Goal: Task Accomplishment & Management: Manage account settings

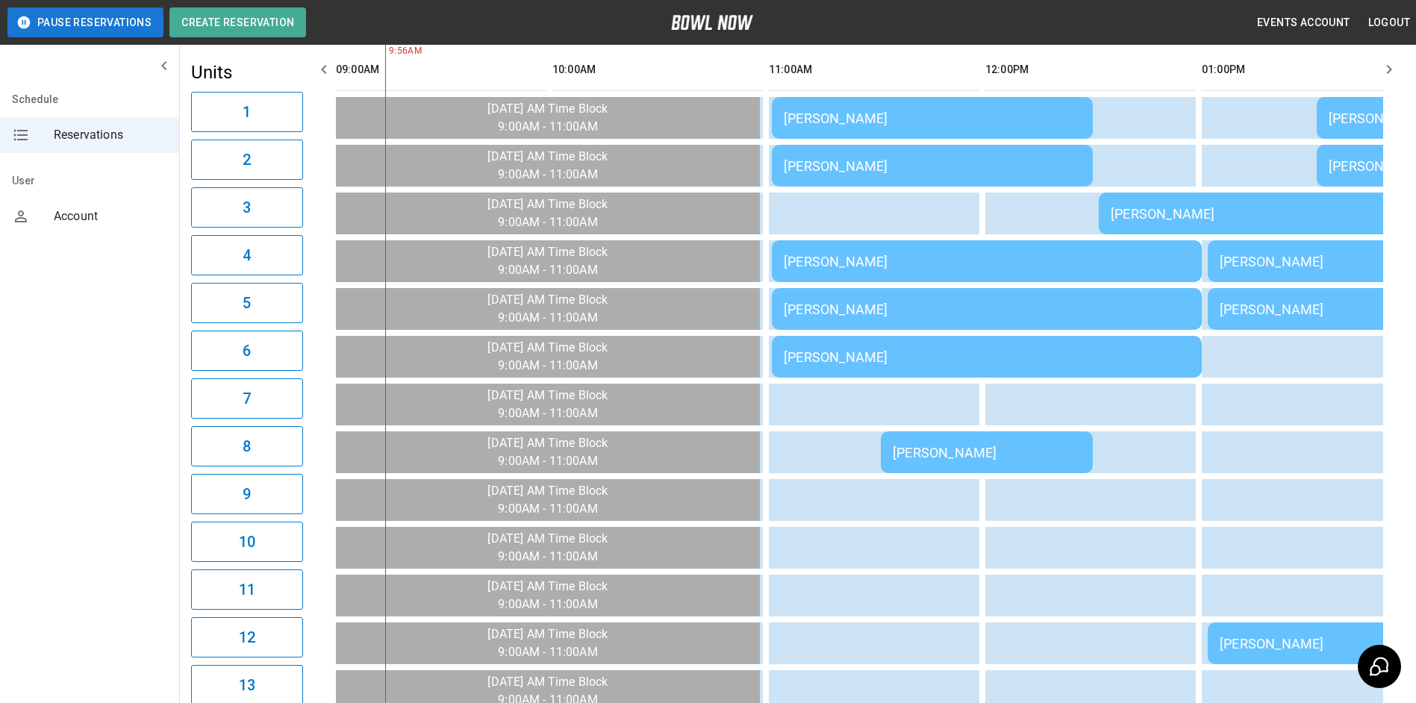
scroll to position [88, 0]
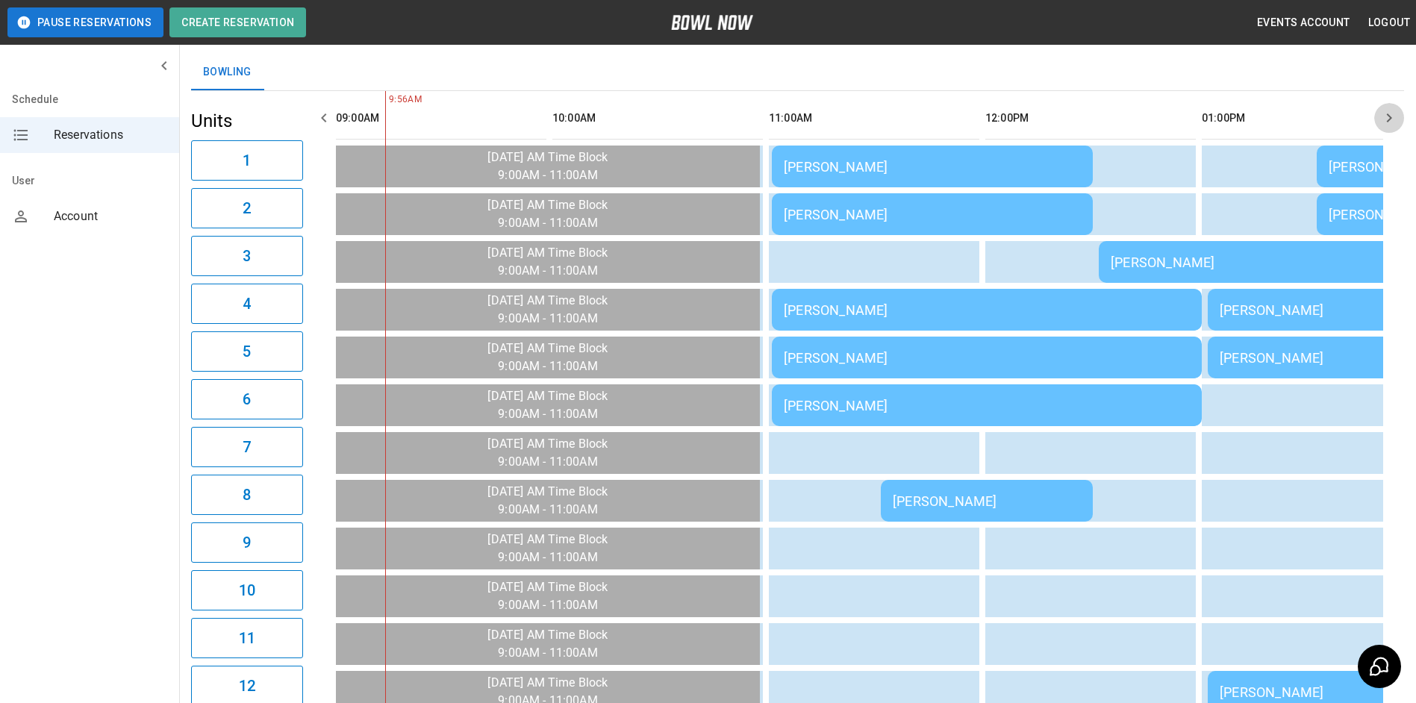
click at [1384, 124] on icon "button" at bounding box center [1390, 118] width 18 height 18
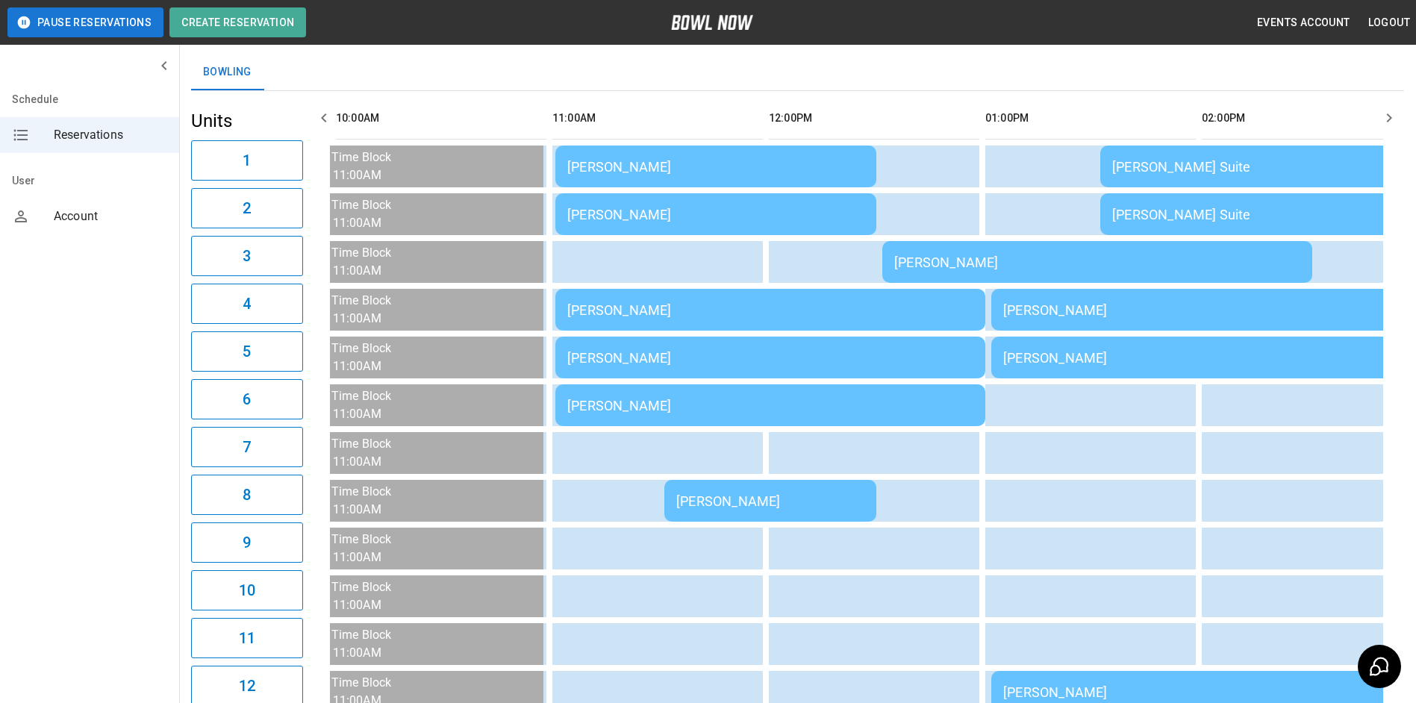
click at [1384, 125] on icon "button" at bounding box center [1390, 118] width 18 height 18
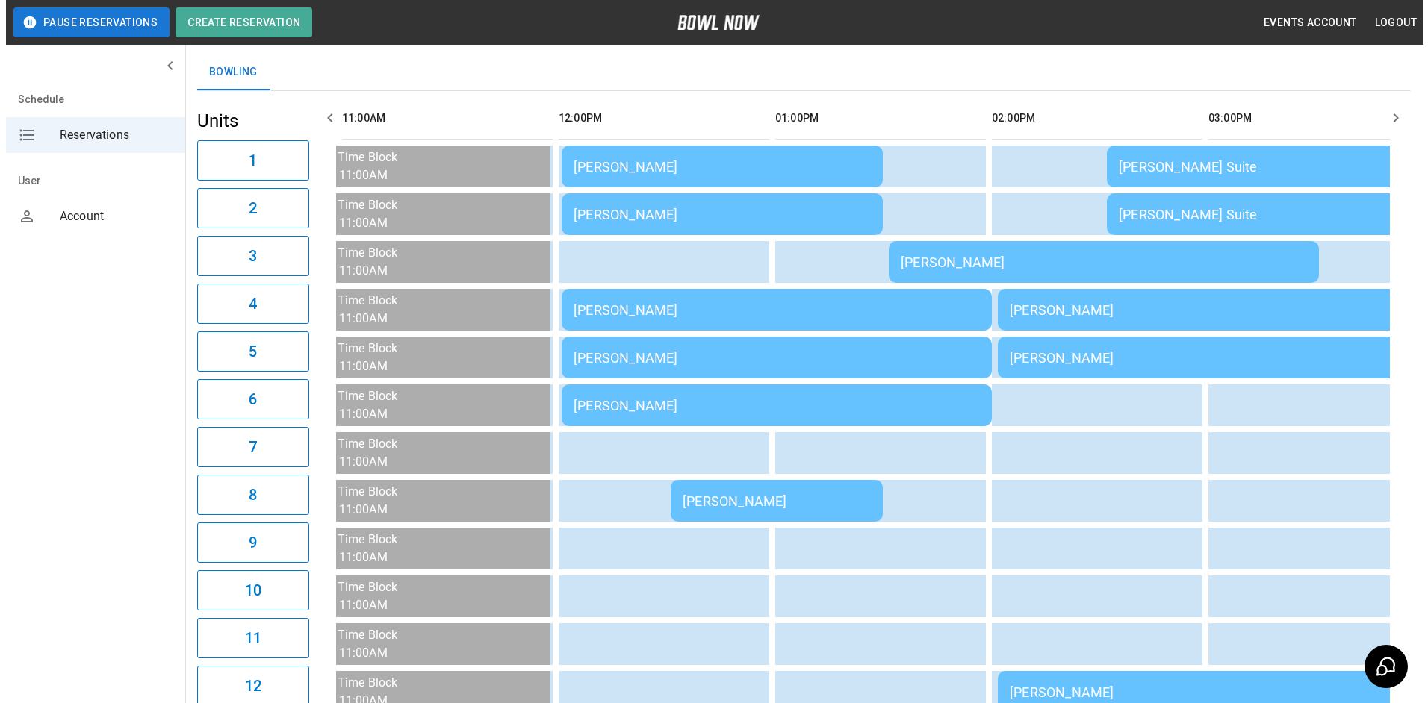
scroll to position [0, 433]
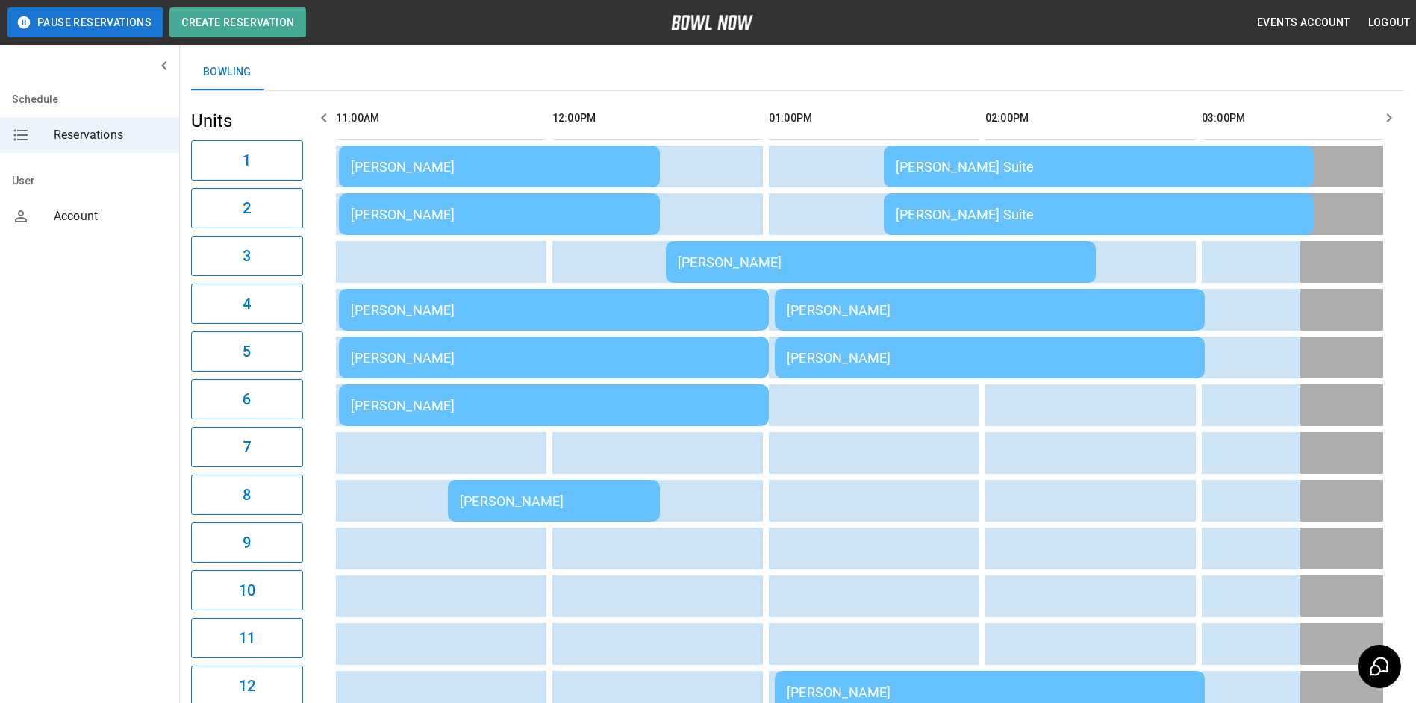
click at [626, 396] on td "[PERSON_NAME]" at bounding box center [554, 406] width 430 height 42
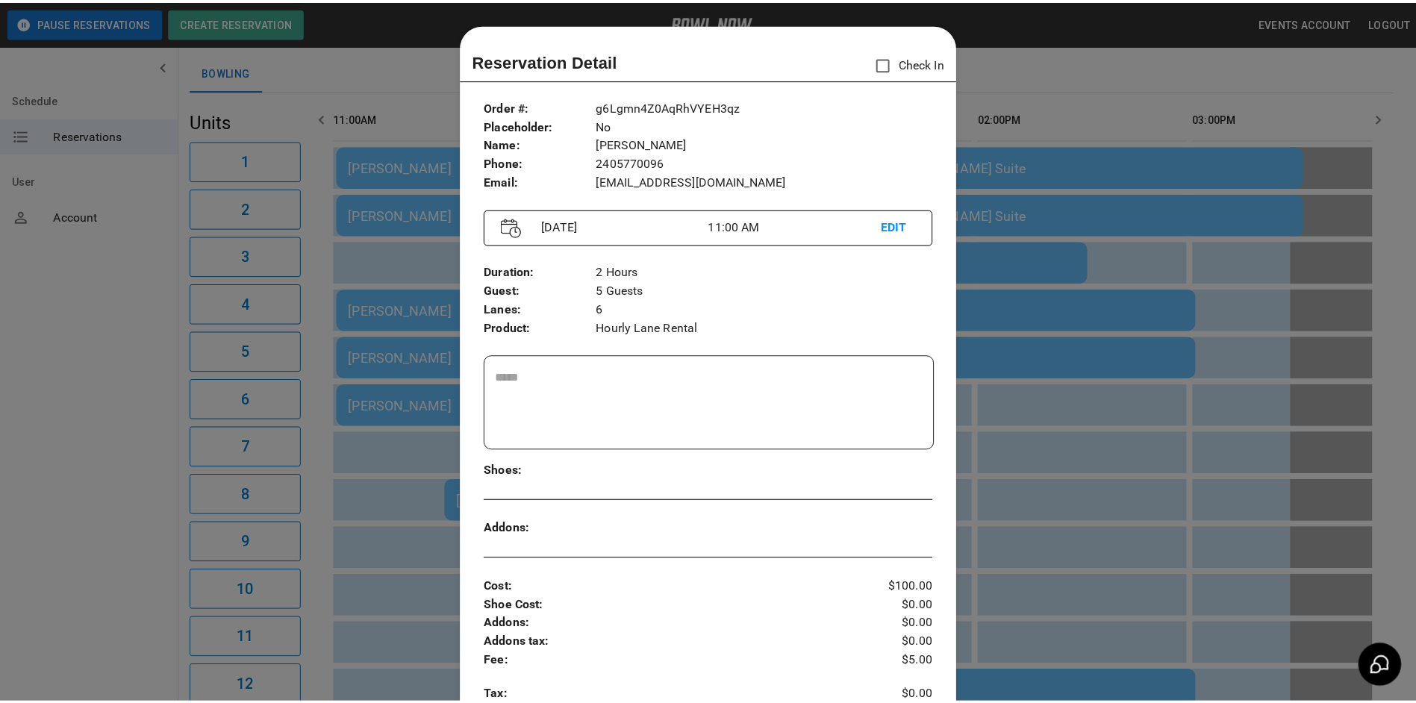
scroll to position [24, 0]
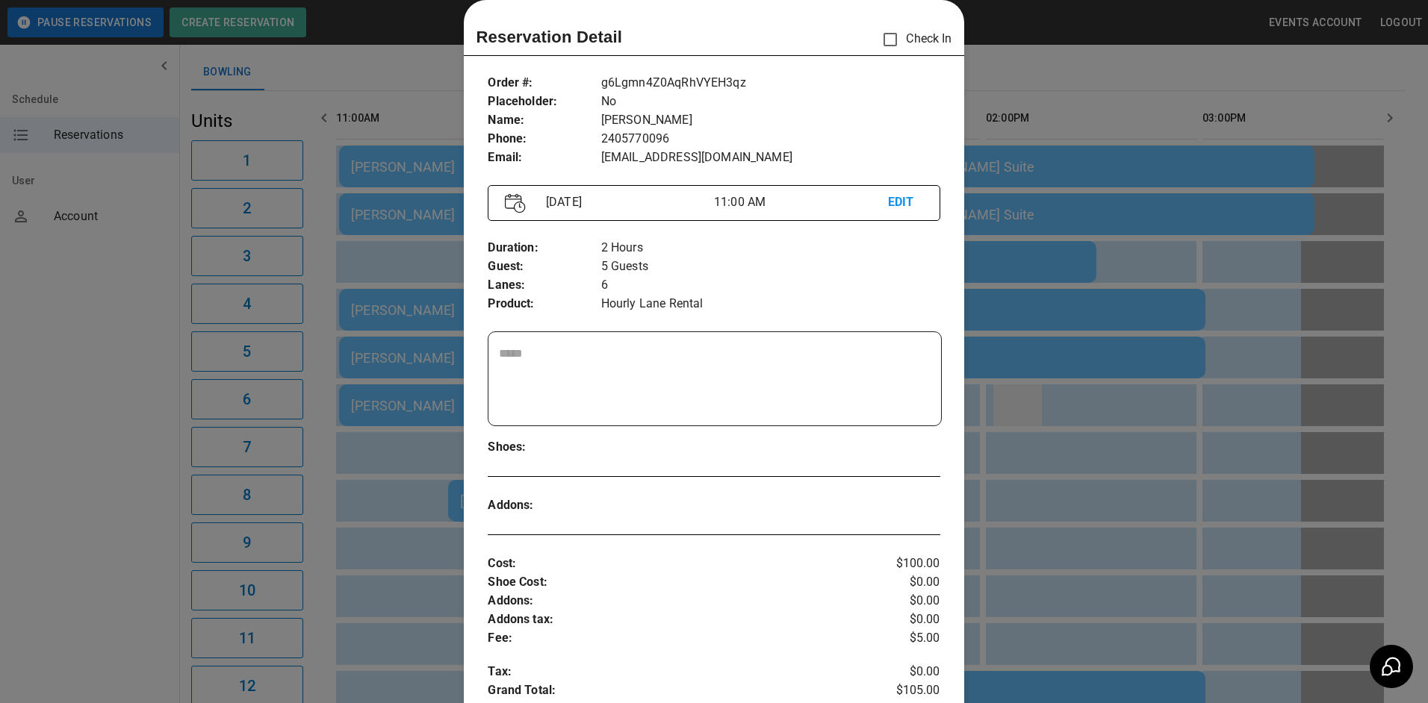
drag, startPoint x: 1063, startPoint y: 391, endPoint x: 1027, endPoint y: 403, distance: 37.8
click at [1060, 400] on div at bounding box center [714, 351] width 1428 height 703
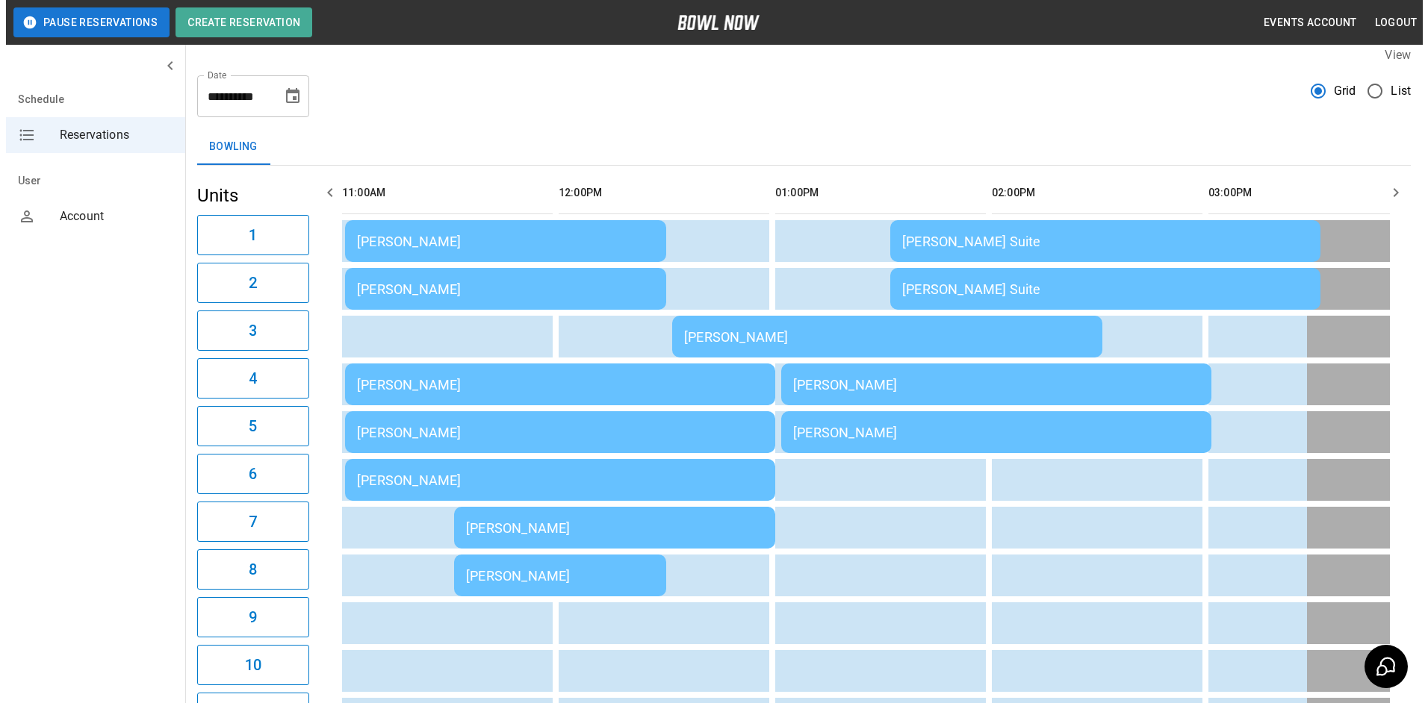
scroll to position [0, 217]
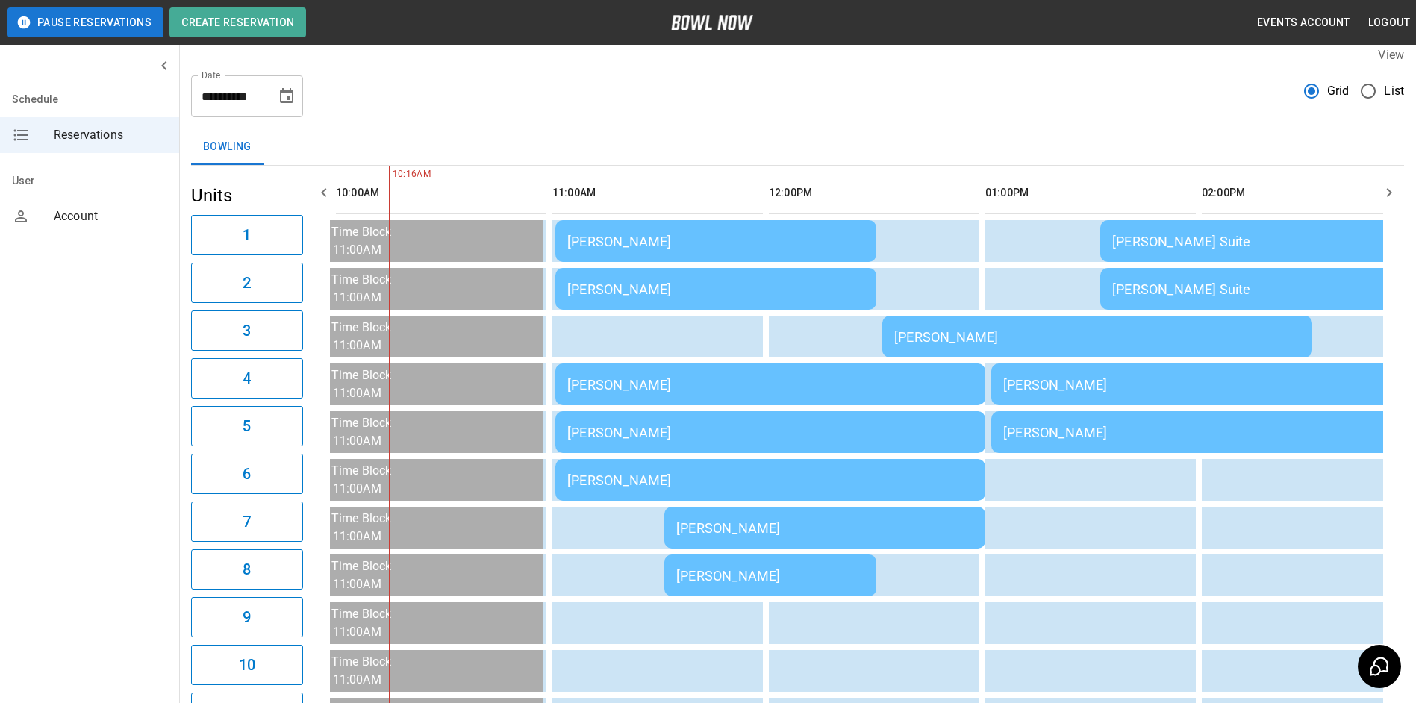
click at [767, 538] on td "[PERSON_NAME]" at bounding box center [825, 528] width 321 height 42
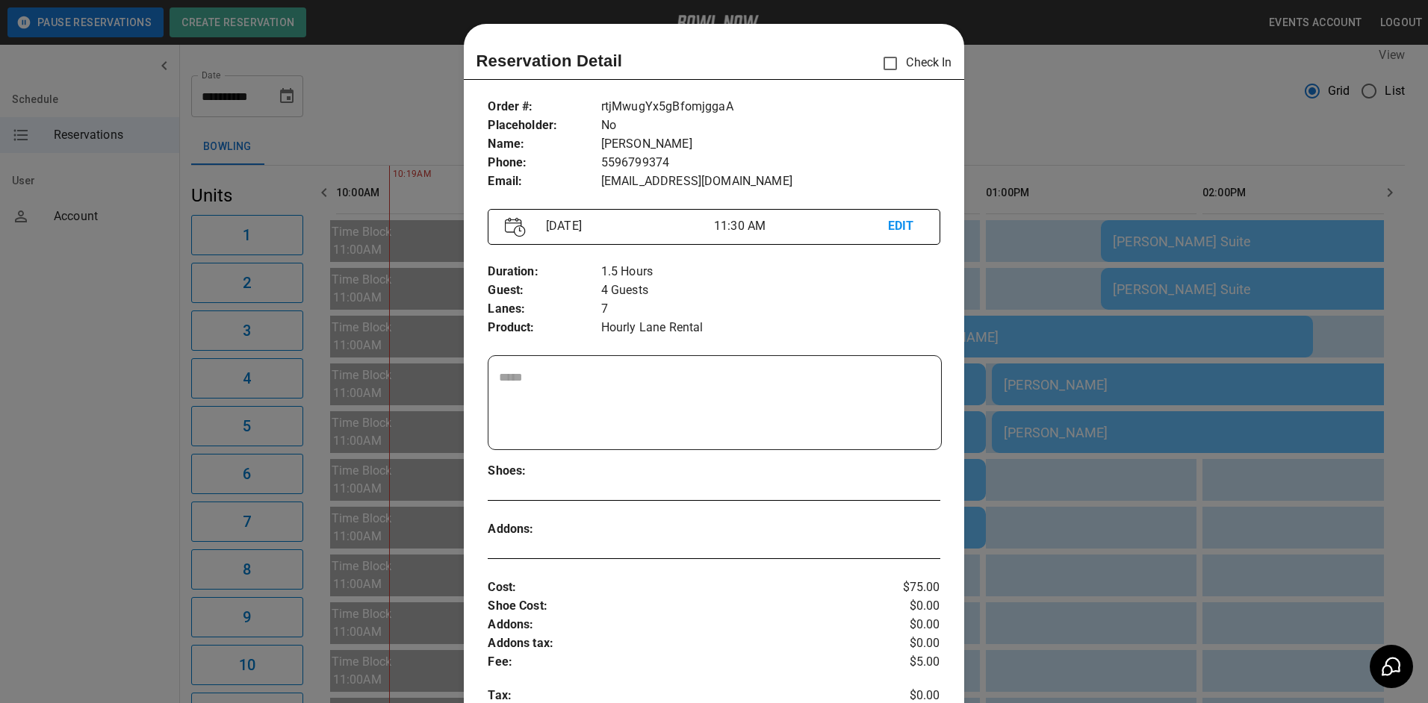
scroll to position [24, 0]
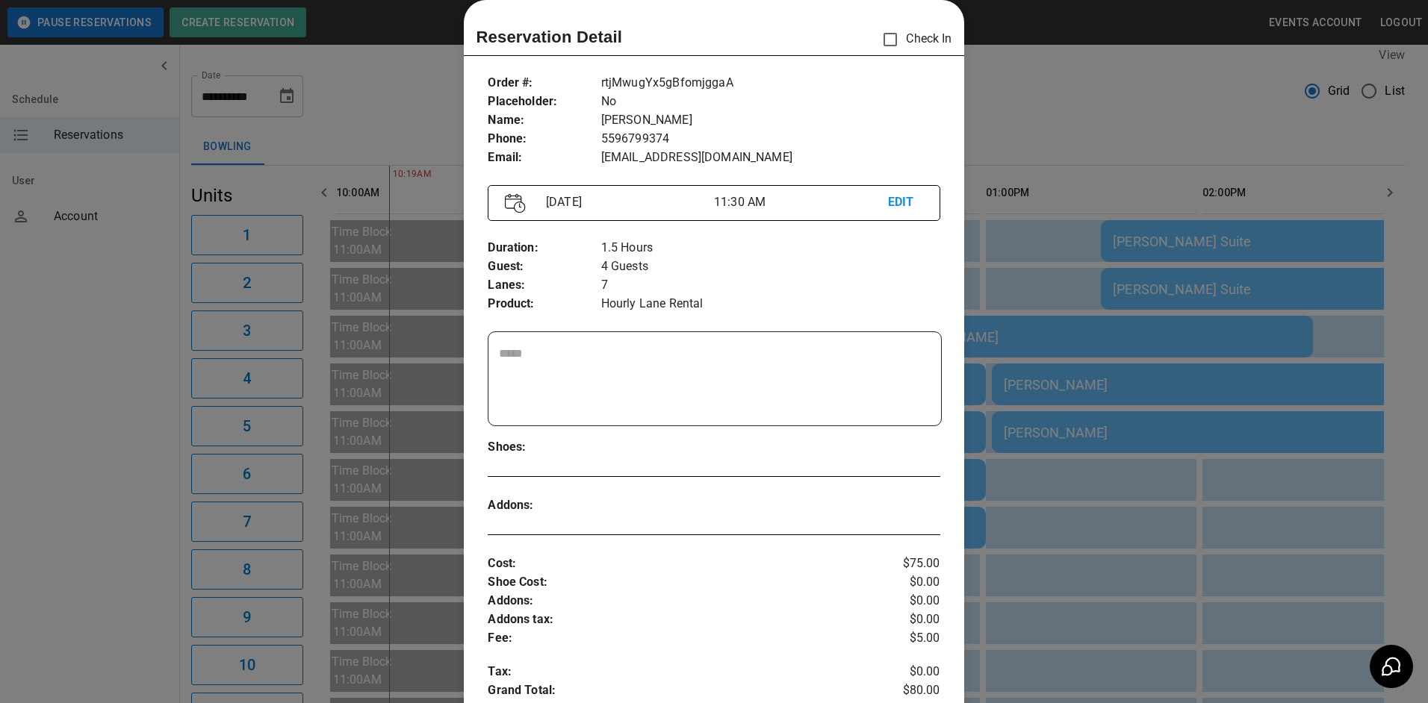
click at [1106, 569] on div at bounding box center [714, 351] width 1428 height 703
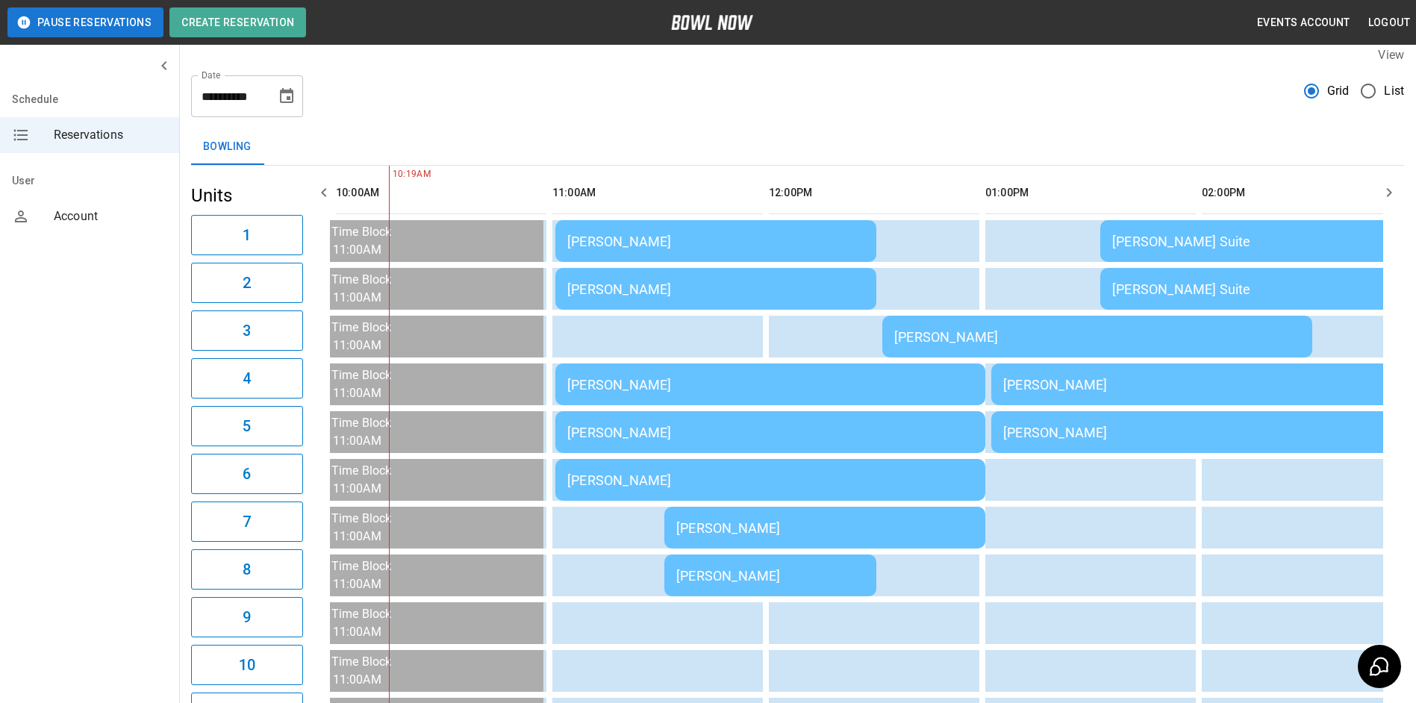
click at [847, 575] on div "[PERSON_NAME]" at bounding box center [770, 576] width 188 height 16
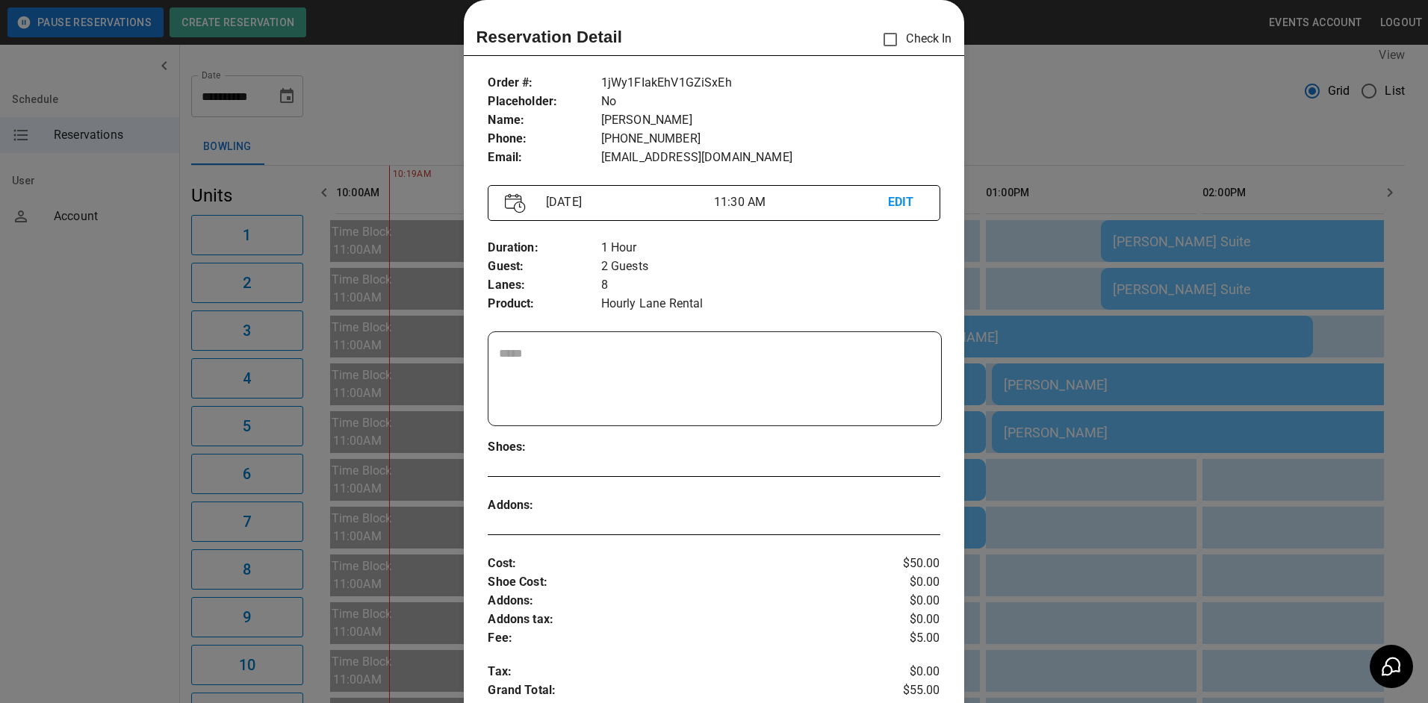
click at [1033, 559] on div at bounding box center [714, 351] width 1428 height 703
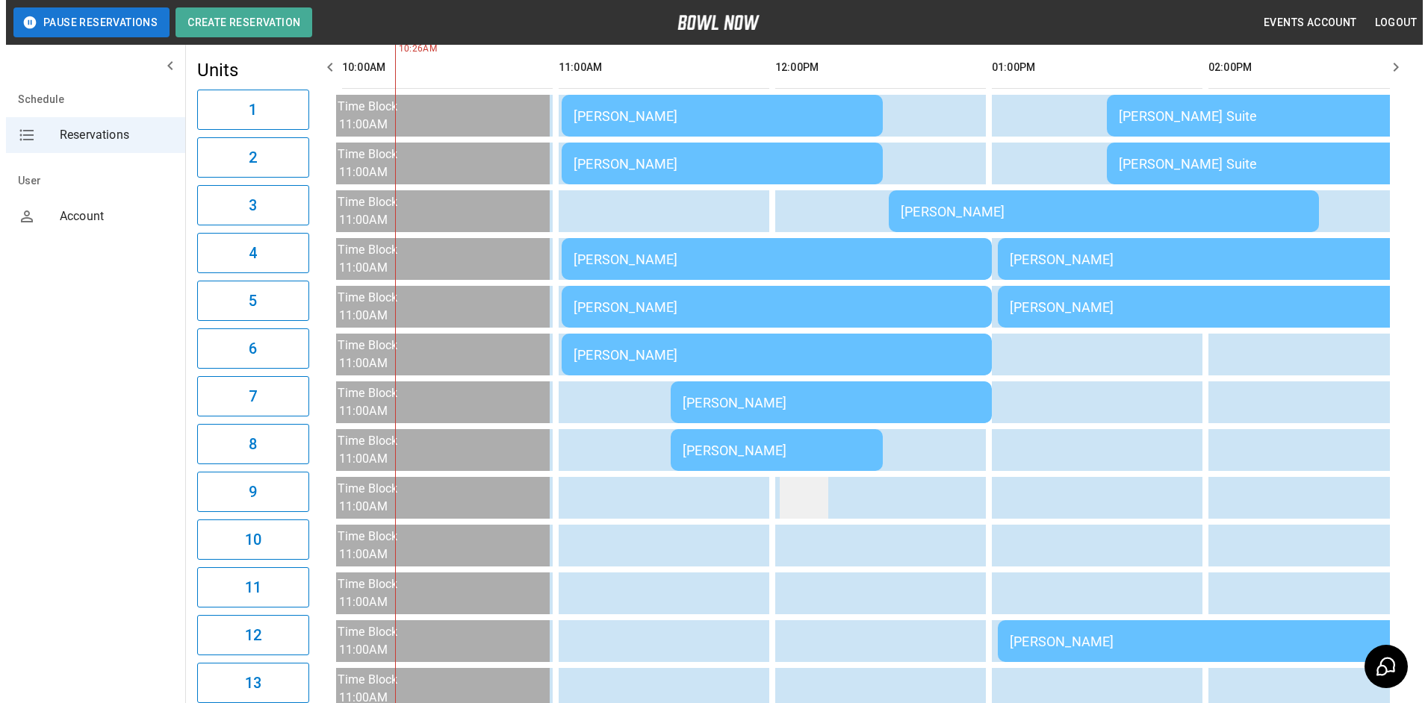
scroll to position [75, 0]
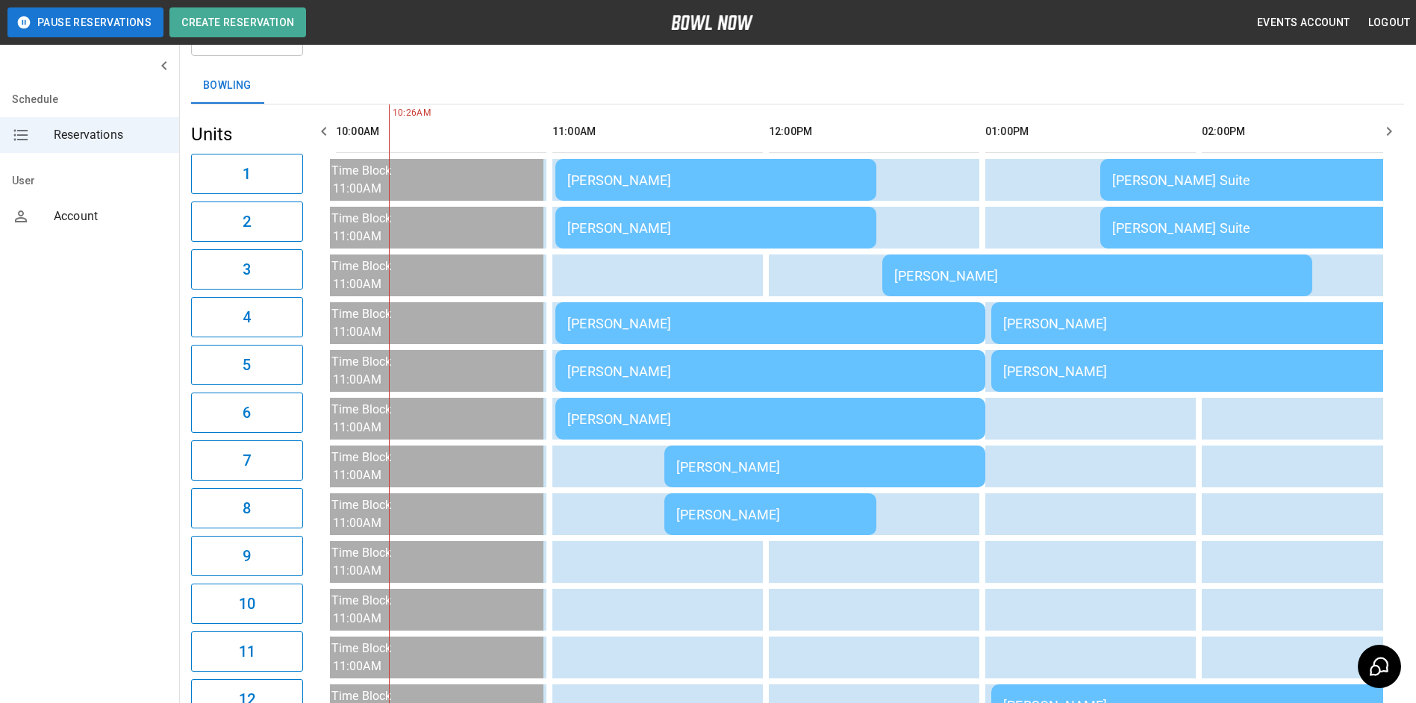
click at [615, 344] on td "[PERSON_NAME]" at bounding box center [771, 323] width 430 height 42
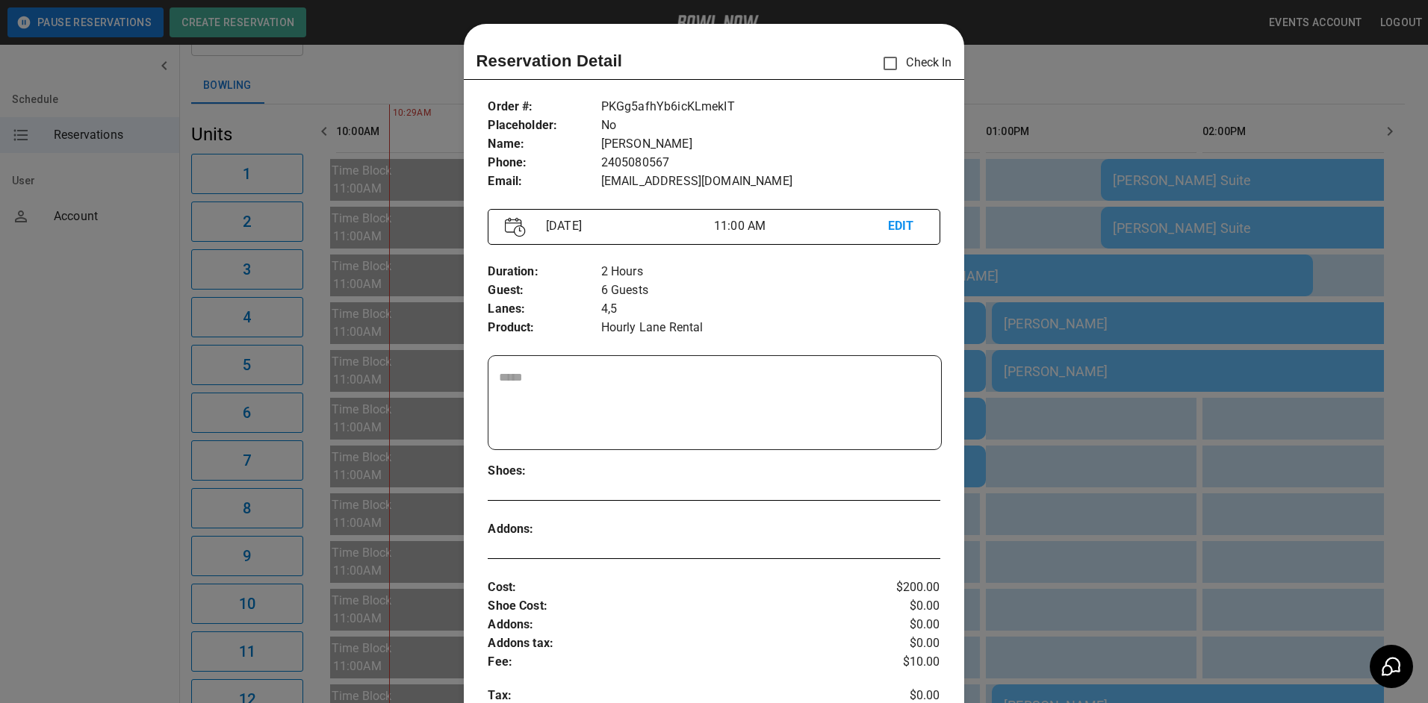
scroll to position [24, 0]
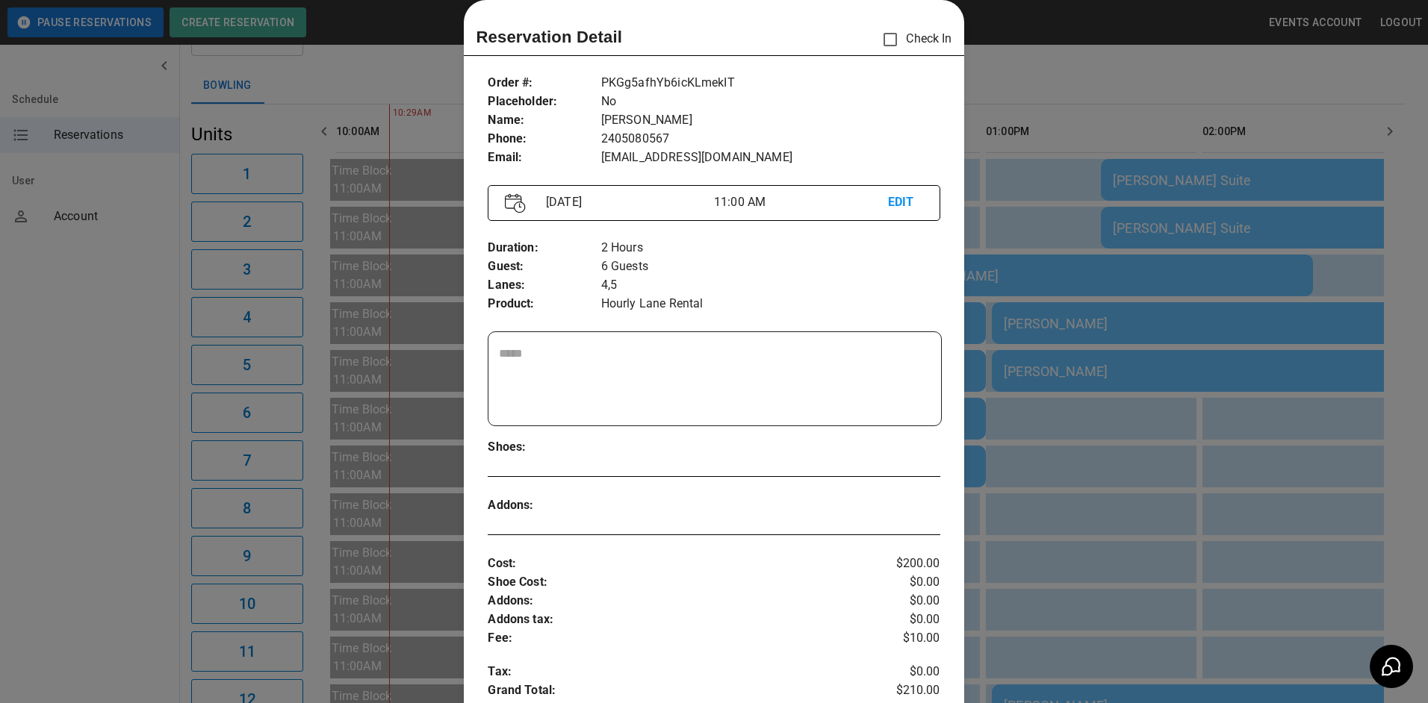
drag, startPoint x: 1004, startPoint y: 337, endPoint x: 888, endPoint y: 332, distance: 116.6
click at [1003, 336] on div at bounding box center [714, 351] width 1428 height 703
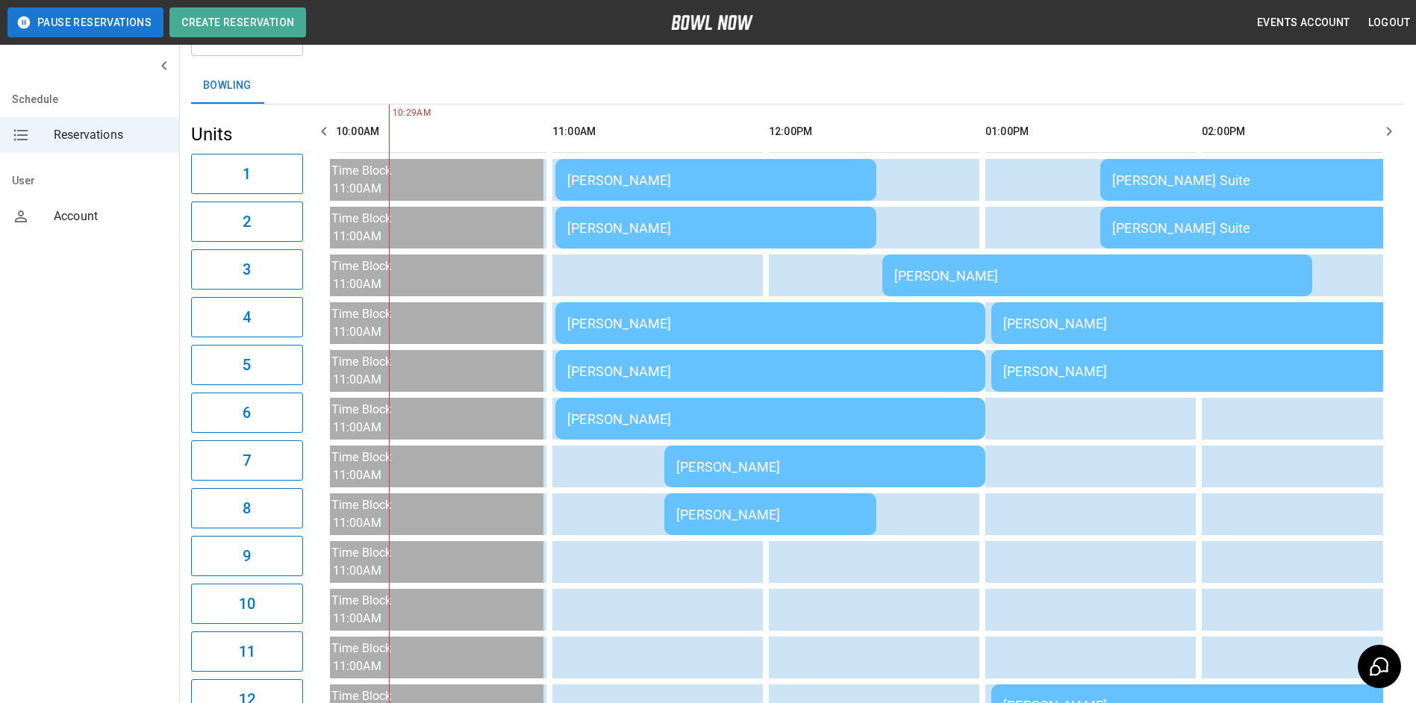
click at [664, 188] on div "[PERSON_NAME]" at bounding box center [715, 180] width 297 height 16
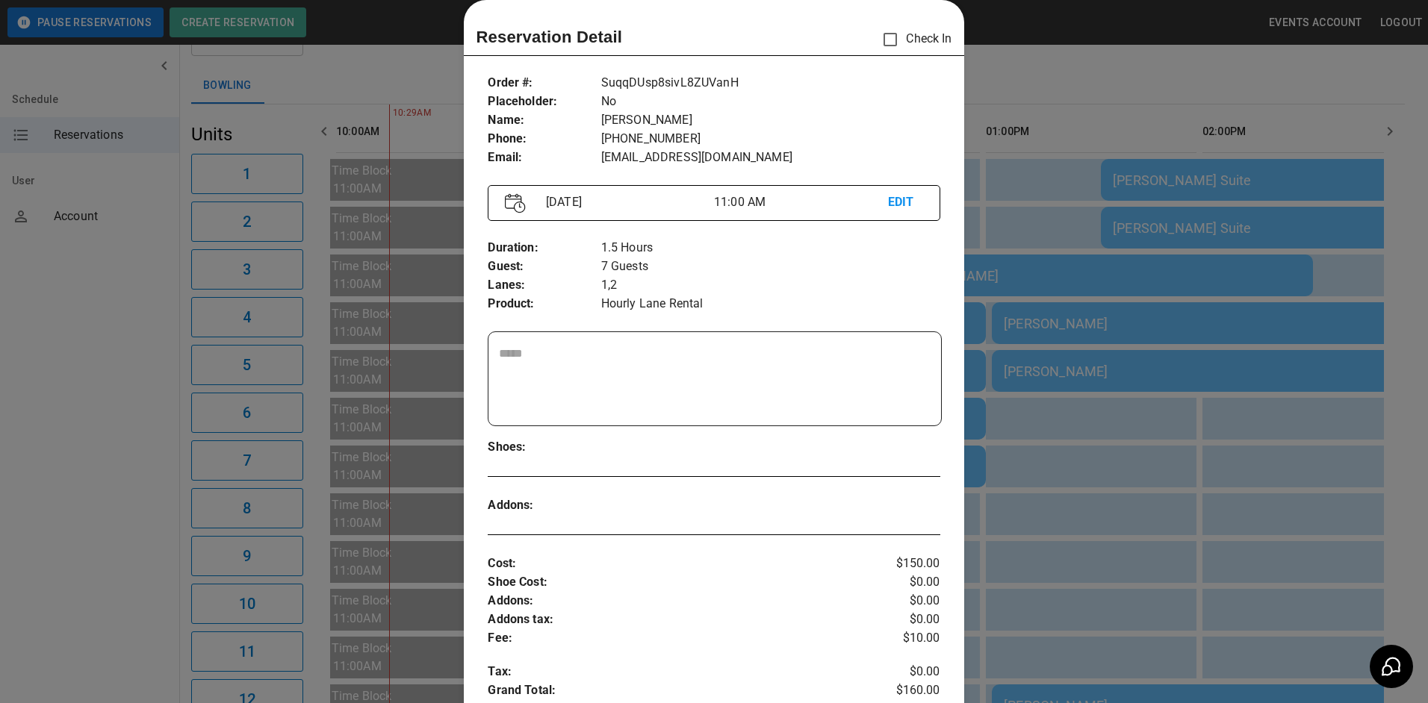
click at [1033, 237] on div at bounding box center [714, 351] width 1428 height 703
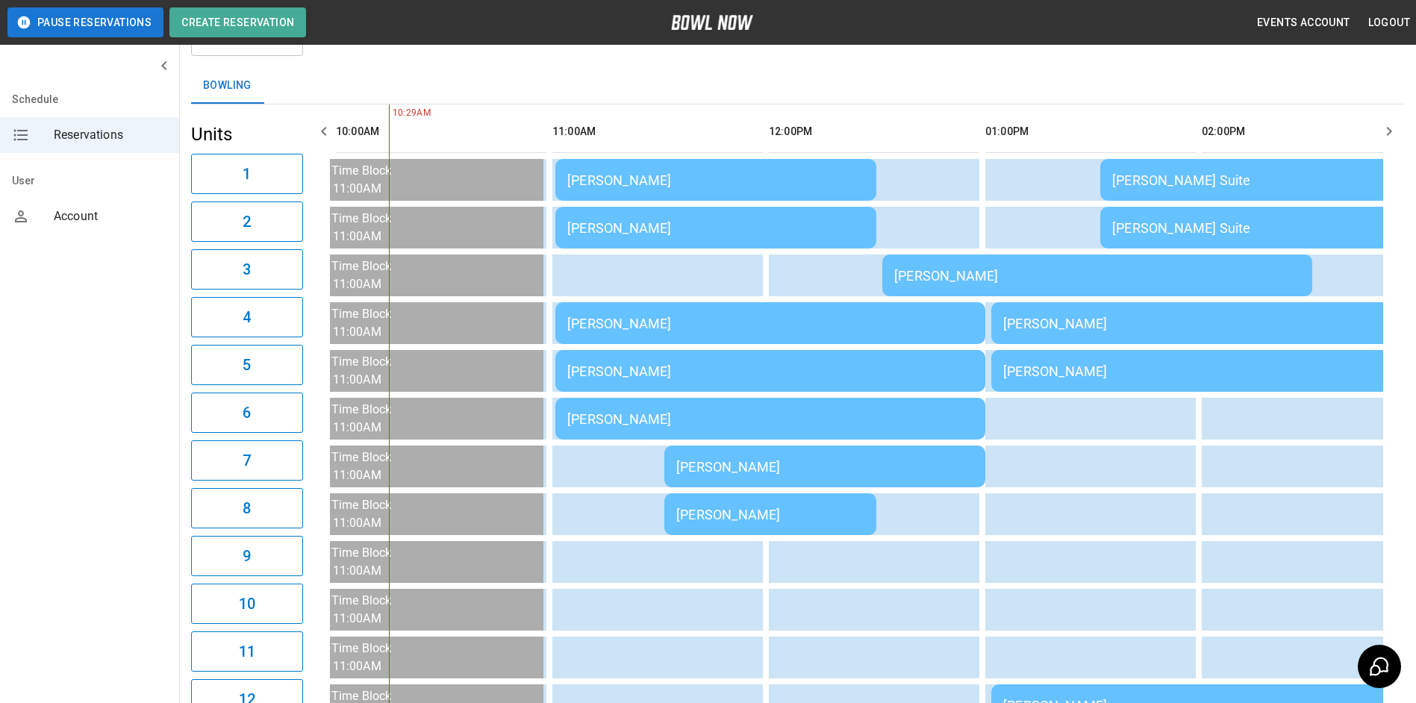
click at [769, 325] on div "[PERSON_NAME]" at bounding box center [770, 324] width 406 height 16
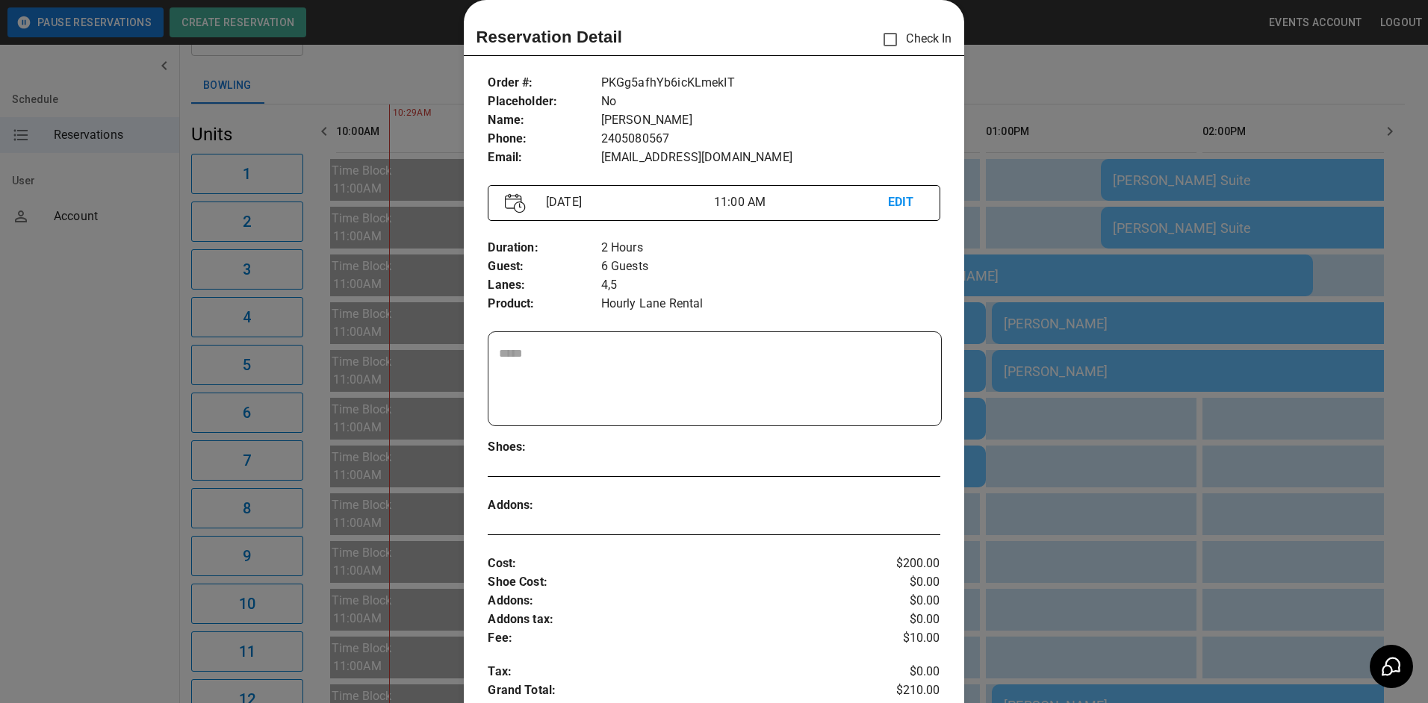
click at [986, 346] on div at bounding box center [714, 351] width 1428 height 703
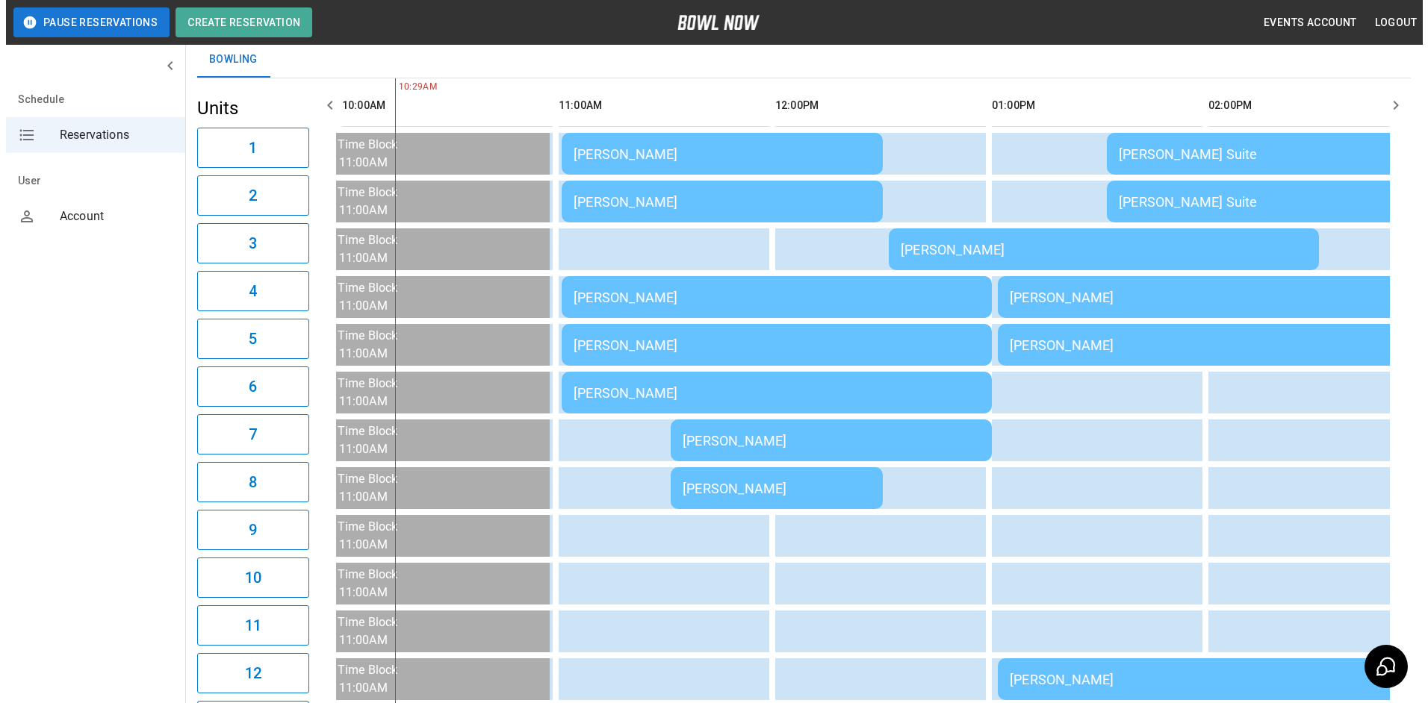
scroll to position [75, 0]
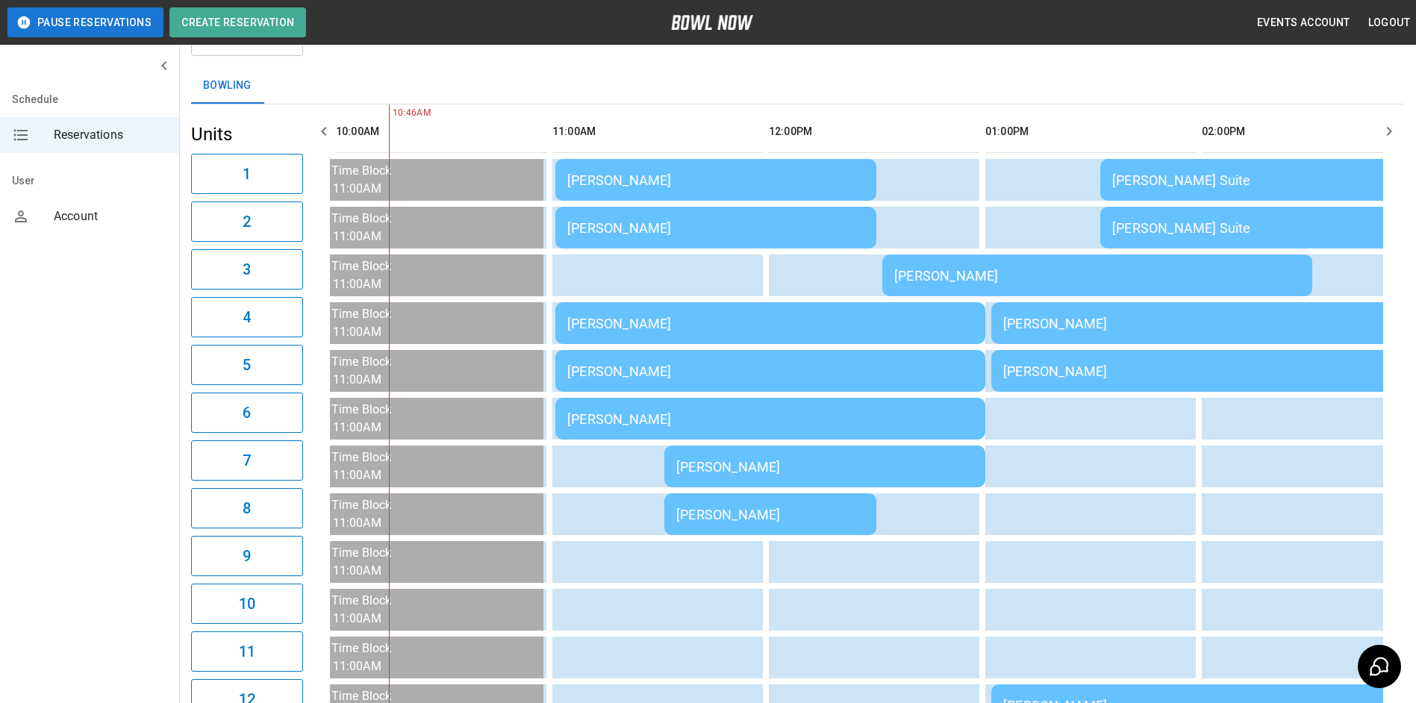
click at [848, 308] on td "[PERSON_NAME]" at bounding box center [771, 323] width 430 height 42
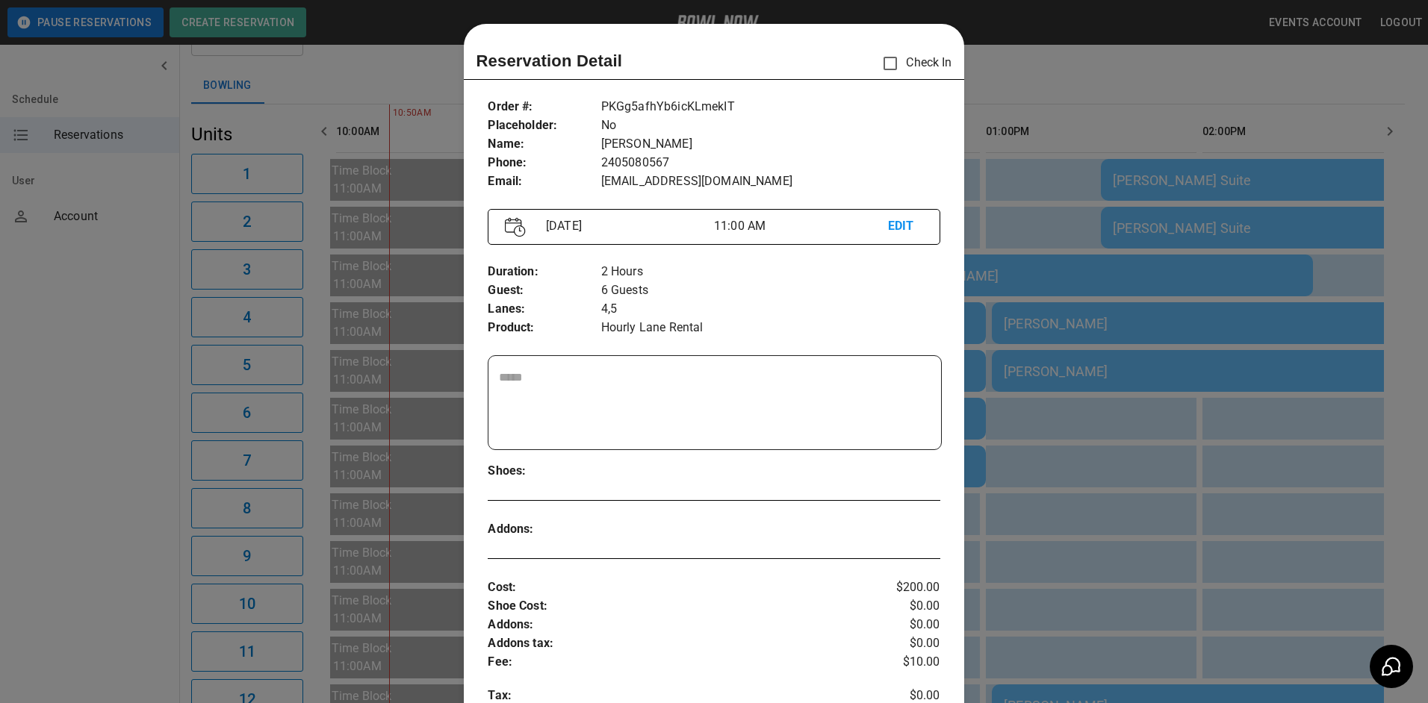
scroll to position [24, 0]
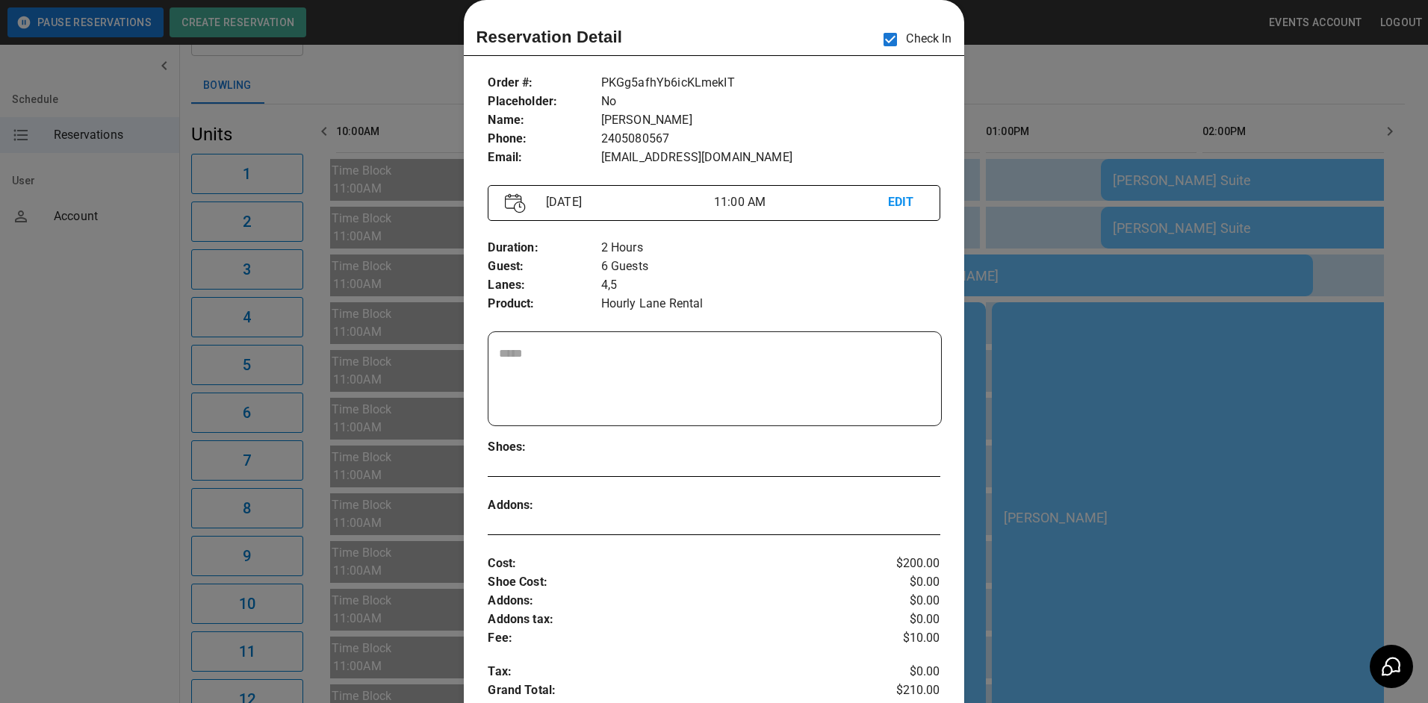
click at [1026, 109] on div at bounding box center [714, 351] width 1428 height 703
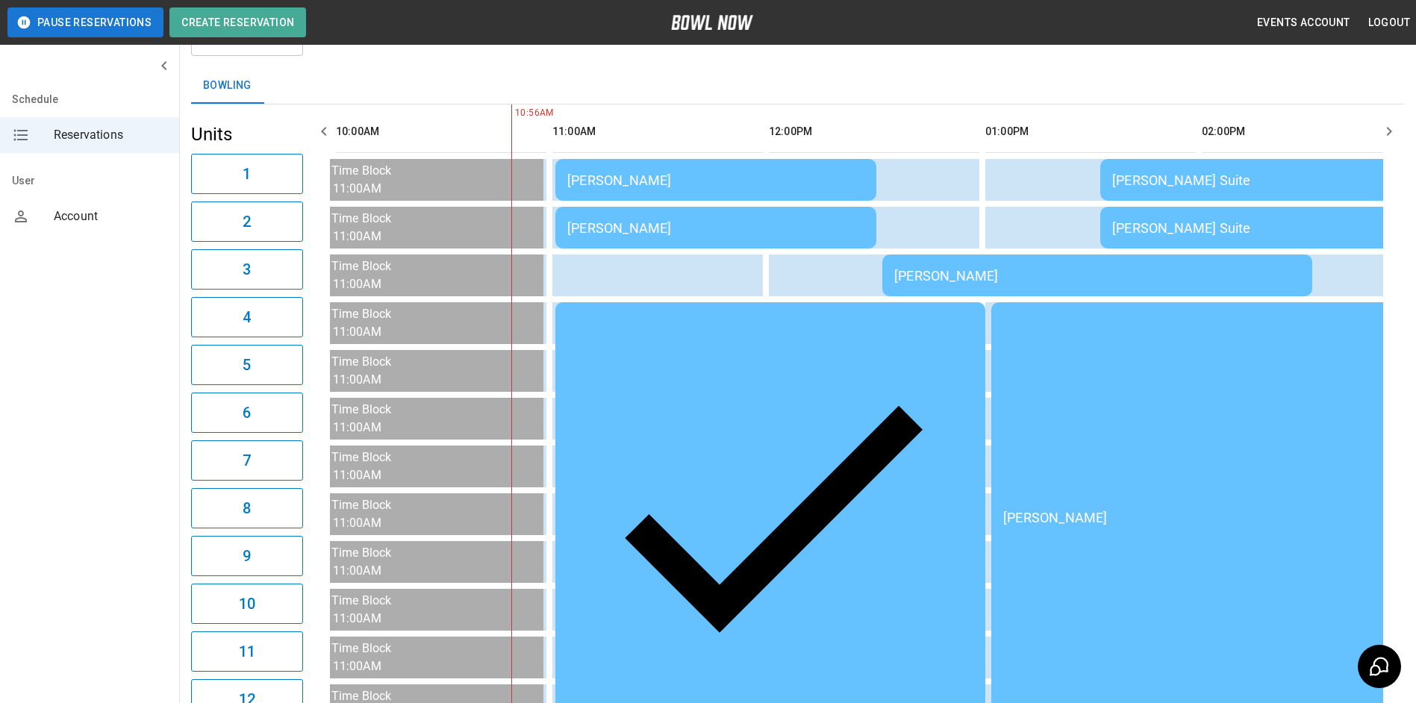
click at [741, 193] on td "[PERSON_NAME]" at bounding box center [716, 180] width 321 height 42
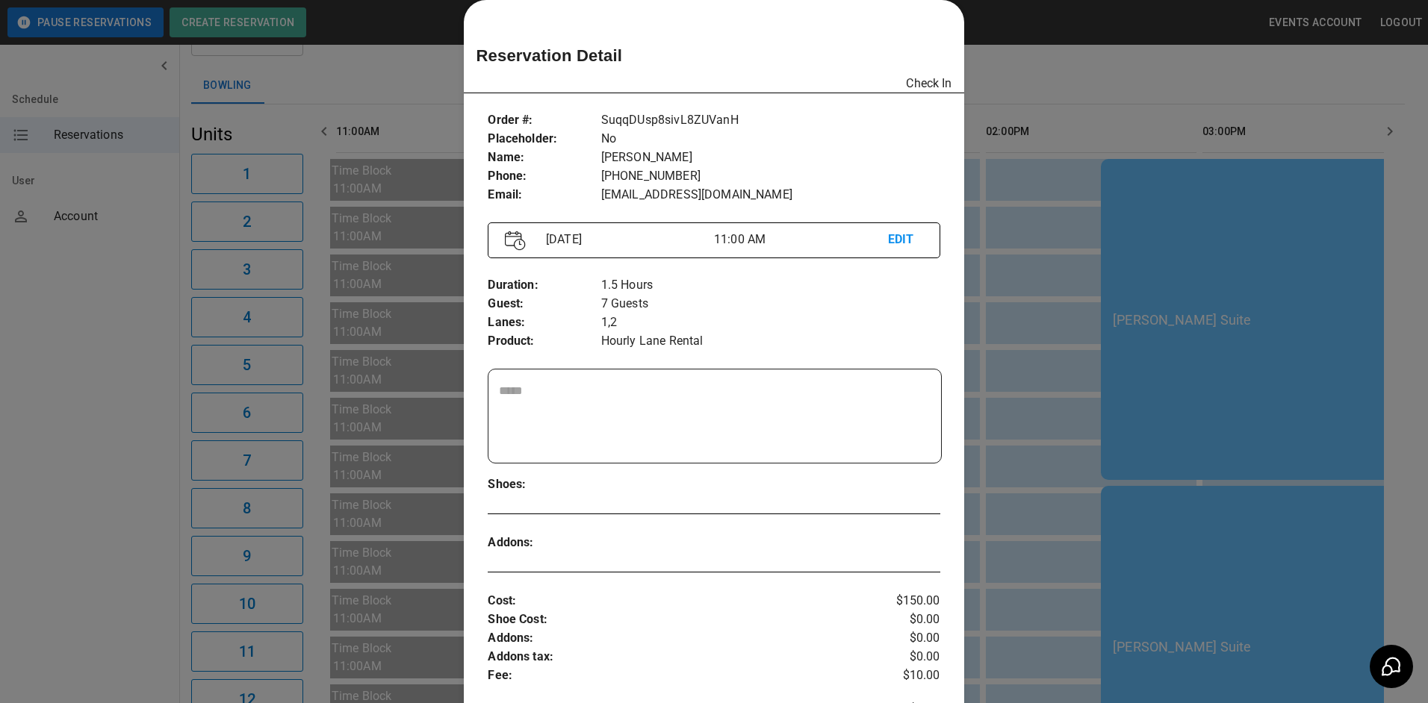
scroll to position [0, 433]
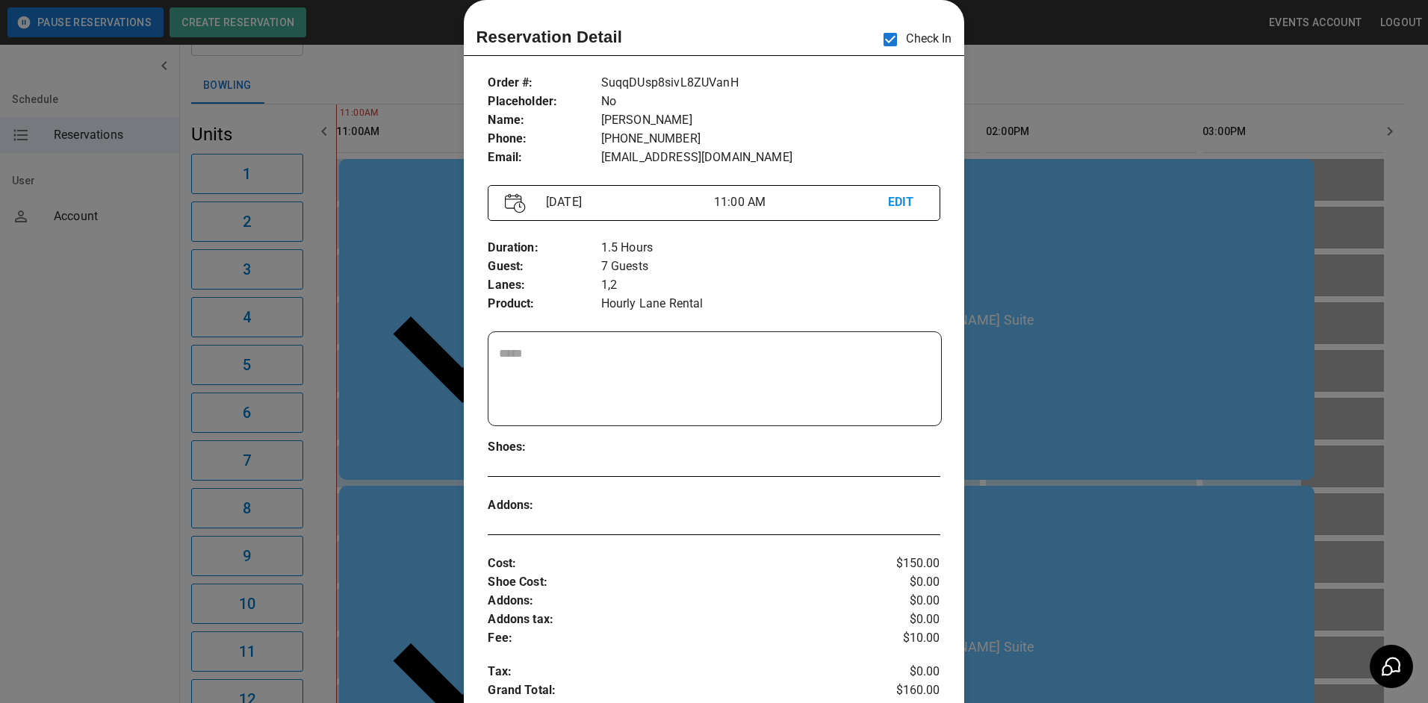
click at [1135, 251] on div at bounding box center [714, 351] width 1428 height 703
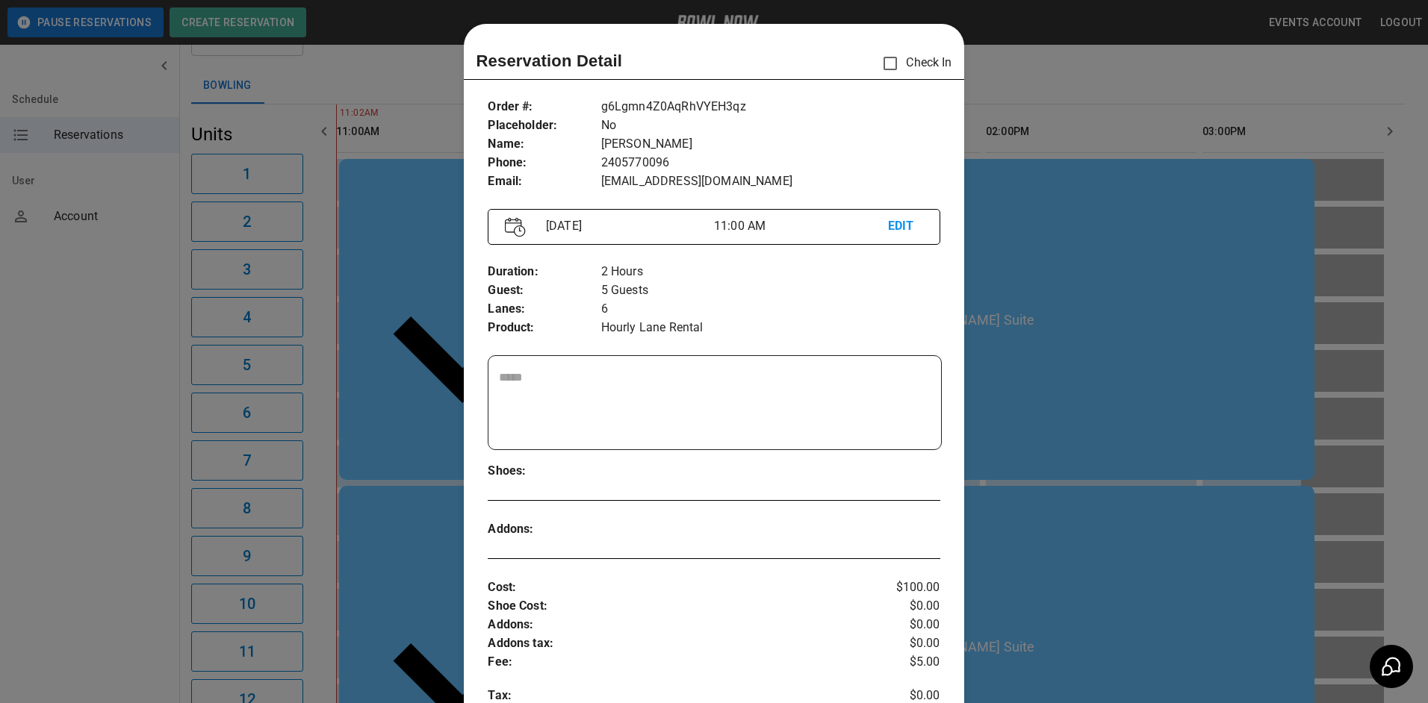
scroll to position [24, 0]
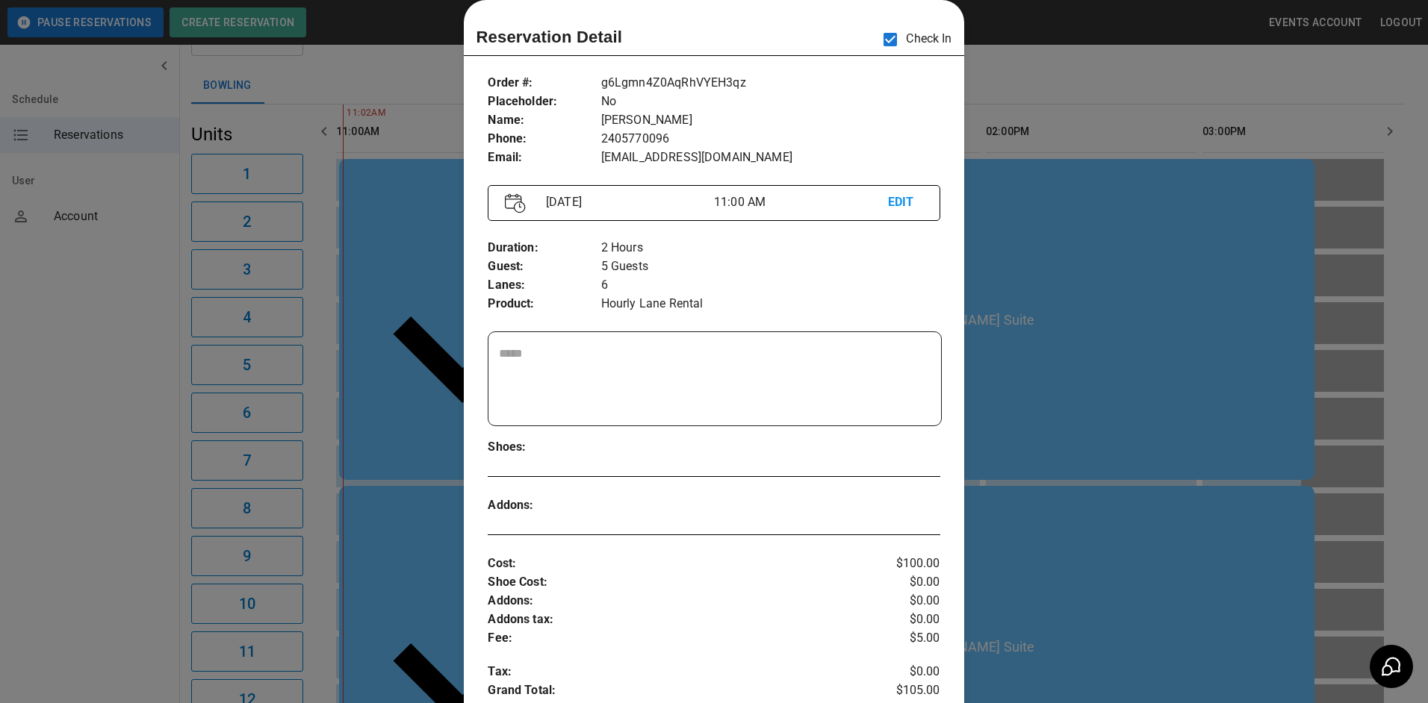
drag, startPoint x: 1219, startPoint y: 250, endPoint x: 1193, endPoint y: 256, distance: 26.8
click at [1219, 250] on div at bounding box center [714, 351] width 1428 height 703
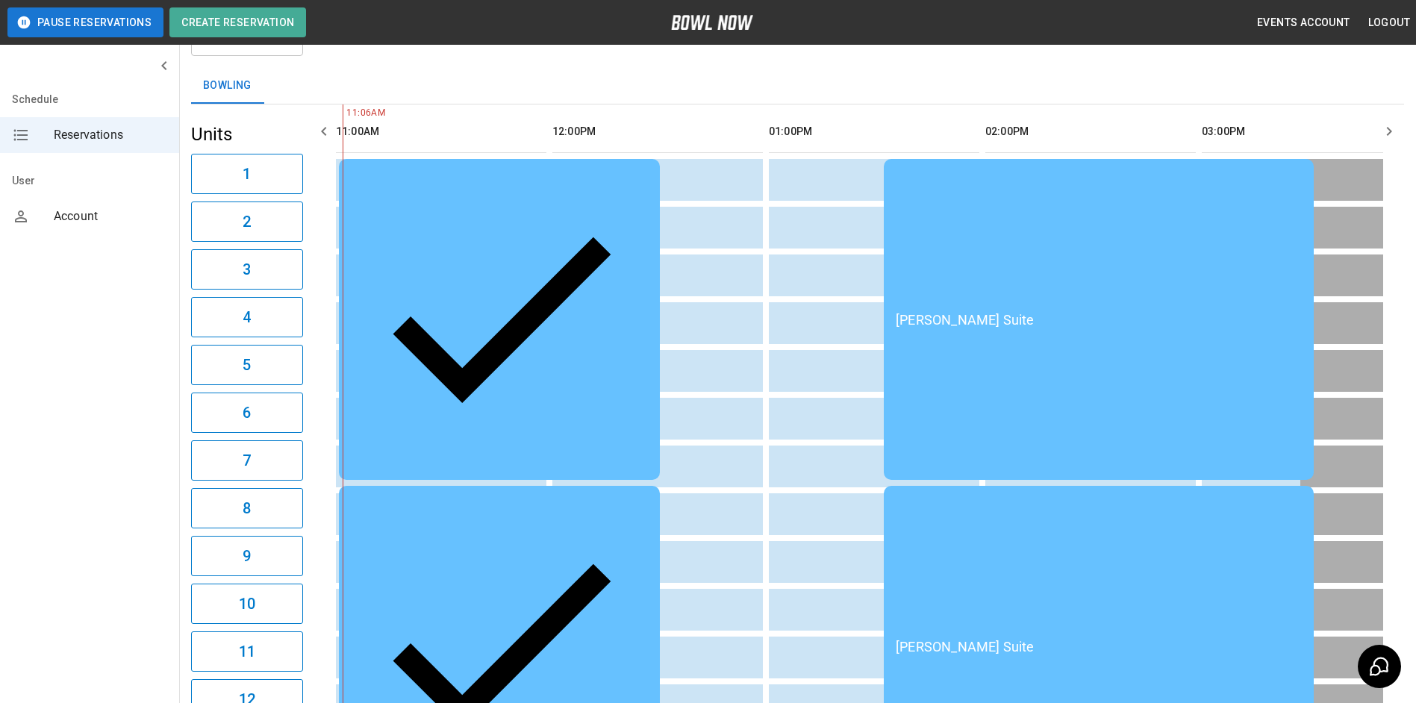
drag, startPoint x: 594, startPoint y: 455, endPoint x: 596, endPoint y: 466, distance: 10.7
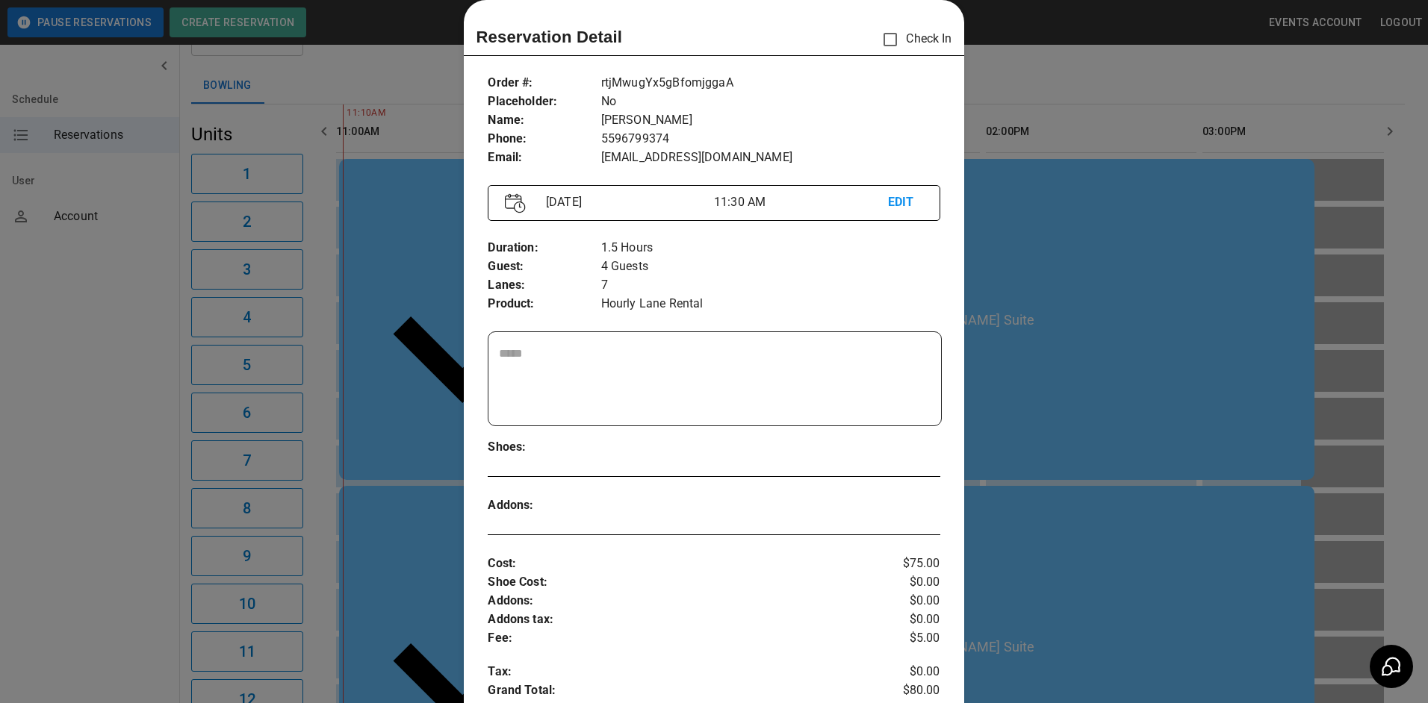
click at [1016, 482] on div at bounding box center [714, 351] width 1428 height 703
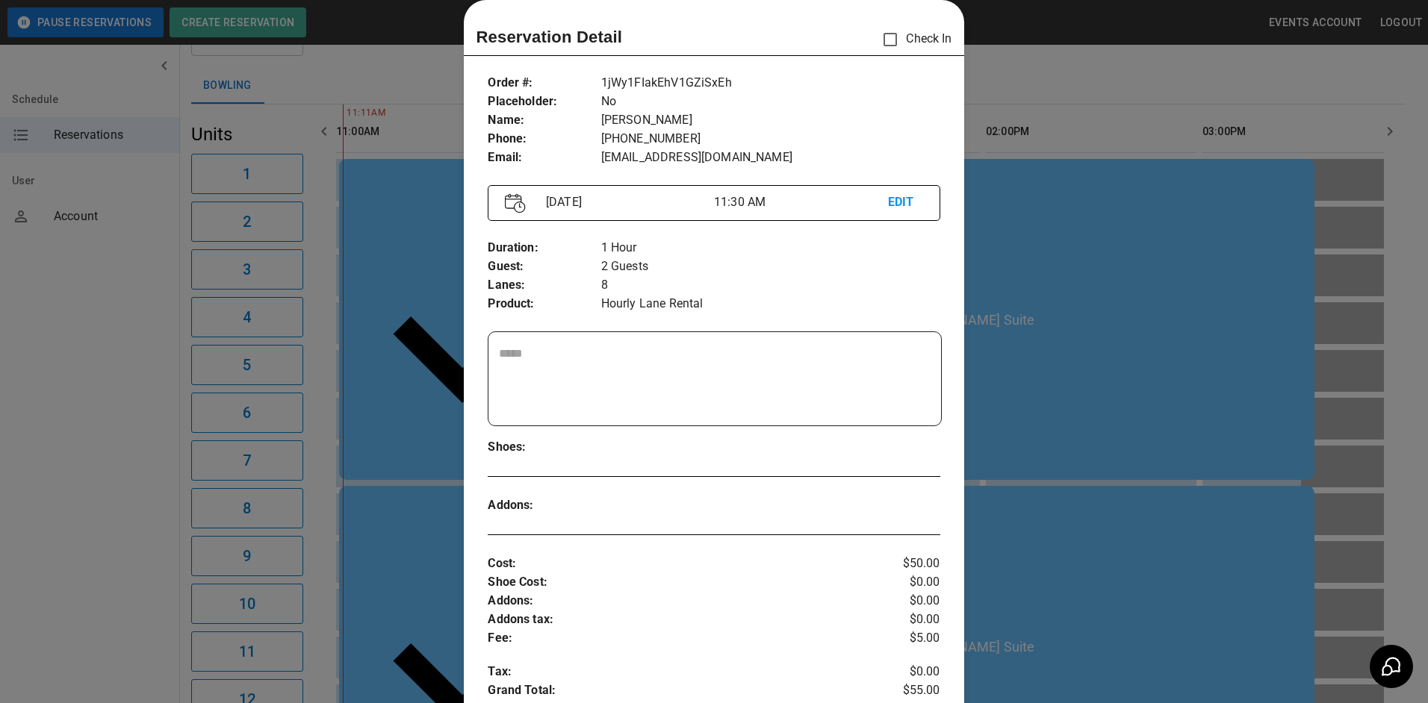
click at [1106, 550] on div at bounding box center [714, 351] width 1428 height 703
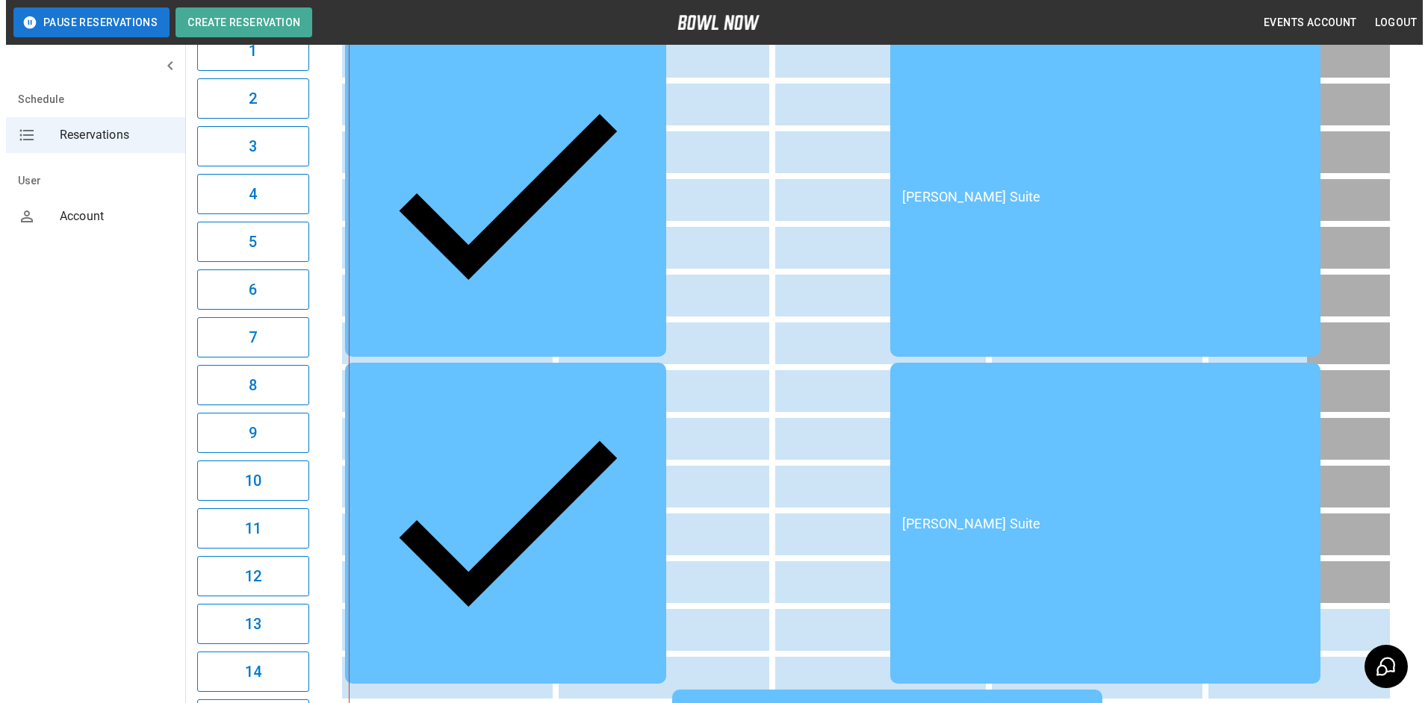
scroll to position [224, 0]
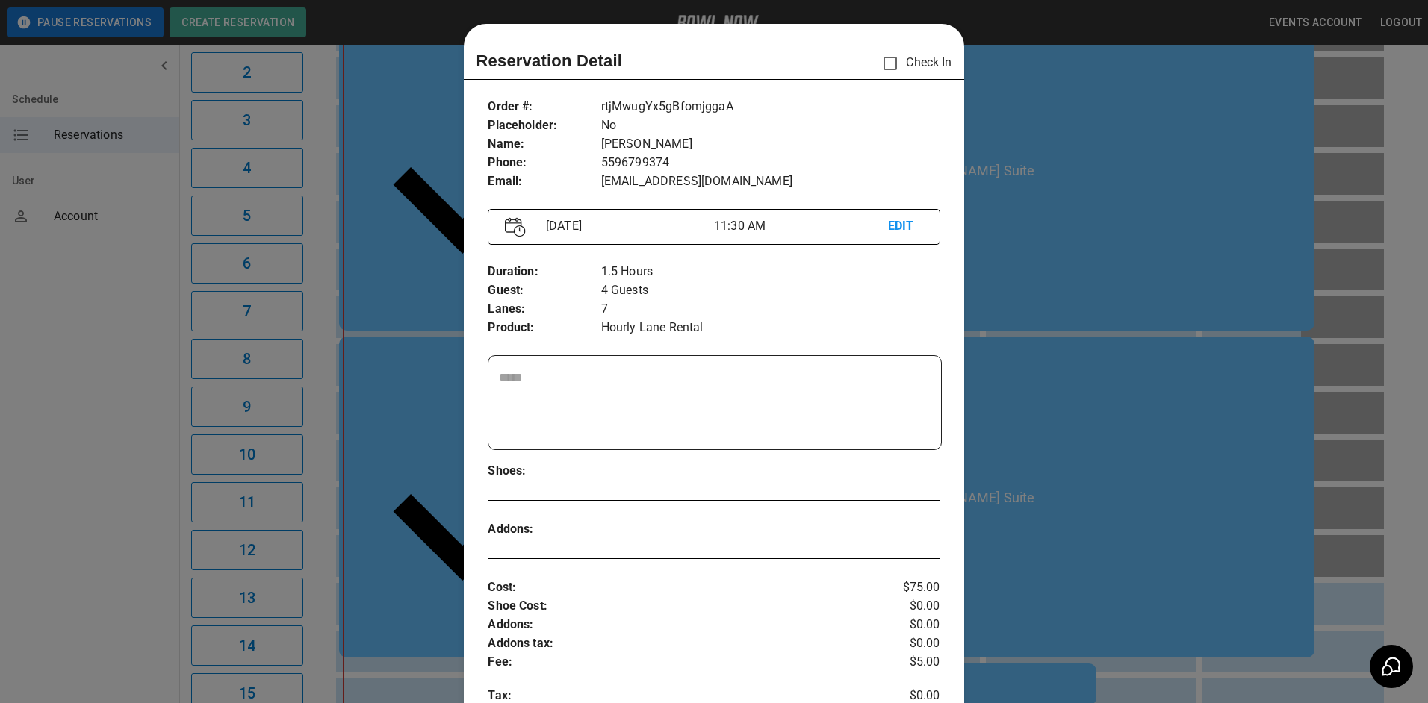
scroll to position [24, 0]
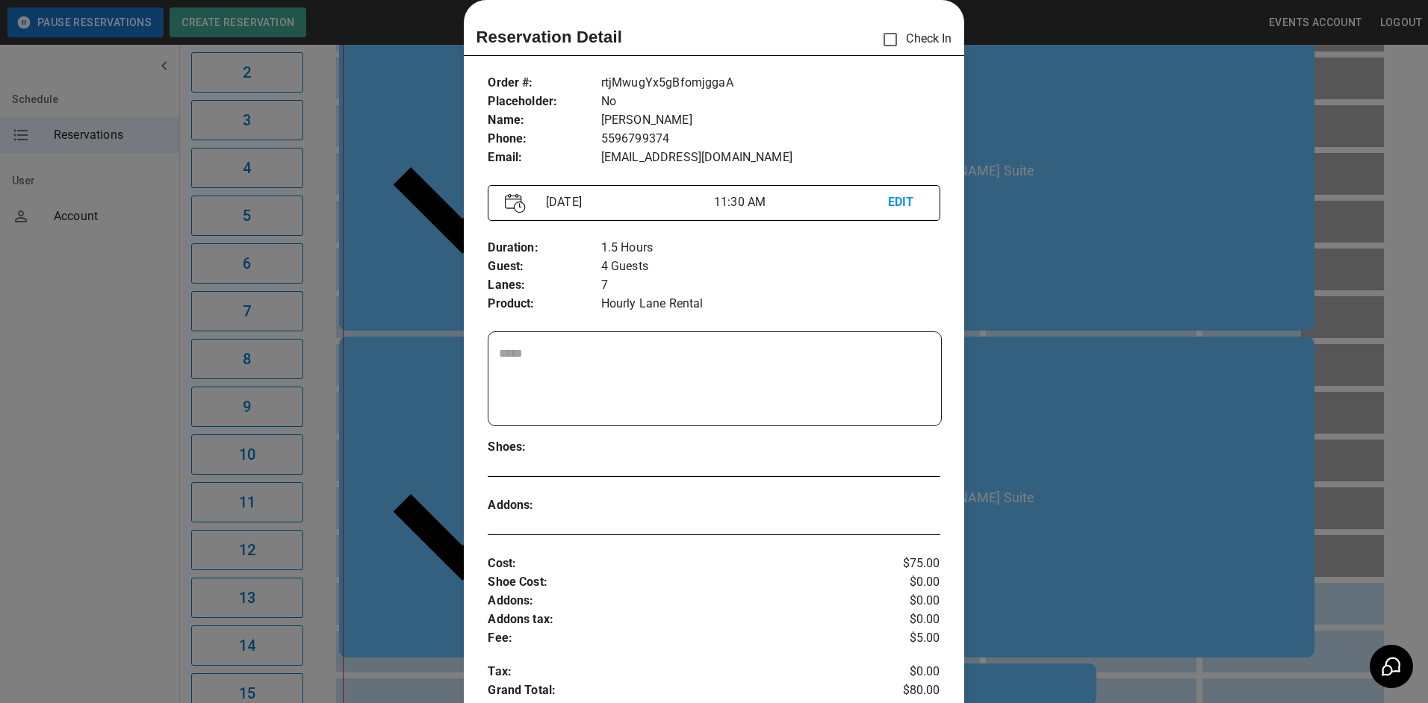
drag, startPoint x: 1104, startPoint y: 453, endPoint x: 1076, endPoint y: 439, distance: 31.7
click at [1104, 453] on div at bounding box center [714, 351] width 1428 height 703
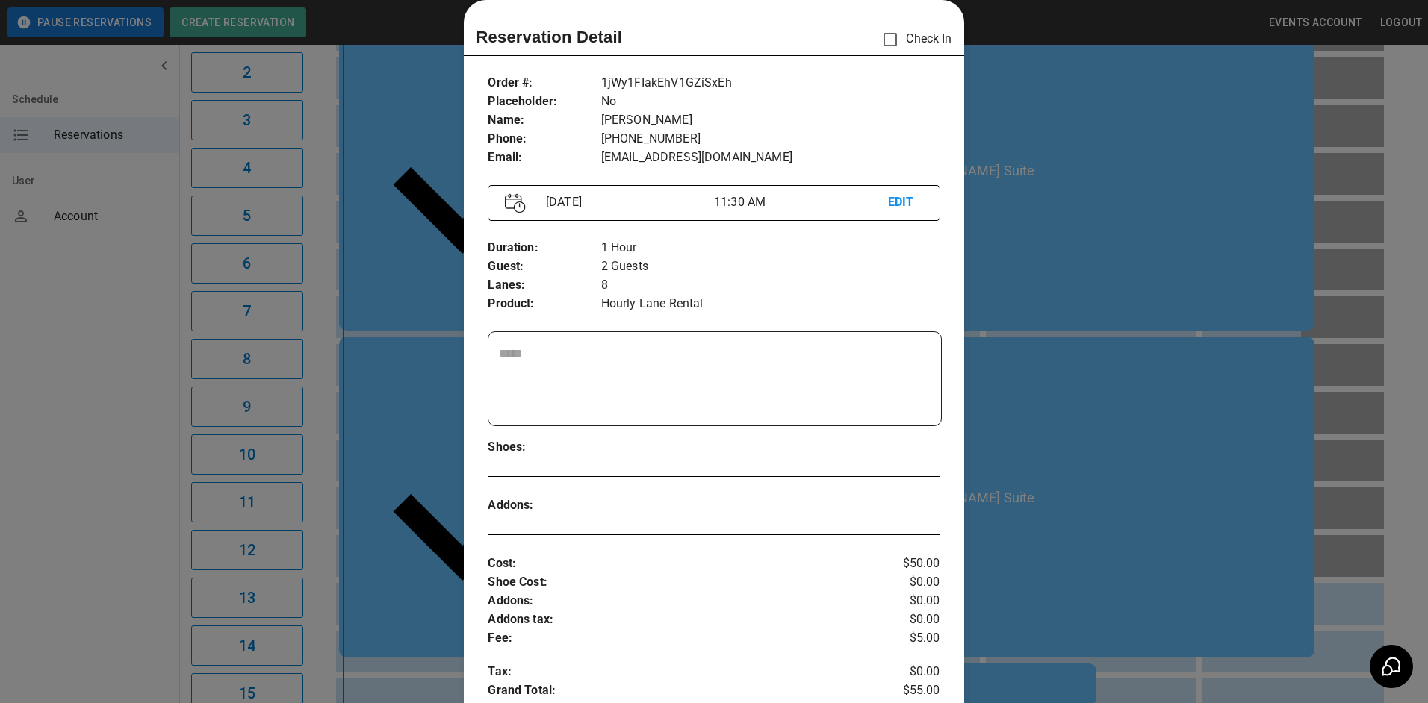
click at [1019, 513] on div at bounding box center [714, 351] width 1428 height 703
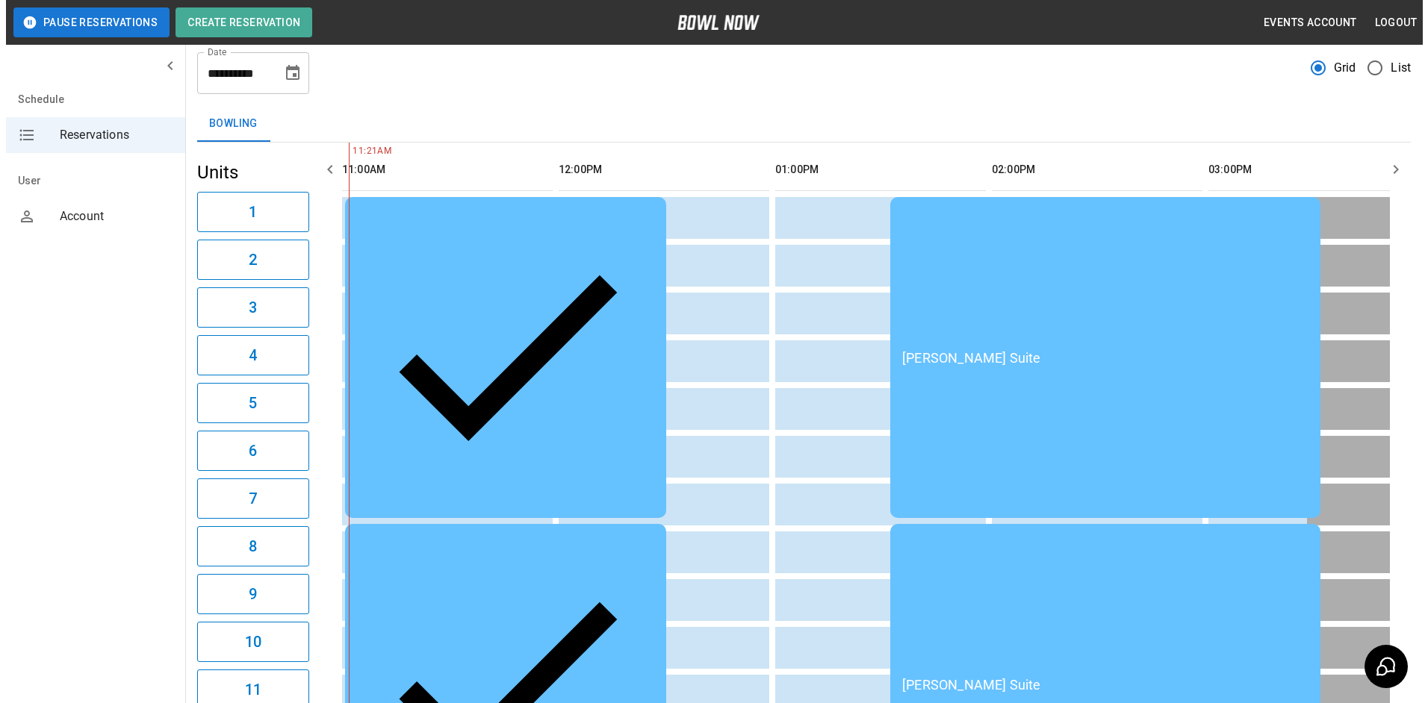
scroll to position [0, 0]
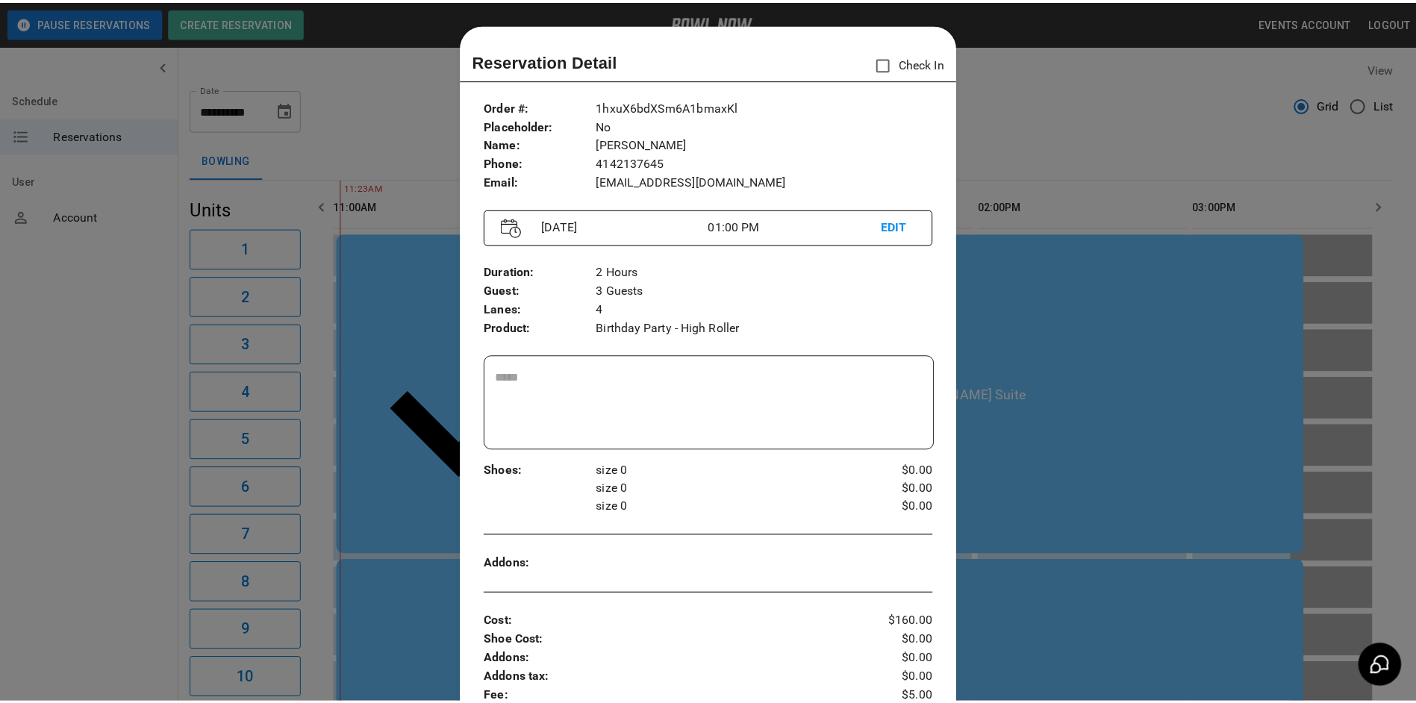
scroll to position [24, 0]
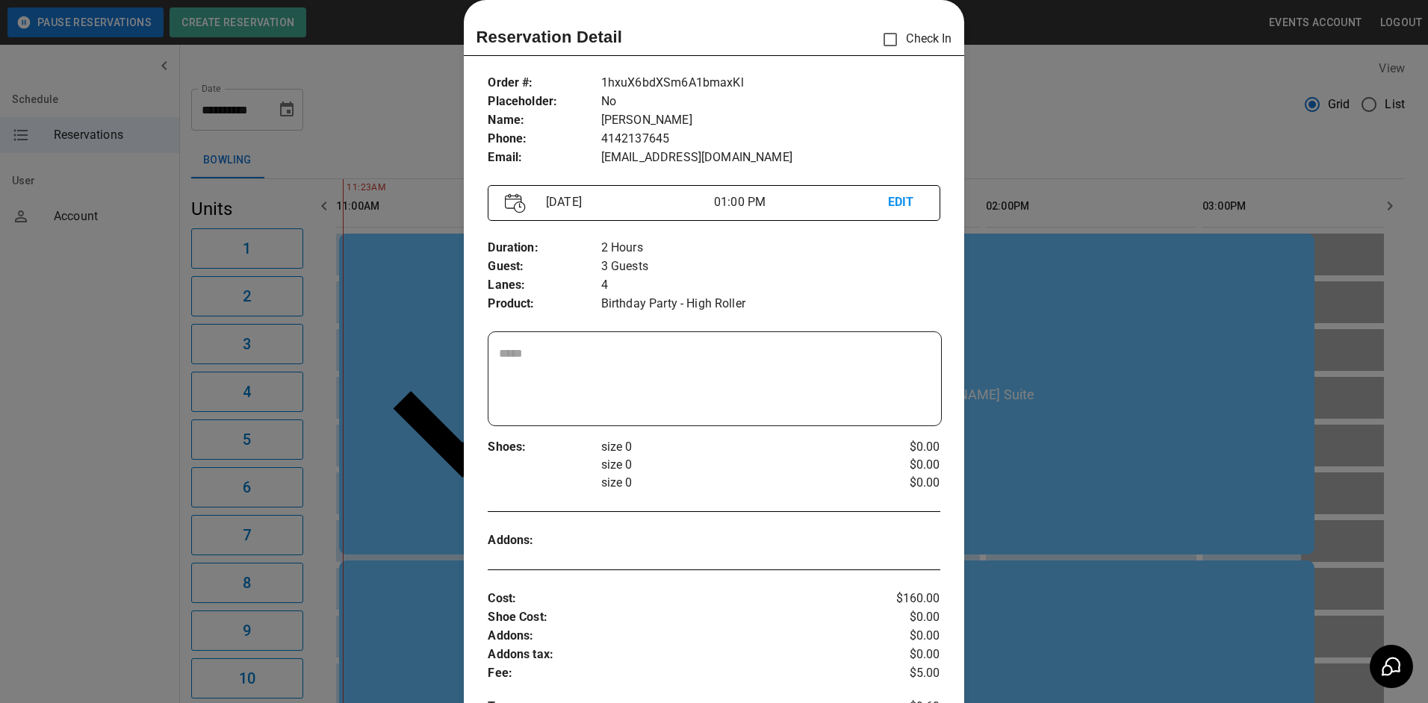
drag, startPoint x: 1181, startPoint y: 498, endPoint x: 1171, endPoint y: 498, distance: 9.7
click at [1178, 498] on div at bounding box center [714, 351] width 1428 height 703
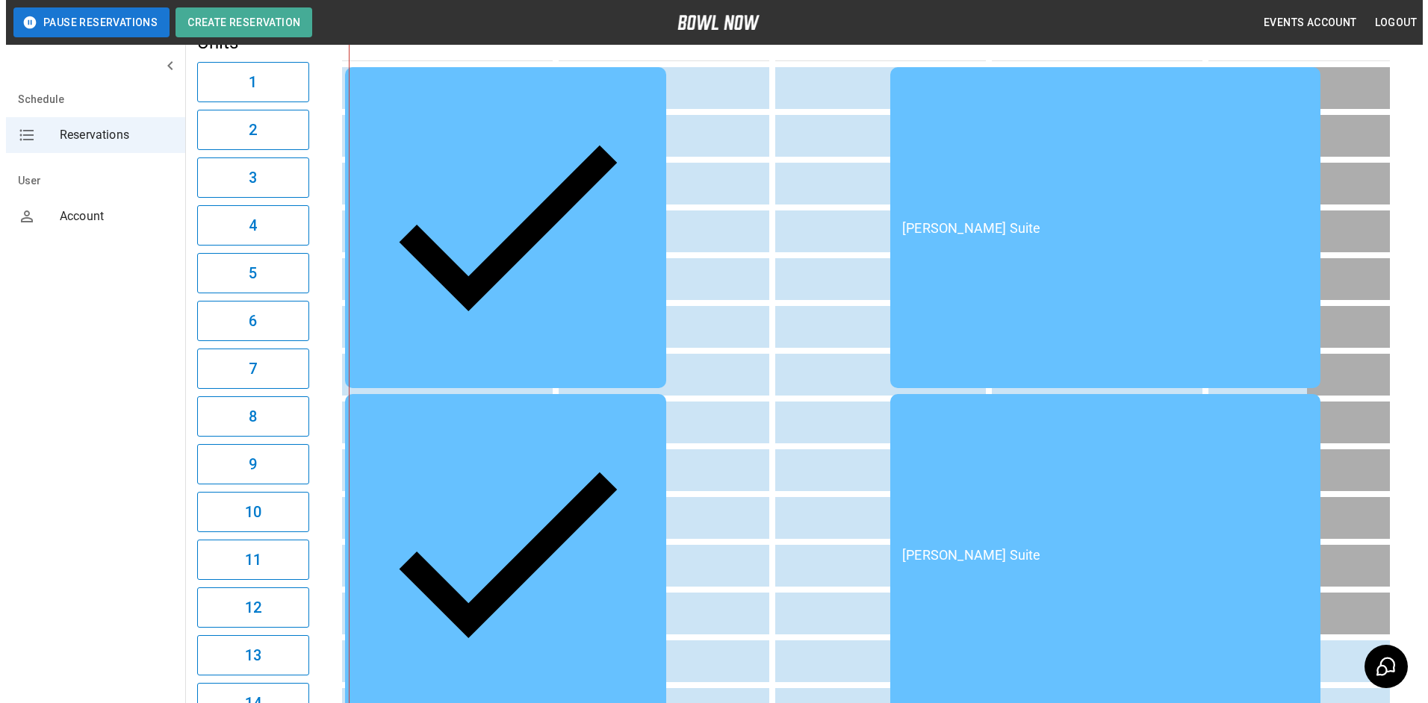
scroll to position [149, 0]
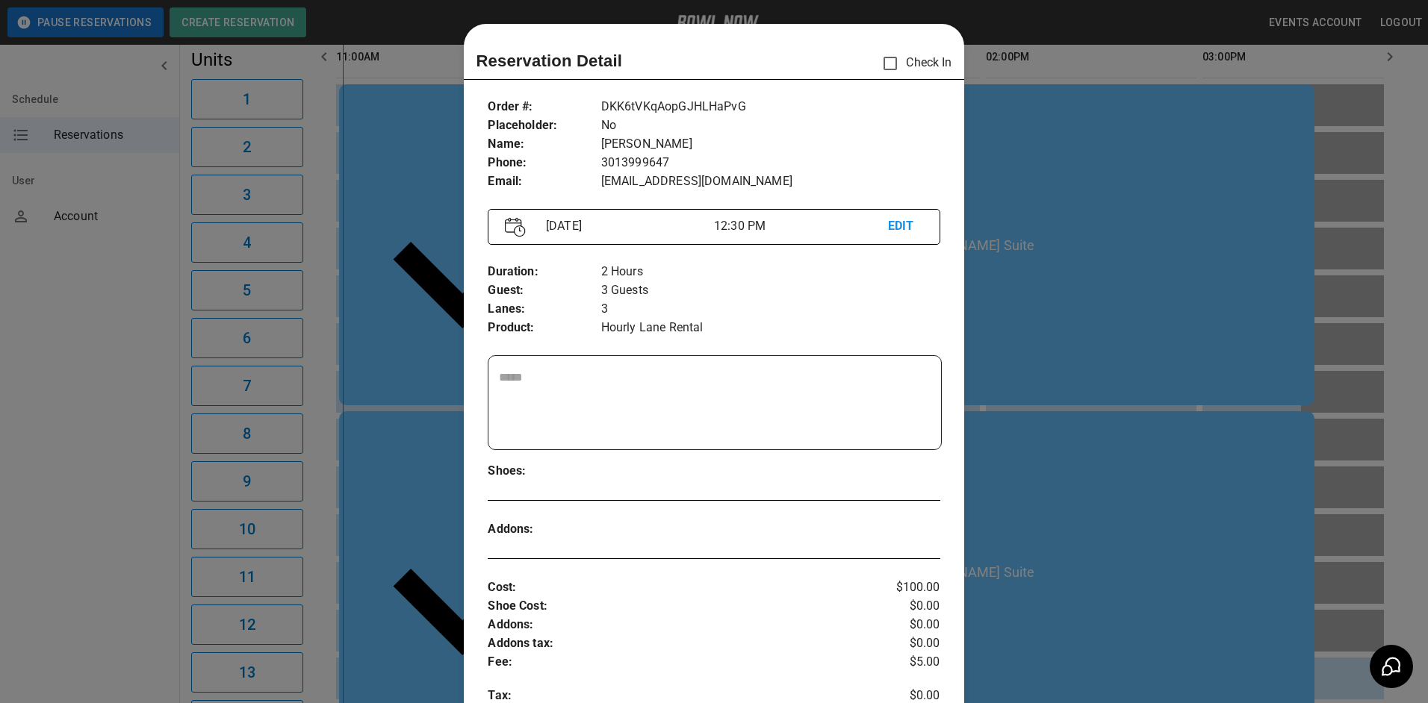
scroll to position [24, 0]
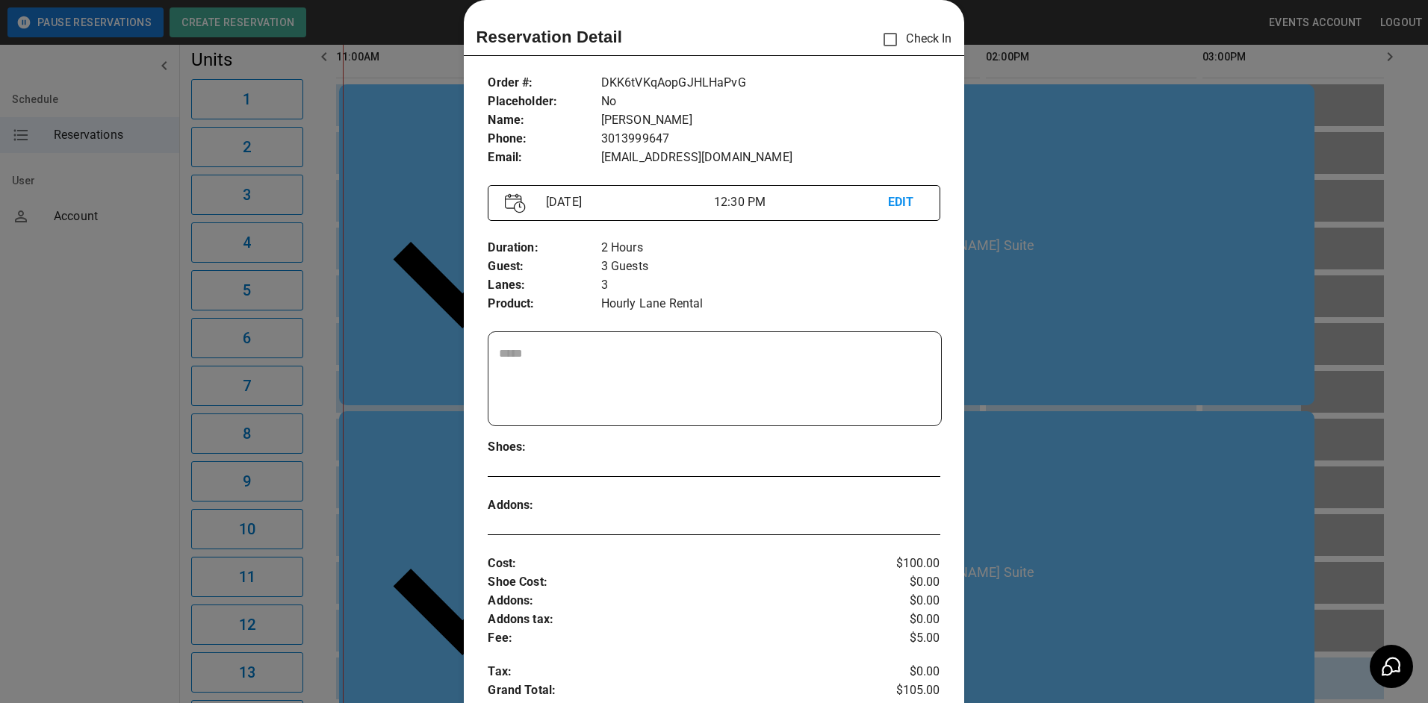
click at [890, 205] on p "EDIT" at bounding box center [905, 202] width 35 height 19
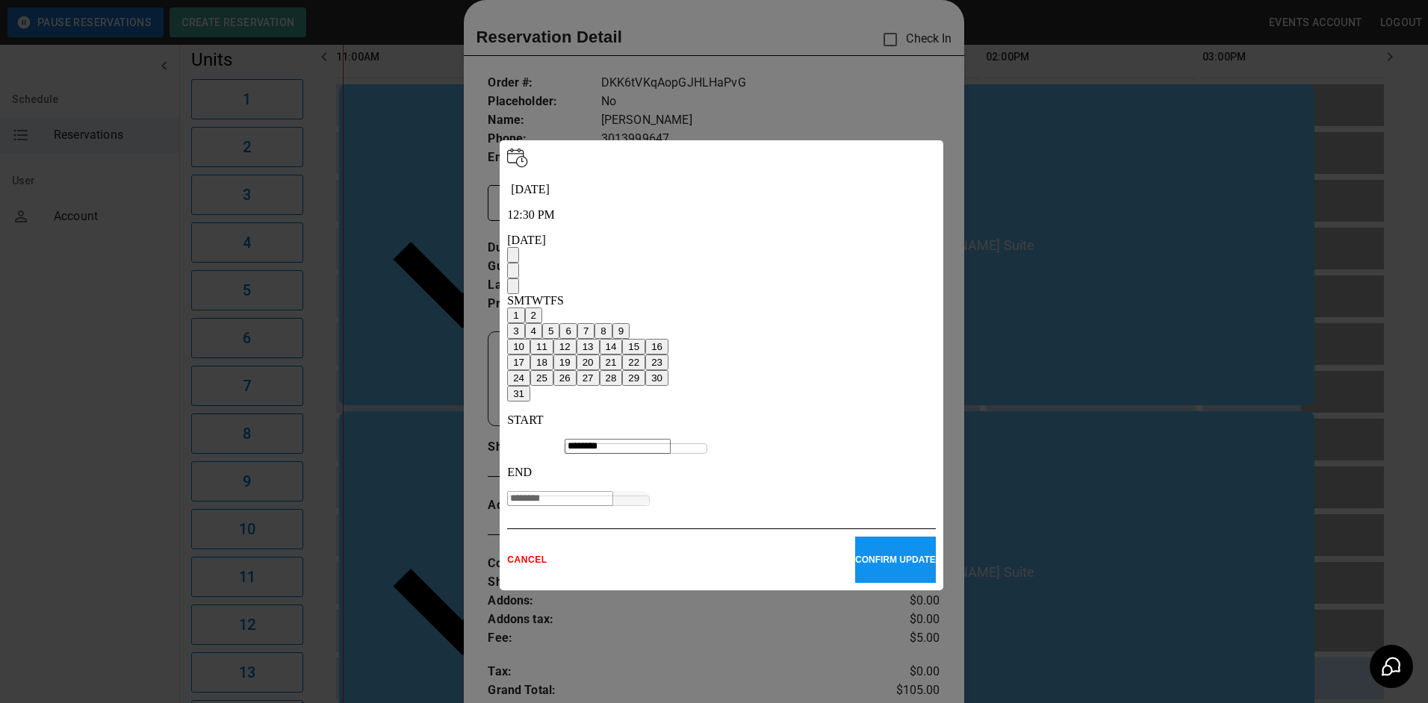
click at [530, 399] on button "31" at bounding box center [518, 394] width 23 height 16
click at [855, 555] on p "CONFIRM UPDATE" at bounding box center [895, 560] width 81 height 10
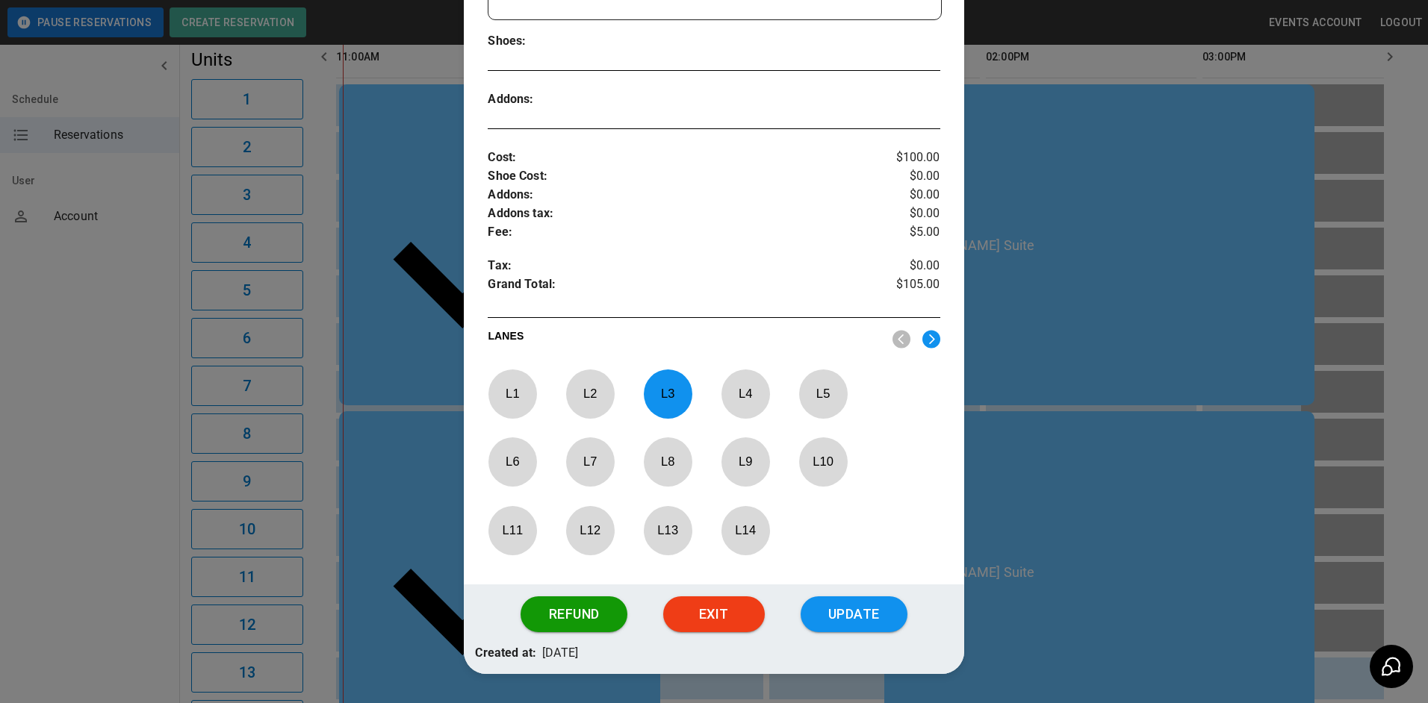
scroll to position [476, 0]
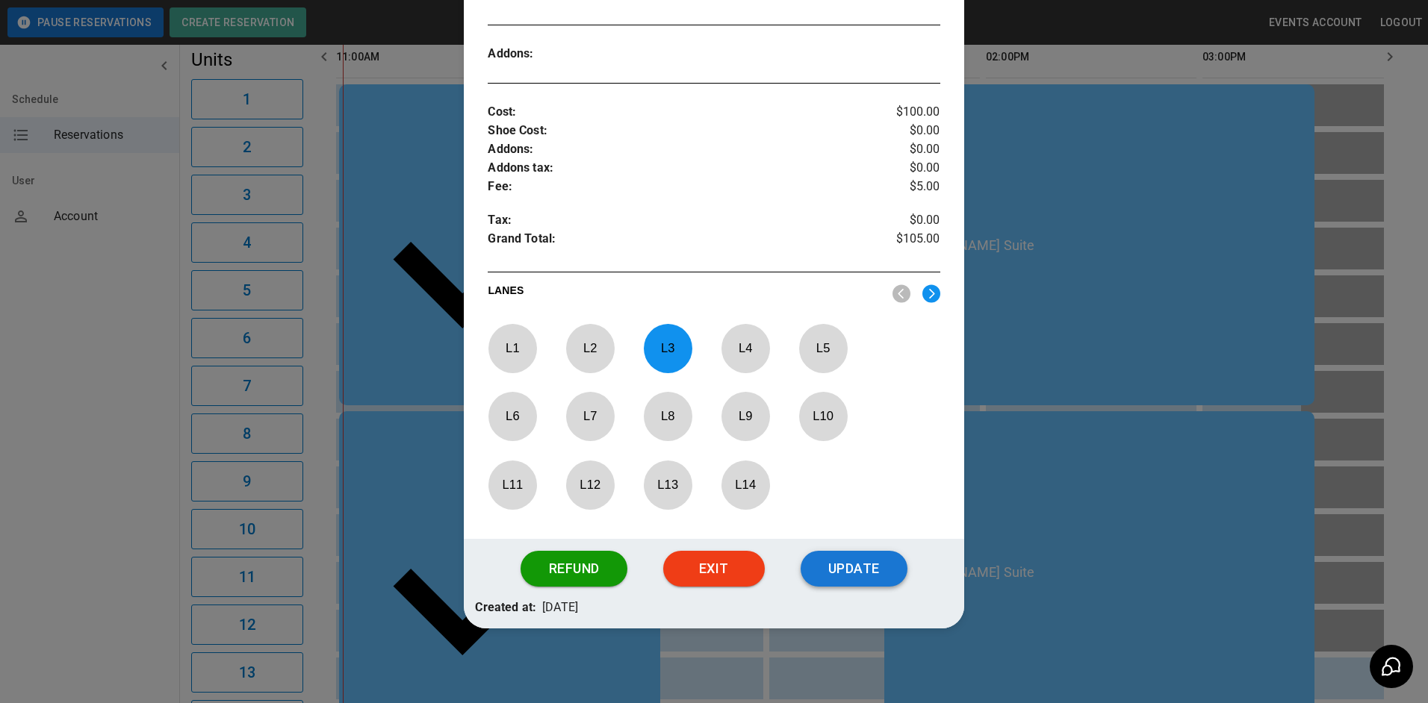
click at [821, 573] on button "Update" at bounding box center [853, 569] width 107 height 36
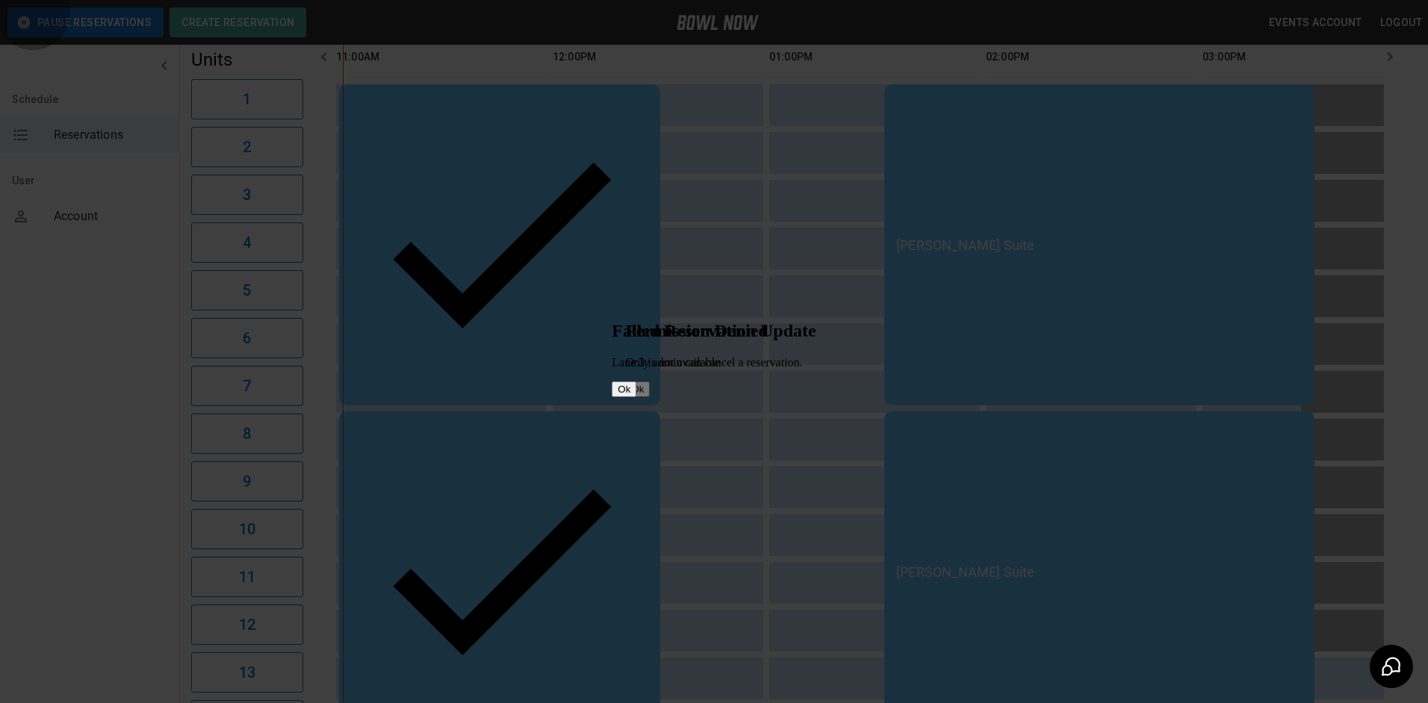
click at [636, 391] on button "Ok" at bounding box center [624, 390] width 25 height 16
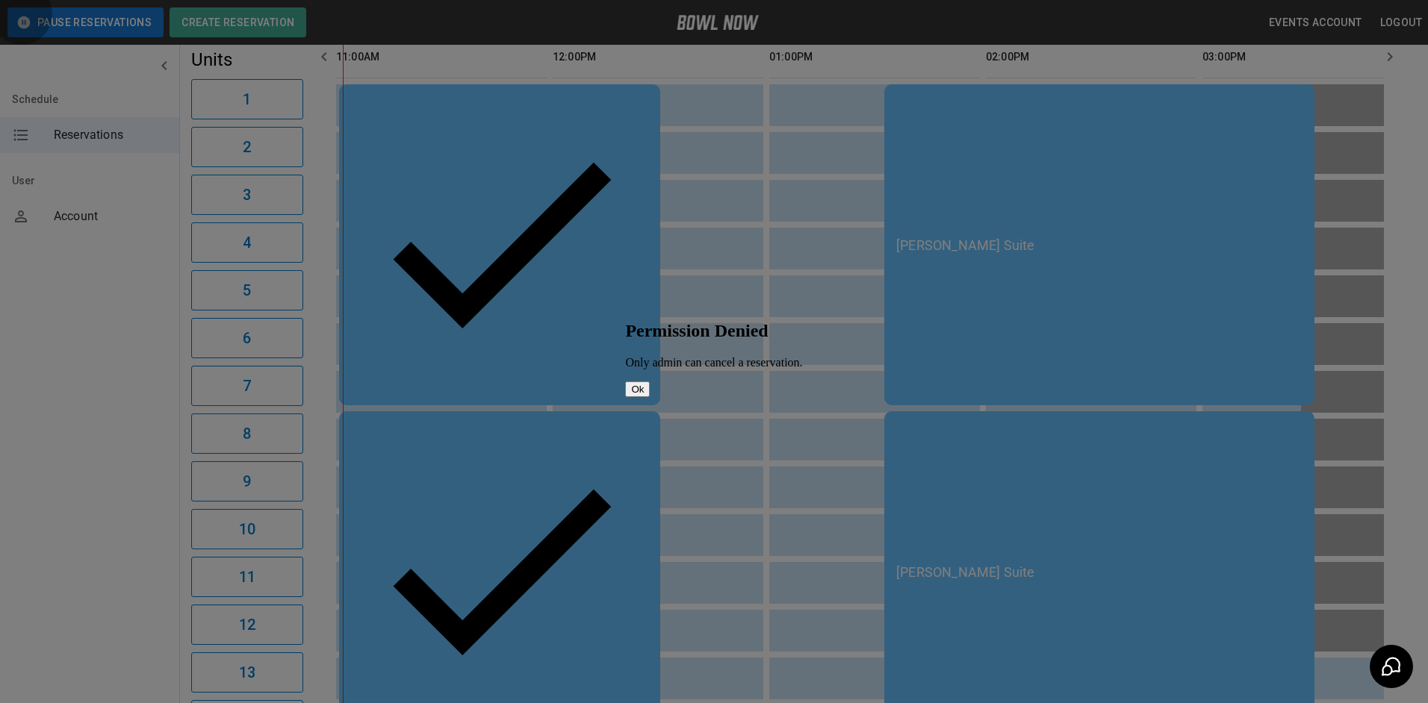
click at [650, 393] on button "Ok" at bounding box center [637, 390] width 25 height 16
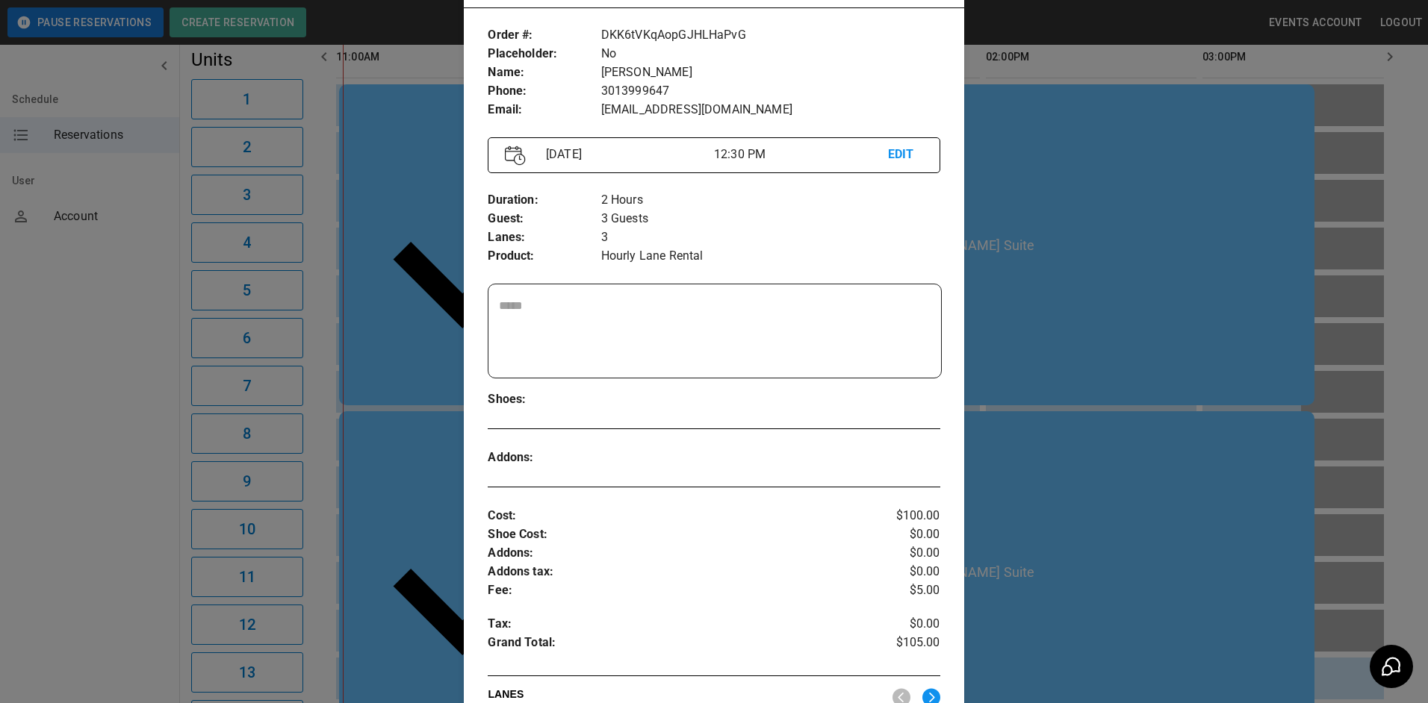
scroll to position [248, 0]
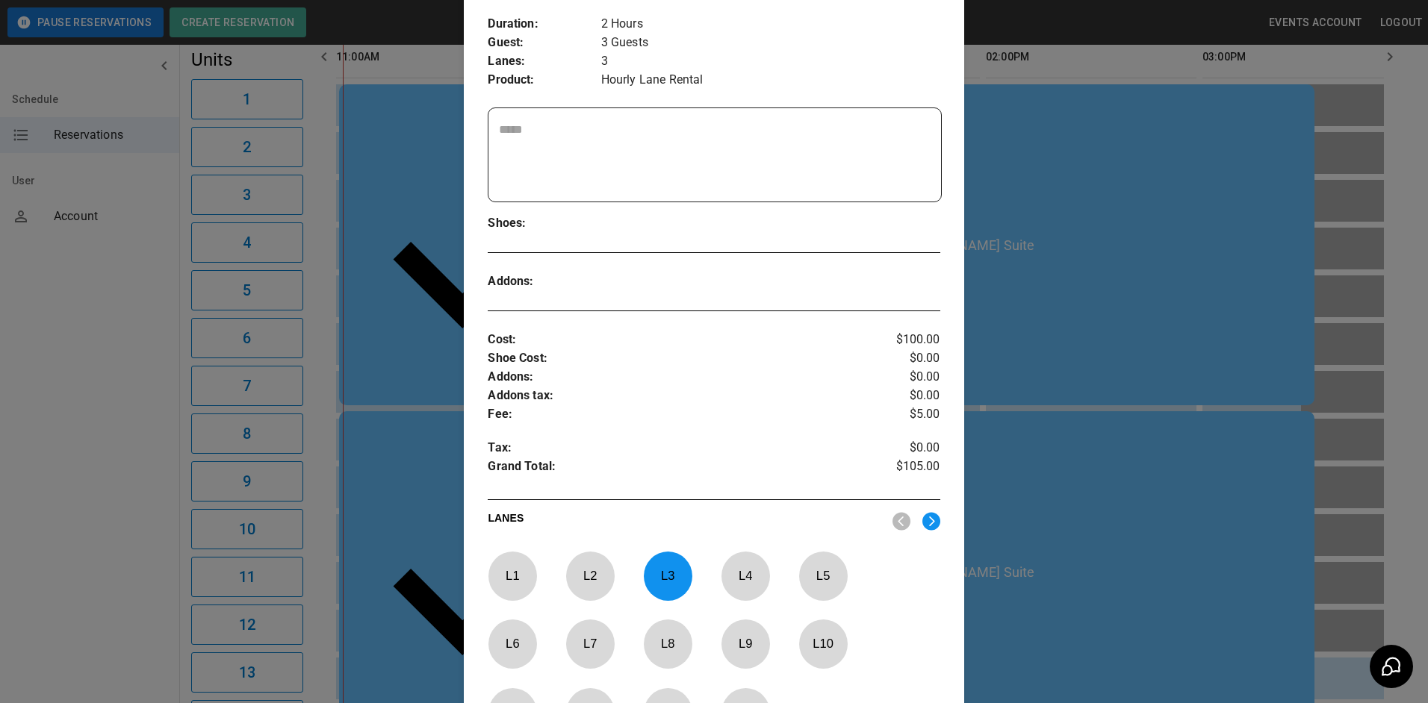
click at [671, 573] on p "L 3" at bounding box center [667, 576] width 49 height 35
click at [735, 577] on p "L 4" at bounding box center [745, 576] width 49 height 35
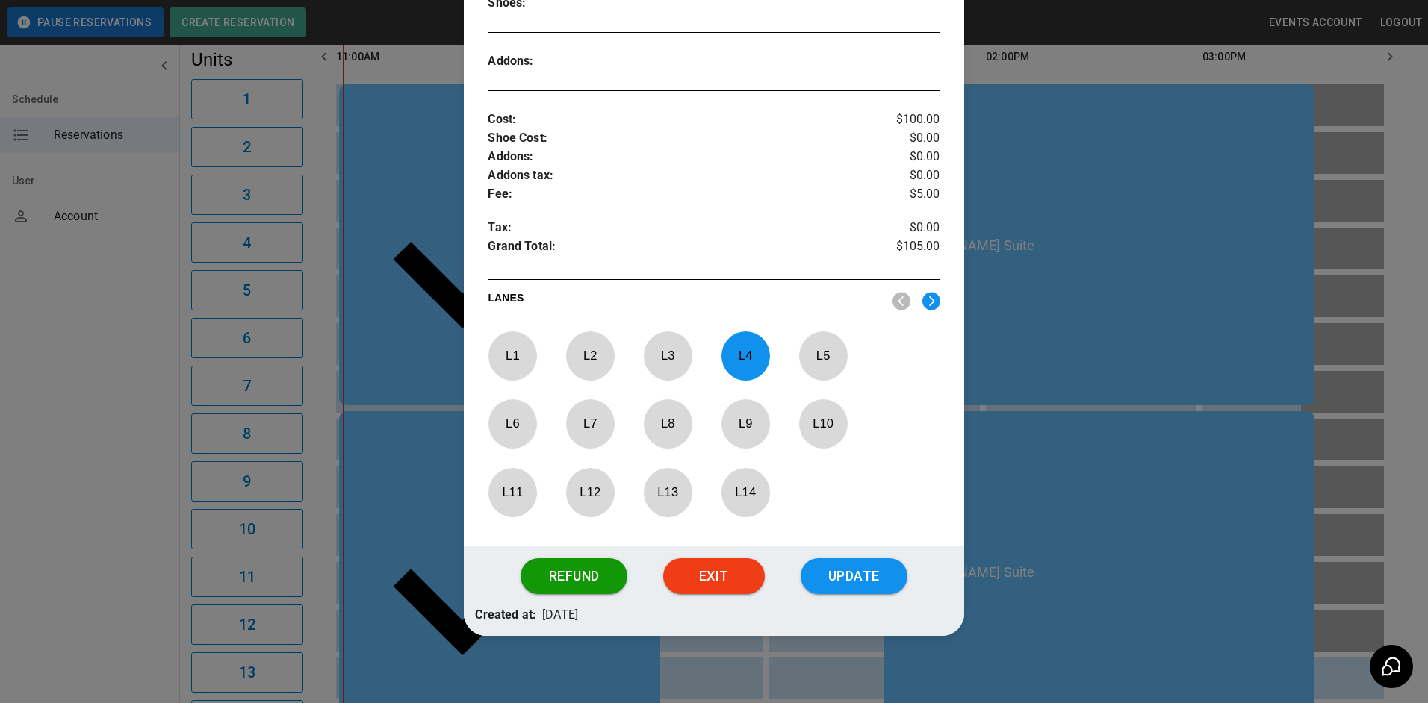
scroll to position [476, 0]
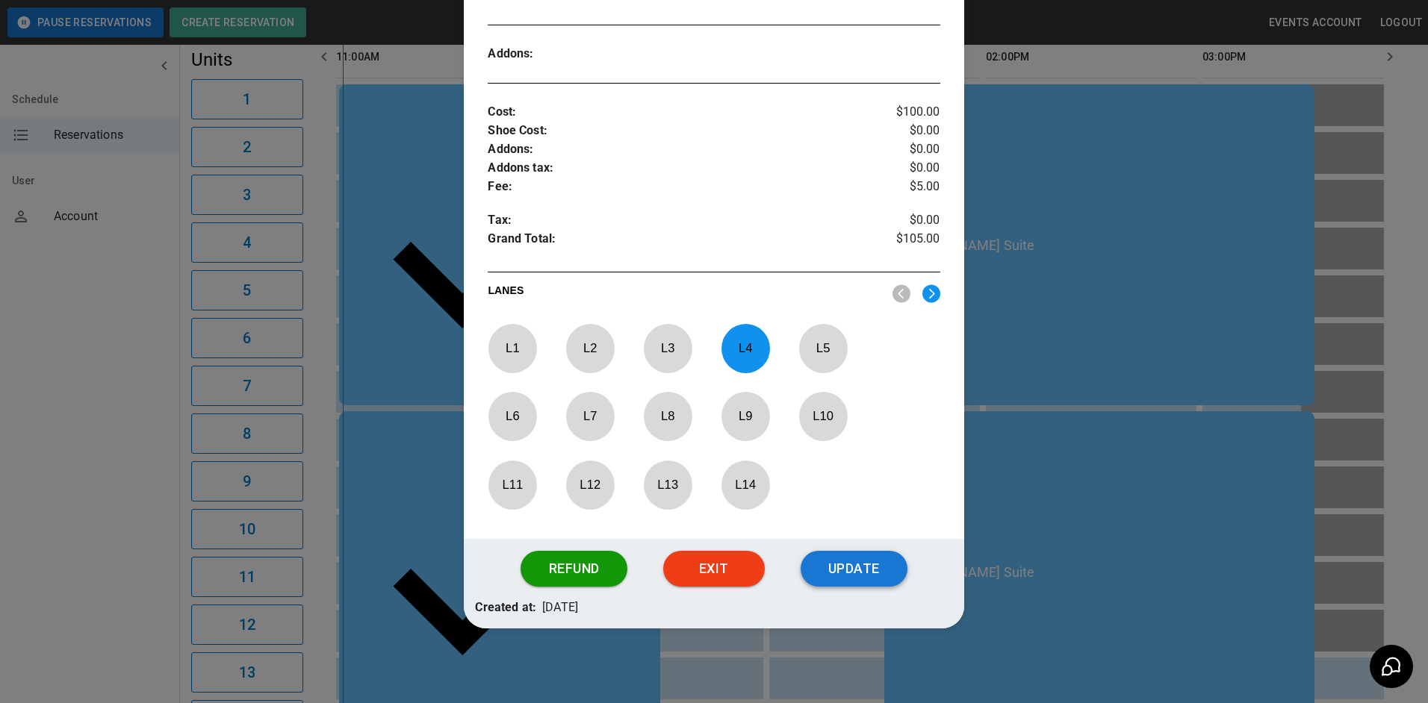
click at [833, 568] on button "Update" at bounding box center [853, 569] width 107 height 36
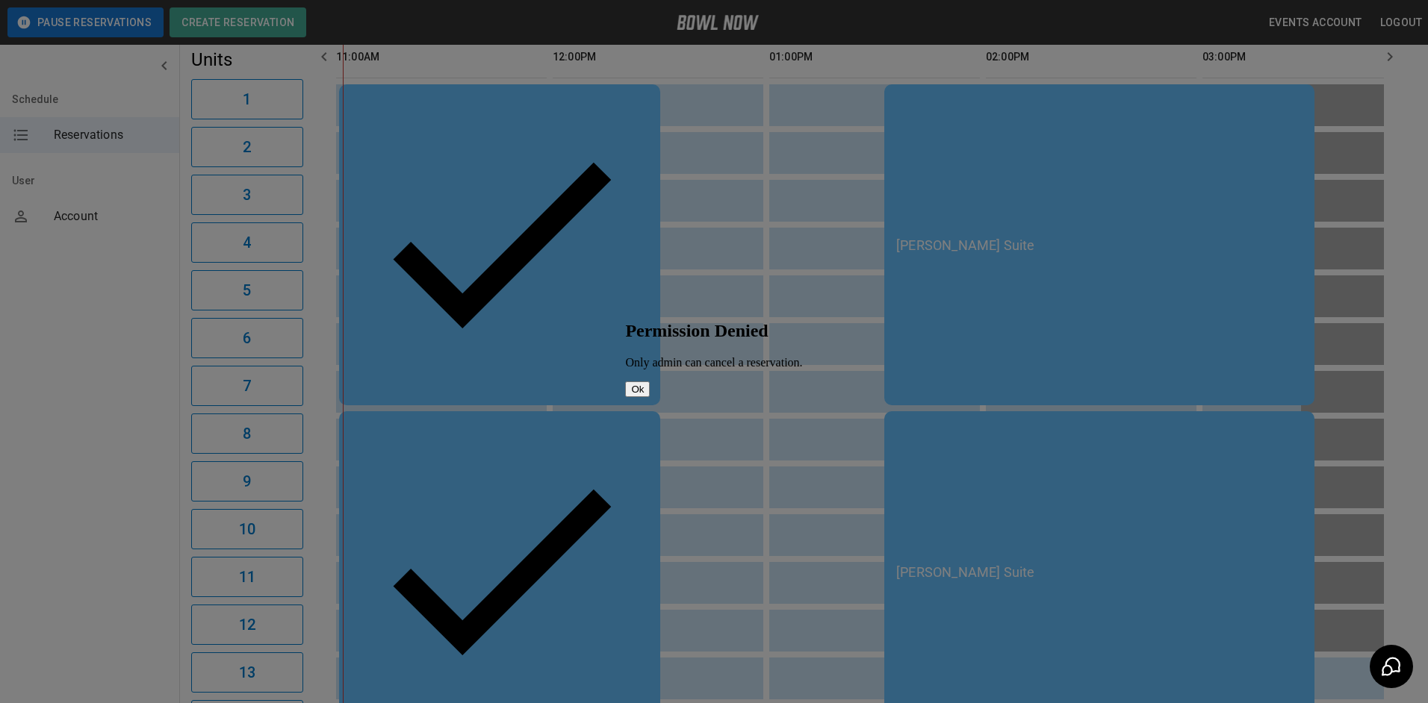
click at [650, 392] on button "Ok" at bounding box center [637, 390] width 25 height 16
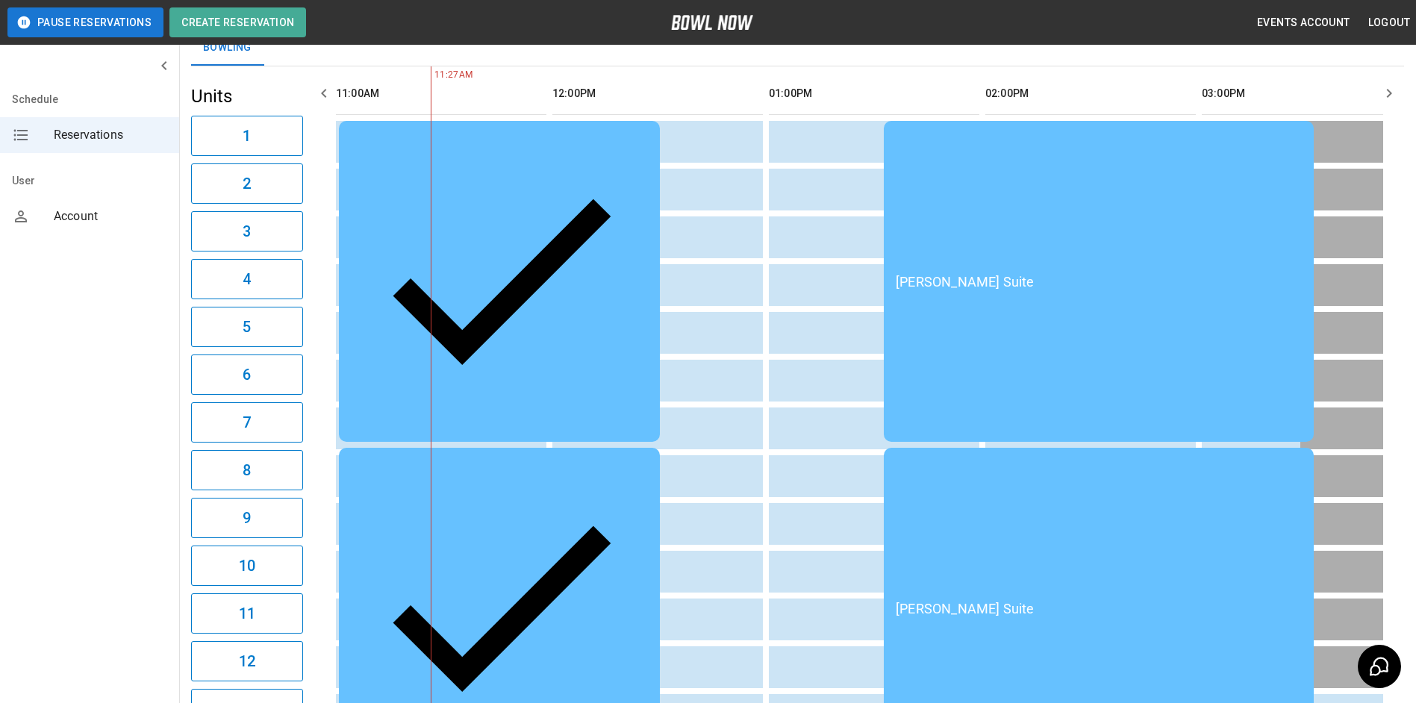
scroll to position [0, 0]
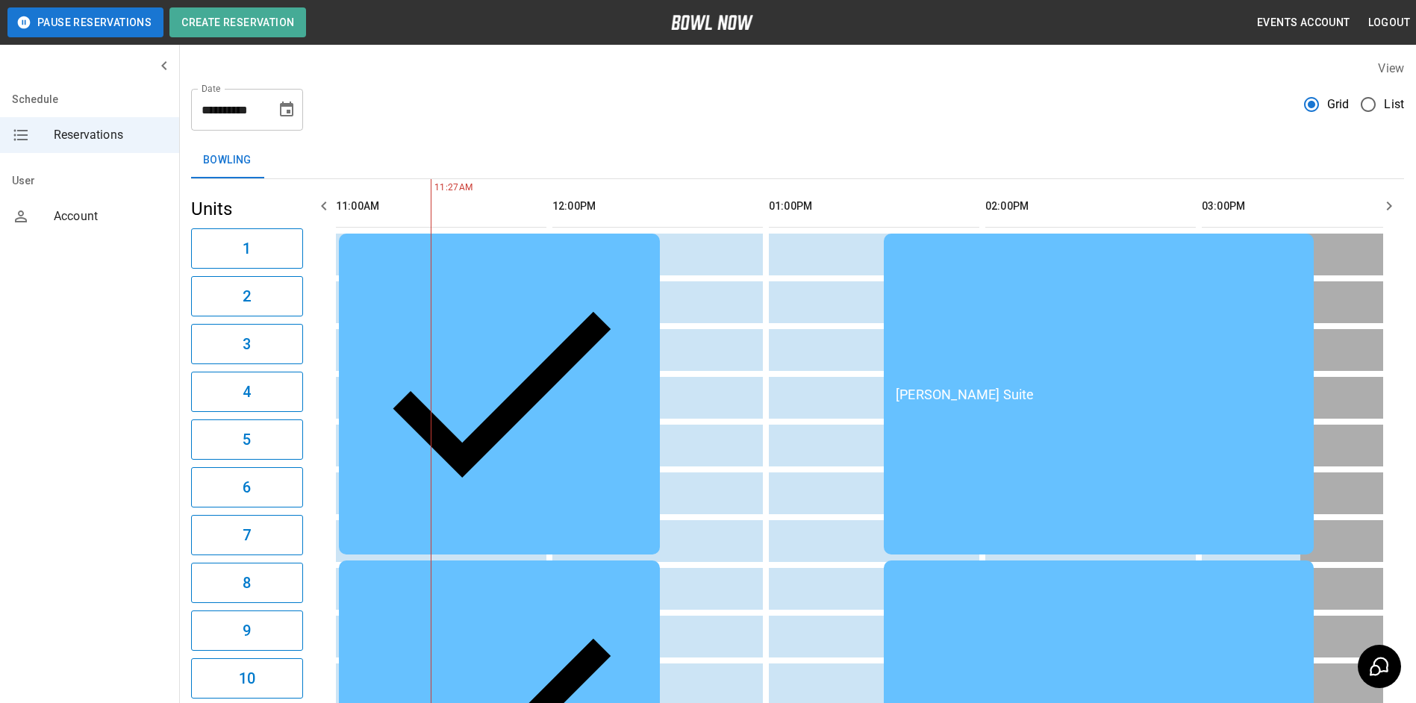
click at [288, 105] on icon "Choose date, selected date is Aug 24, 2025" at bounding box center [286, 109] width 13 height 15
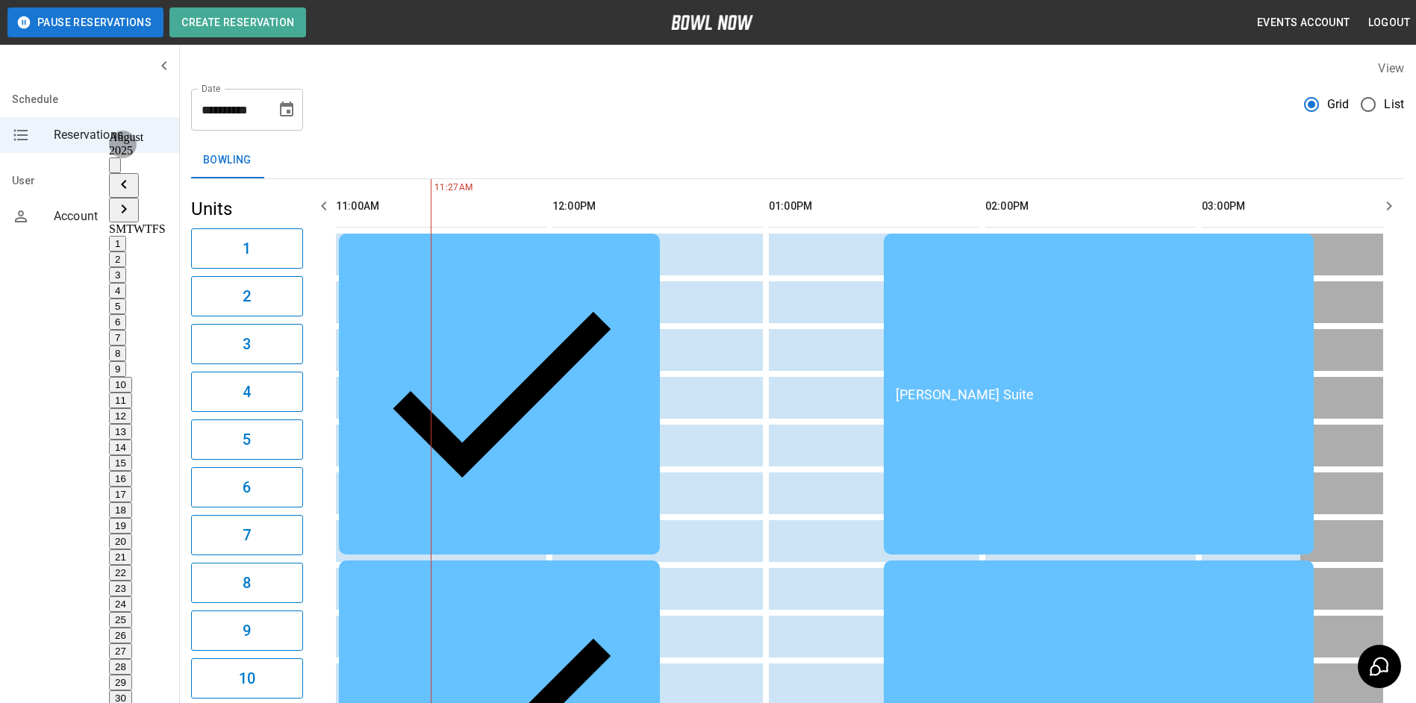
click at [132, 703] on button "31" at bounding box center [120, 714] width 23 height 16
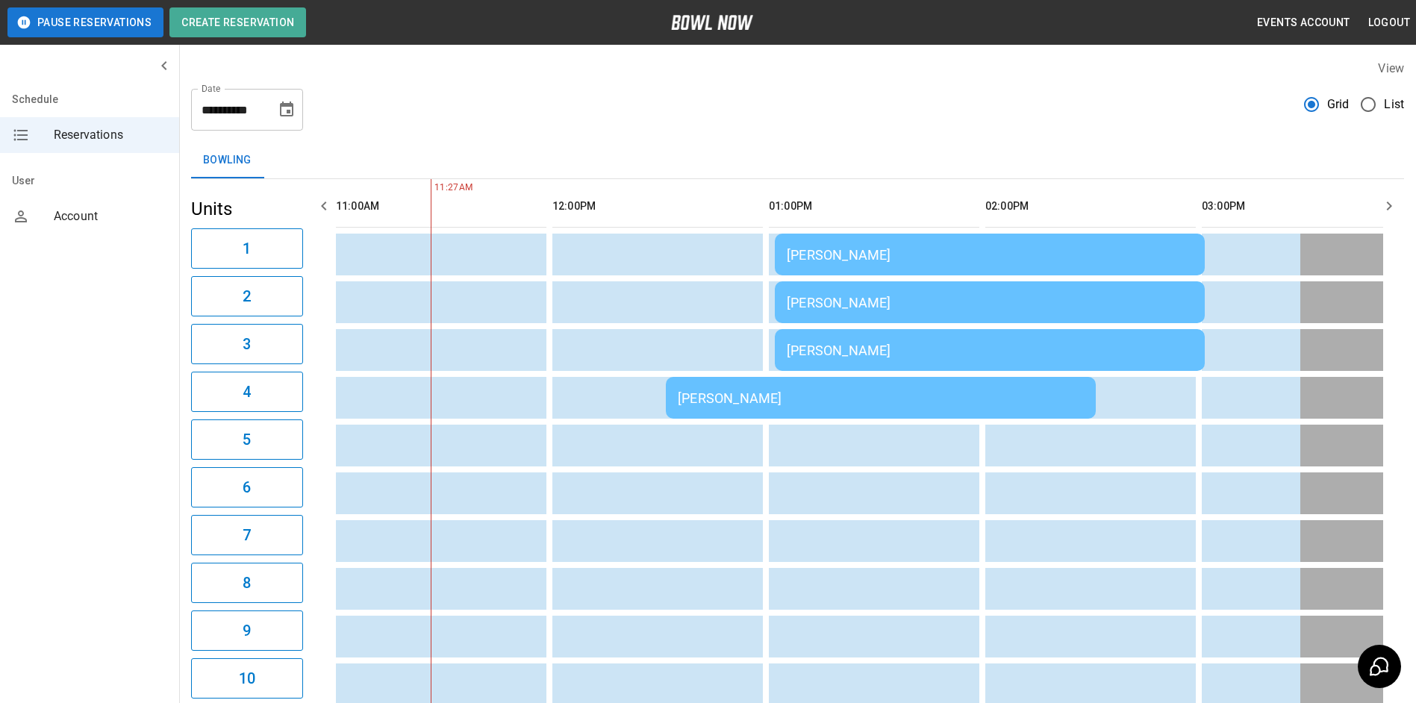
click at [294, 108] on icon "Choose date, selected date is Aug 31, 2025" at bounding box center [287, 110] width 18 height 18
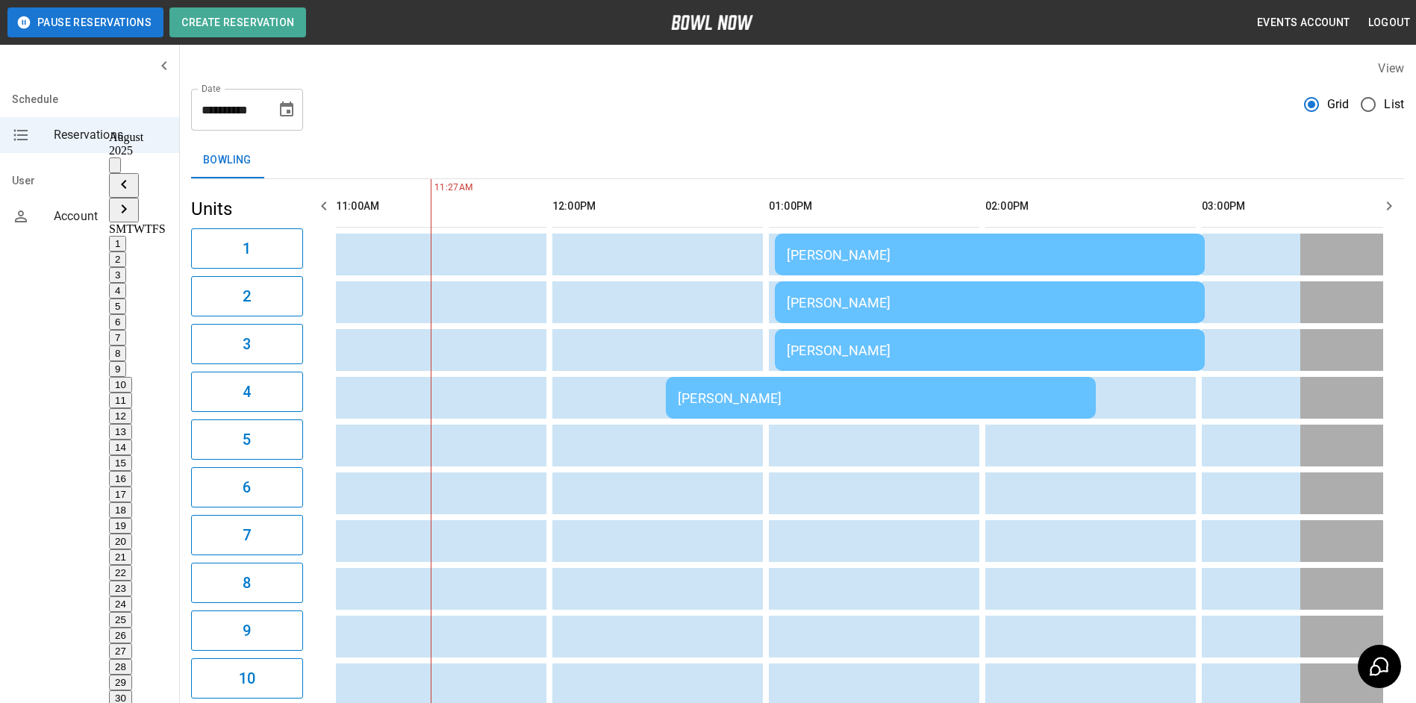
click at [131, 597] on button "24" at bounding box center [120, 605] width 23 height 16
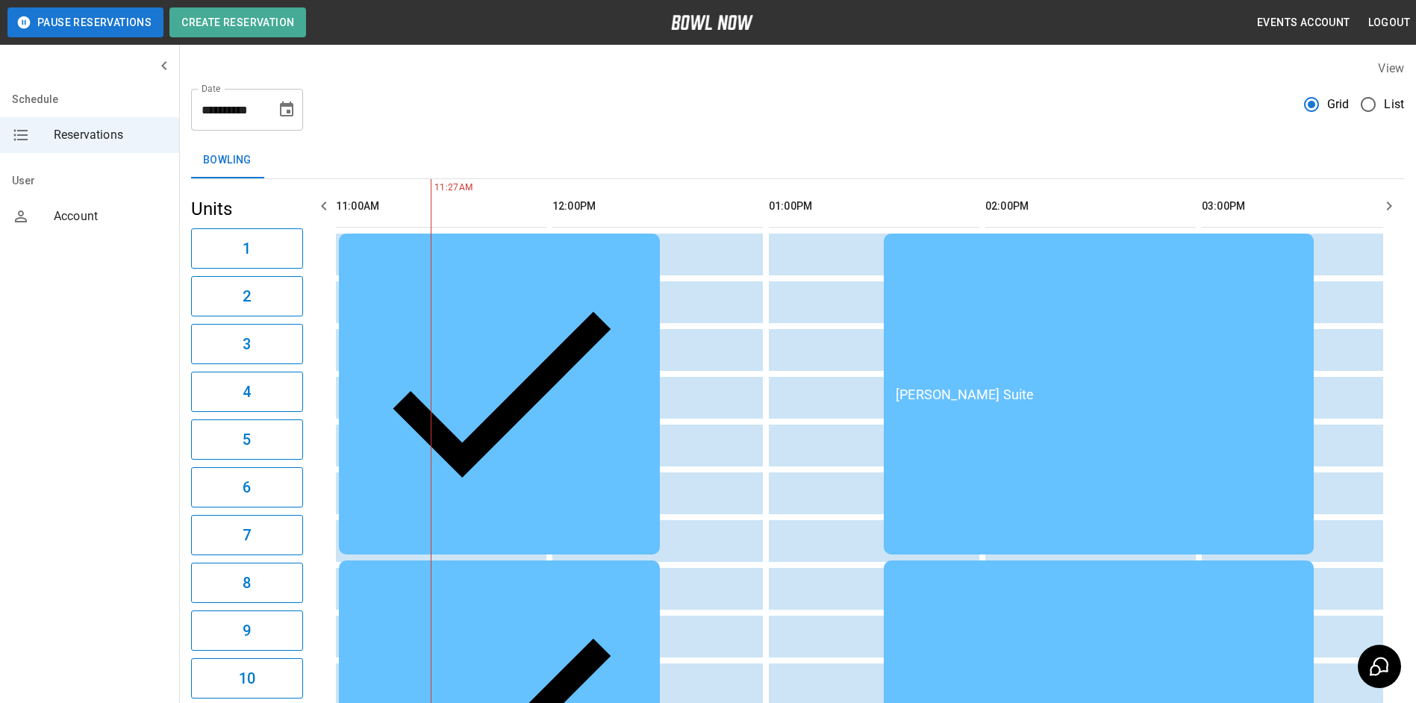
type input "**********"
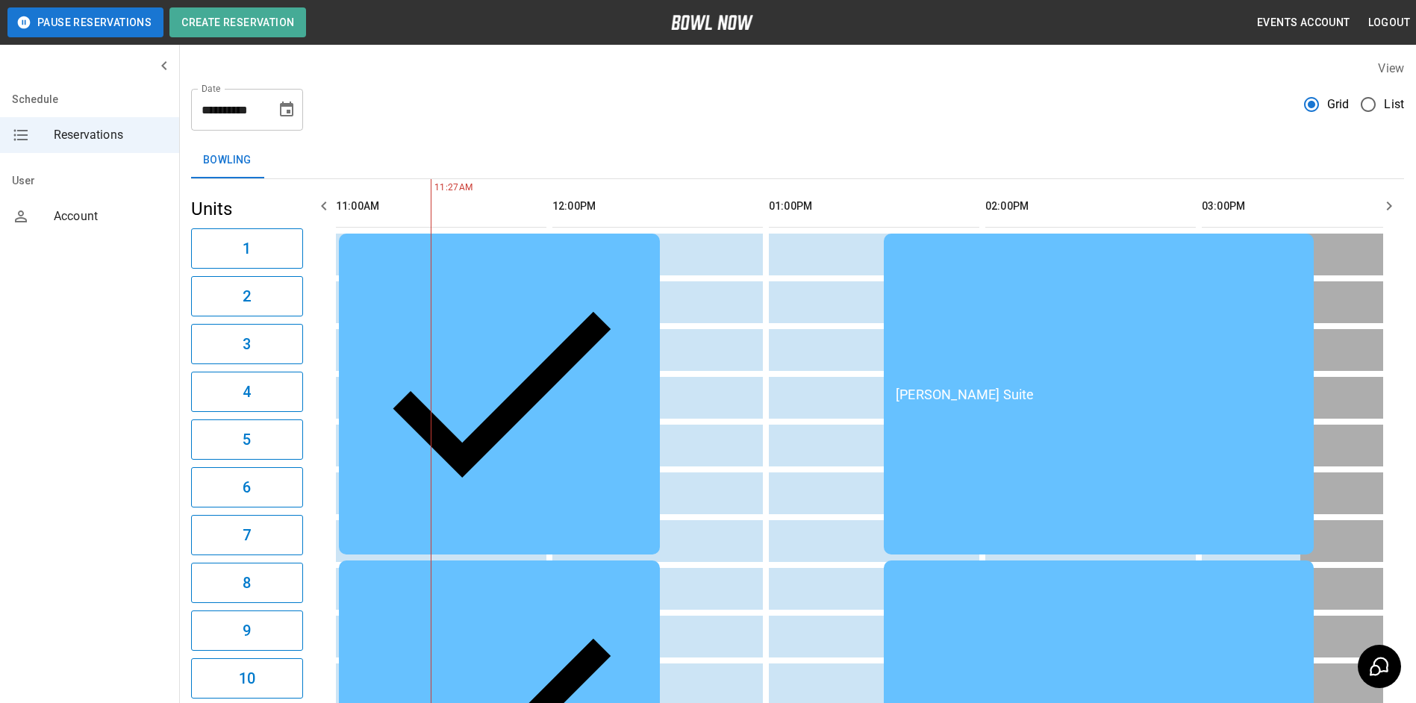
click at [1399, 215] on button "button" at bounding box center [1390, 206] width 30 height 30
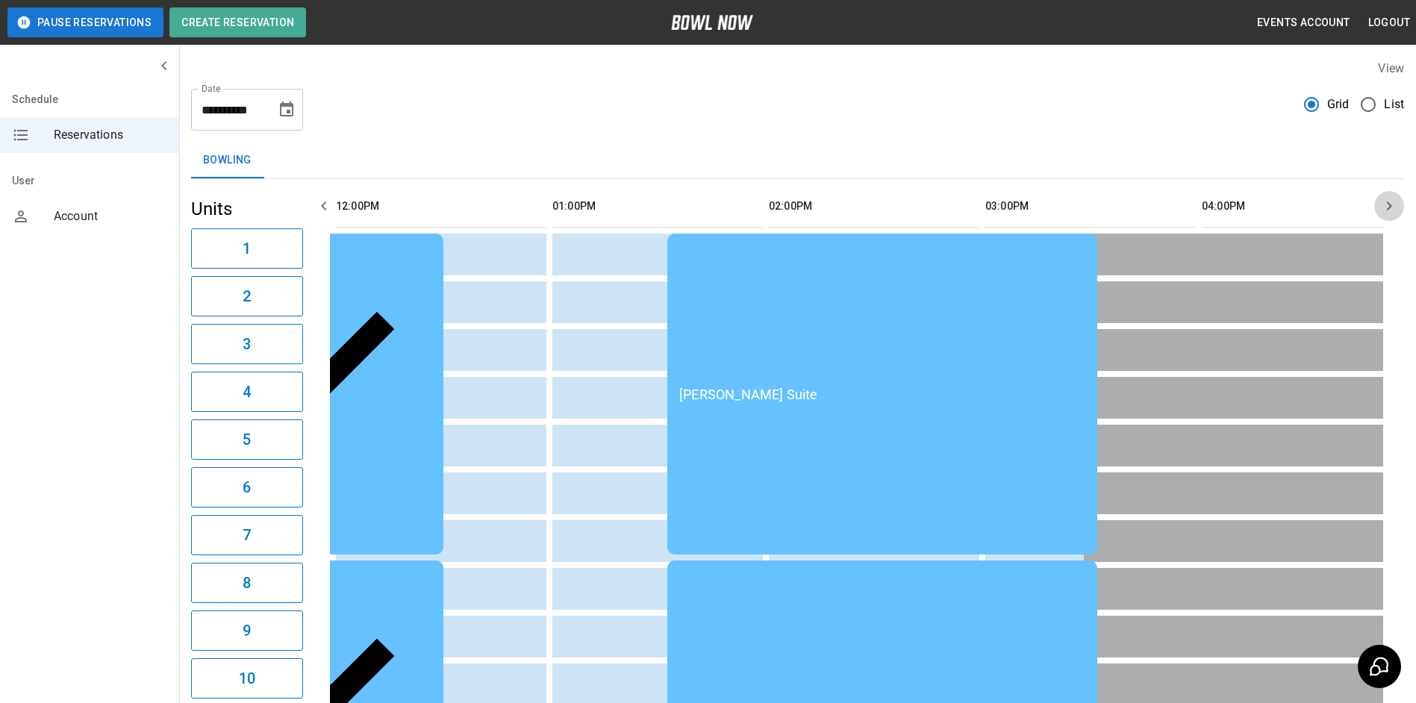
click at [1387, 212] on icon "button" at bounding box center [1390, 206] width 18 height 18
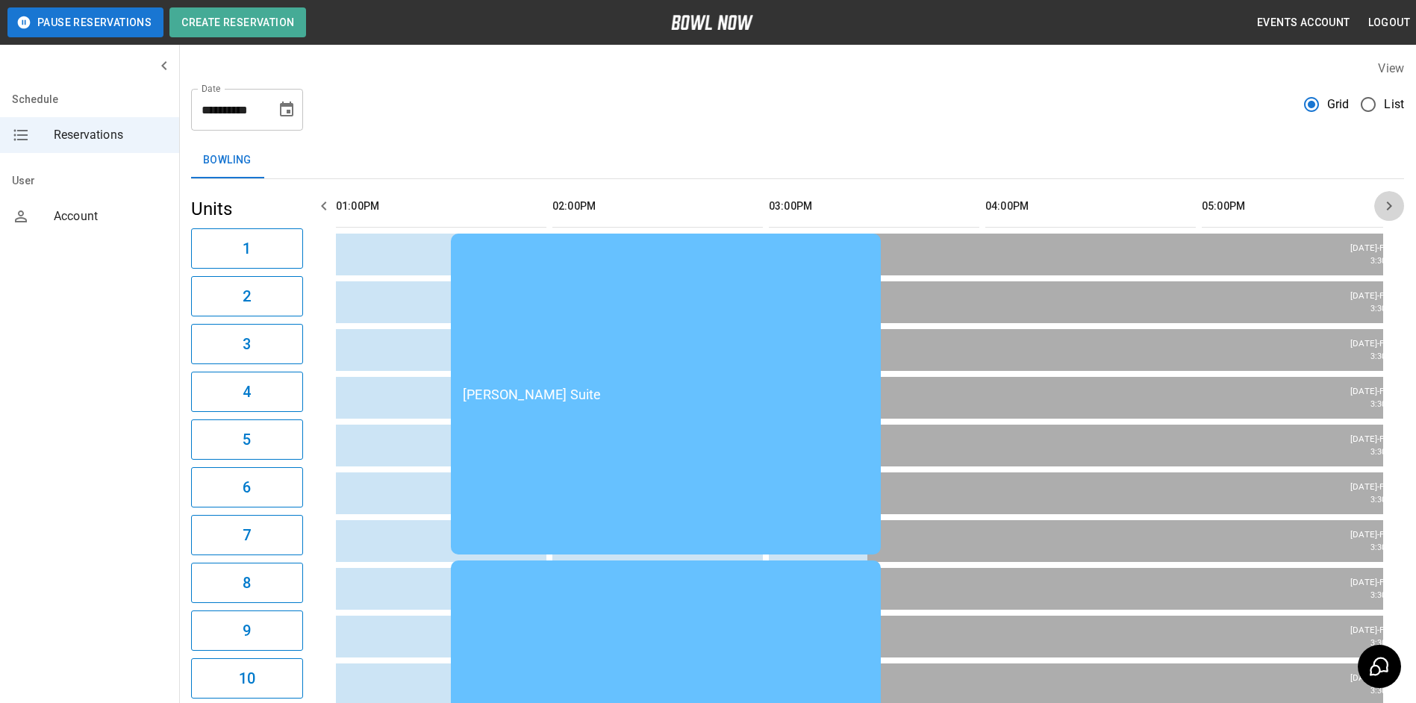
click at [1387, 212] on icon "button" at bounding box center [1390, 206] width 18 height 18
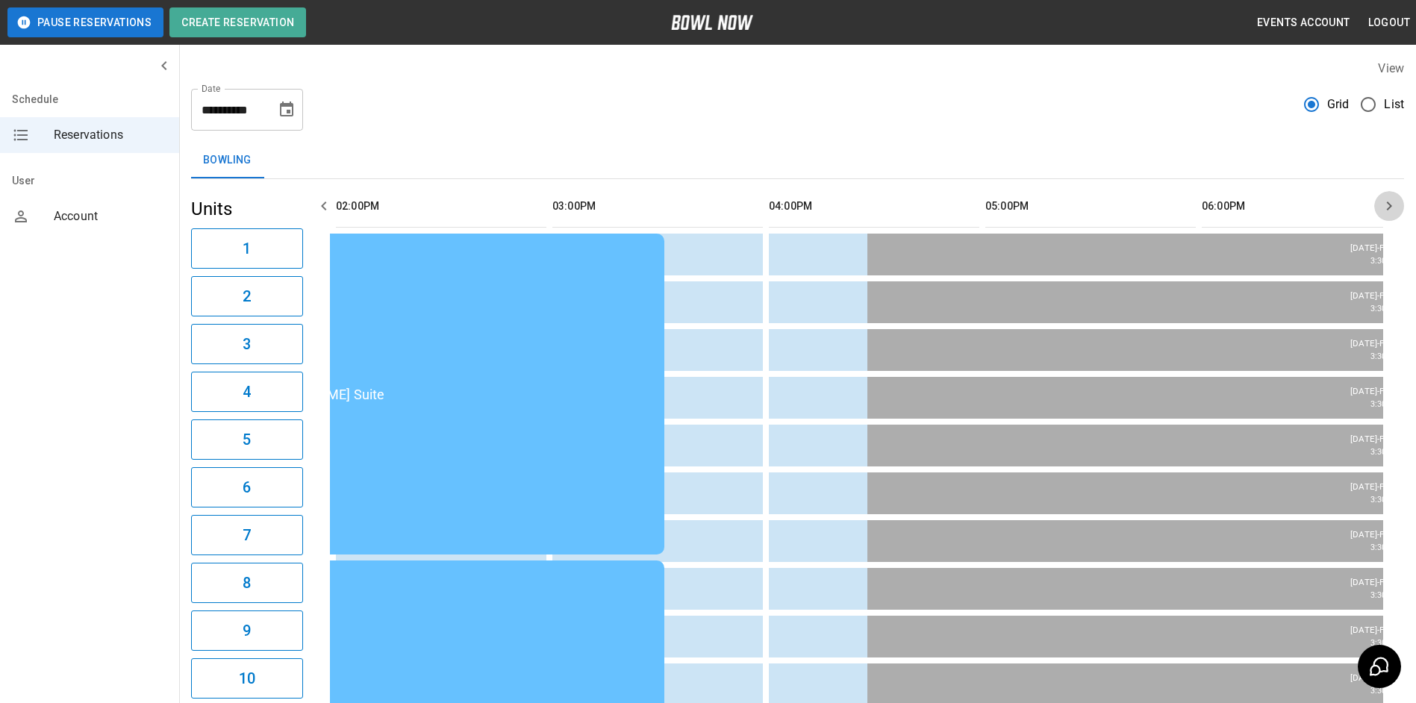
scroll to position [0, 1083]
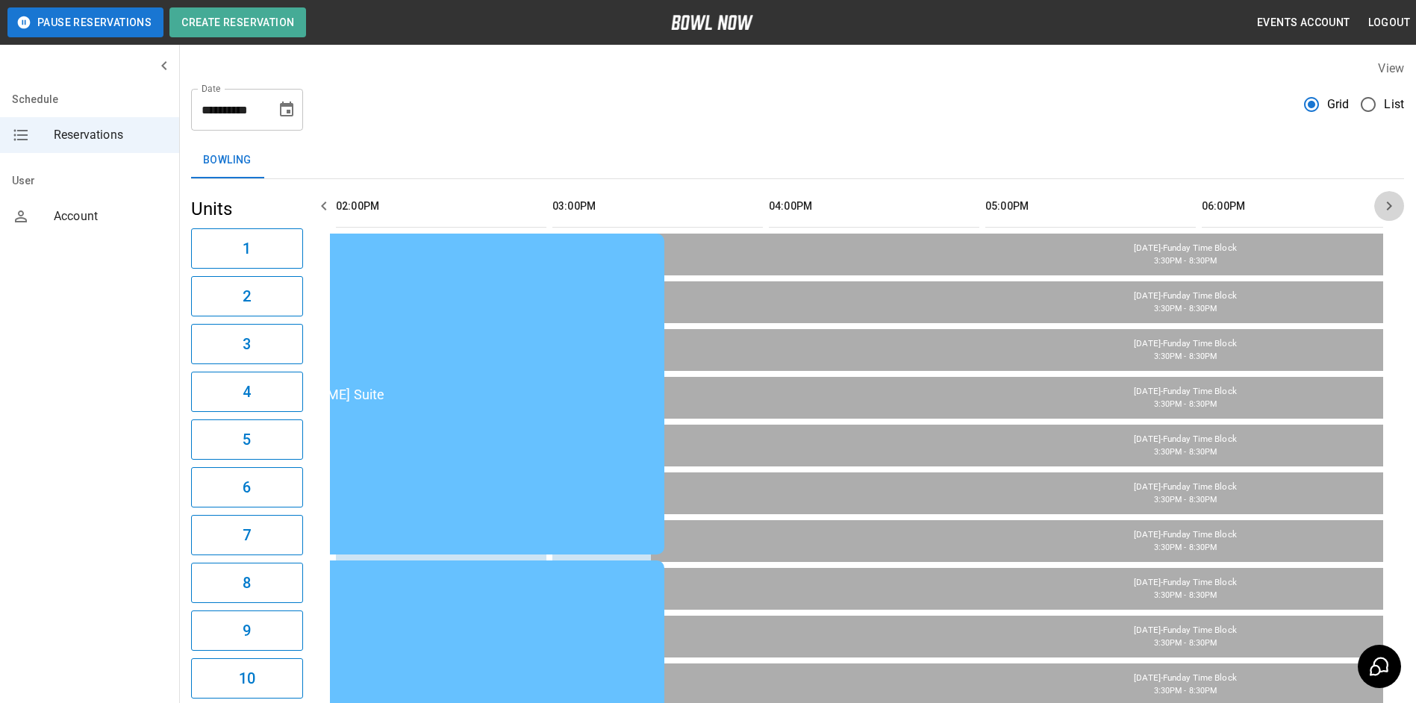
click at [1387, 212] on icon "button" at bounding box center [1390, 206] width 18 height 18
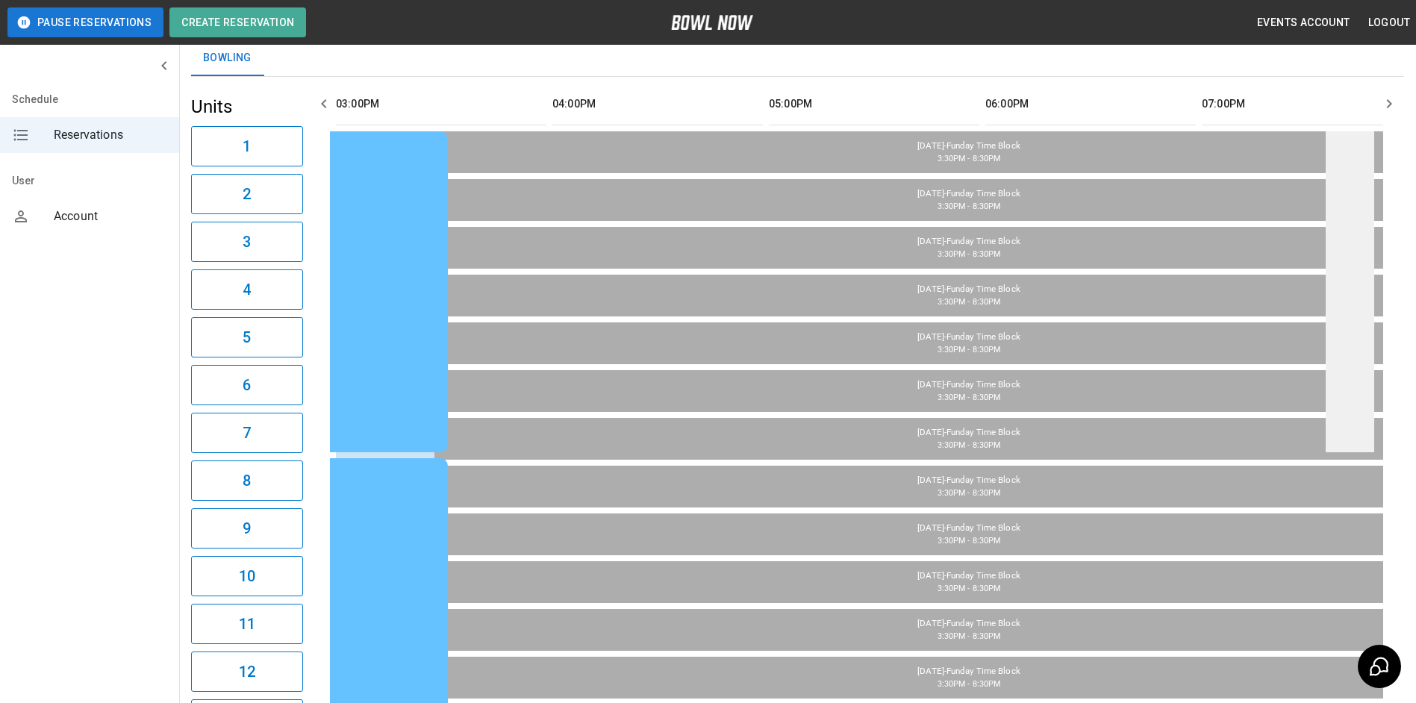
scroll to position [75, 0]
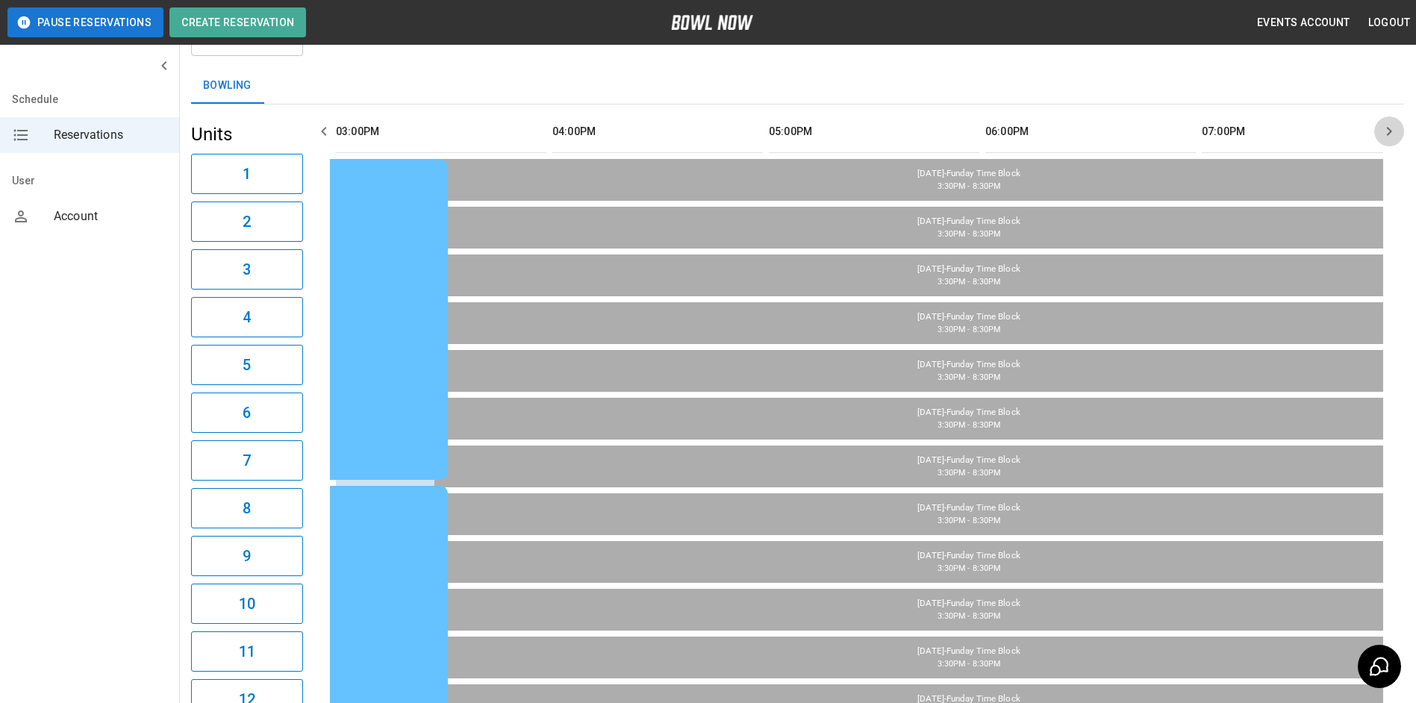
click at [1387, 136] on icon "button" at bounding box center [1390, 131] width 18 height 18
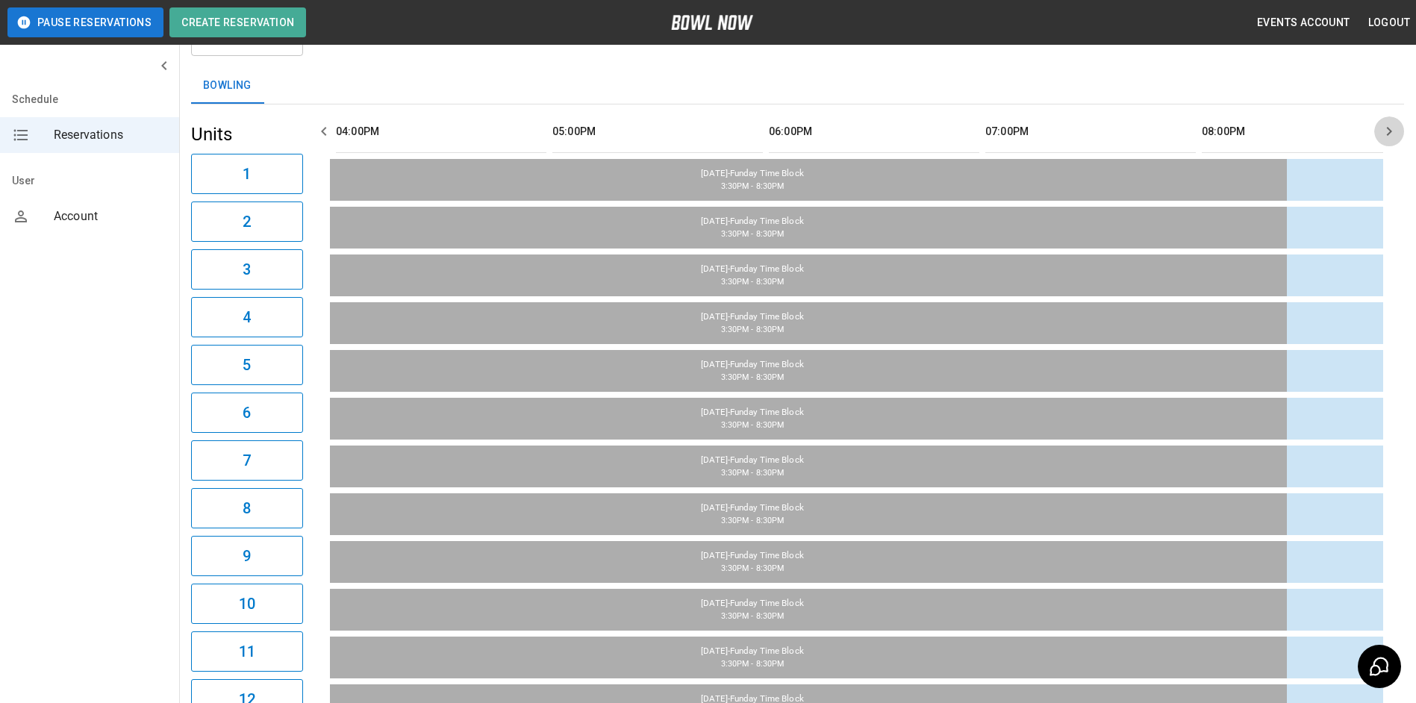
click at [1387, 136] on icon "button" at bounding box center [1390, 131] width 18 height 18
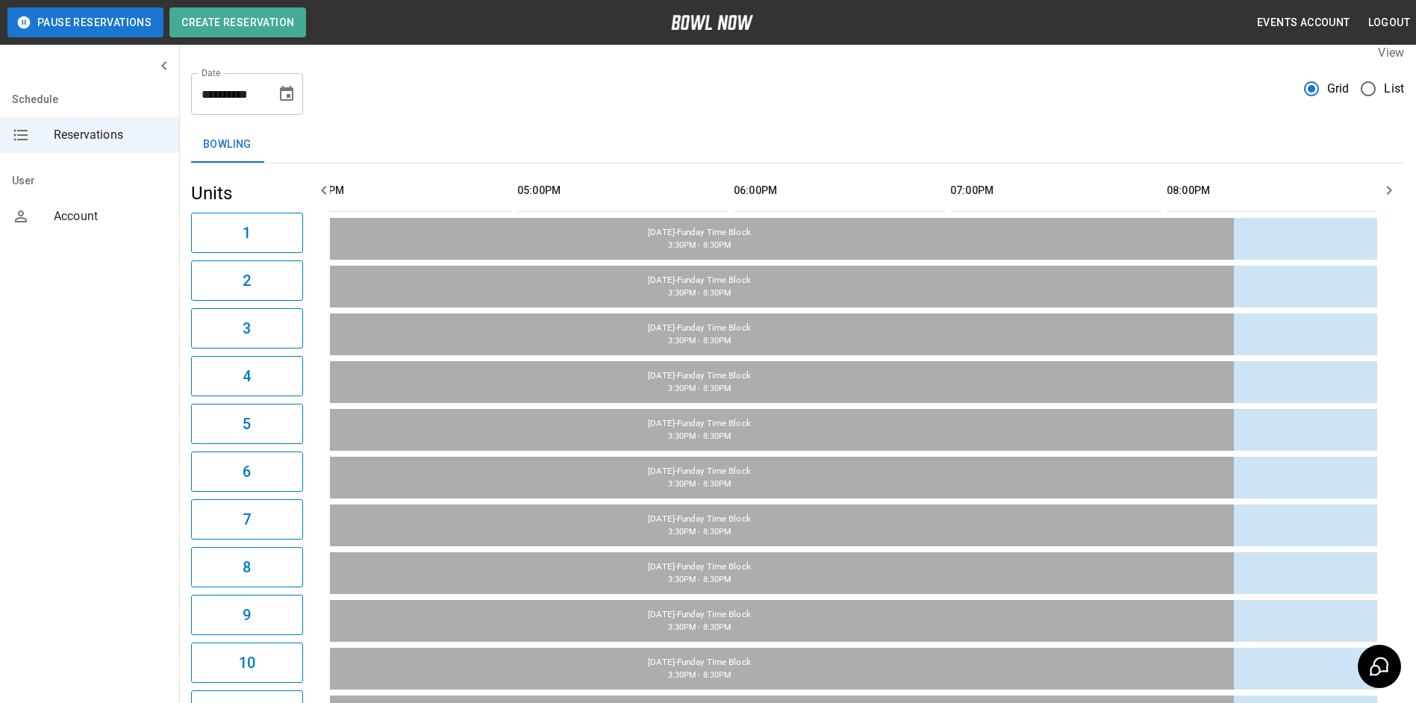
scroll to position [0, 0]
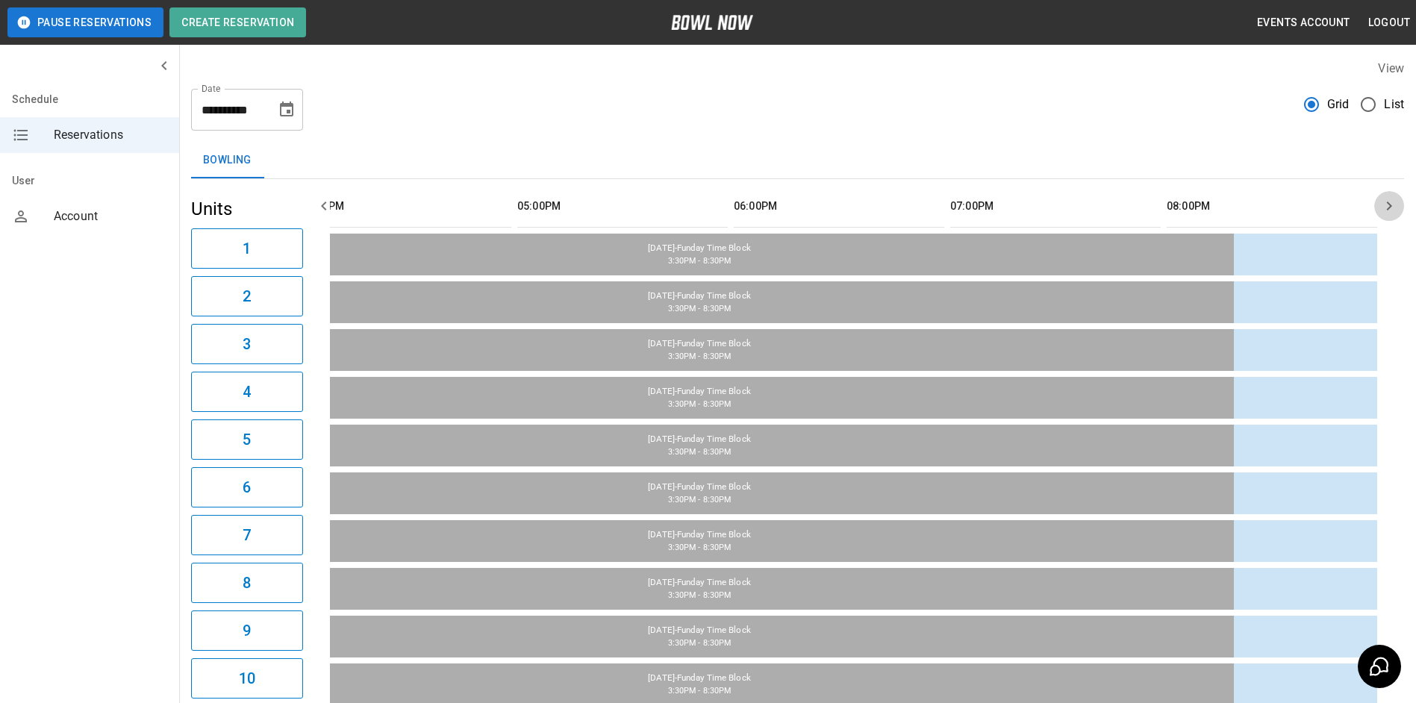
click at [1384, 205] on icon "button" at bounding box center [1390, 206] width 18 height 18
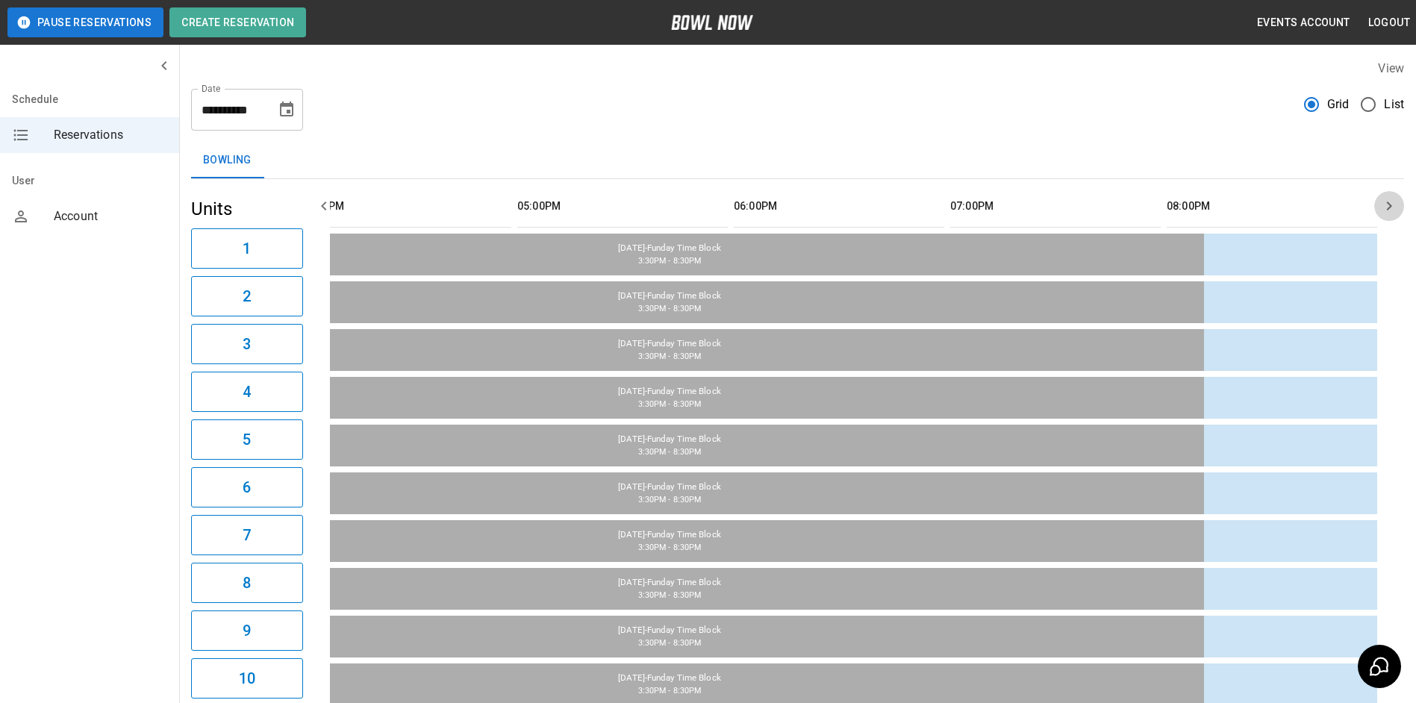
click at [1384, 205] on icon "button" at bounding box center [1390, 206] width 18 height 18
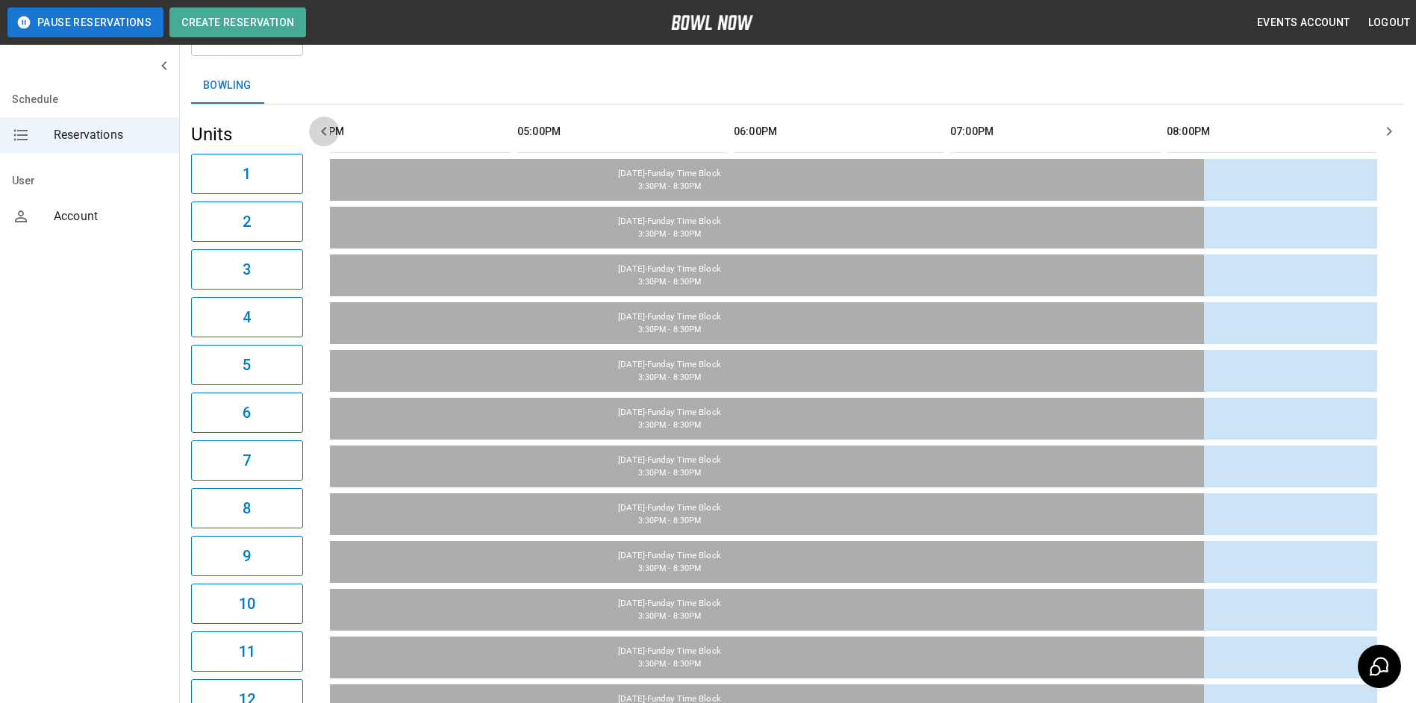
click at [323, 132] on icon "button" at bounding box center [323, 131] width 5 height 9
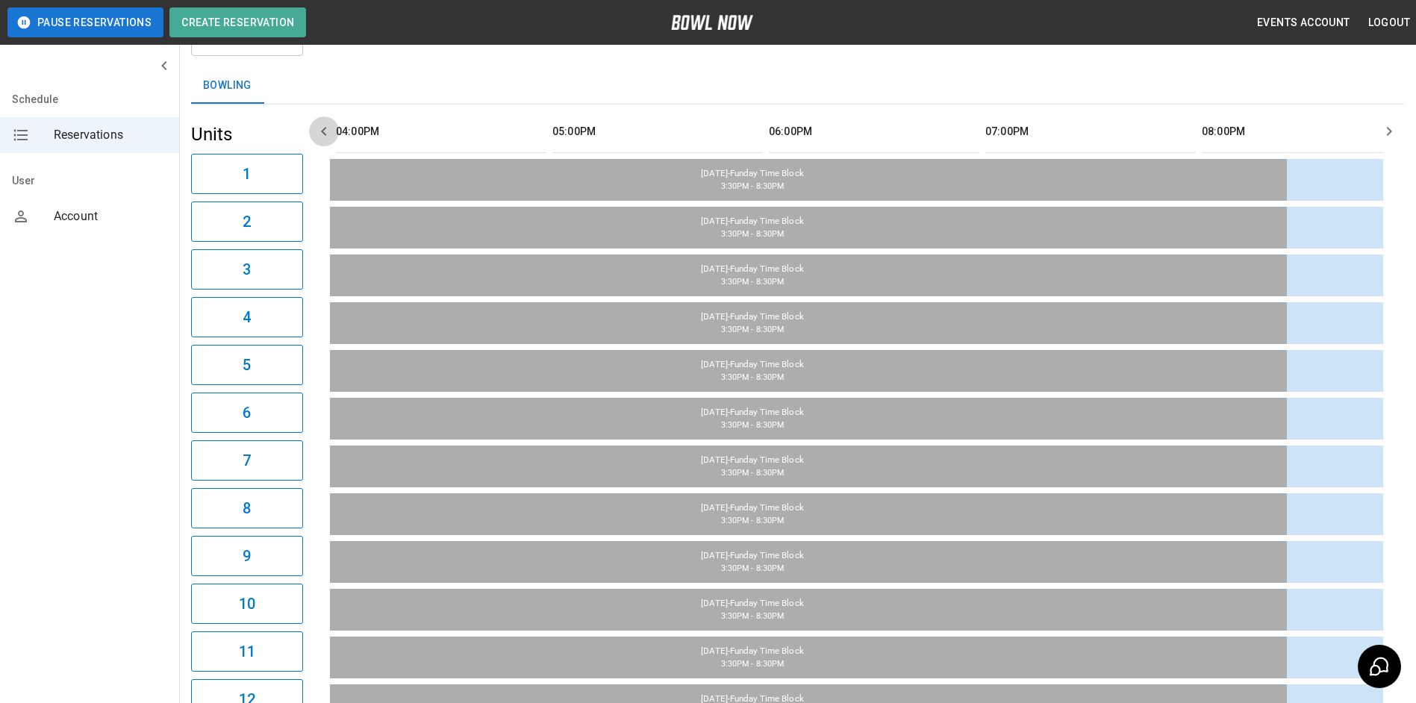
click at [323, 132] on icon "button" at bounding box center [323, 131] width 5 height 9
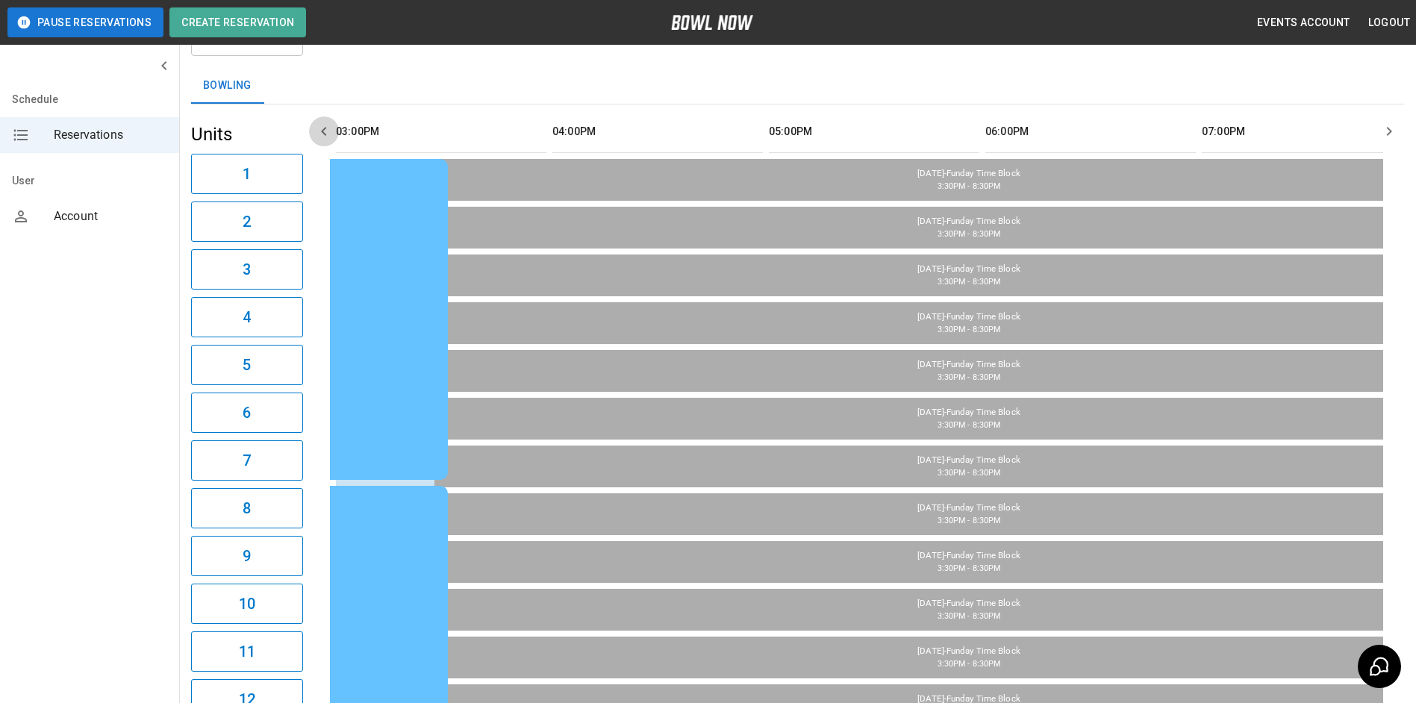
click at [323, 132] on icon "button" at bounding box center [323, 131] width 5 height 9
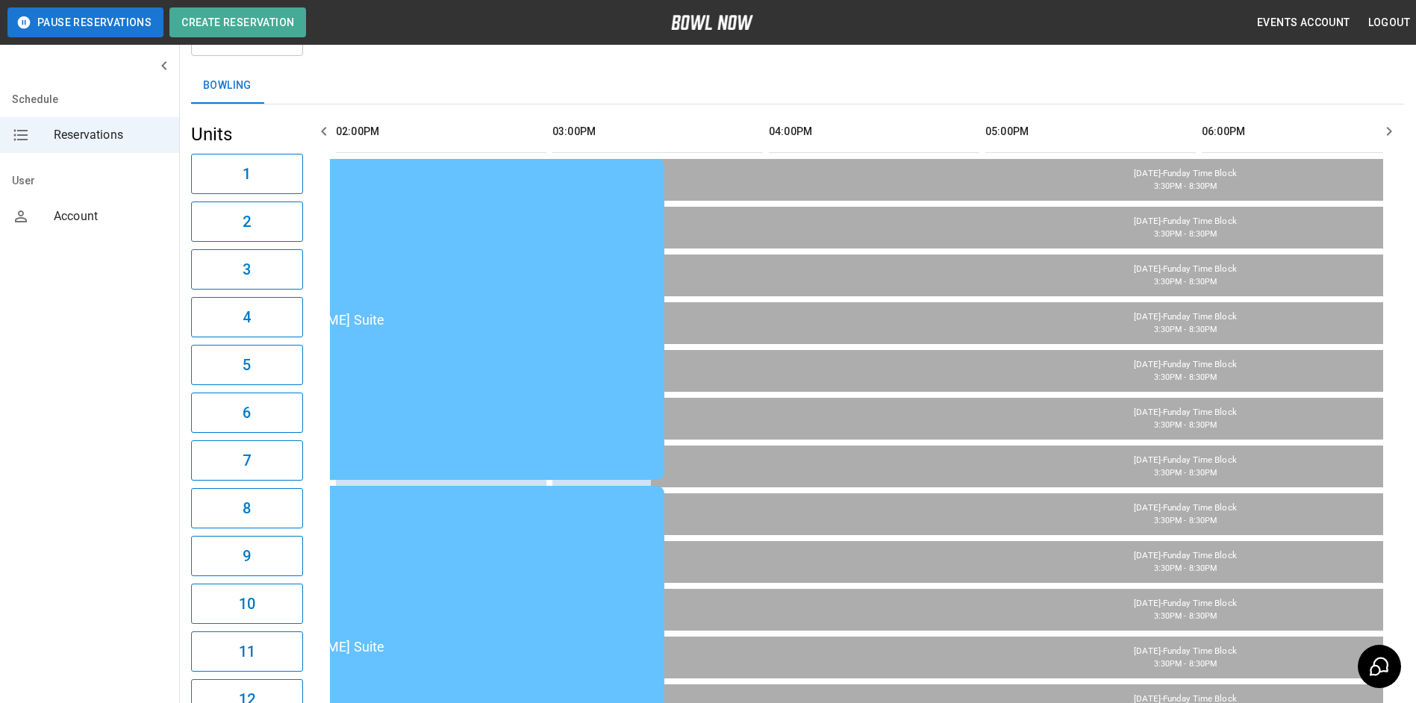
click at [323, 134] on icon "button" at bounding box center [323, 131] width 5 height 9
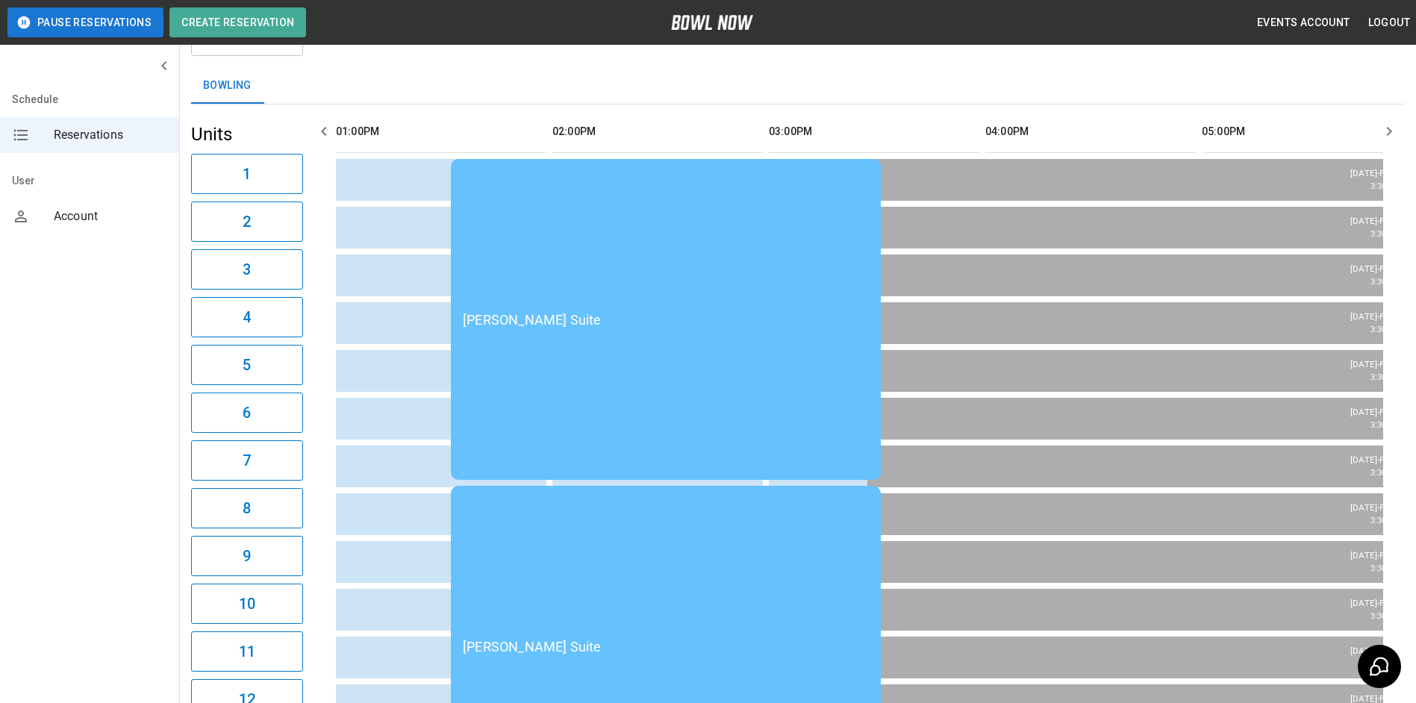
click at [323, 134] on icon "button" at bounding box center [323, 131] width 5 height 9
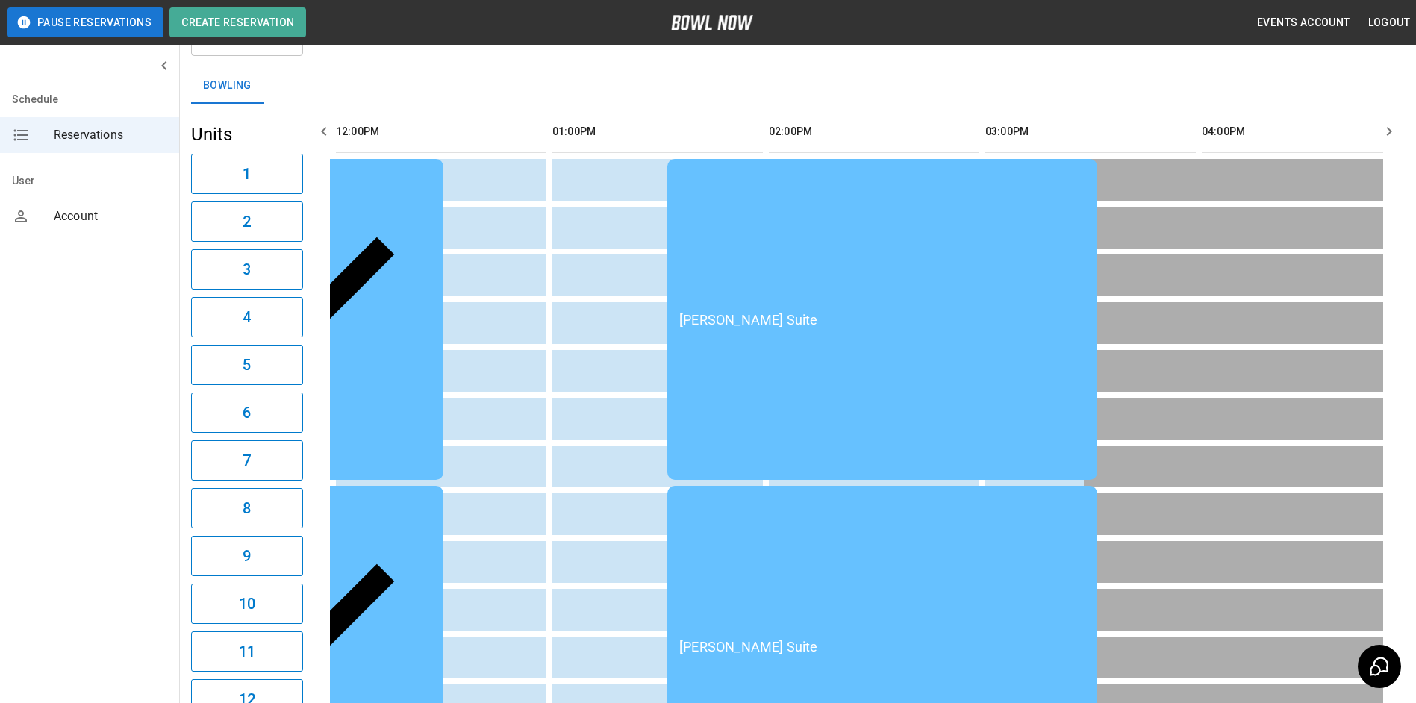
click at [325, 134] on icon "button" at bounding box center [323, 131] width 5 height 9
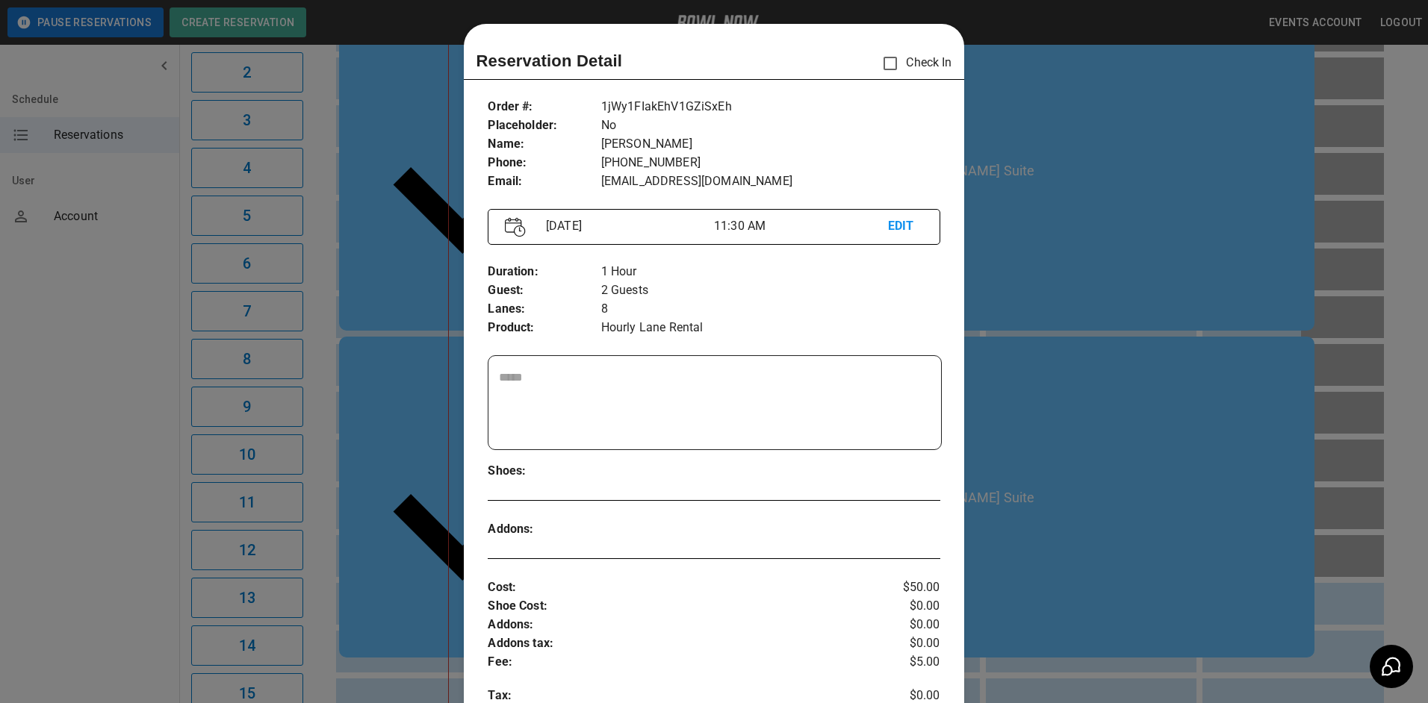
scroll to position [24, 0]
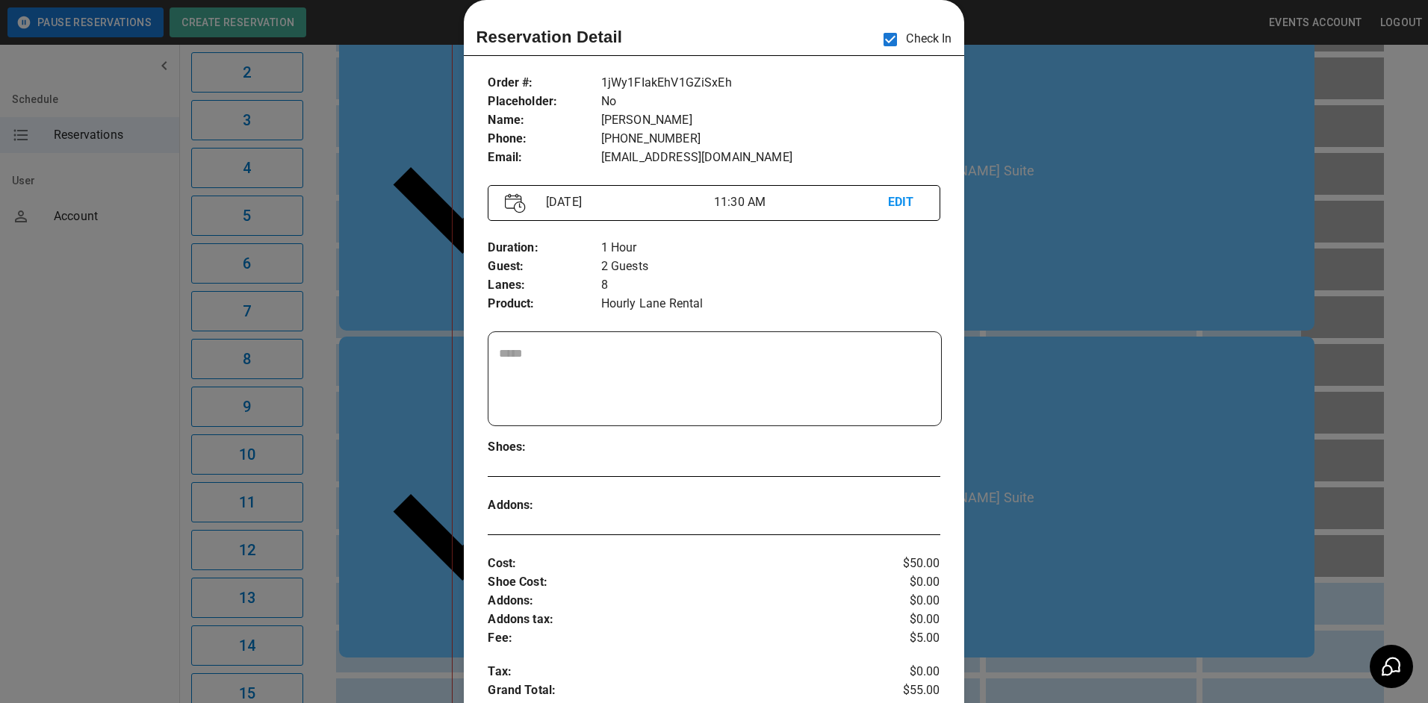
drag, startPoint x: 1098, startPoint y: 238, endPoint x: 1105, endPoint y: 279, distance: 41.0
click at [1098, 240] on div at bounding box center [714, 351] width 1428 height 703
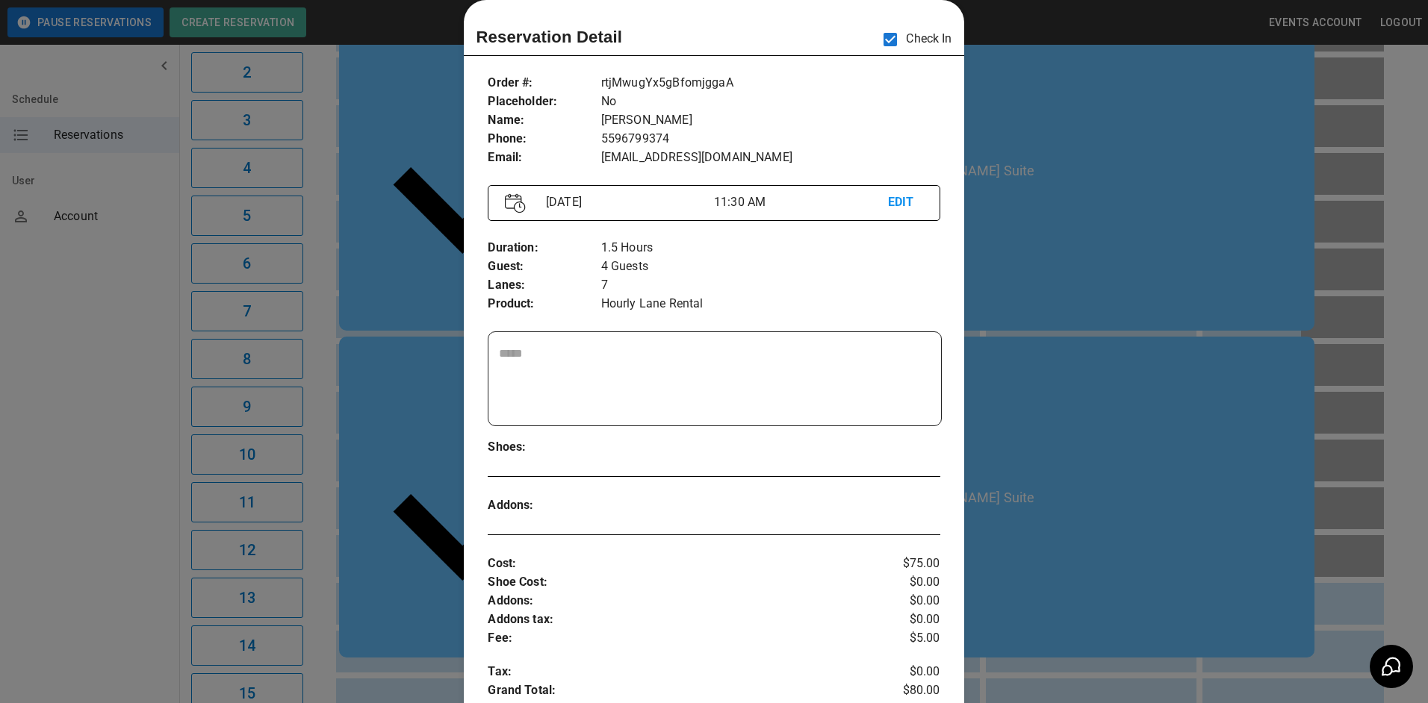
drag, startPoint x: 1053, startPoint y: 235, endPoint x: 1044, endPoint y: 231, distance: 9.7
click at [1050, 237] on div at bounding box center [714, 351] width 1428 height 703
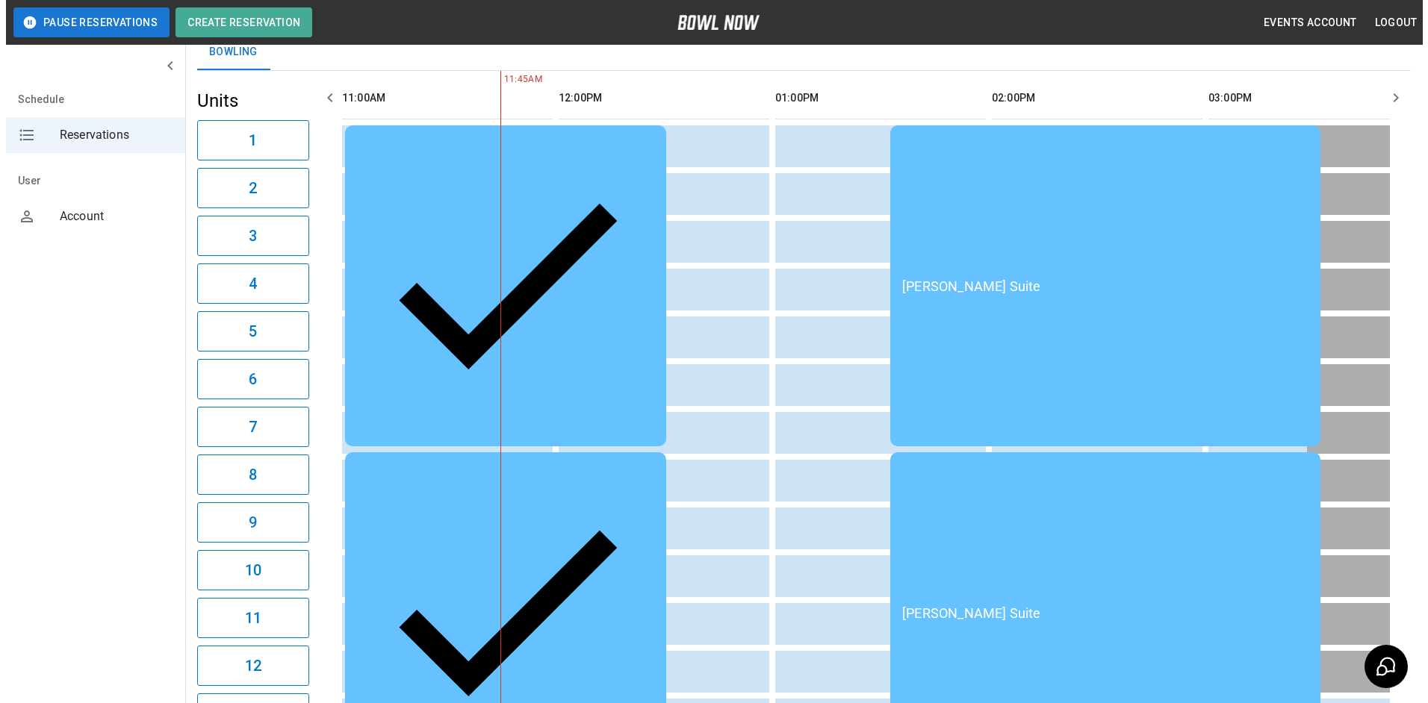
scroll to position [149, 0]
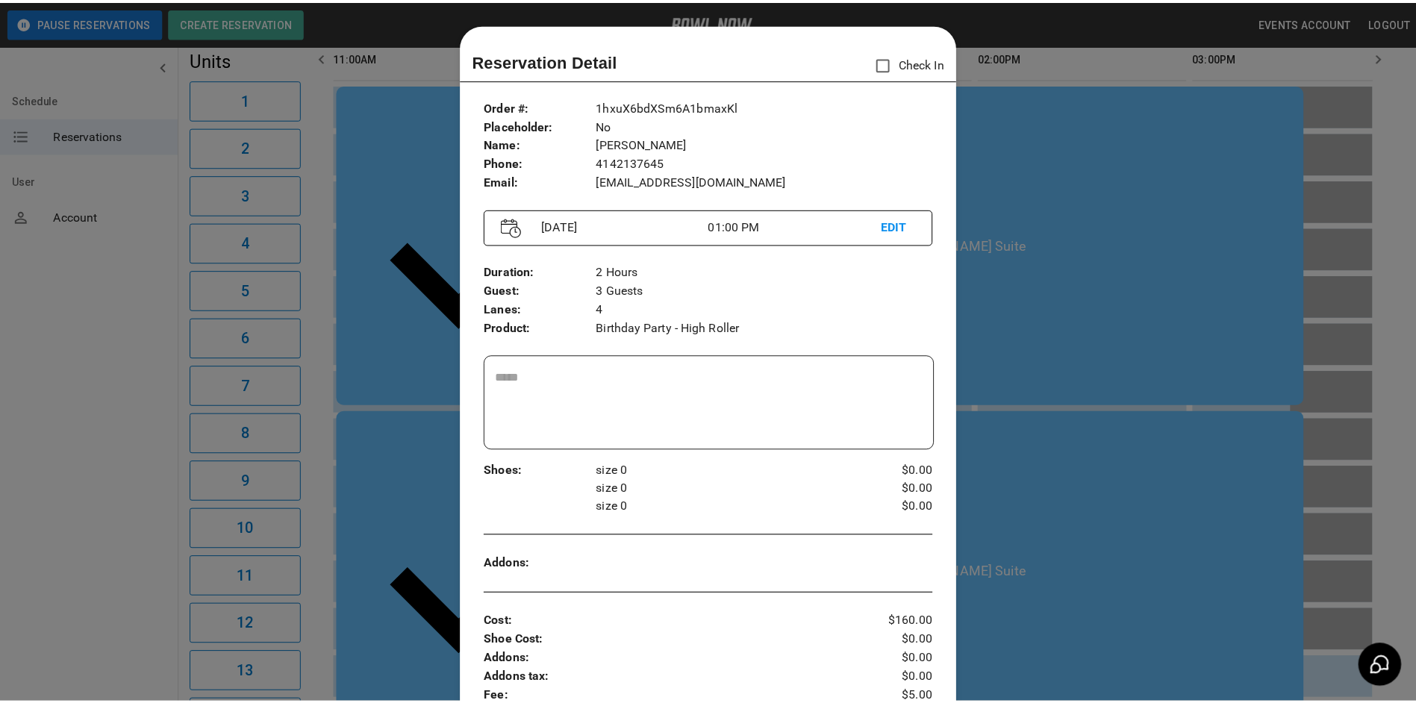
scroll to position [24, 0]
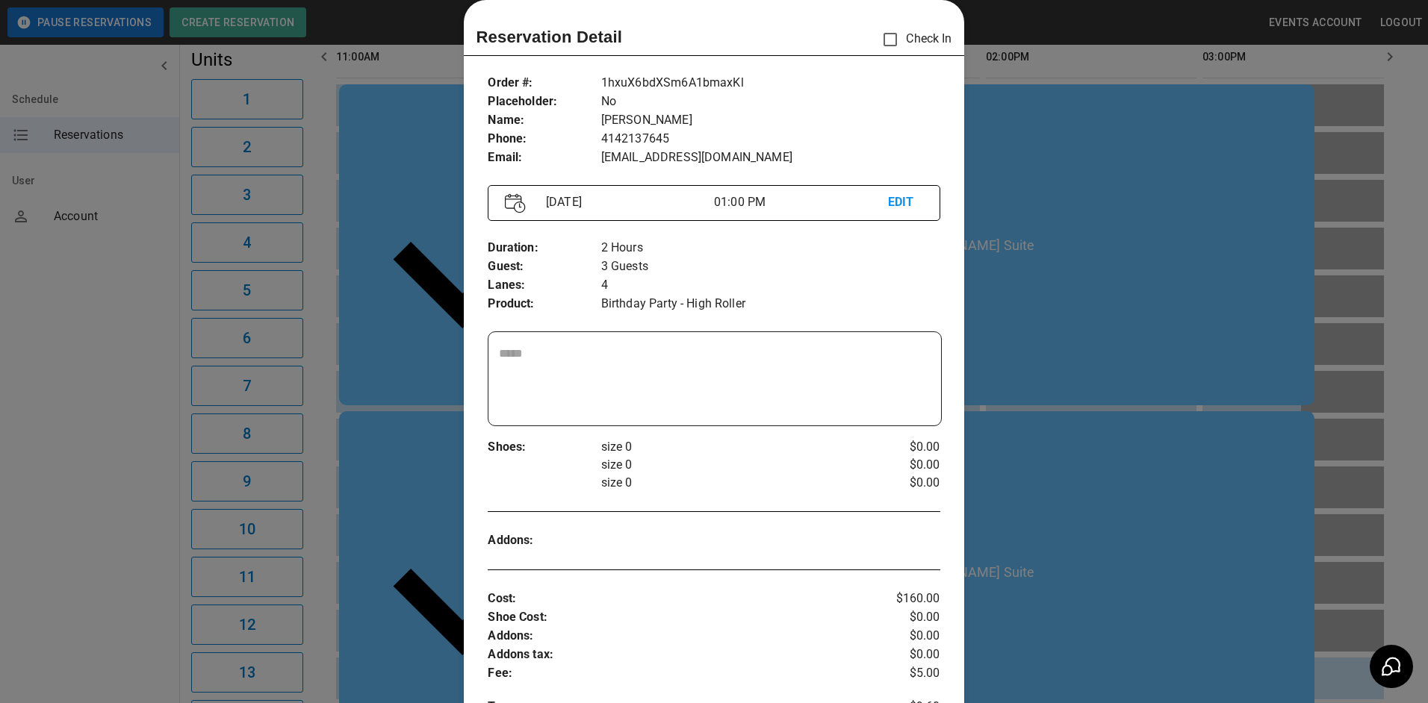
click at [1025, 219] on div at bounding box center [714, 351] width 1428 height 703
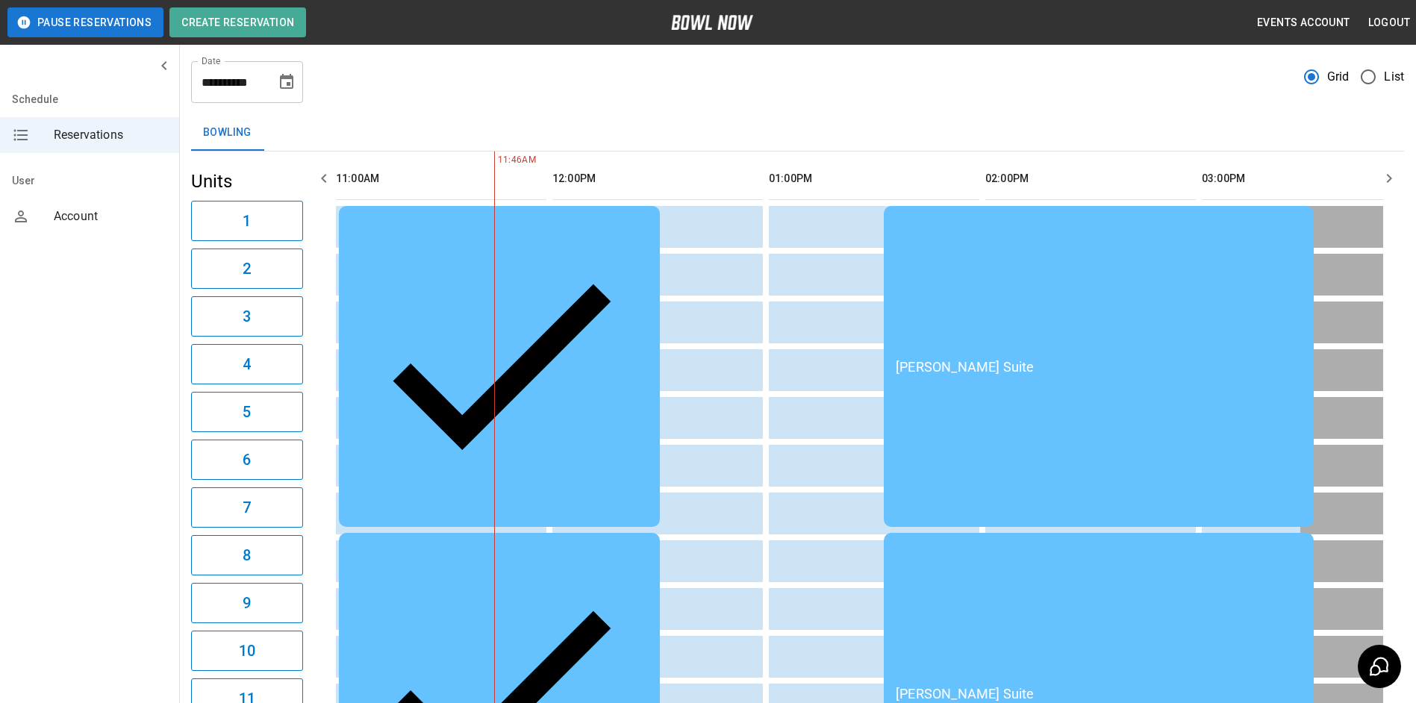
scroll to position [0, 0]
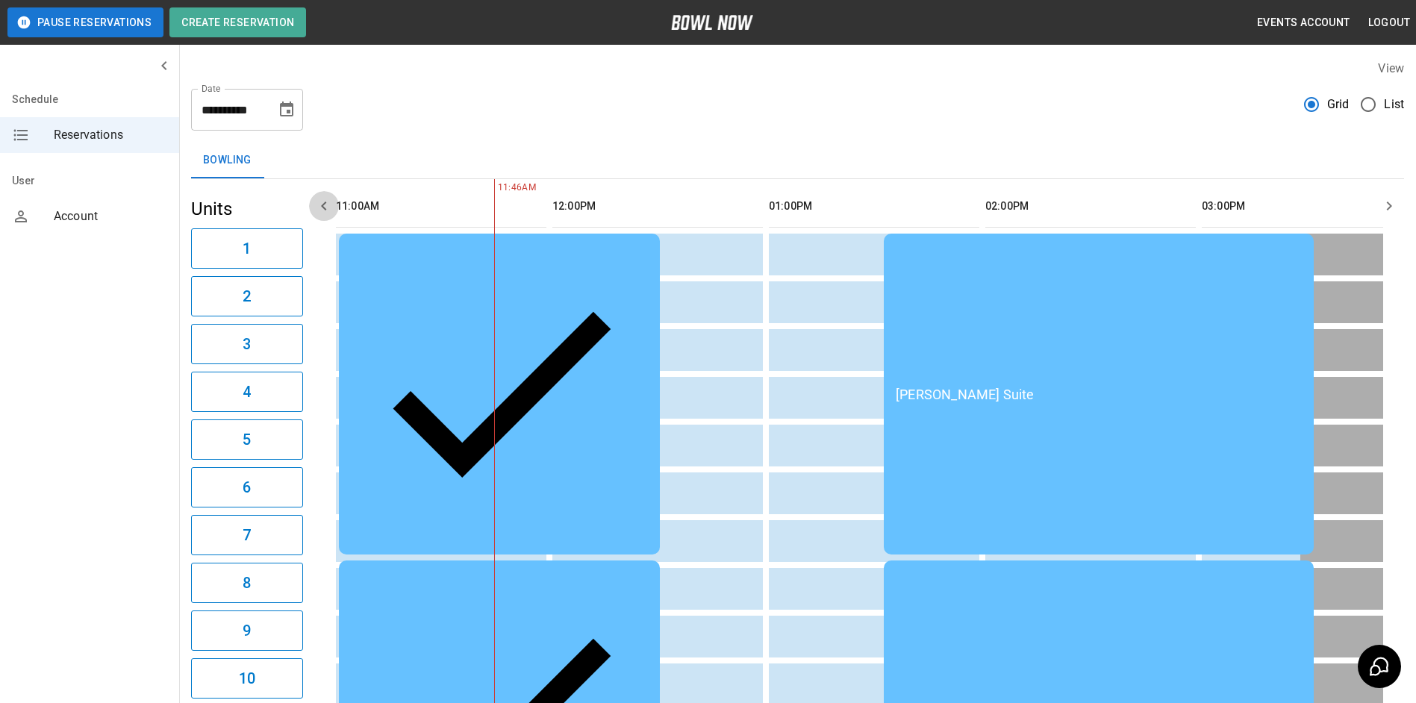
click at [331, 211] on icon "button" at bounding box center [324, 206] width 18 height 18
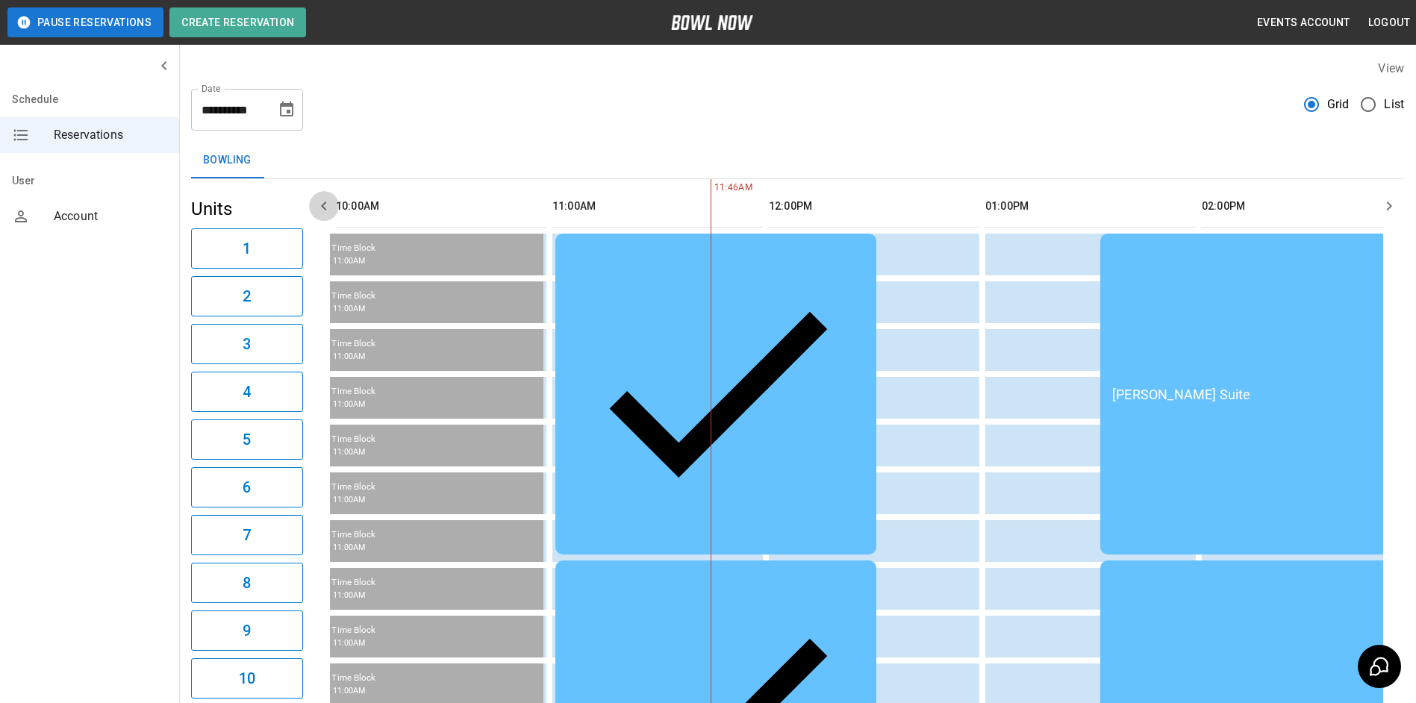
click at [332, 213] on icon "button" at bounding box center [324, 206] width 18 height 18
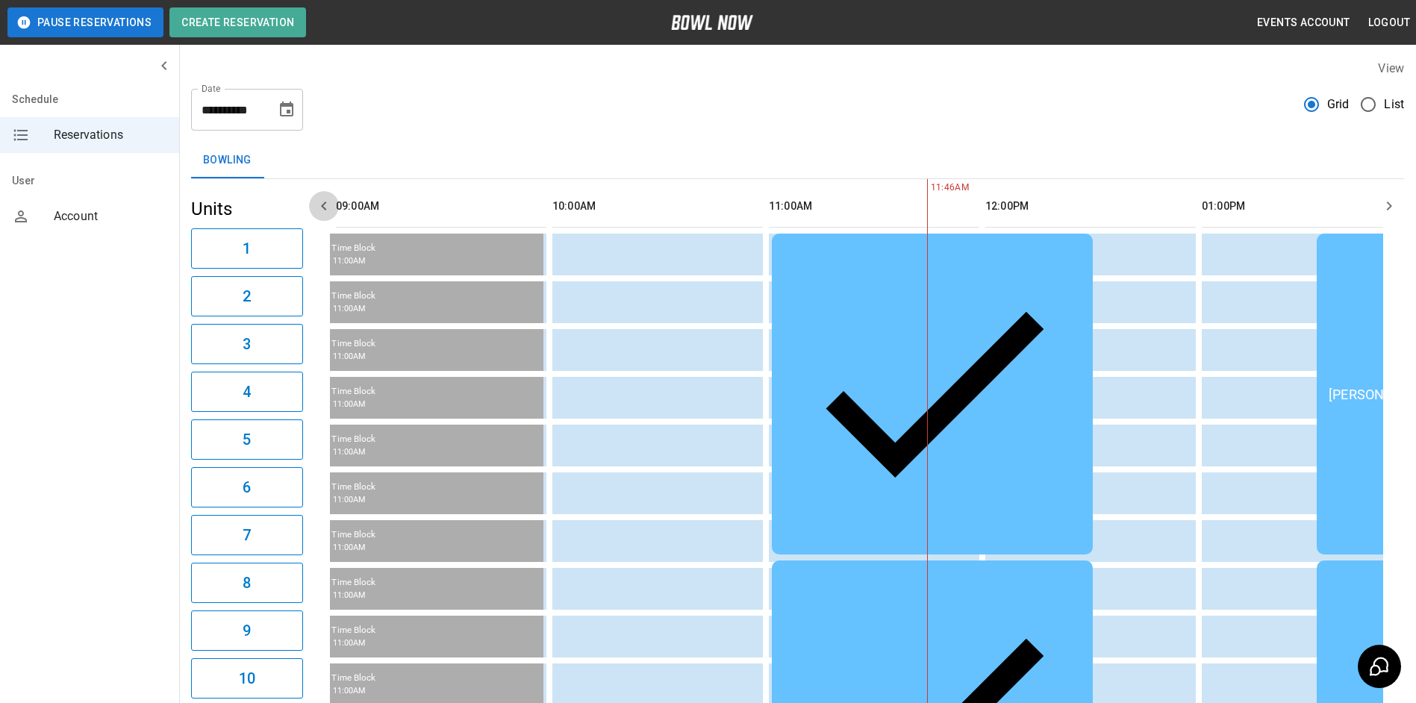
scroll to position [0, 0]
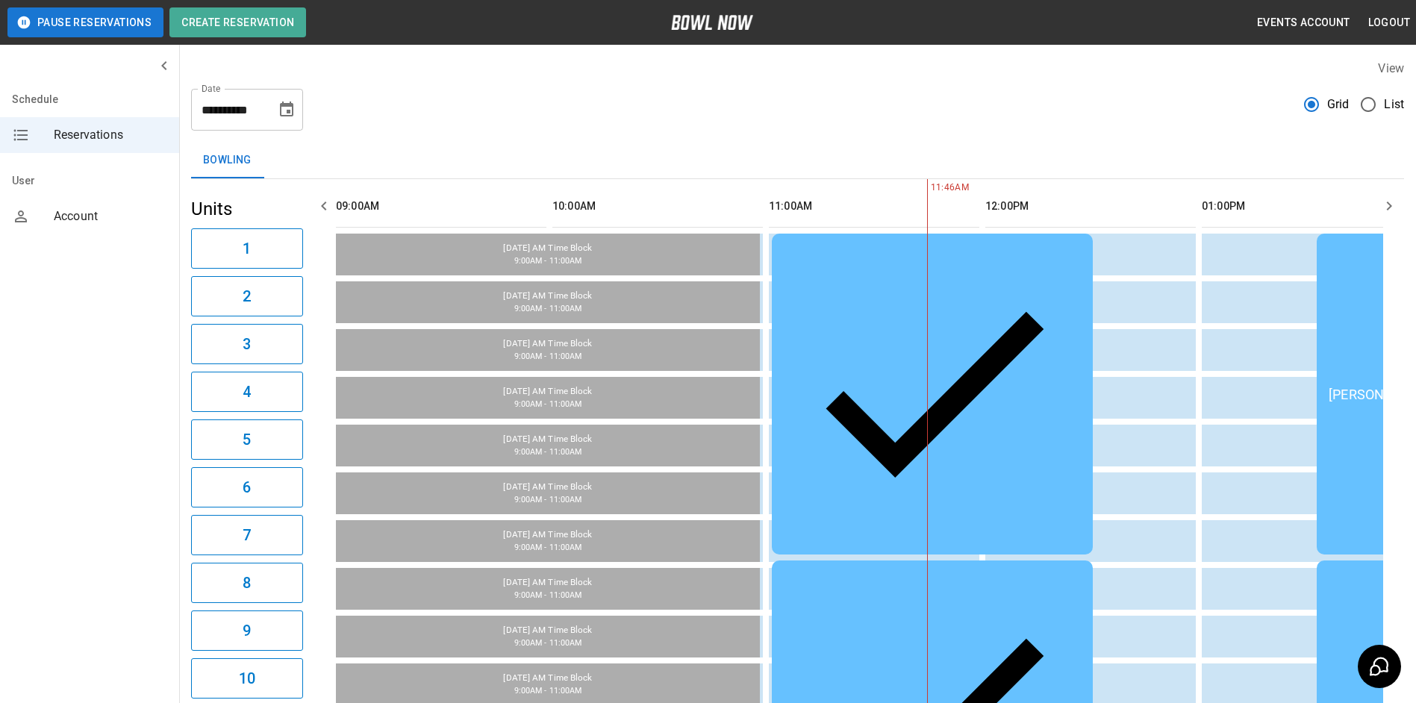
click at [332, 214] on icon "button" at bounding box center [324, 206] width 18 height 18
click at [1387, 214] on icon "button" at bounding box center [1390, 206] width 18 height 18
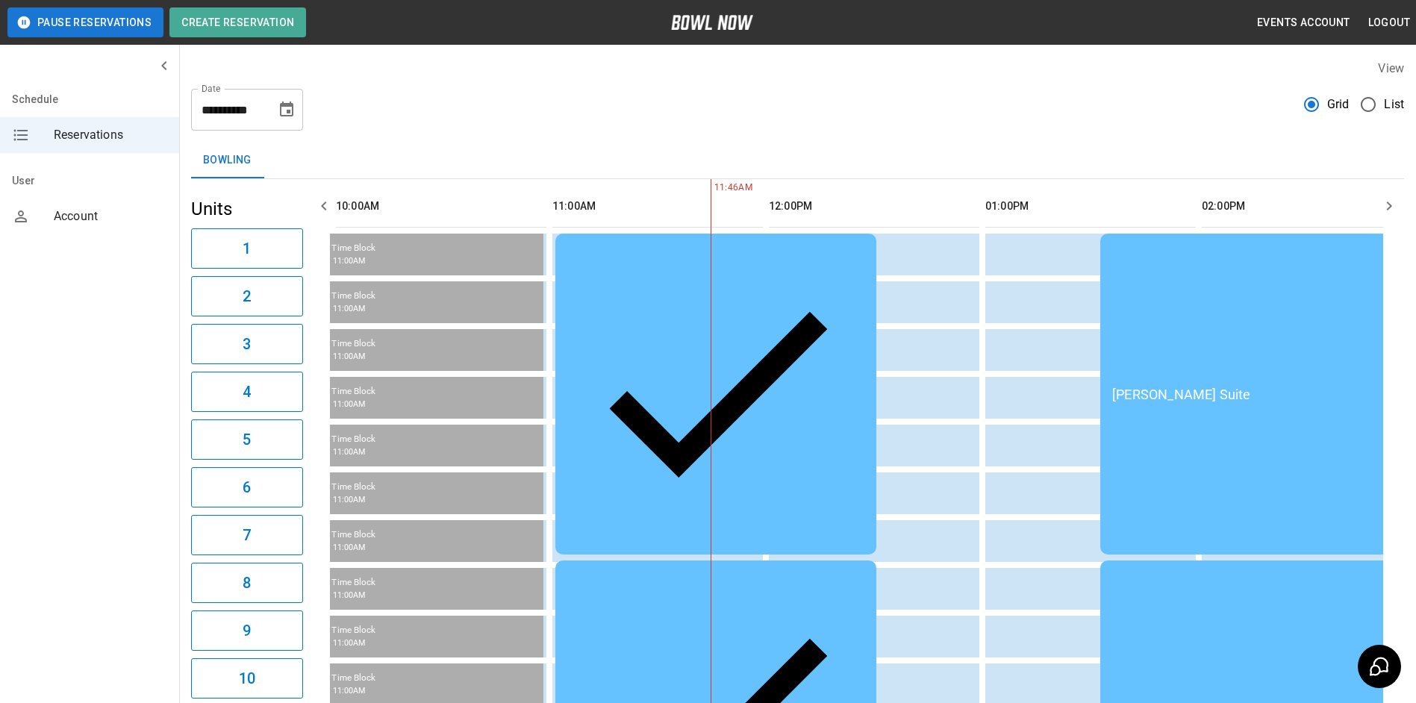
click at [1387, 214] on icon "button" at bounding box center [1390, 206] width 18 height 18
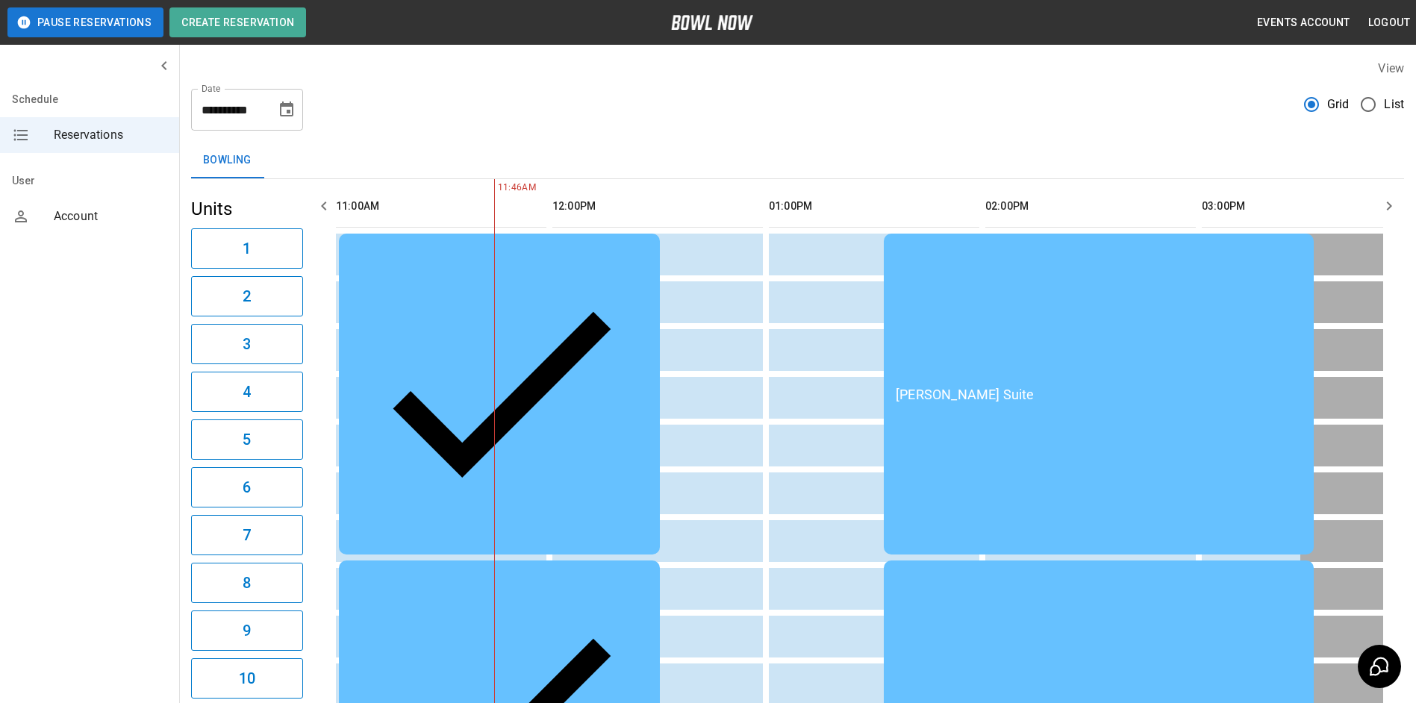
click at [1387, 214] on icon "button" at bounding box center [1390, 206] width 18 height 18
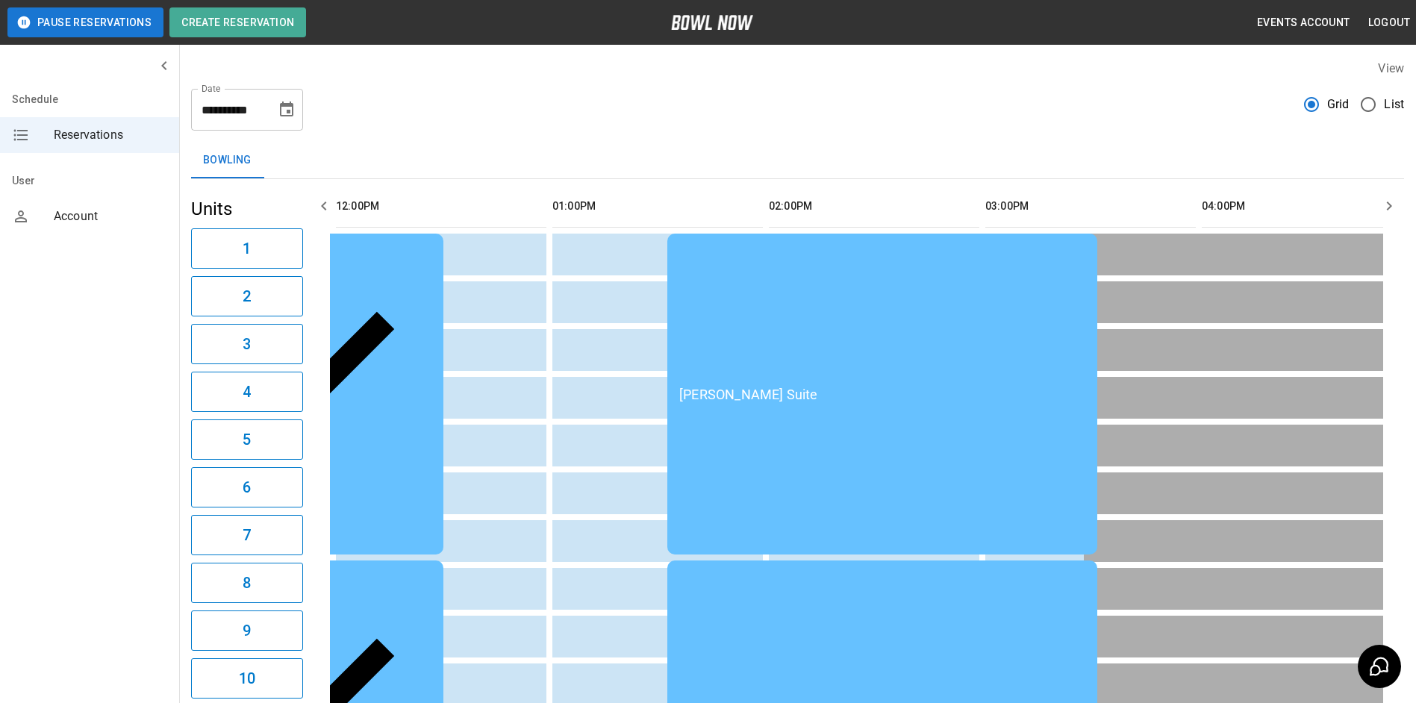
click at [329, 199] on icon "button" at bounding box center [324, 206] width 18 height 18
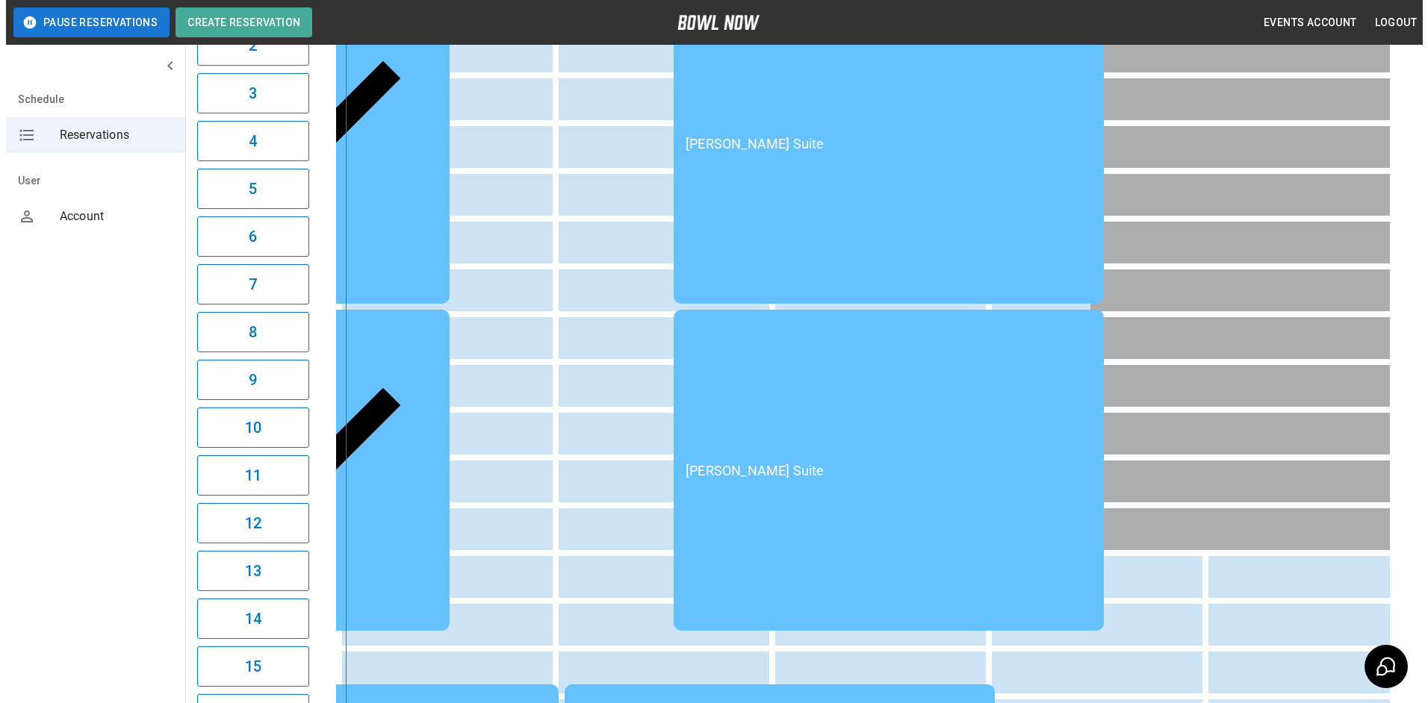
scroll to position [224, 0]
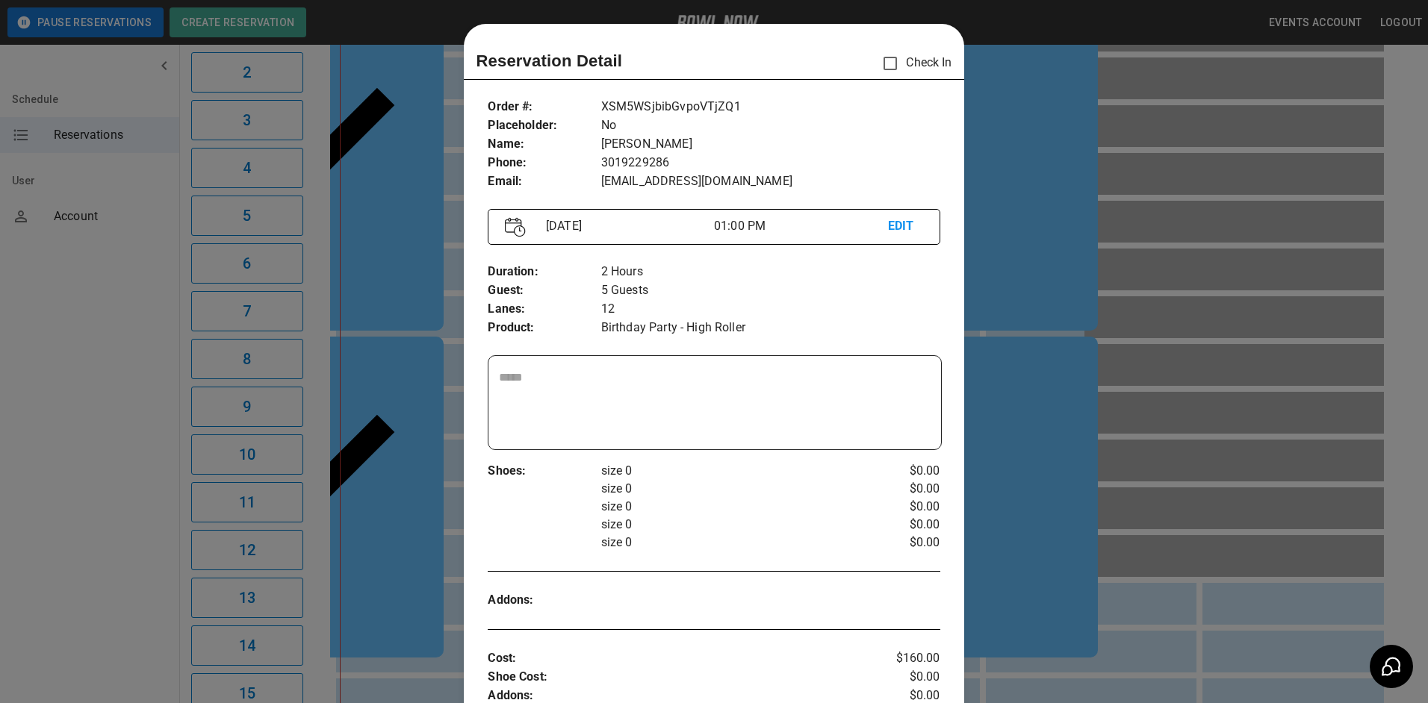
scroll to position [24, 0]
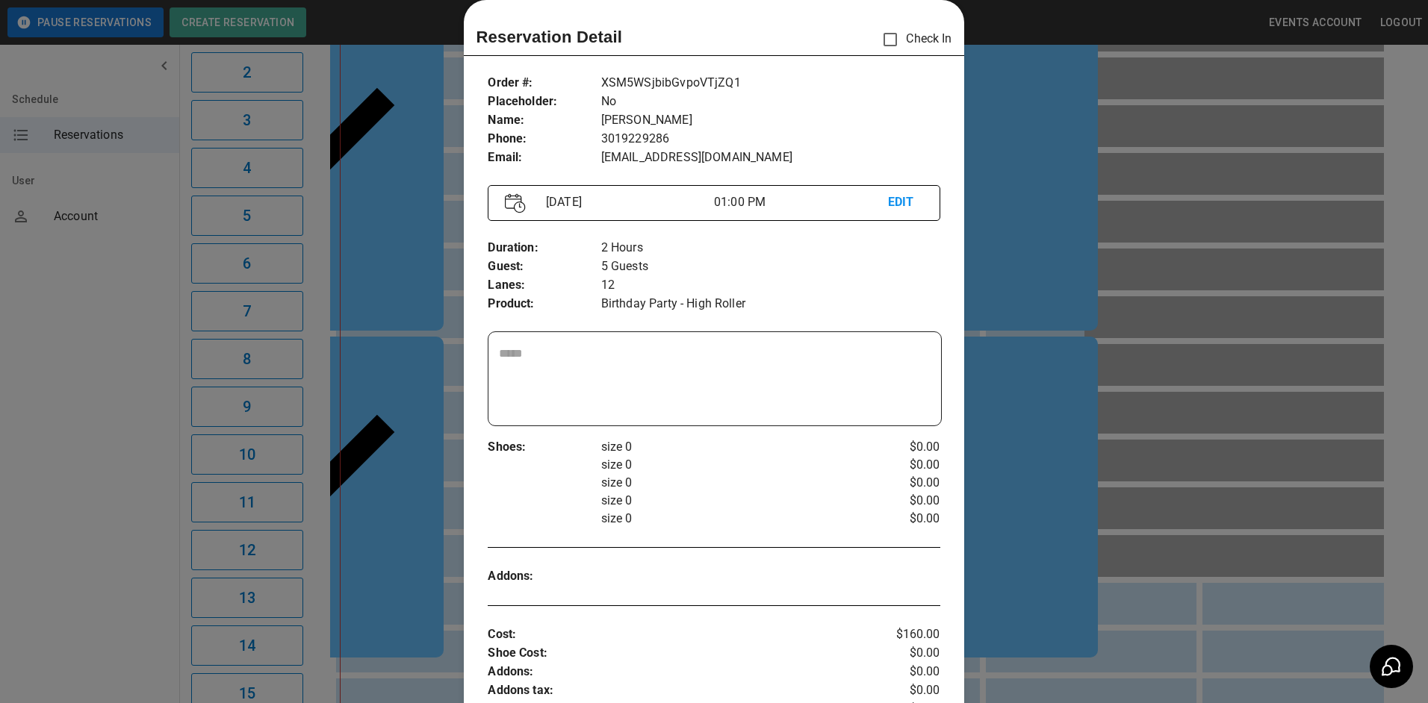
click at [1098, 423] on div at bounding box center [714, 351] width 1428 height 703
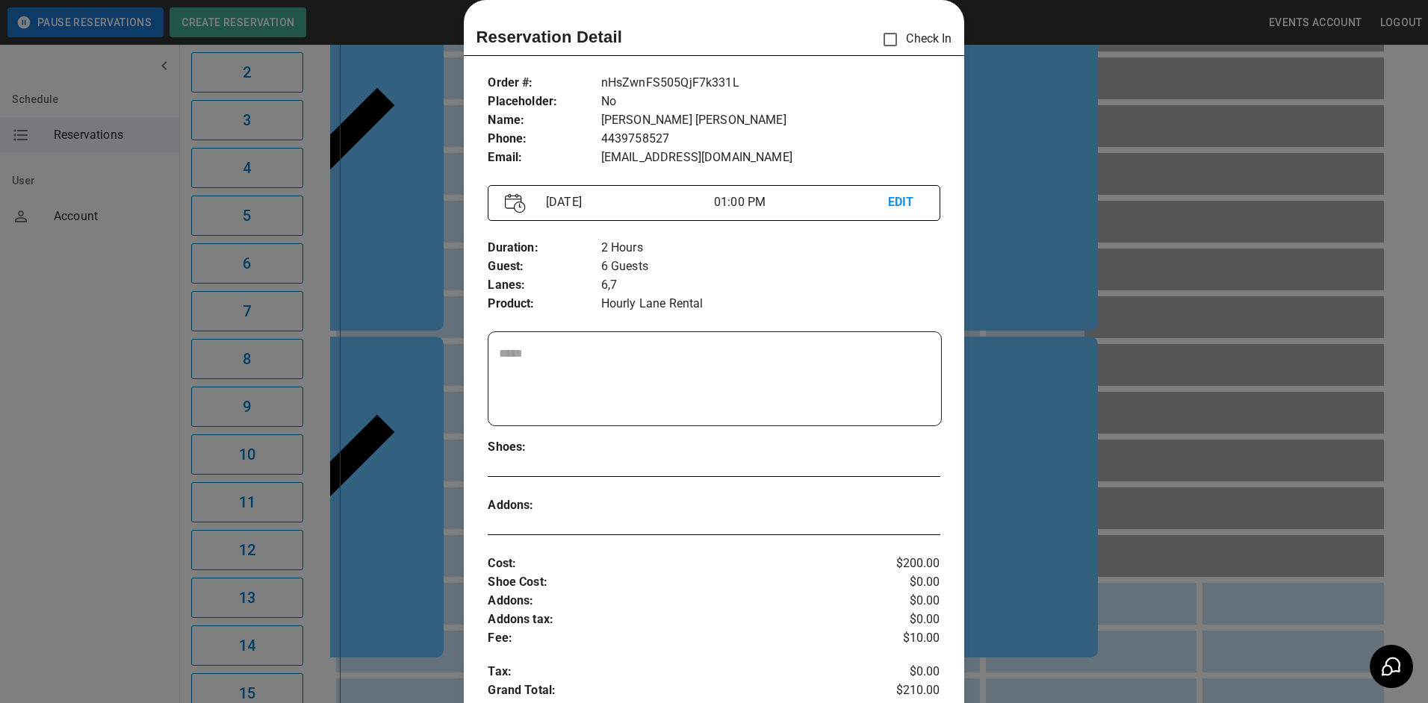
click at [989, 343] on div at bounding box center [714, 351] width 1428 height 703
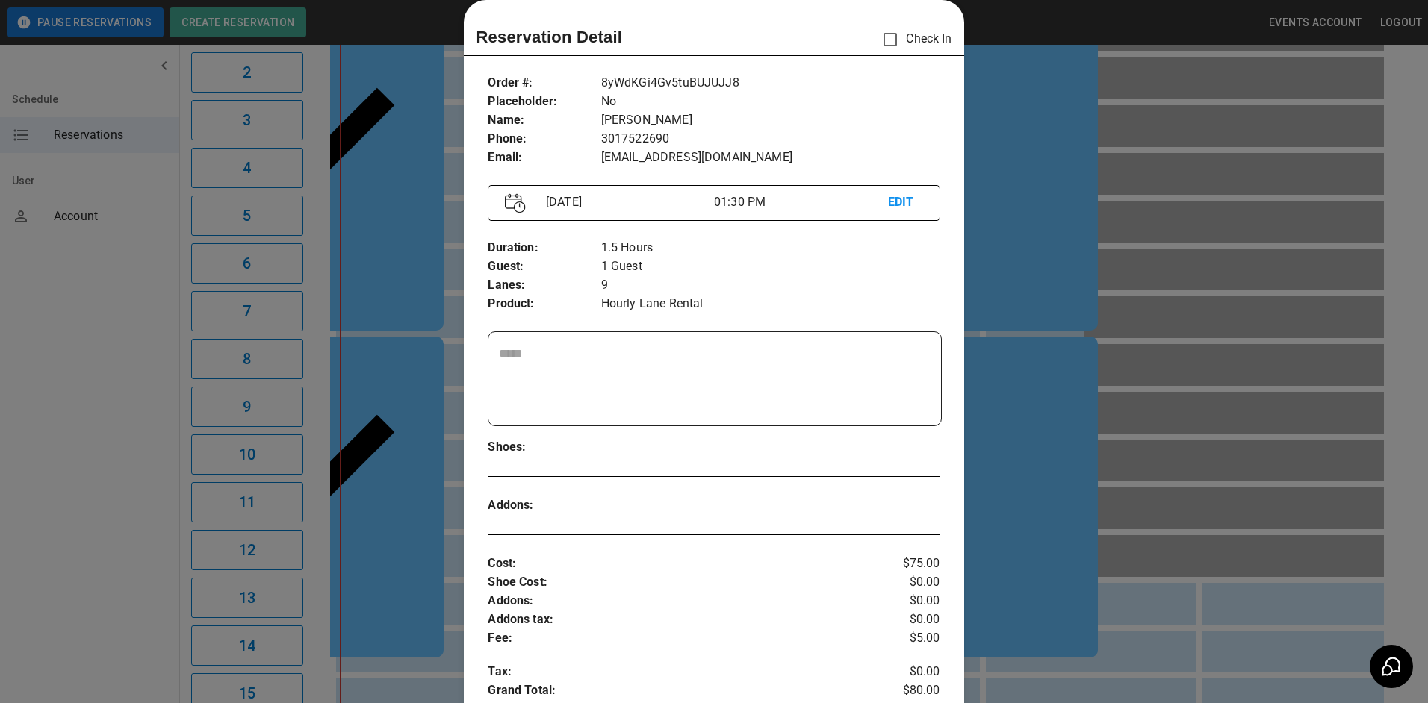
click at [1007, 378] on div at bounding box center [714, 351] width 1428 height 703
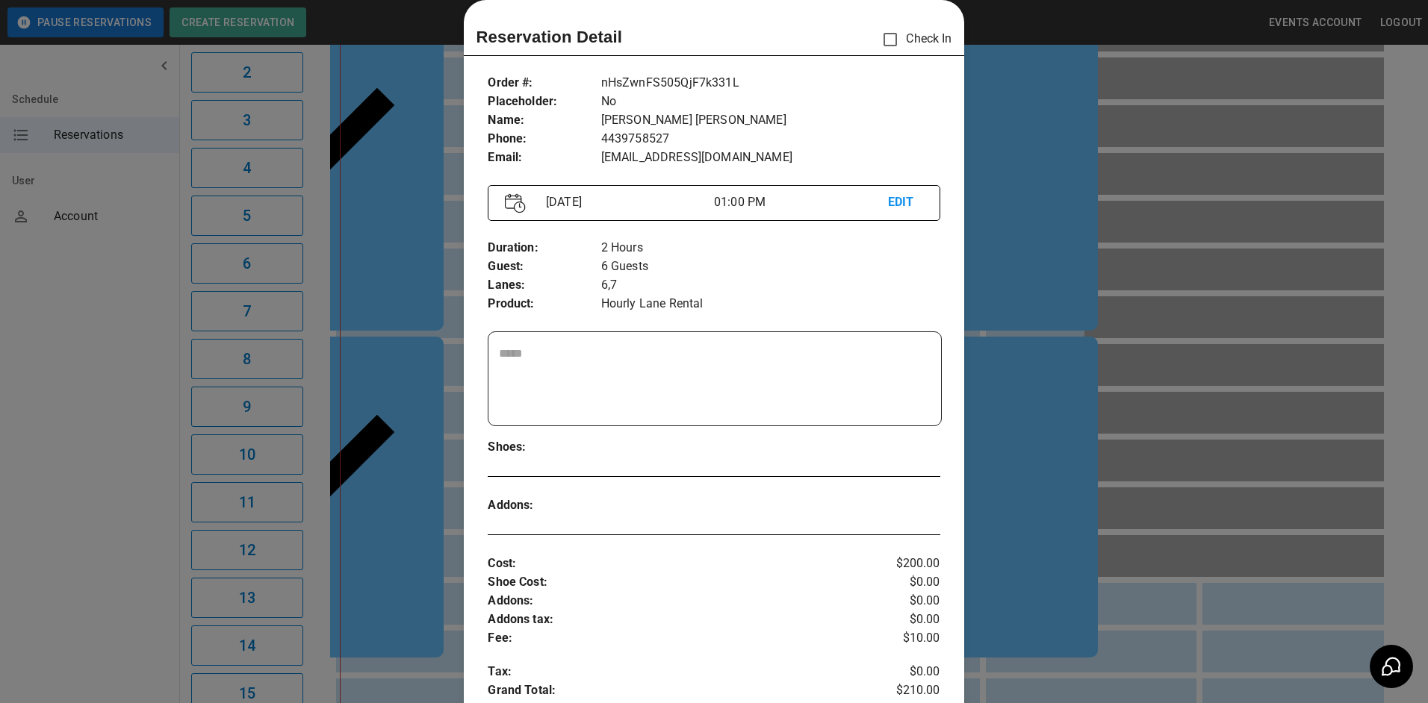
click at [1007, 219] on div at bounding box center [714, 351] width 1428 height 703
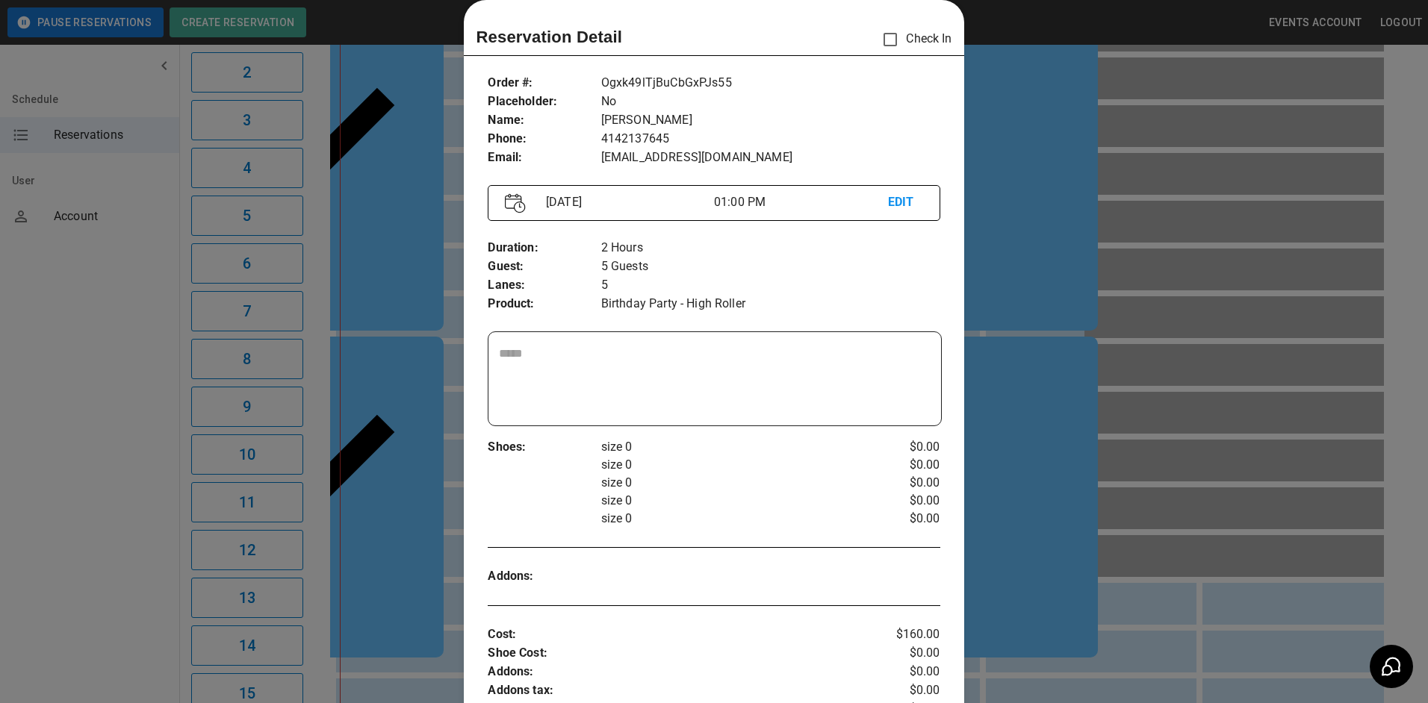
click at [1047, 307] on div at bounding box center [714, 351] width 1428 height 703
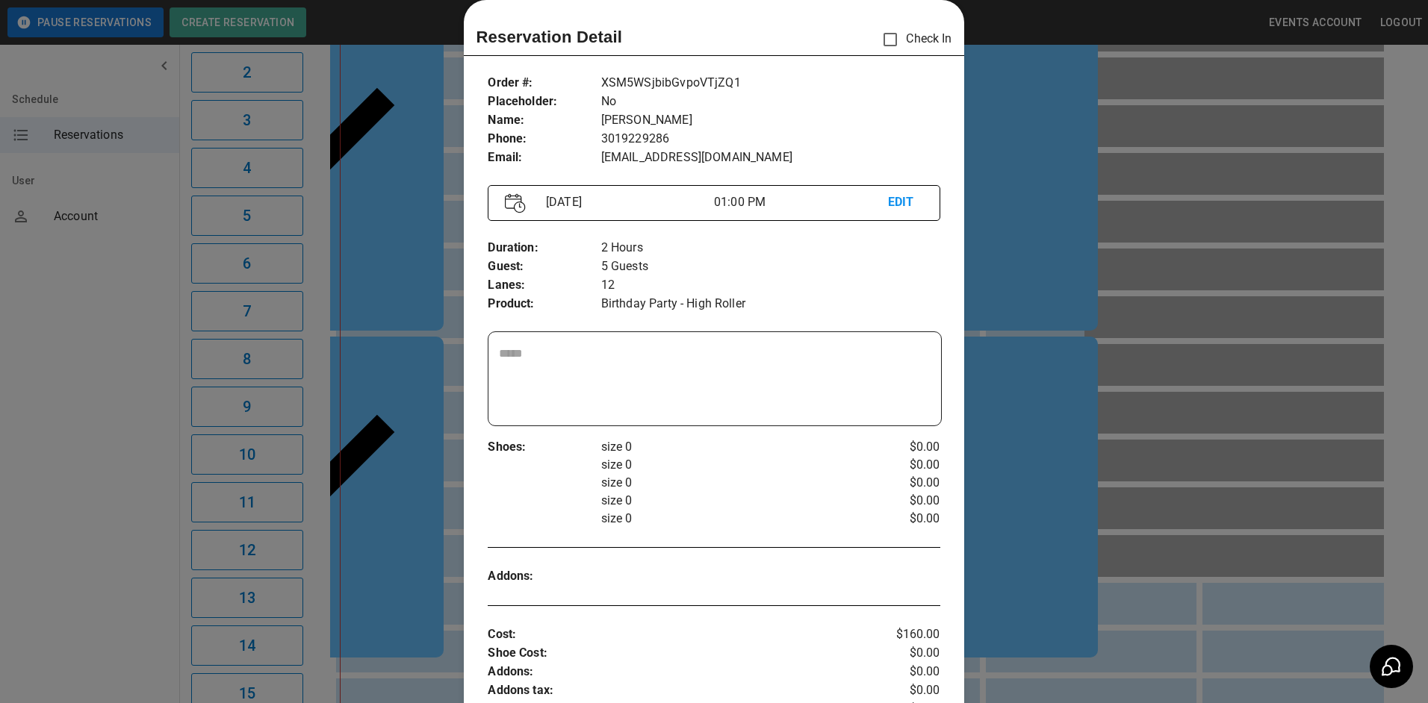
click at [1070, 423] on div at bounding box center [714, 351] width 1428 height 703
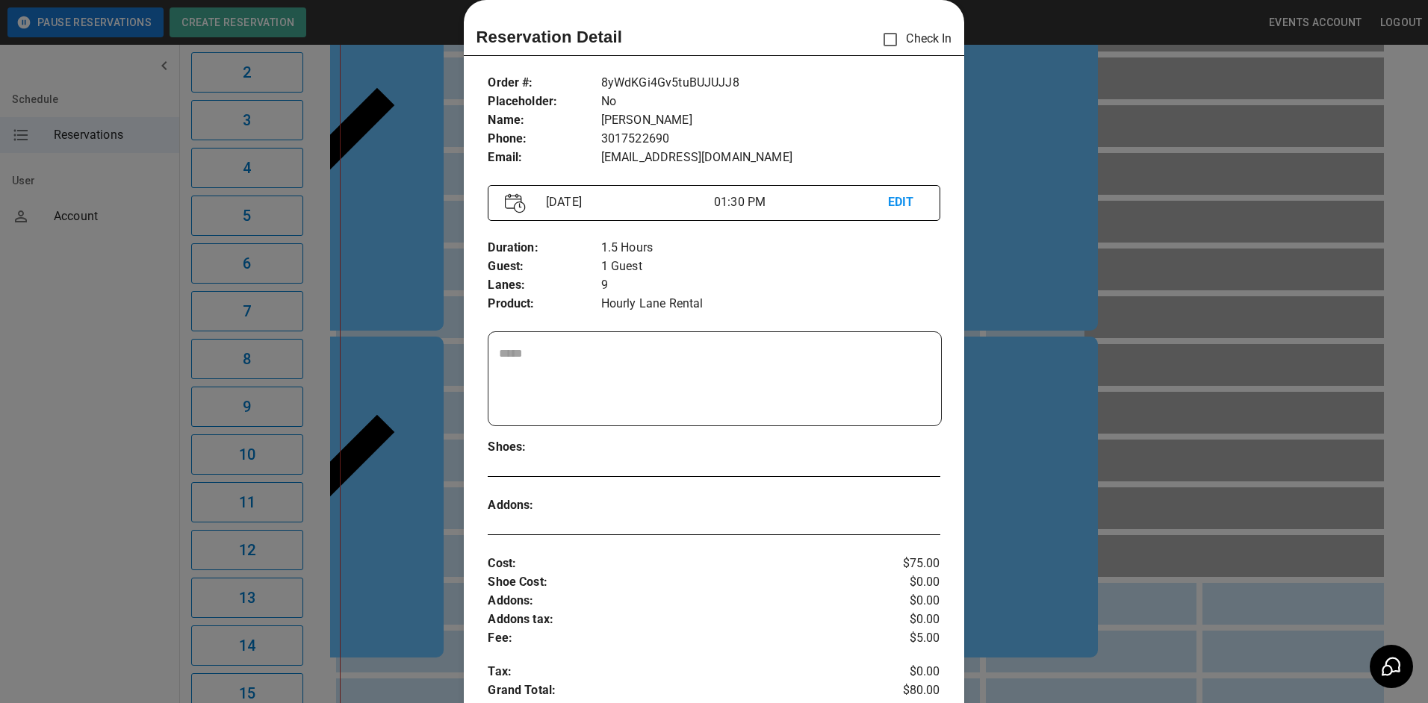
click at [1115, 399] on div at bounding box center [714, 351] width 1428 height 703
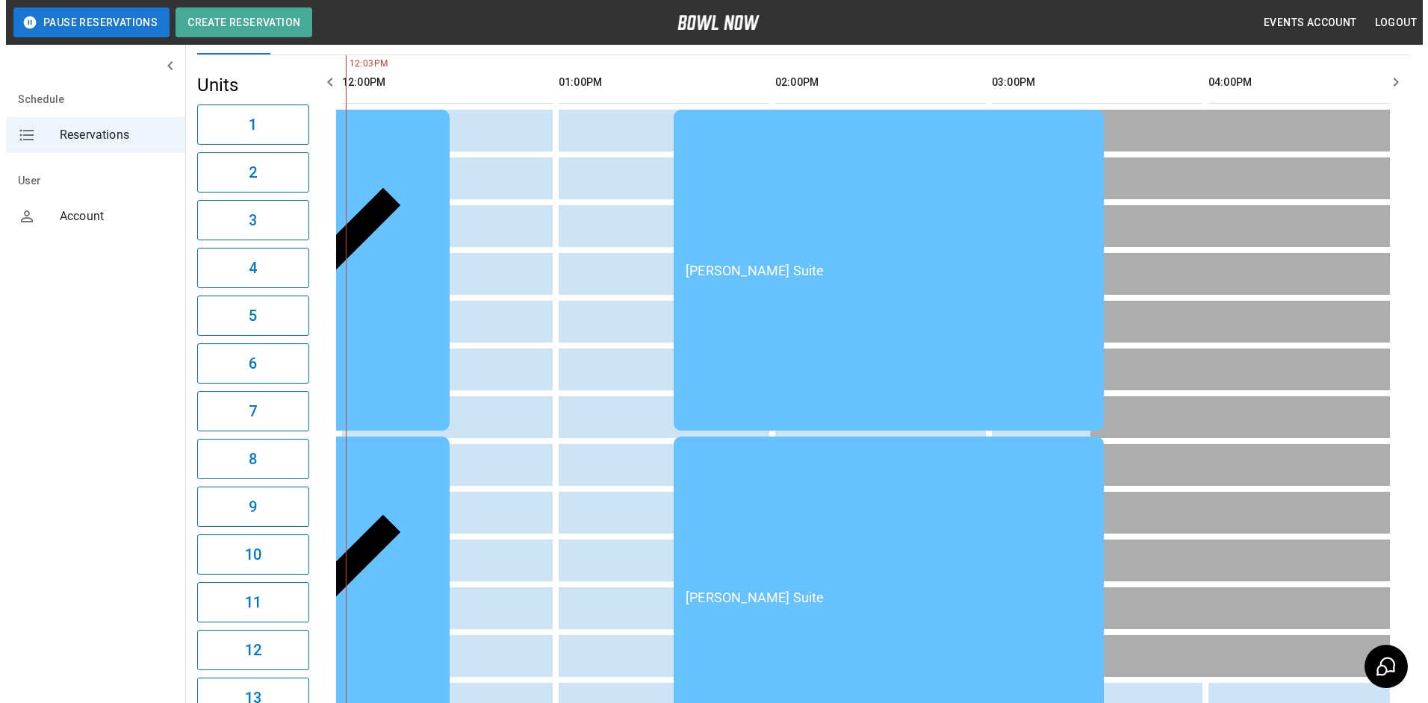
scroll to position [149, 0]
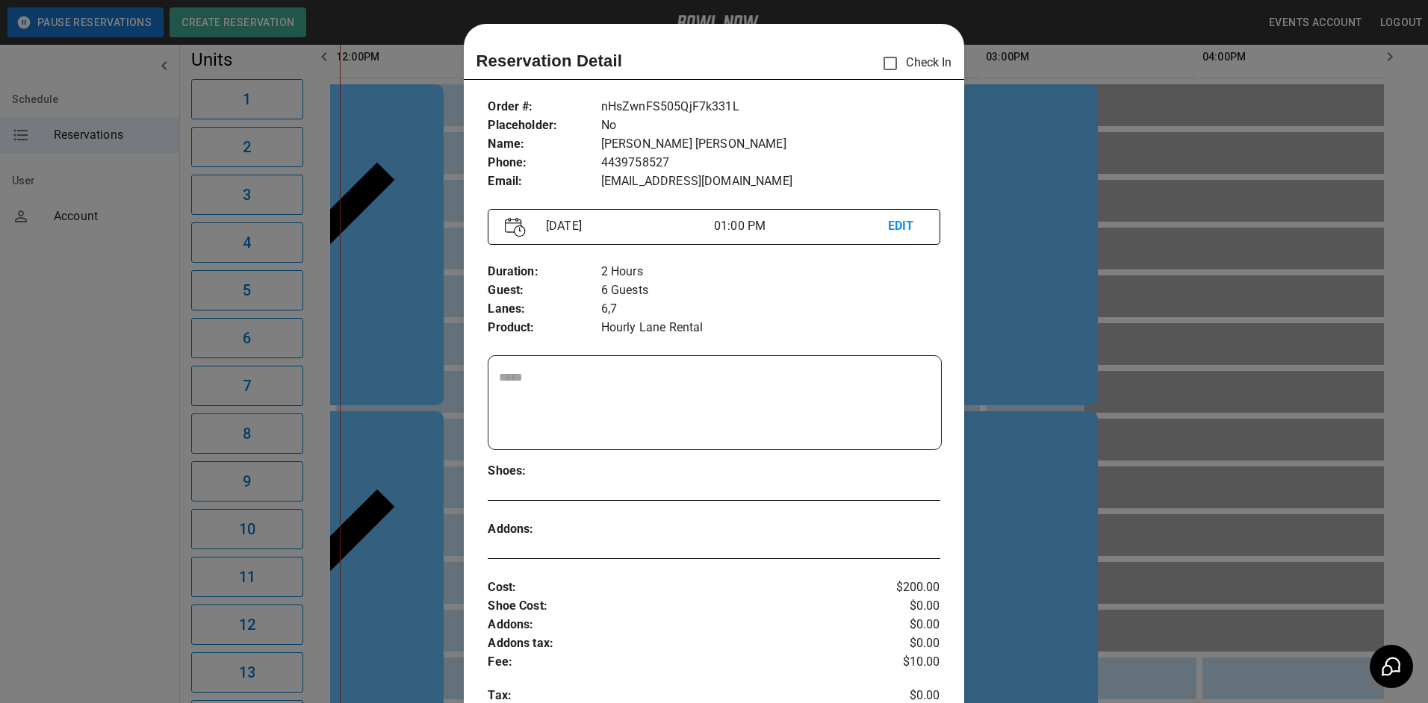
scroll to position [24, 0]
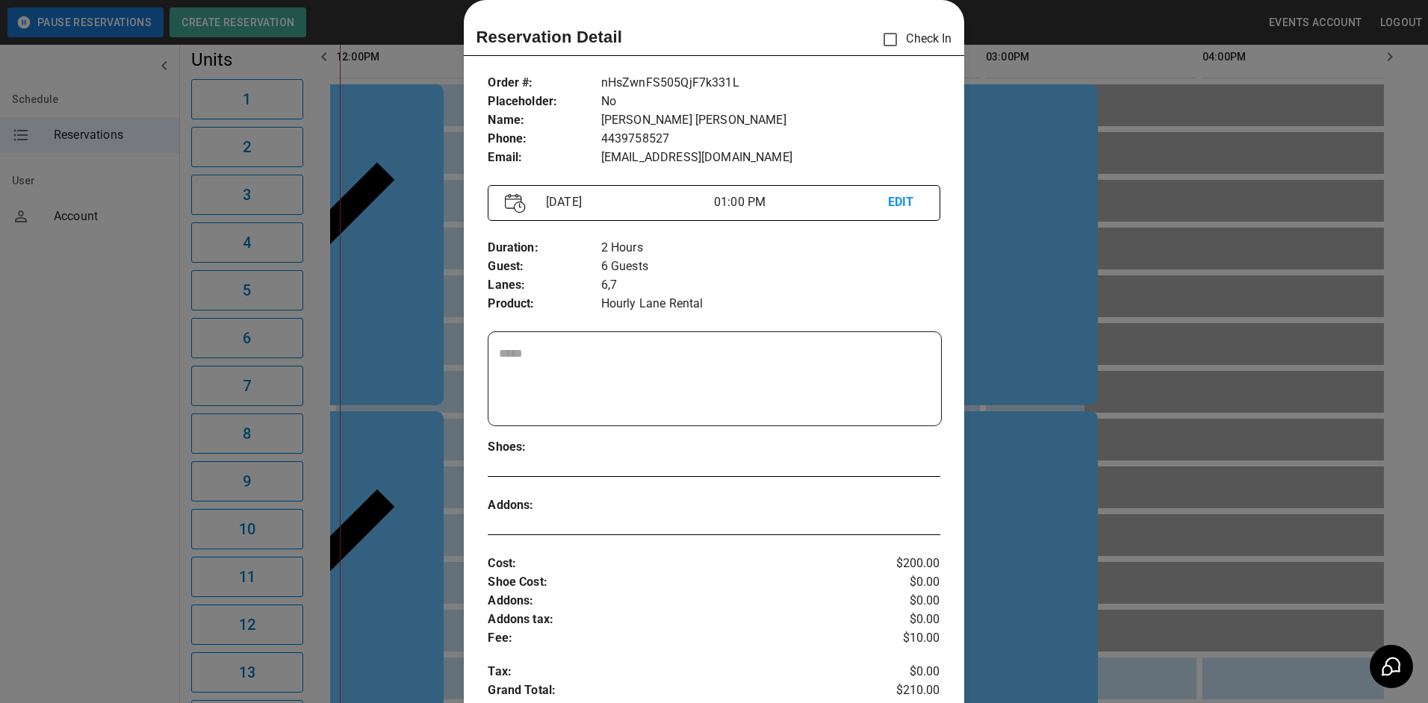
drag, startPoint x: 1167, startPoint y: 470, endPoint x: 1050, endPoint y: 376, distance: 150.3
click at [1151, 454] on div at bounding box center [714, 351] width 1428 height 703
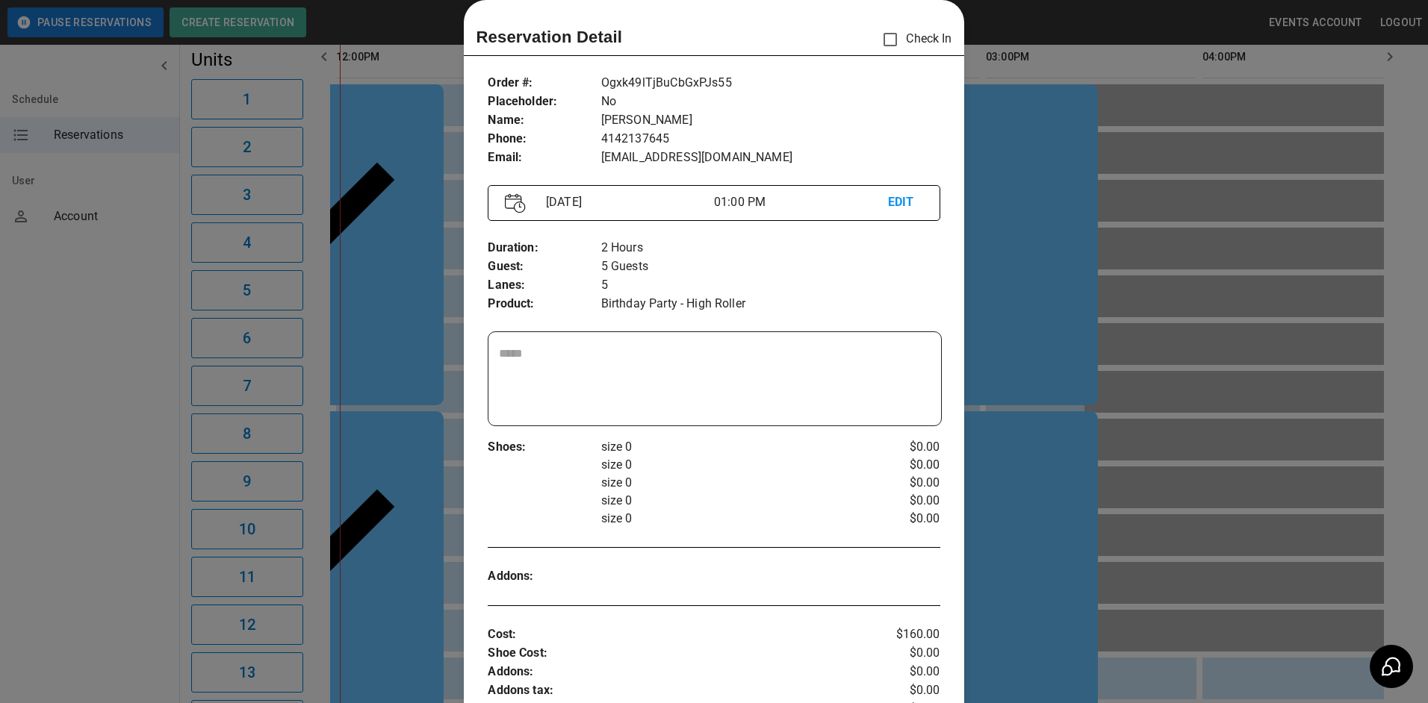
click at [1087, 491] on div at bounding box center [714, 351] width 1428 height 703
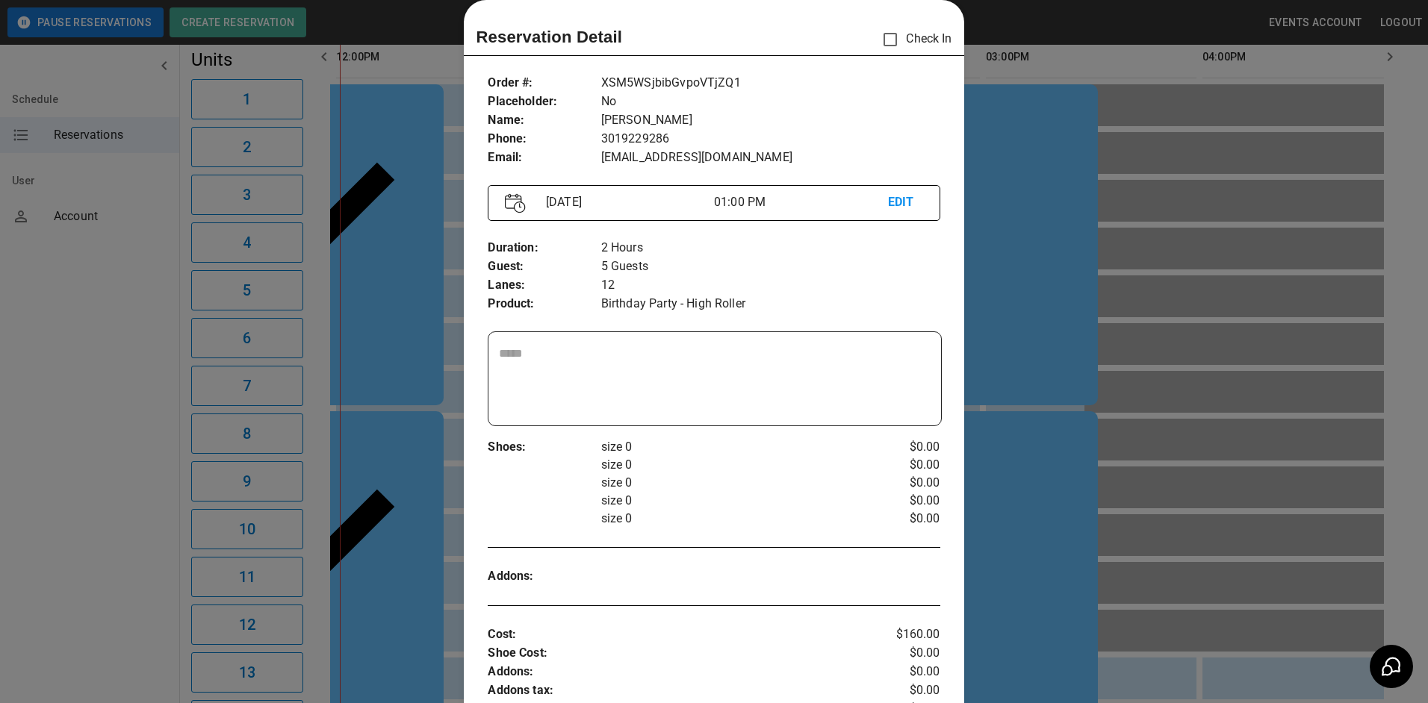
drag, startPoint x: 1101, startPoint y: 403, endPoint x: 999, endPoint y: 428, distance: 104.5
click at [1087, 404] on div at bounding box center [714, 351] width 1428 height 703
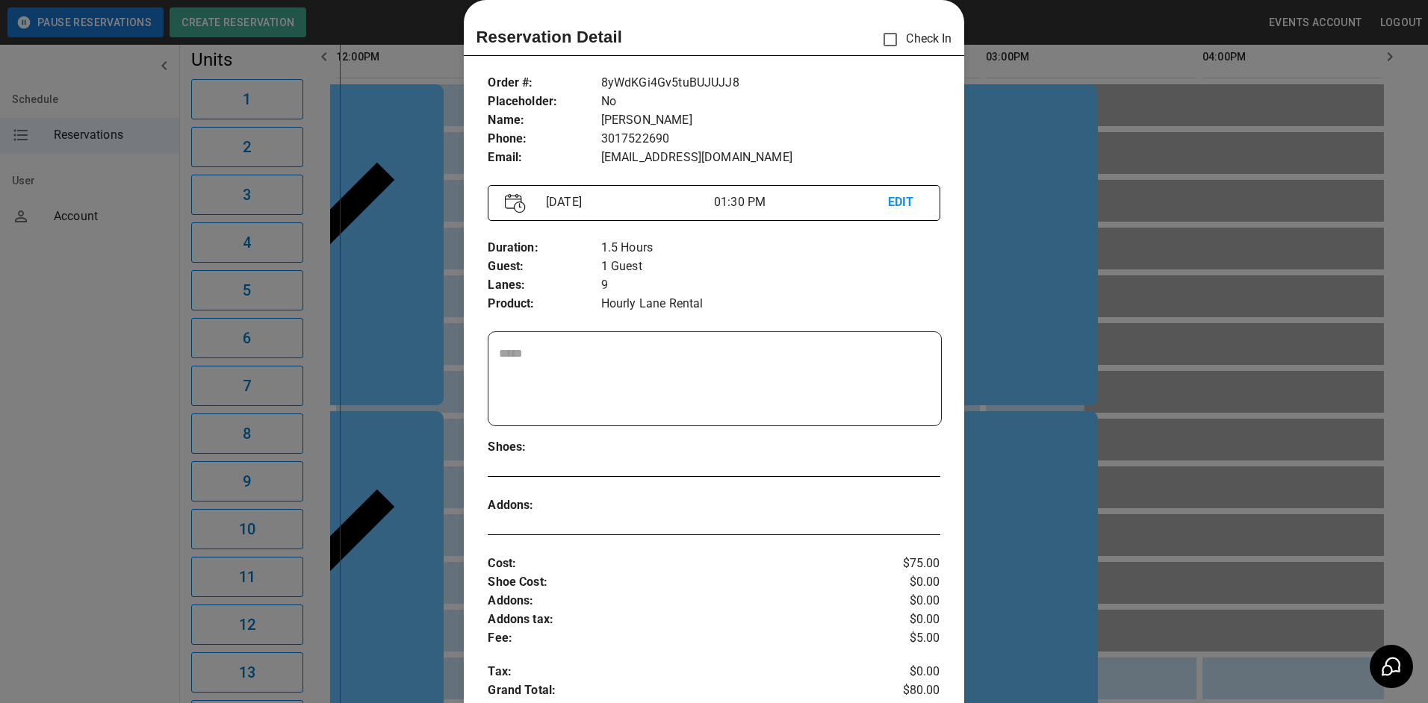
drag, startPoint x: 1038, startPoint y: 340, endPoint x: 980, endPoint y: 351, distance: 58.6
click at [1034, 339] on div at bounding box center [714, 351] width 1428 height 703
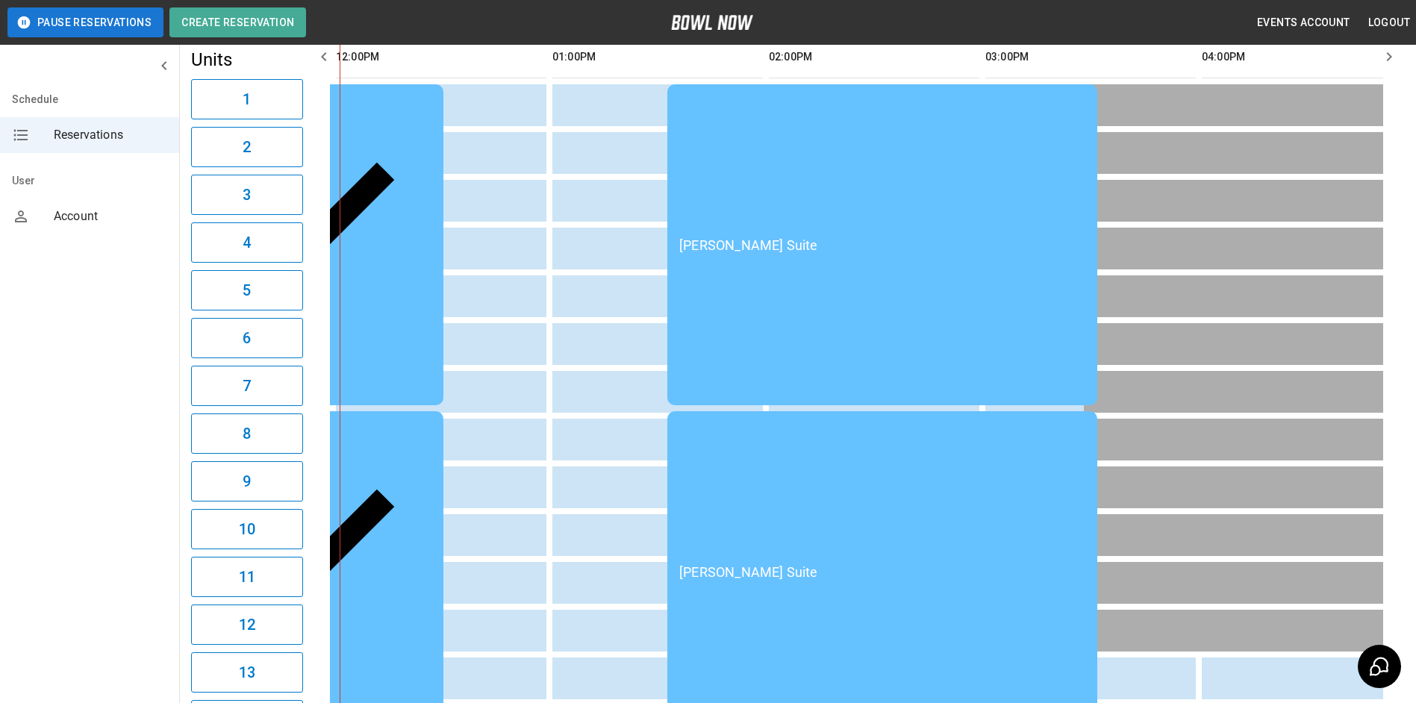
click at [877, 165] on td "[PERSON_NAME] Suite" at bounding box center [883, 244] width 430 height 321
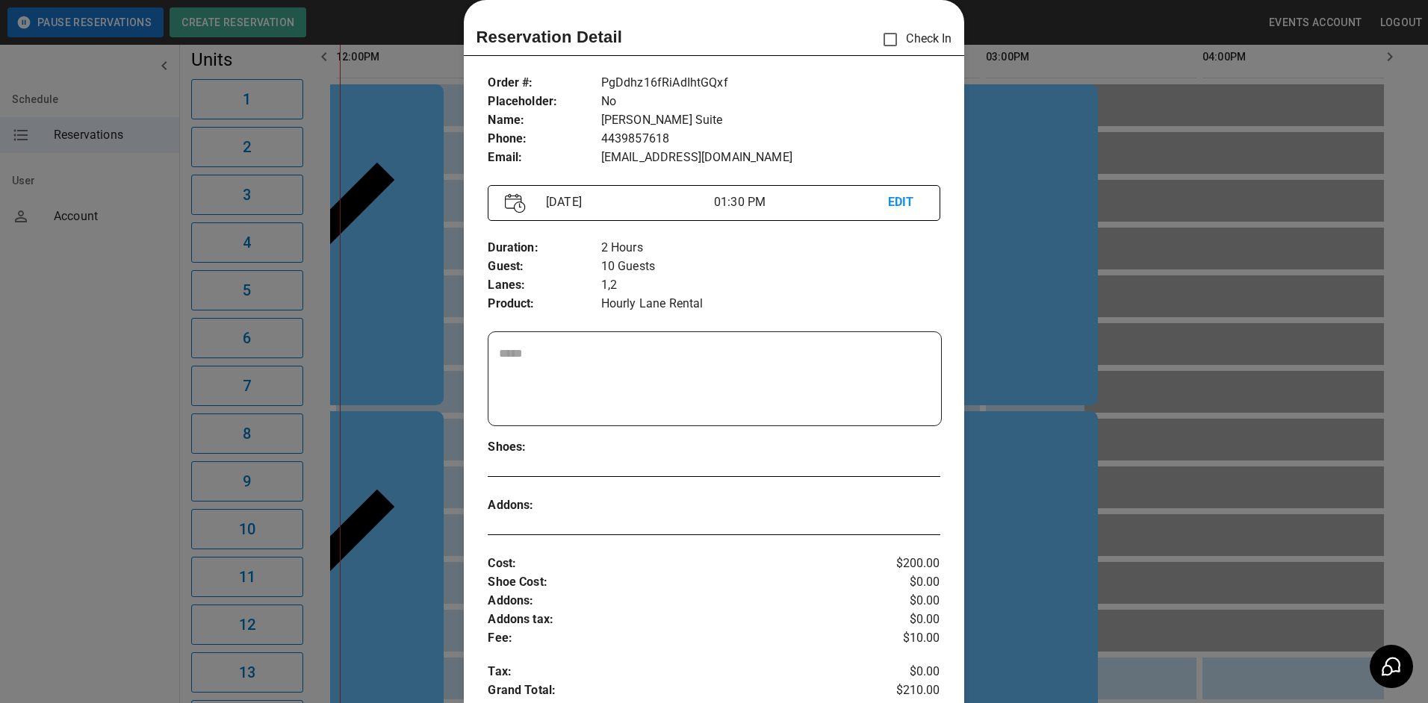
click at [1016, 246] on div at bounding box center [714, 351] width 1428 height 703
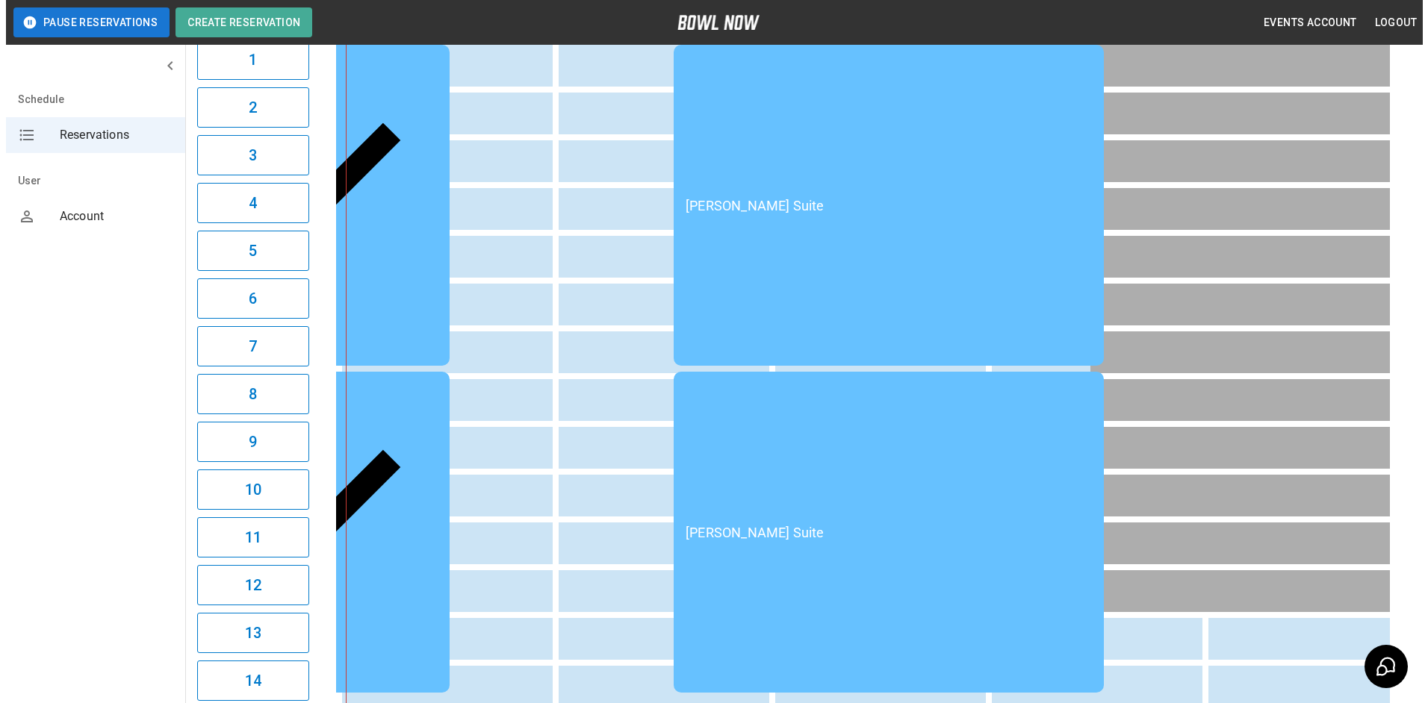
scroll to position [163, 0]
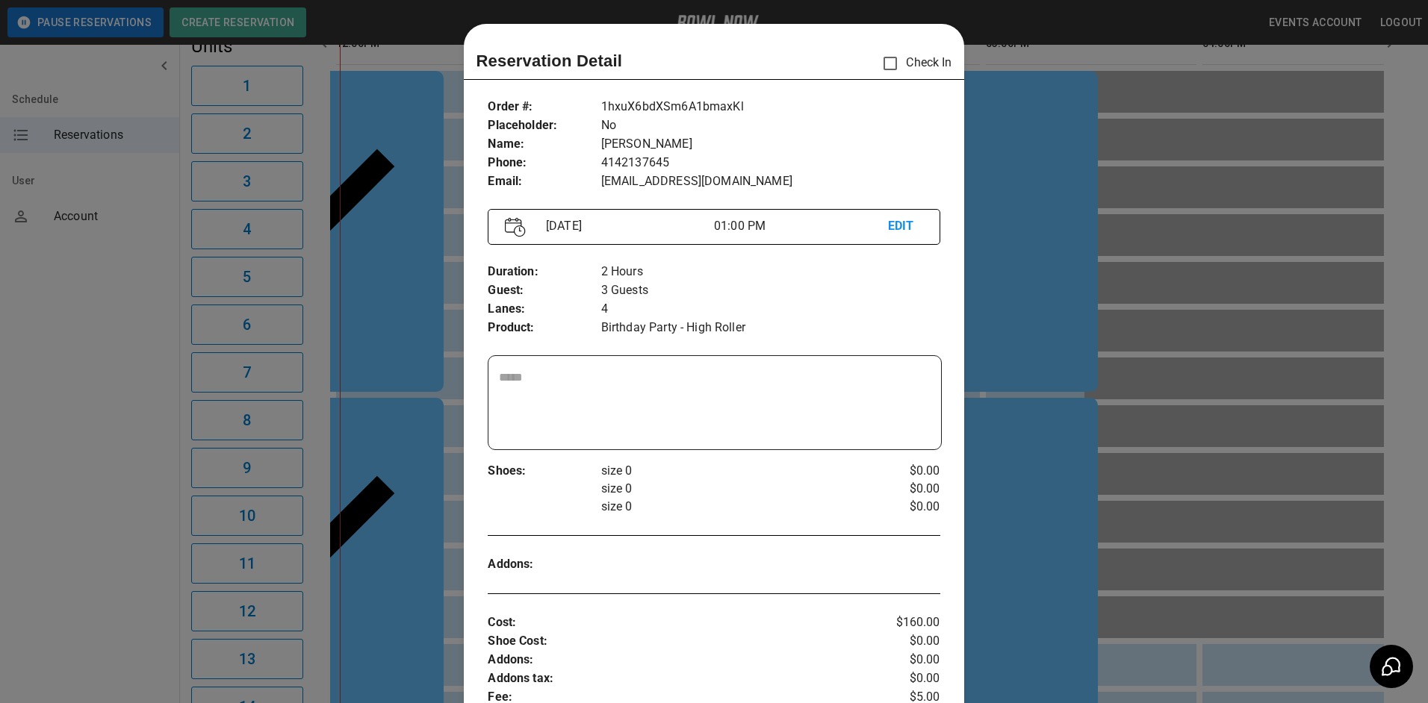
scroll to position [24, 0]
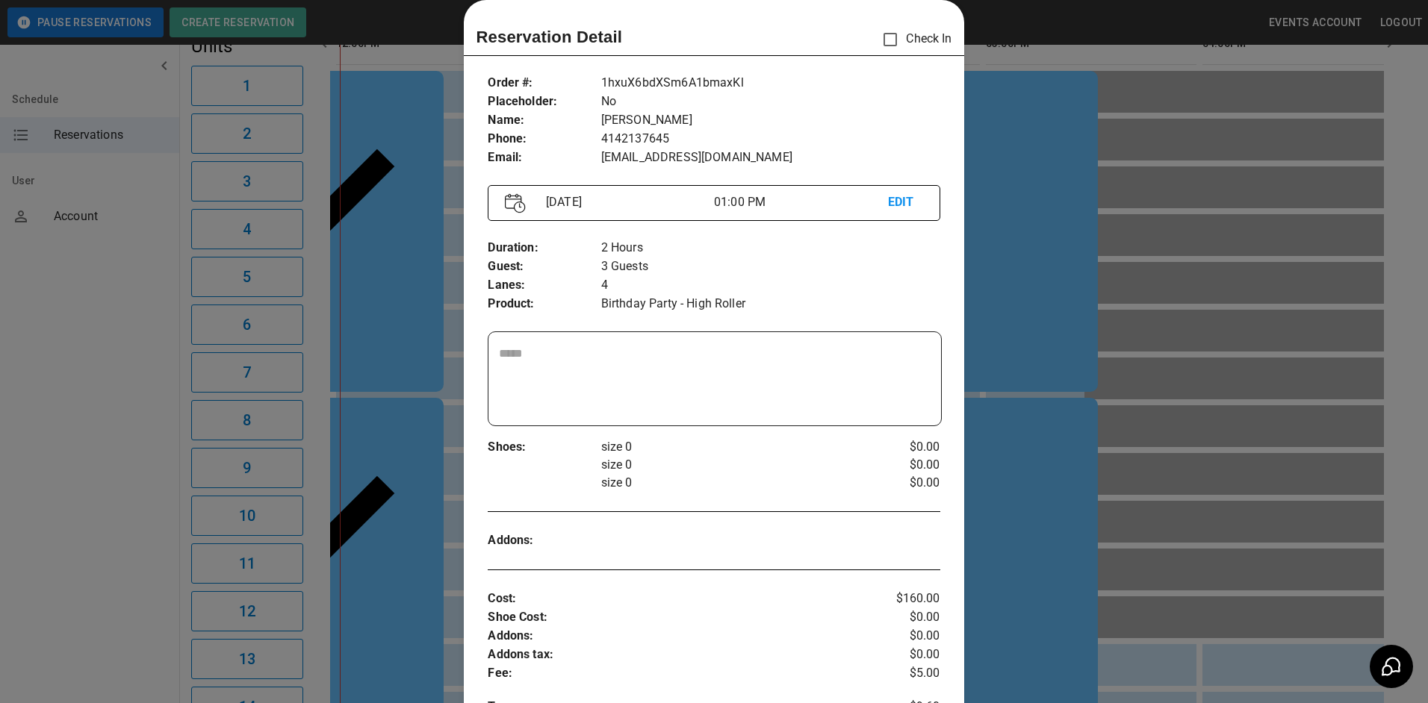
click at [1042, 326] on div at bounding box center [714, 351] width 1428 height 703
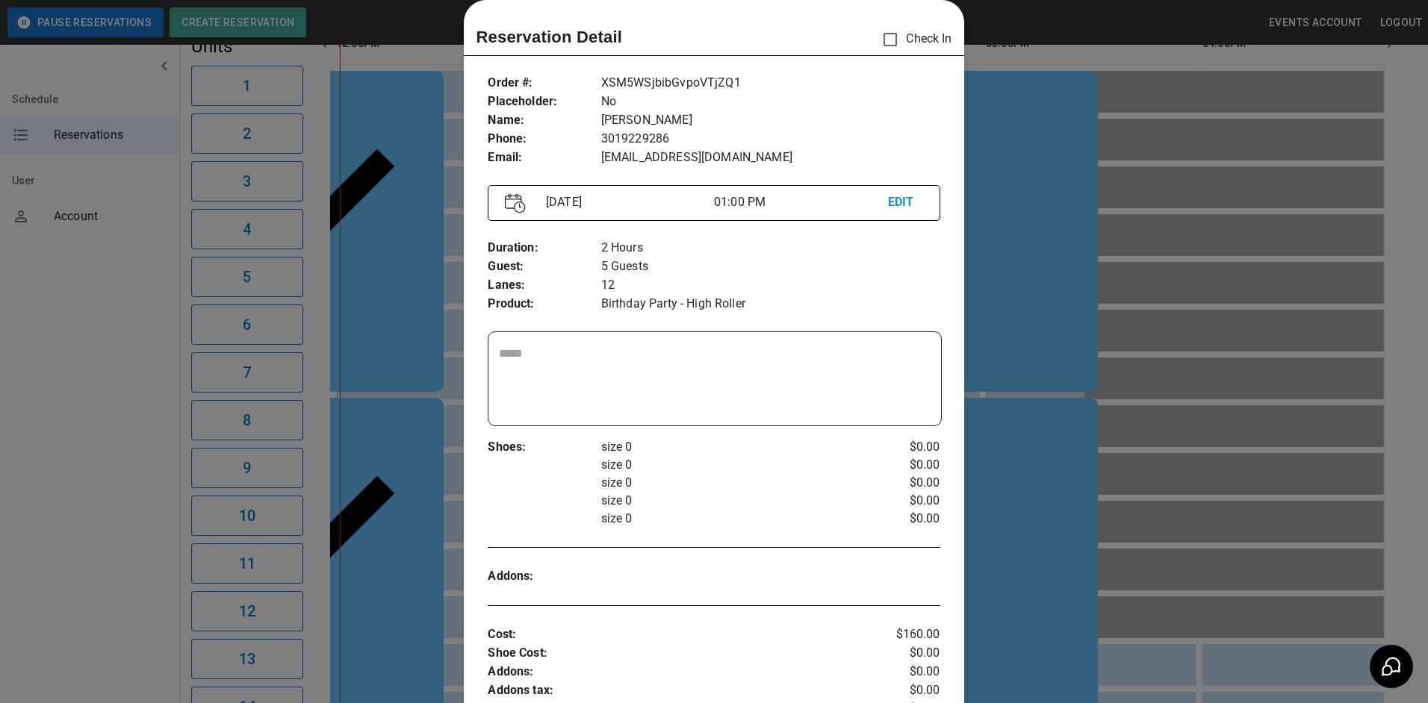
drag, startPoint x: 1231, startPoint y: 414, endPoint x: 1221, endPoint y: 414, distance: 9.7
click at [1228, 414] on div at bounding box center [714, 351] width 1428 height 703
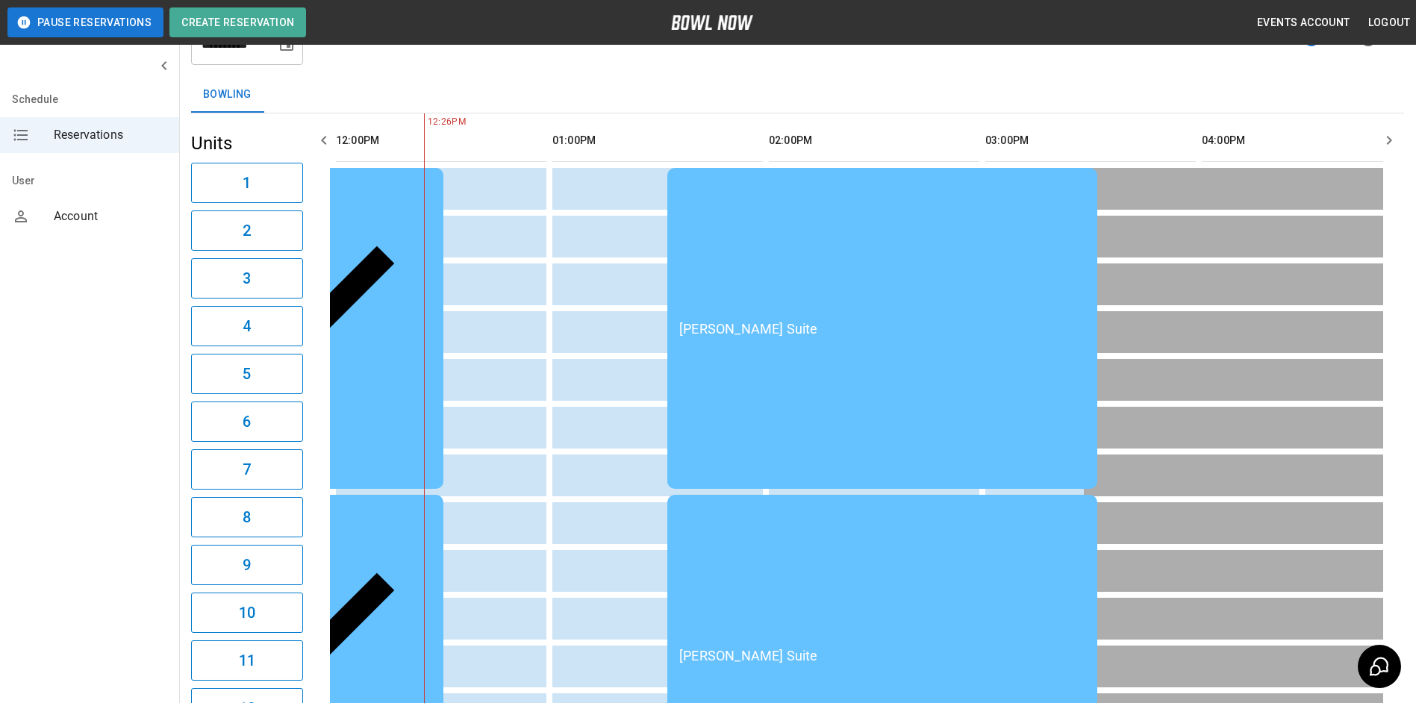
scroll to position [0, 0]
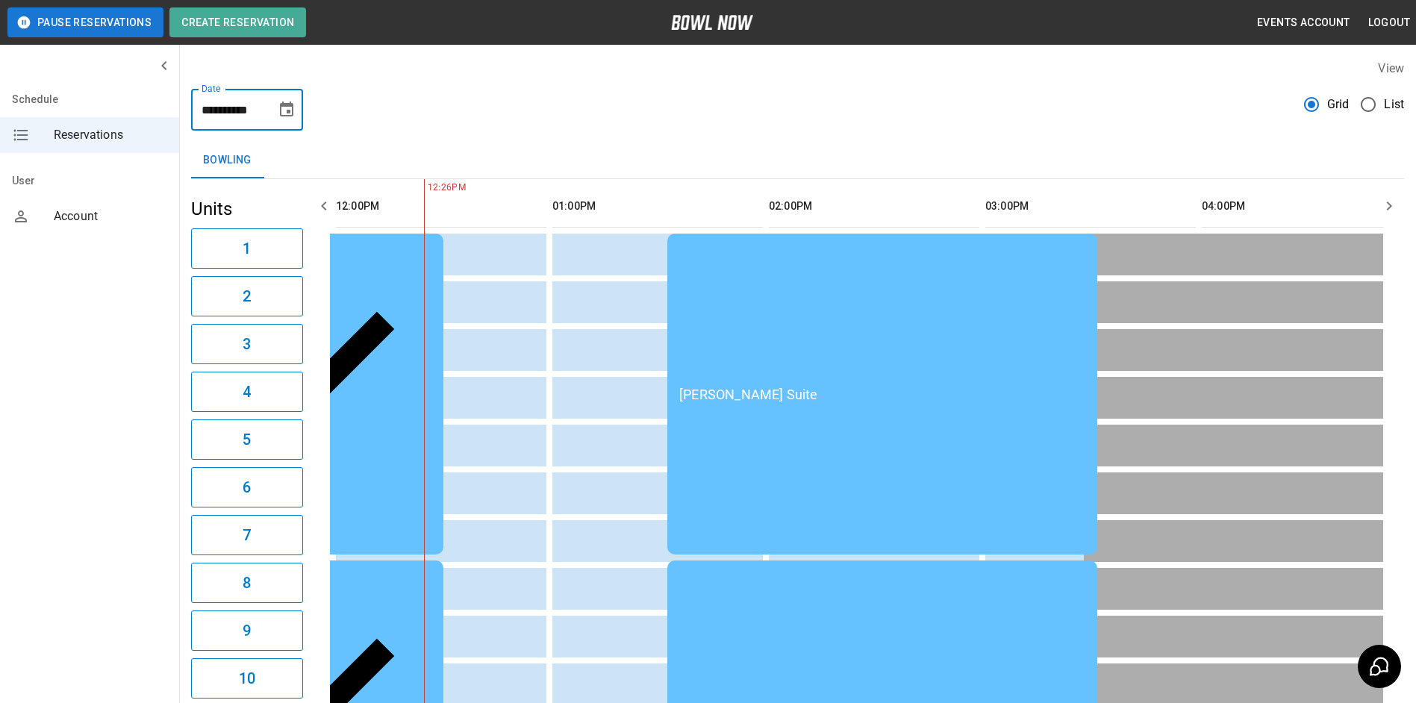
click at [232, 113] on input "**********" at bounding box center [228, 110] width 75 height 42
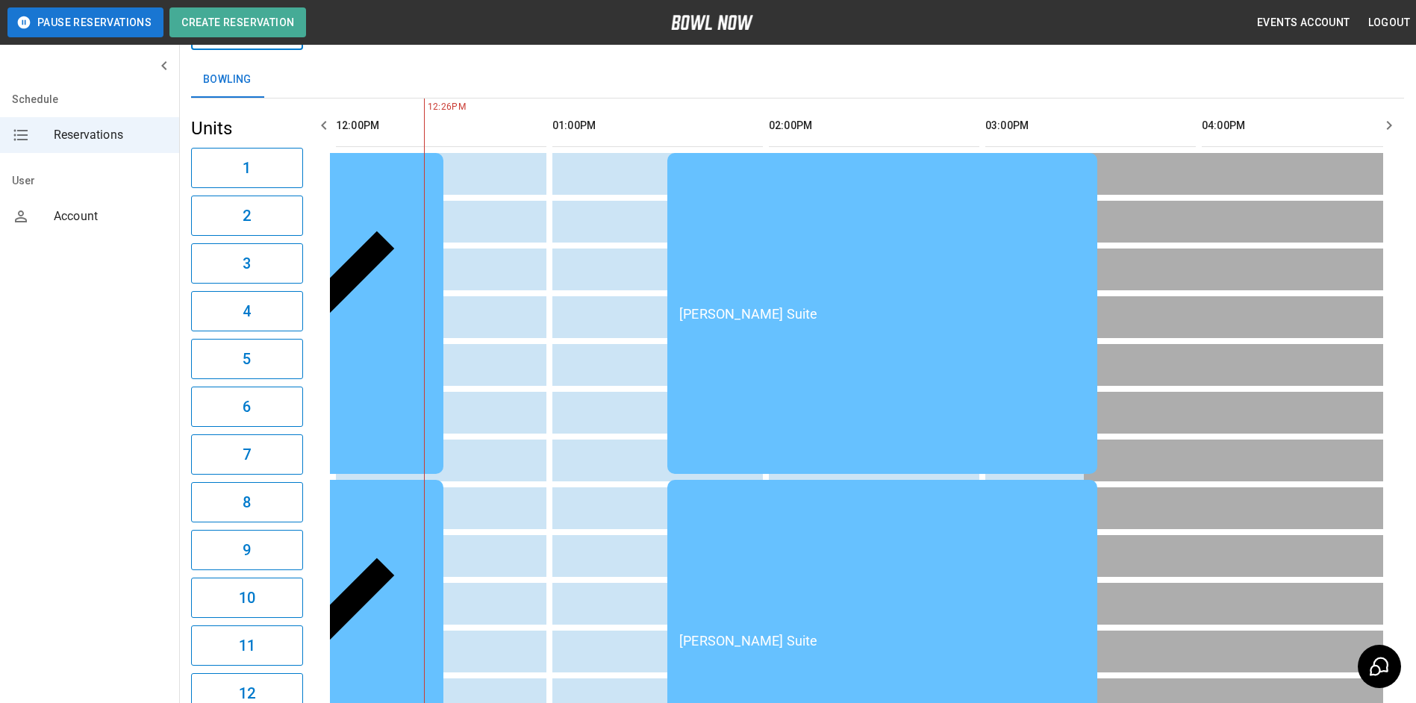
scroll to position [75, 0]
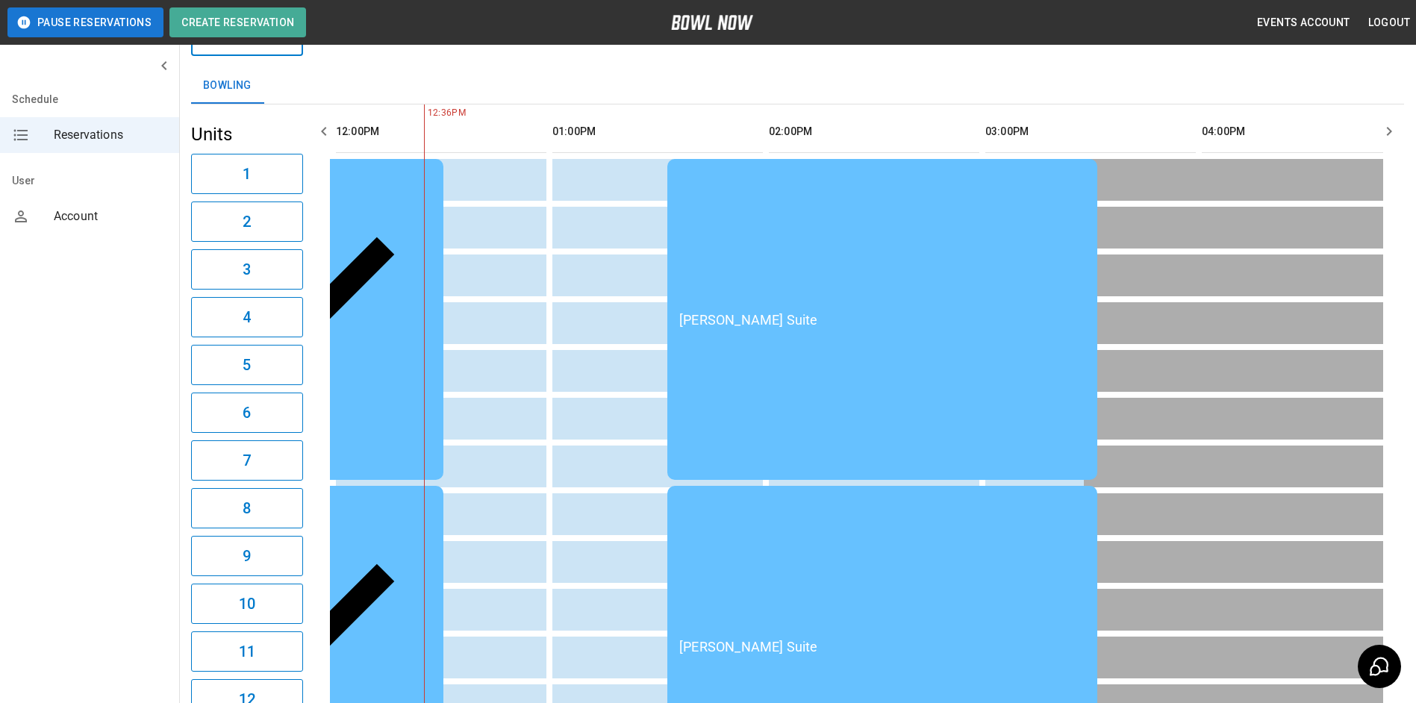
click at [329, 131] on icon "button" at bounding box center [324, 131] width 18 height 18
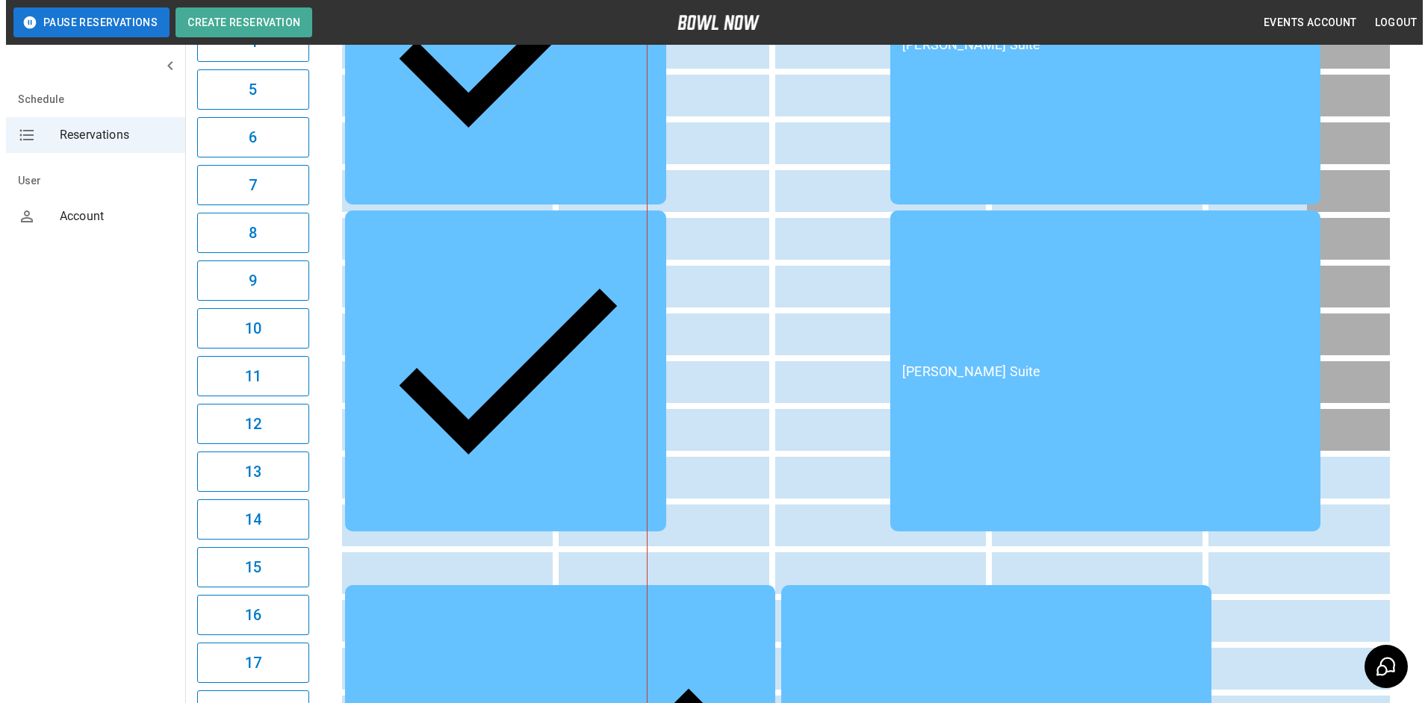
scroll to position [373, 0]
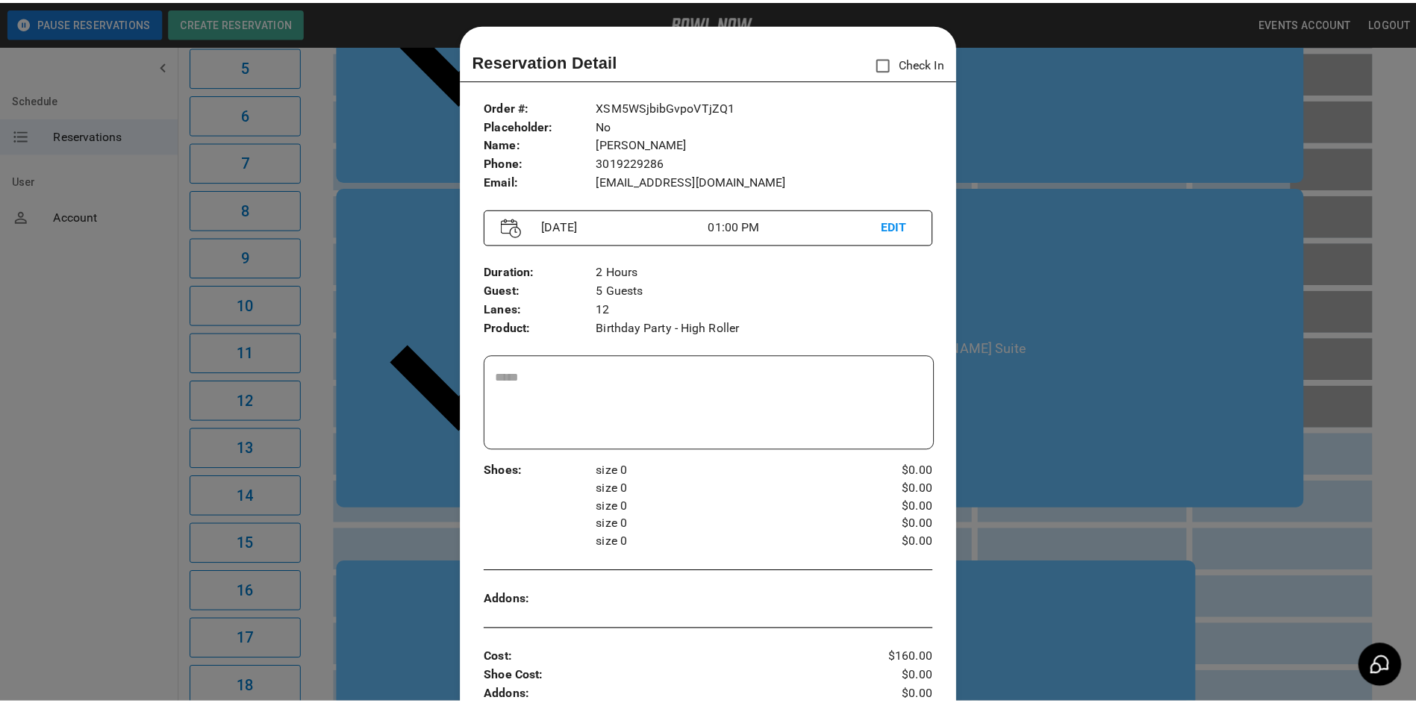
scroll to position [24, 0]
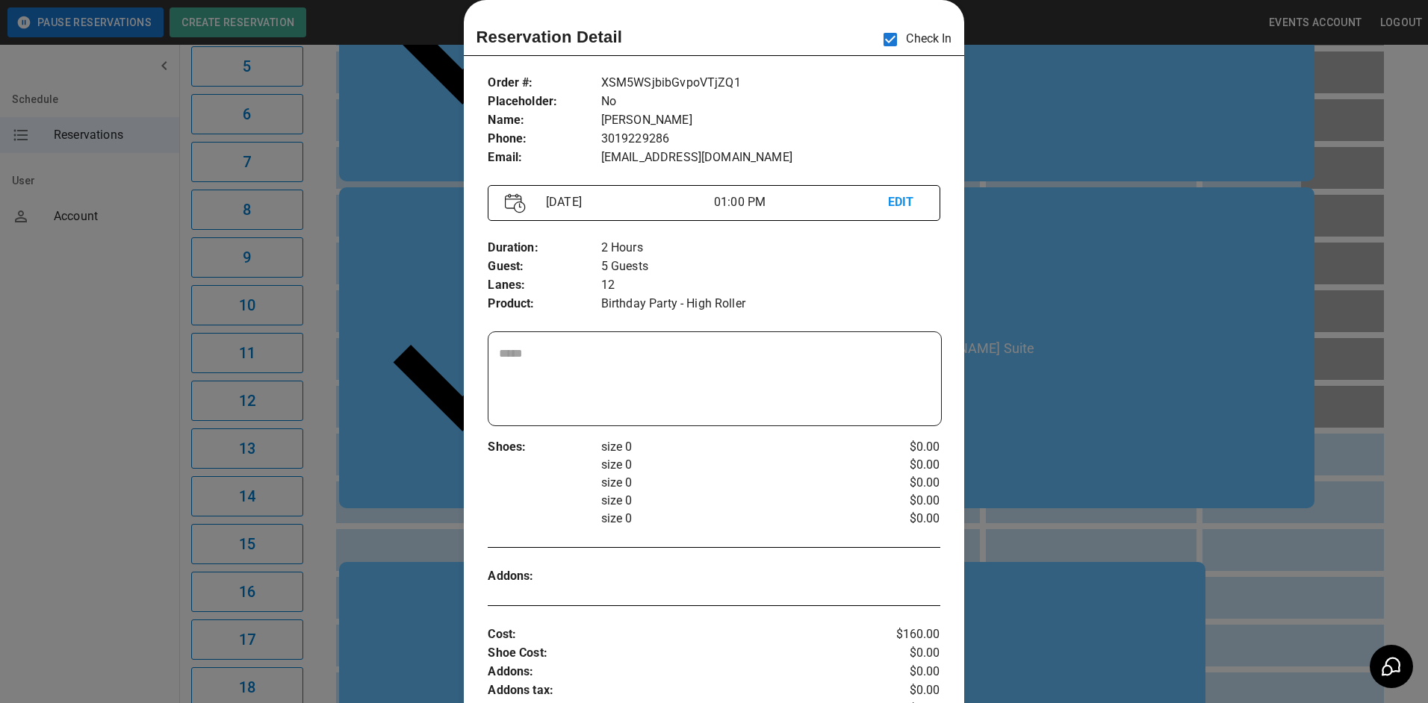
click at [1070, 228] on div at bounding box center [714, 351] width 1428 height 703
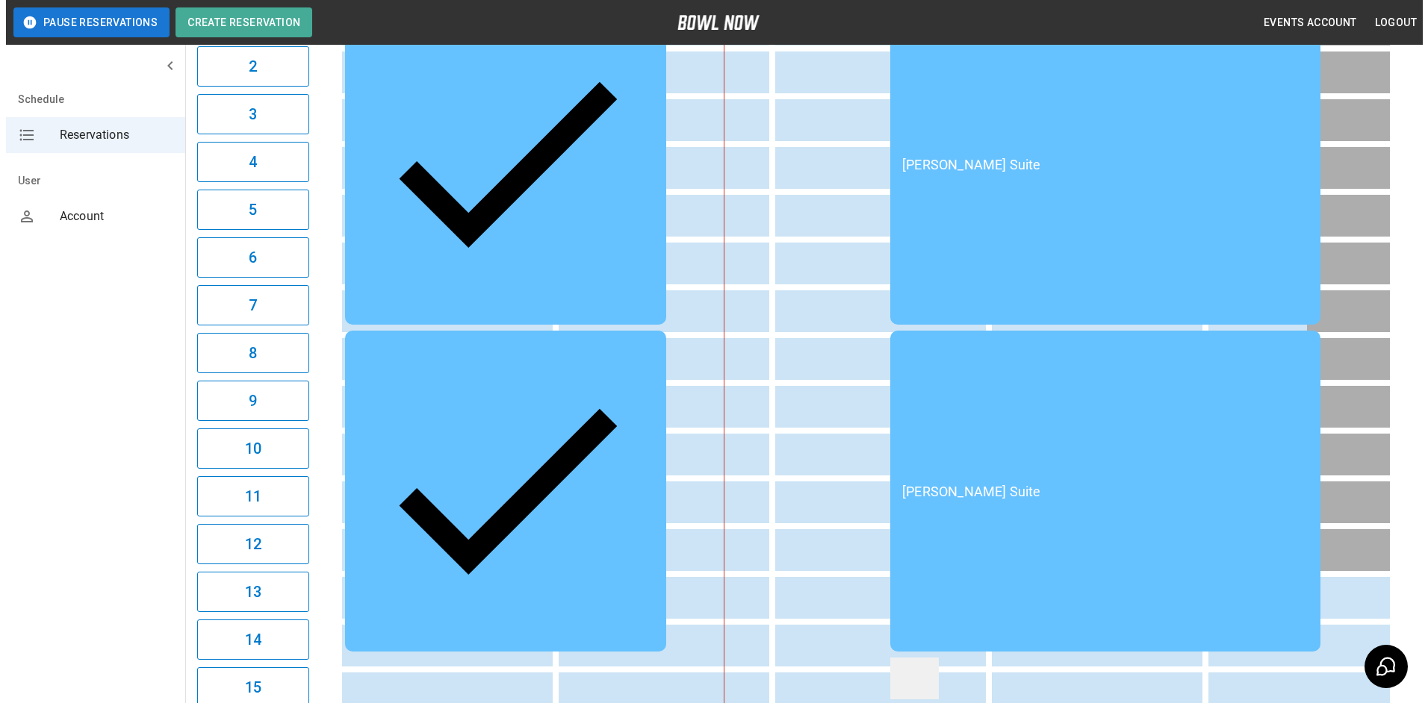
scroll to position [224, 0]
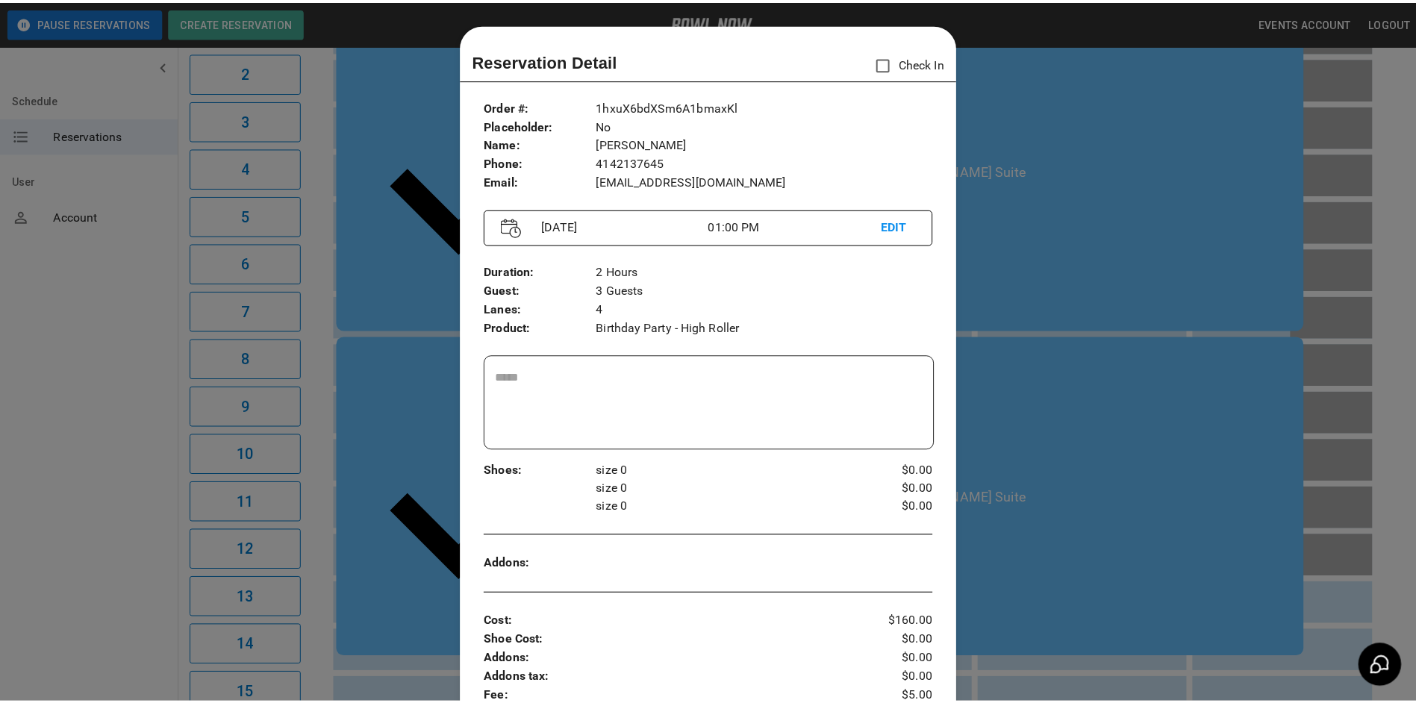
scroll to position [24, 0]
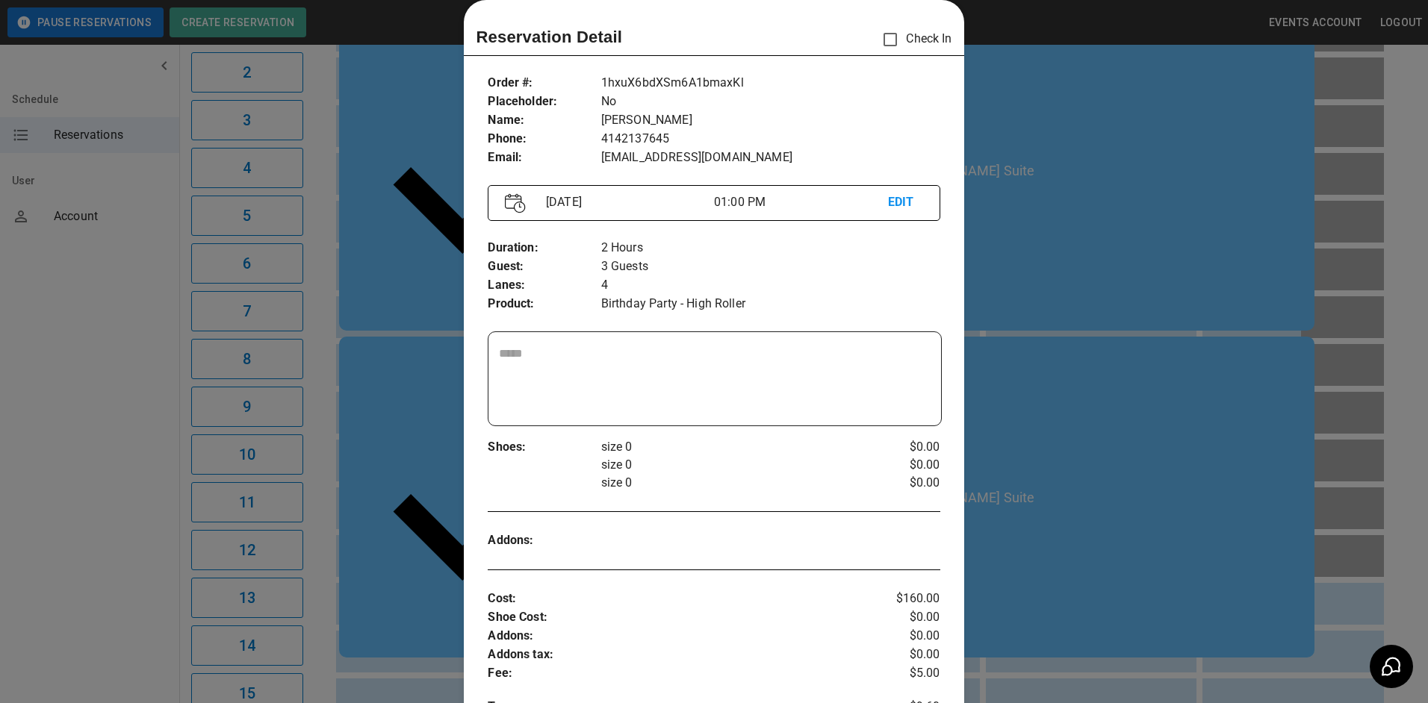
drag, startPoint x: 1153, startPoint y: 261, endPoint x: 1142, endPoint y: 284, distance: 25.7
click at [1152, 261] on div at bounding box center [714, 351] width 1428 height 703
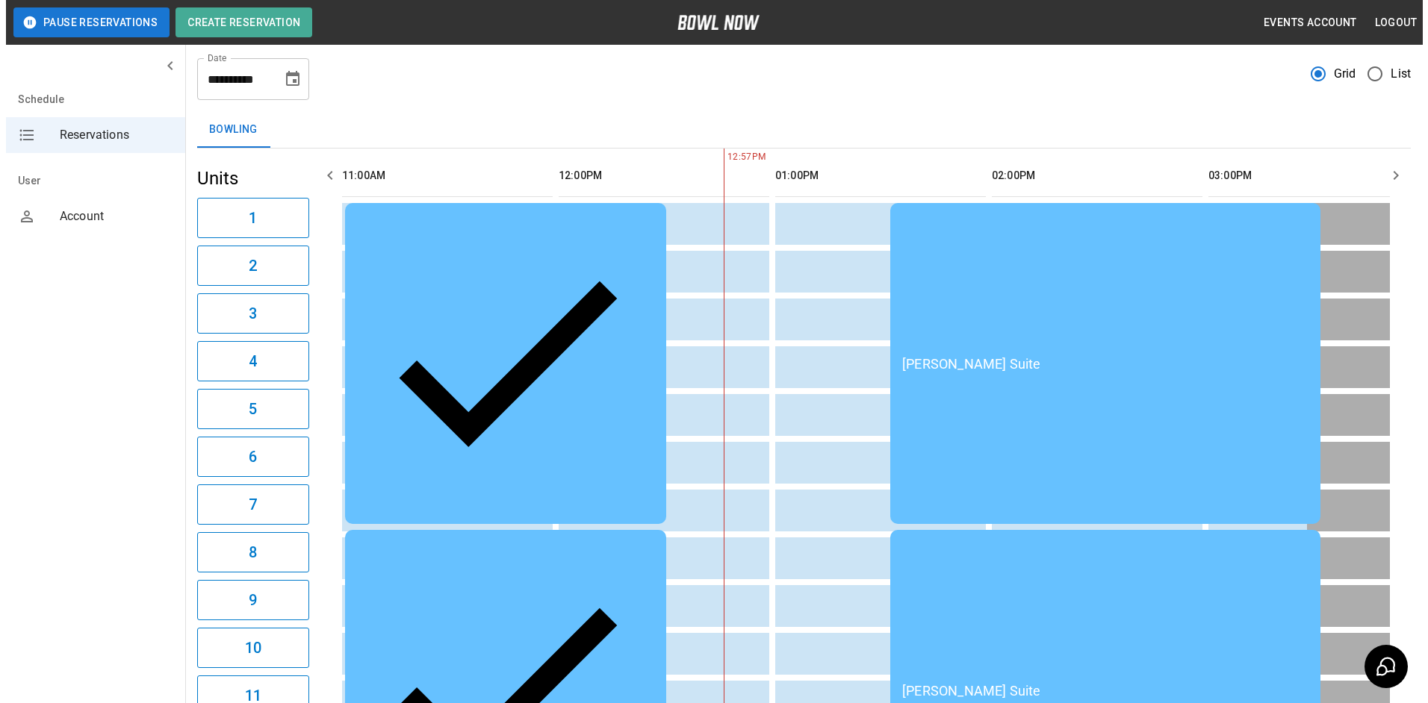
scroll to position [75, 0]
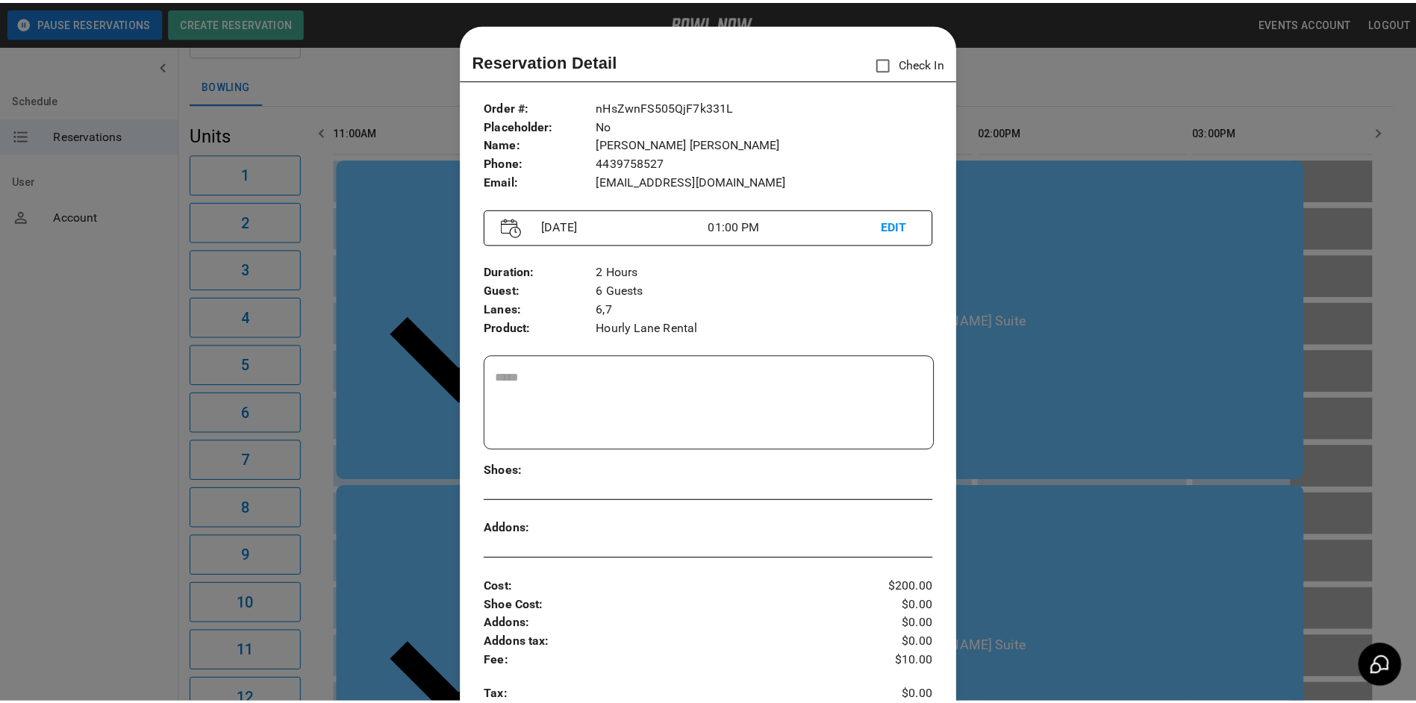
scroll to position [24, 0]
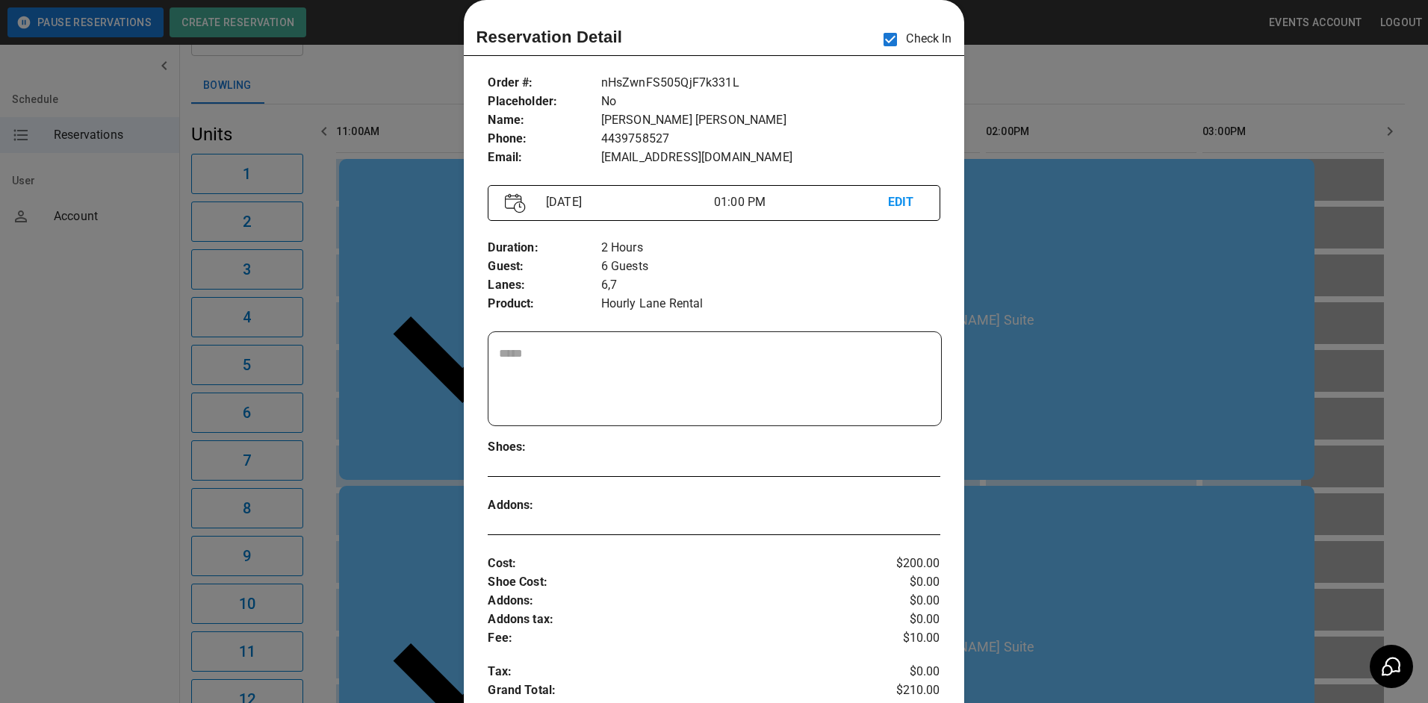
click at [1067, 152] on div at bounding box center [714, 351] width 1428 height 703
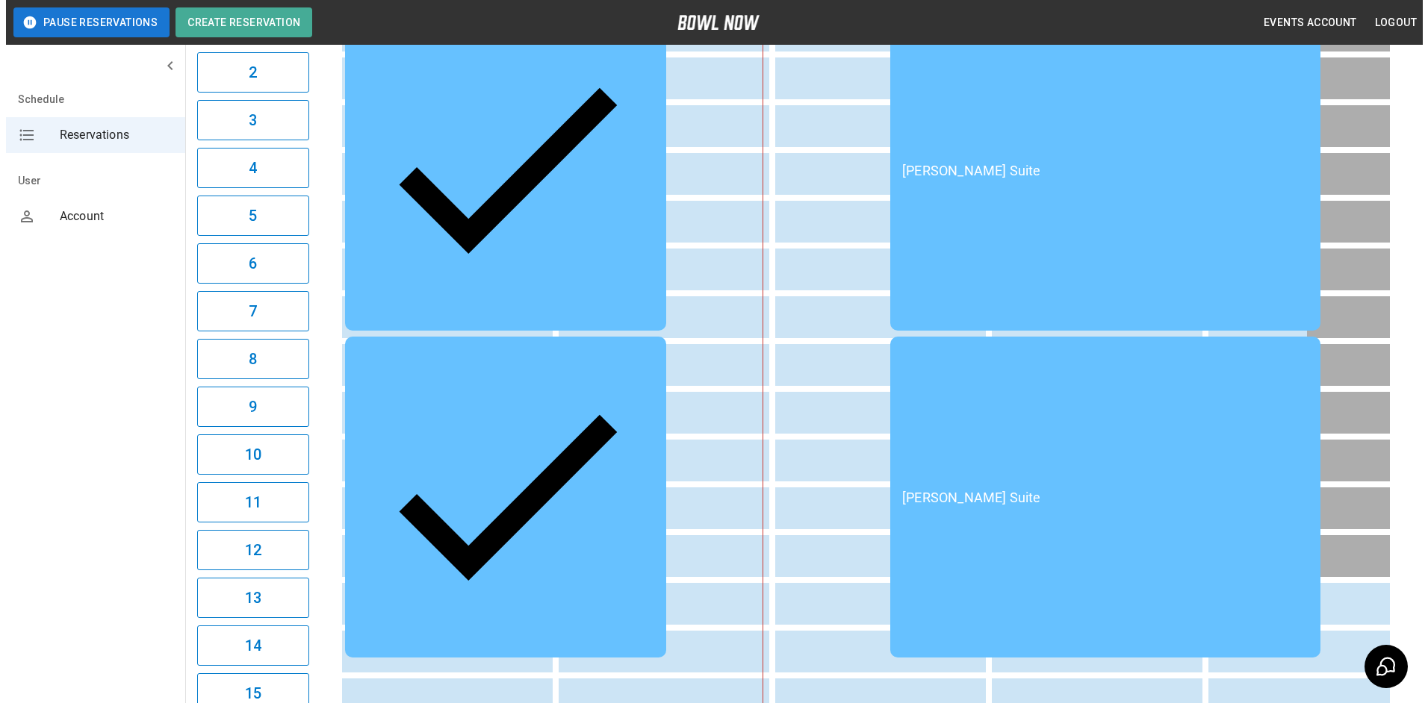
scroll to position [299, 0]
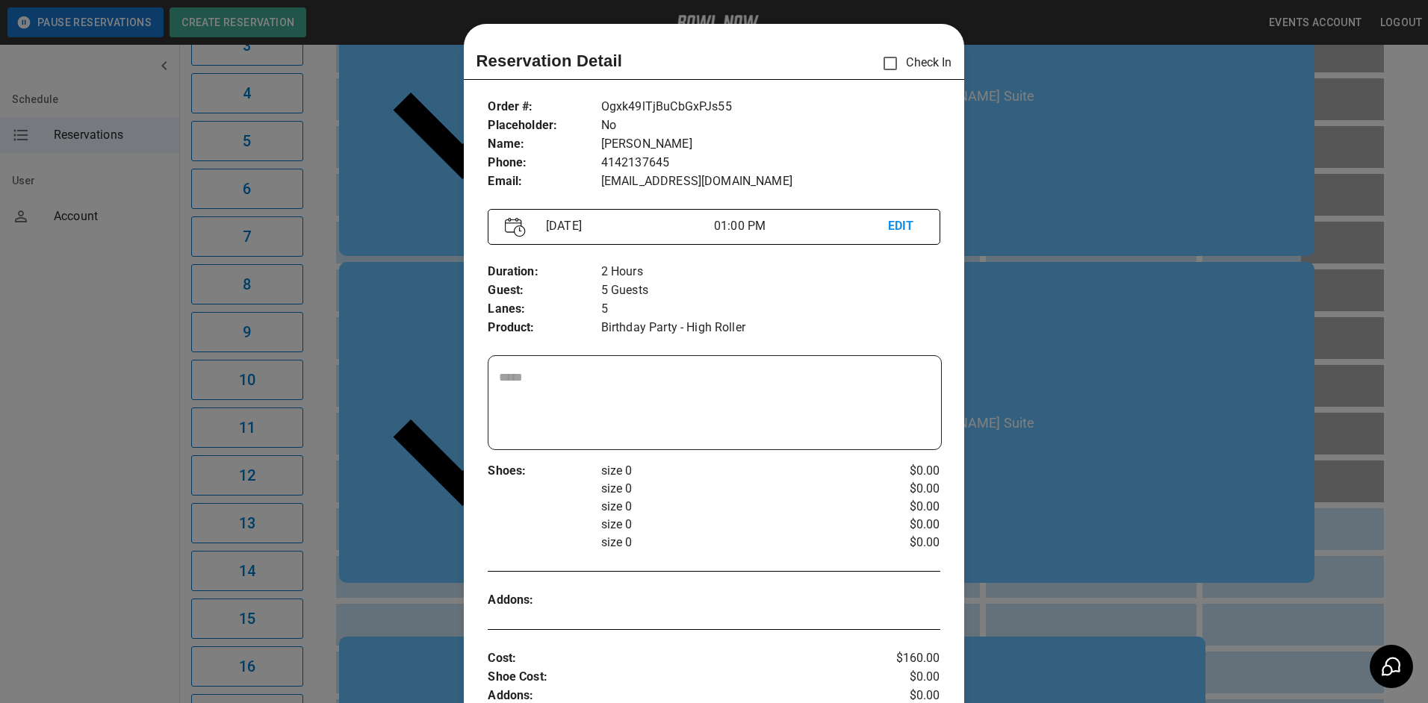
scroll to position [24, 0]
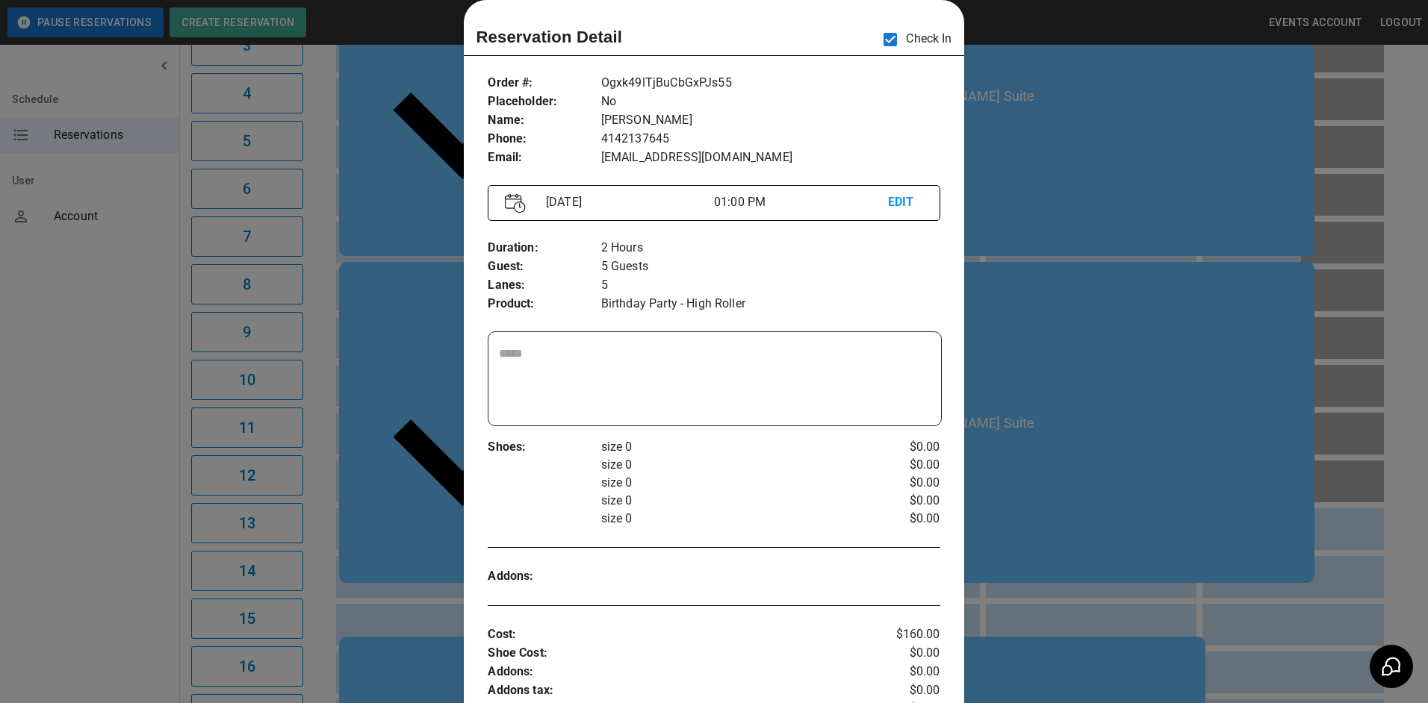
click at [1014, 206] on div at bounding box center [714, 351] width 1428 height 703
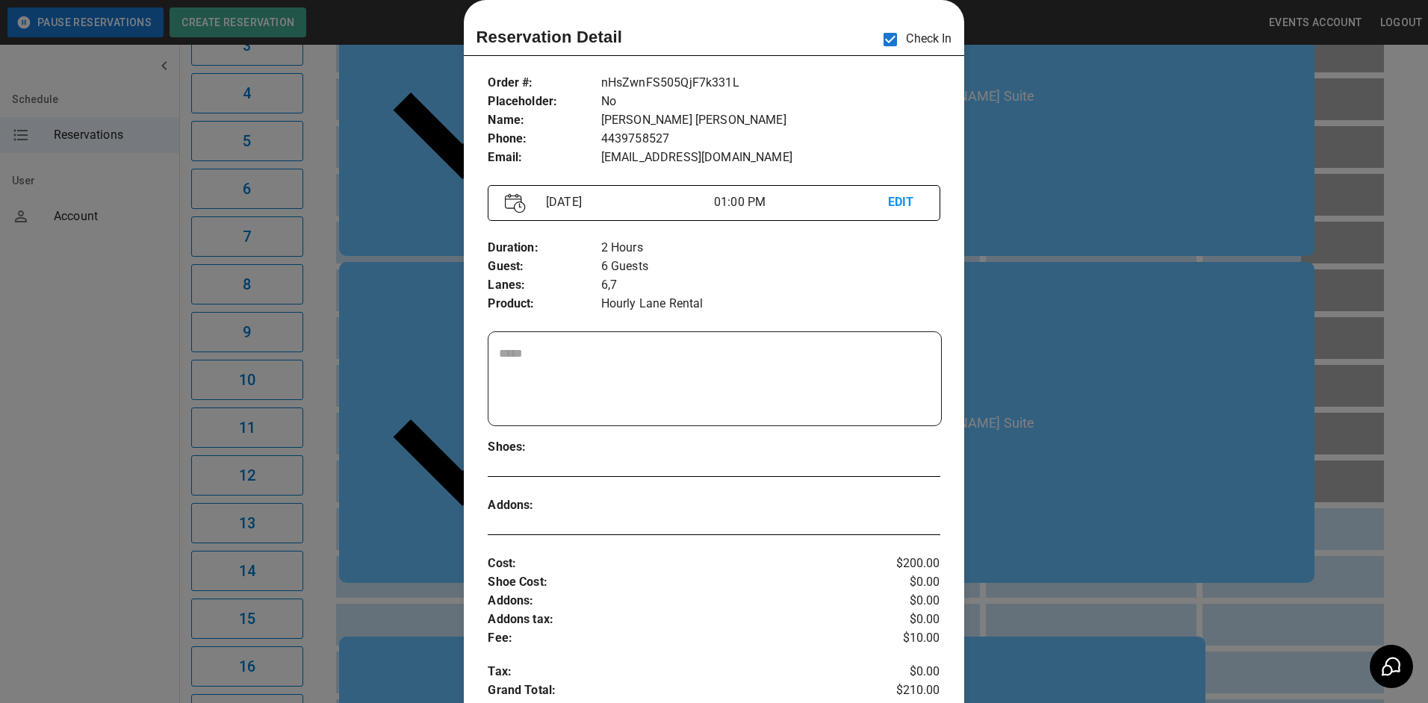
click at [1074, 264] on div at bounding box center [714, 351] width 1428 height 703
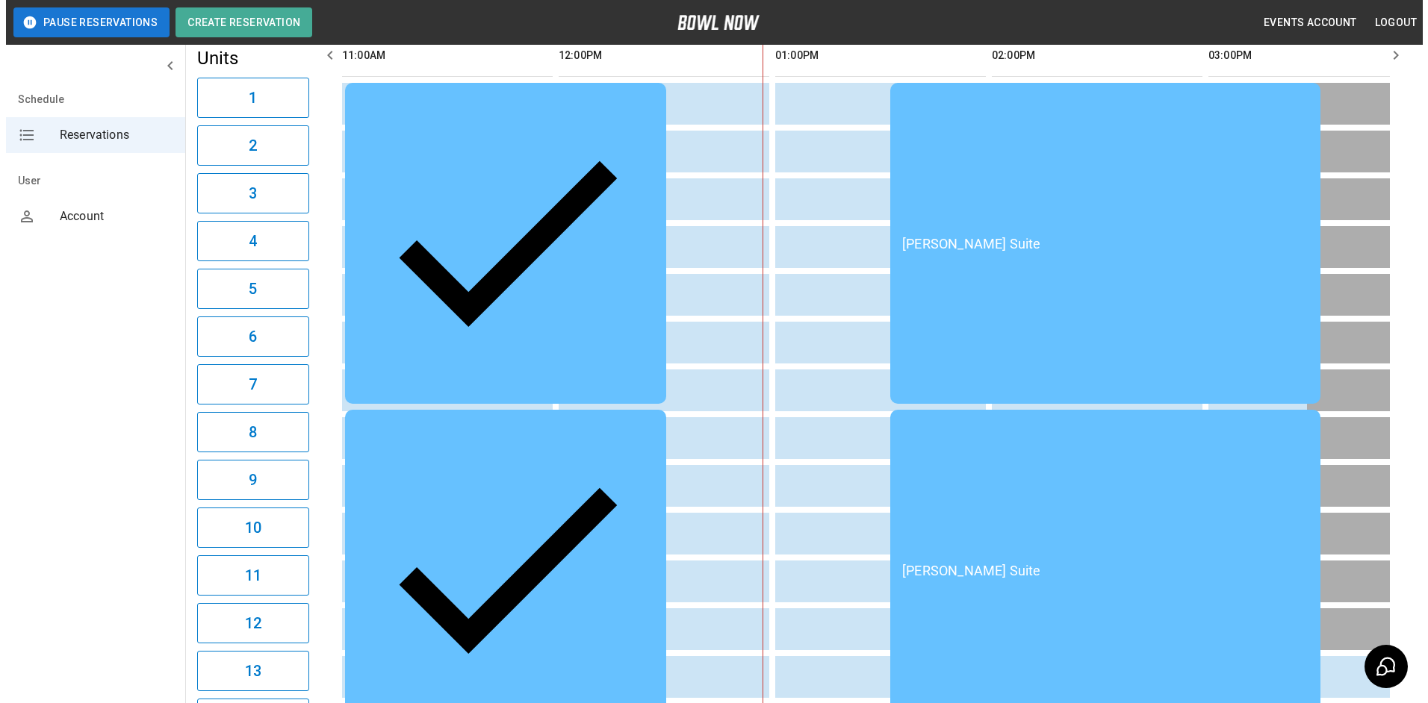
scroll to position [149, 0]
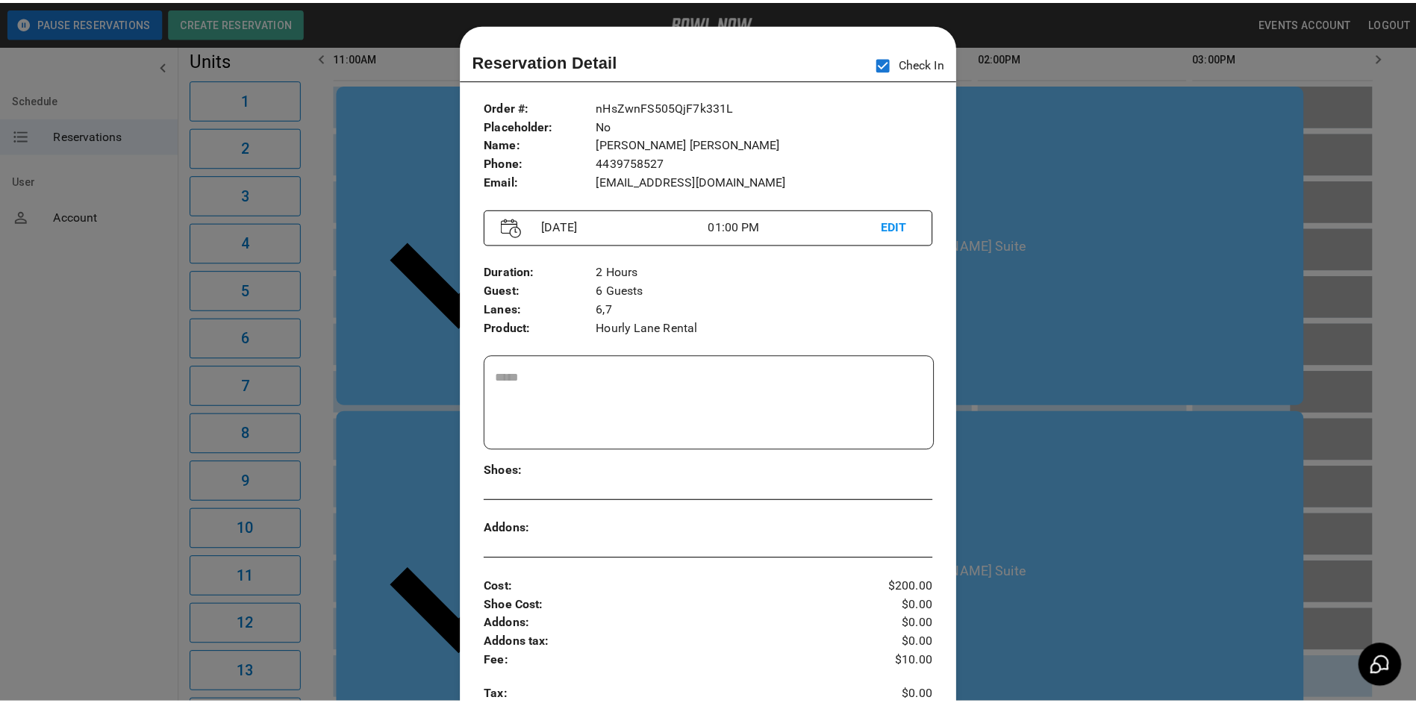
scroll to position [24, 0]
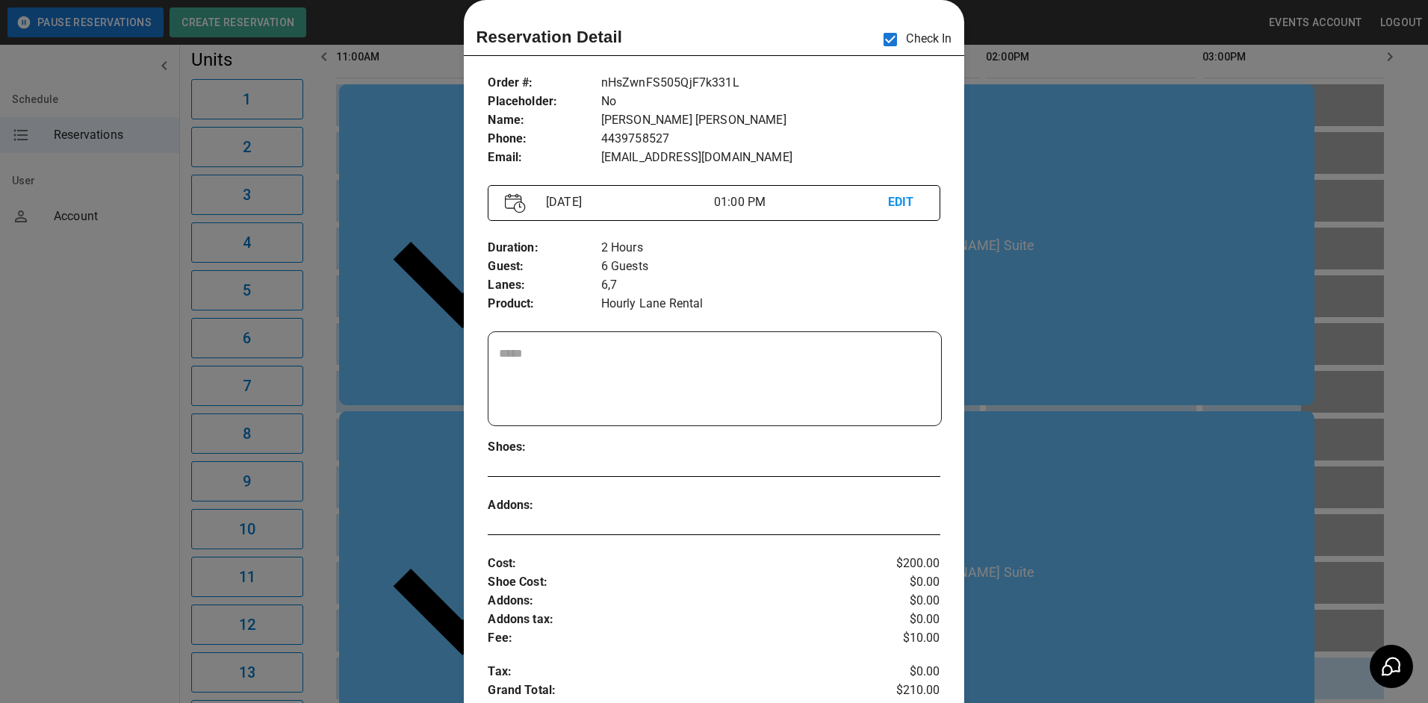
click at [1146, 214] on div at bounding box center [714, 351] width 1428 height 703
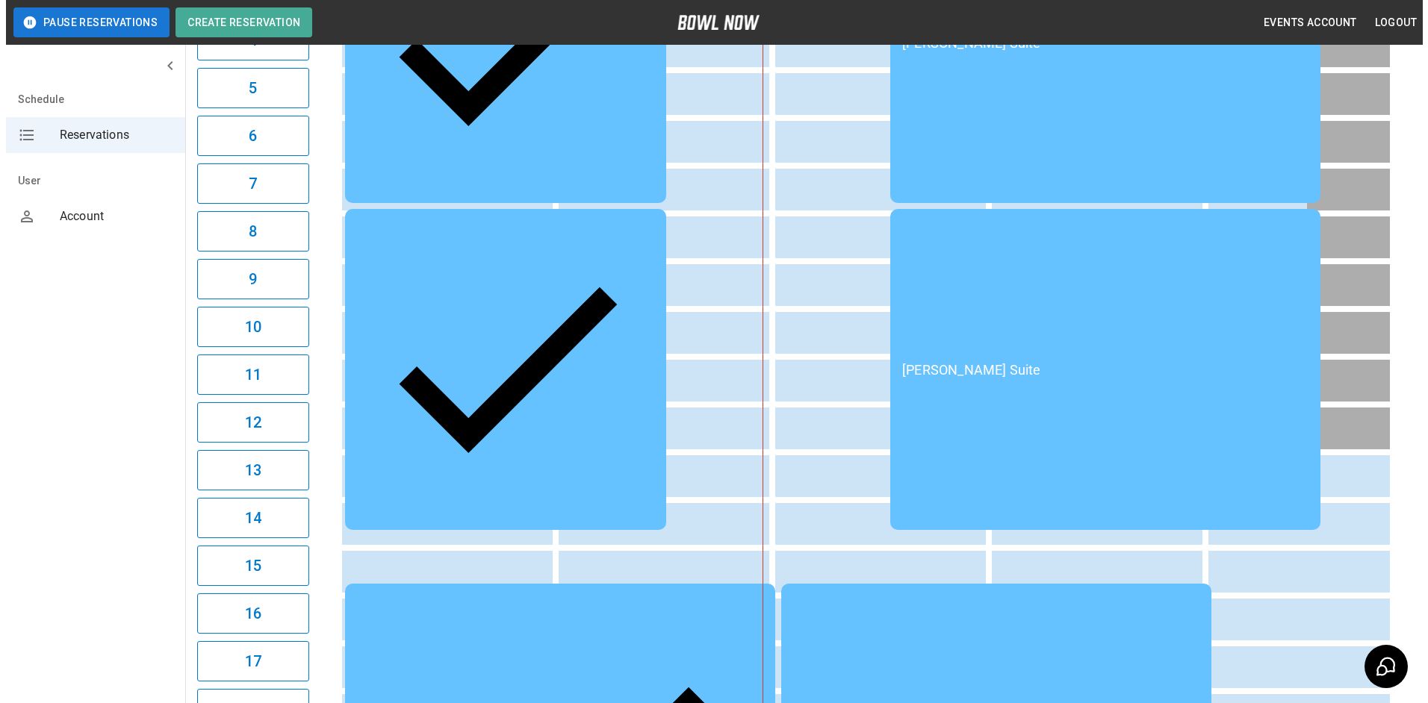
scroll to position [448, 0]
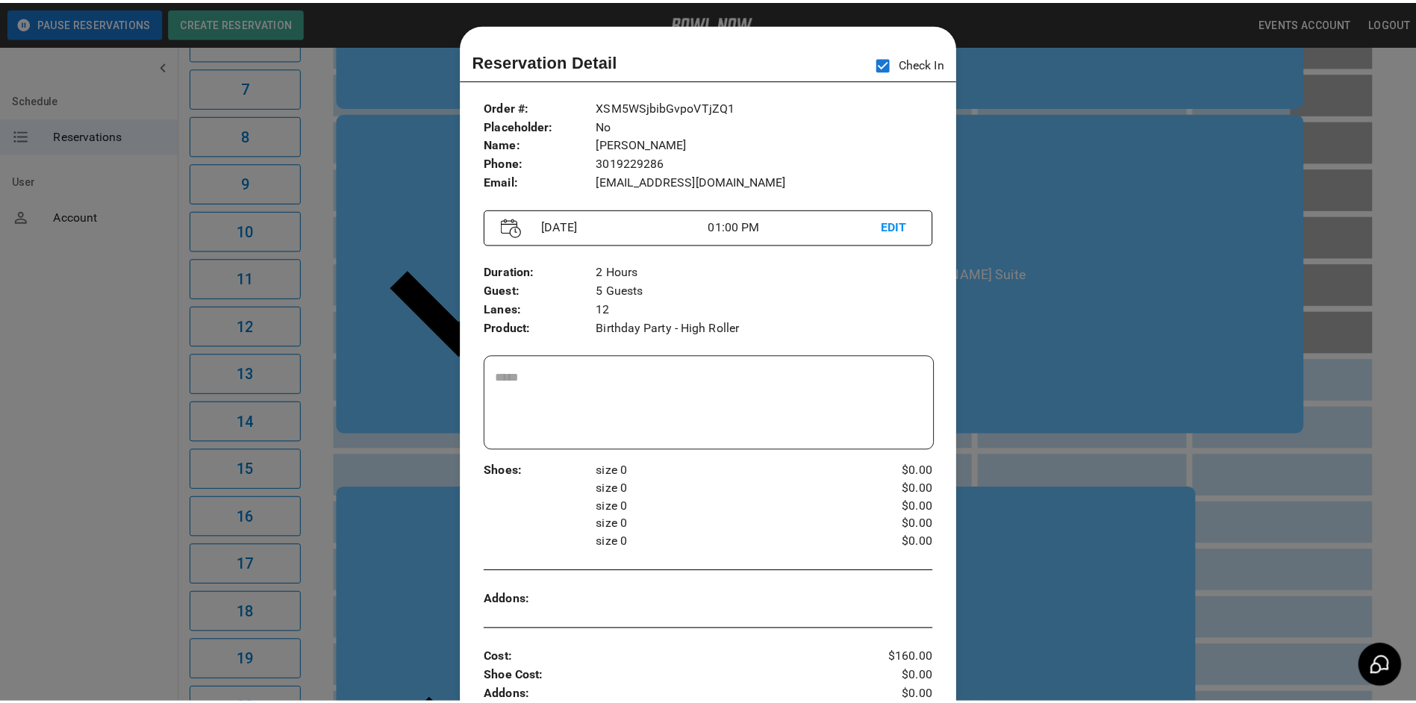
scroll to position [24, 0]
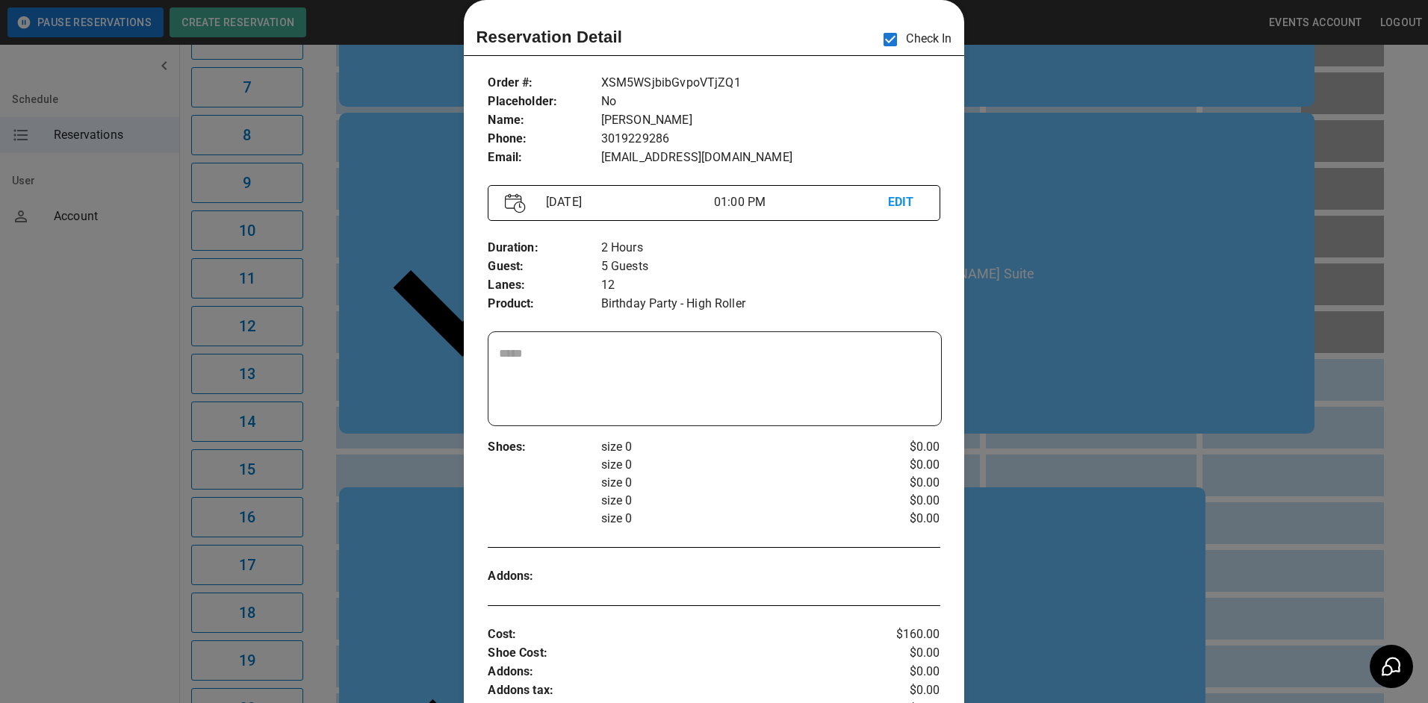
click at [1030, 317] on div at bounding box center [714, 351] width 1428 height 703
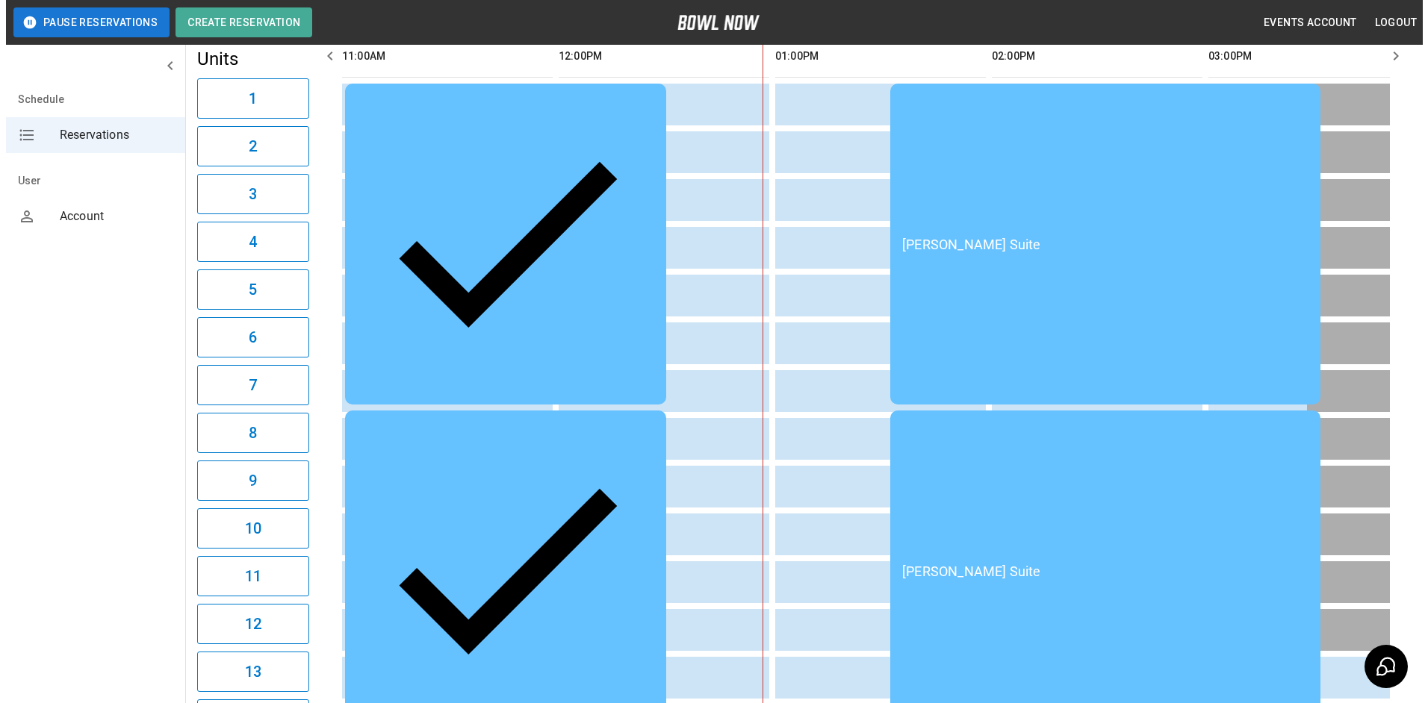
scroll to position [149, 0]
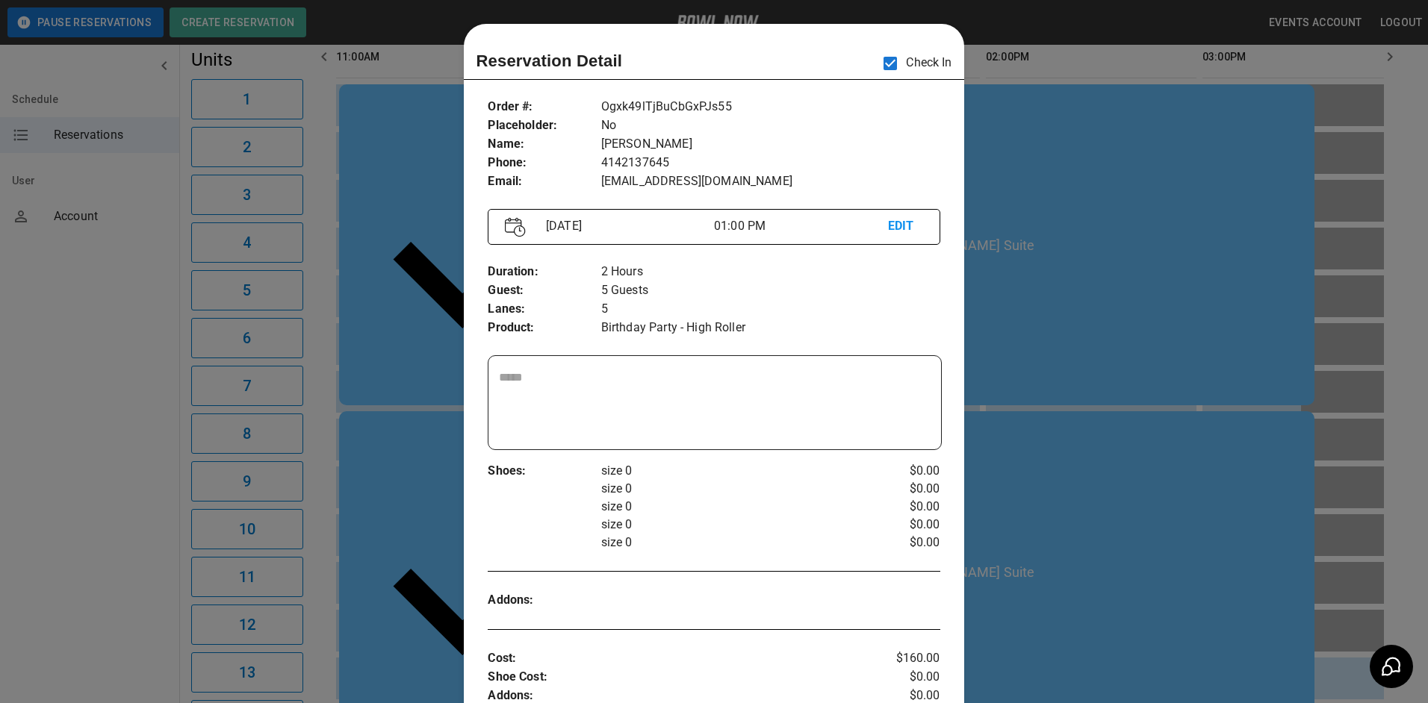
scroll to position [24, 0]
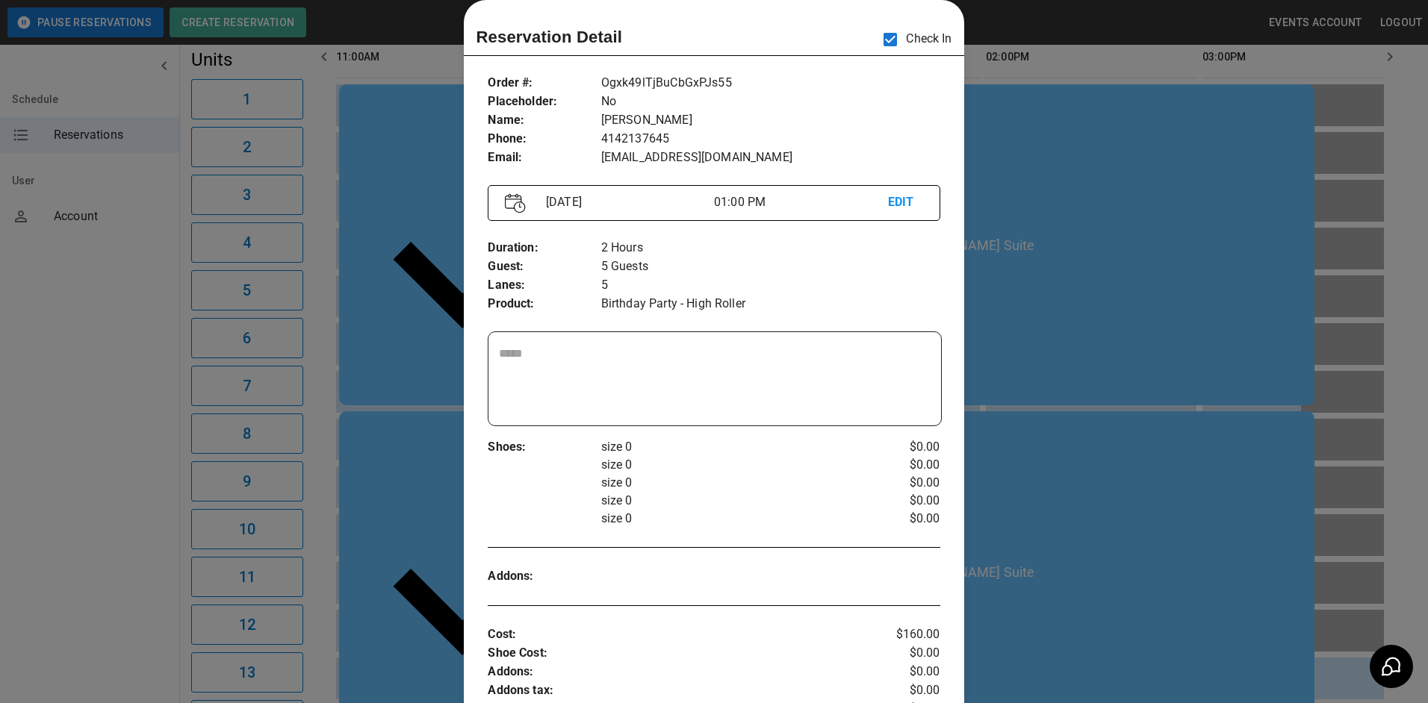
click at [1051, 253] on div at bounding box center [714, 351] width 1428 height 703
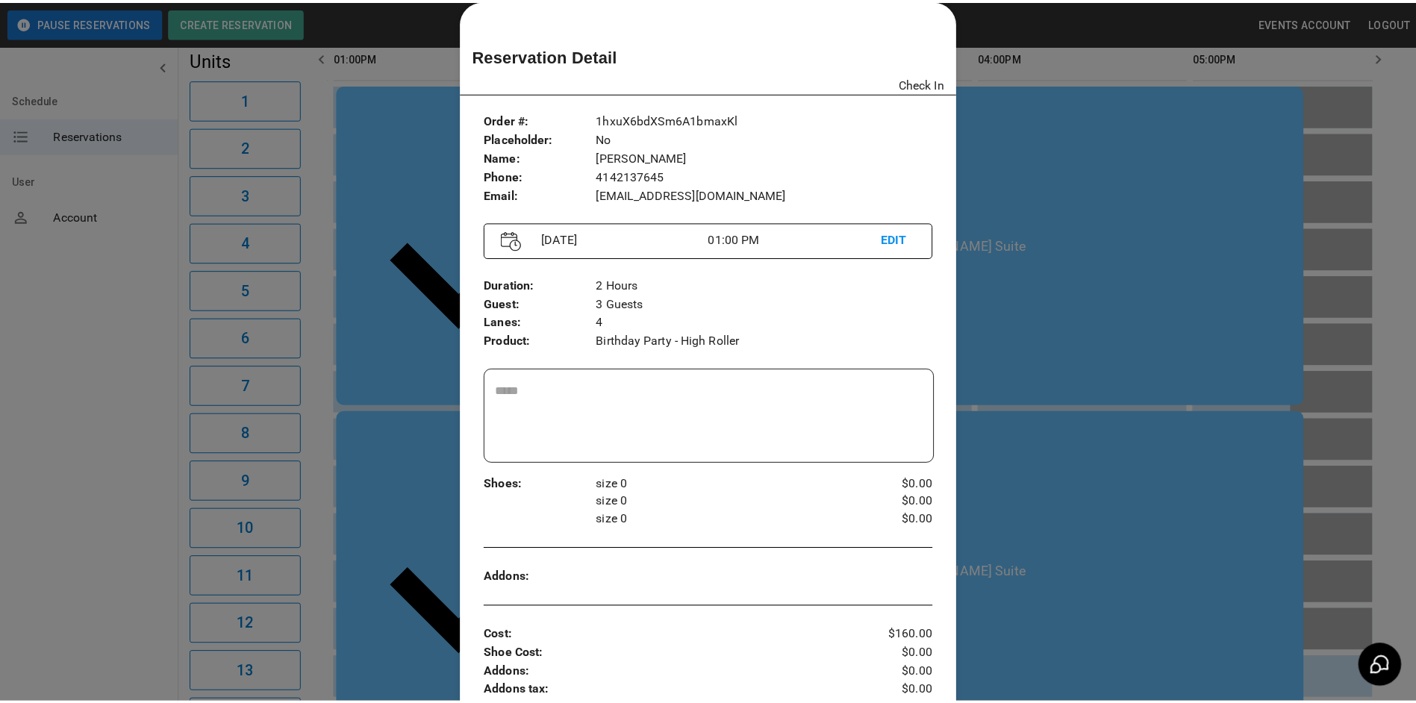
scroll to position [0, 866]
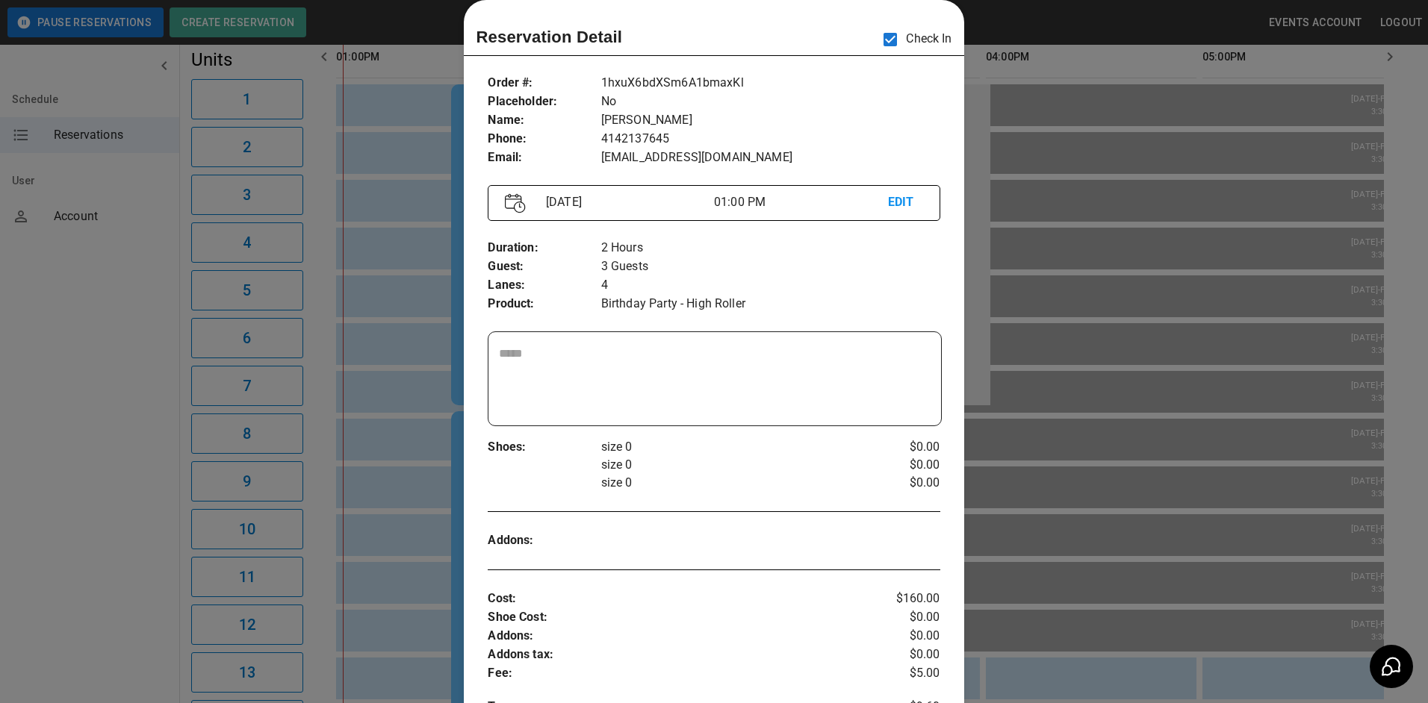
drag, startPoint x: 1025, startPoint y: 76, endPoint x: 949, endPoint y: 124, distance: 89.9
click at [1026, 76] on div at bounding box center [714, 351] width 1428 height 703
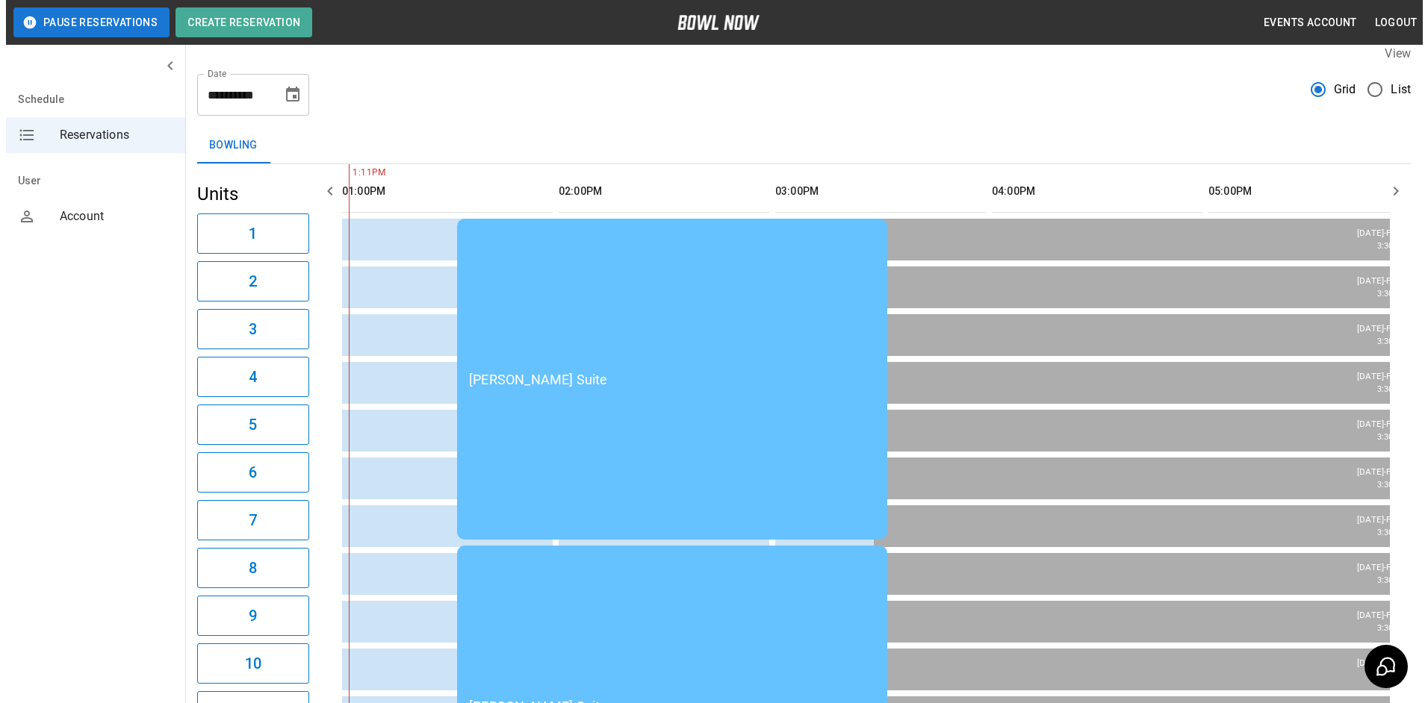
scroll to position [13, 0]
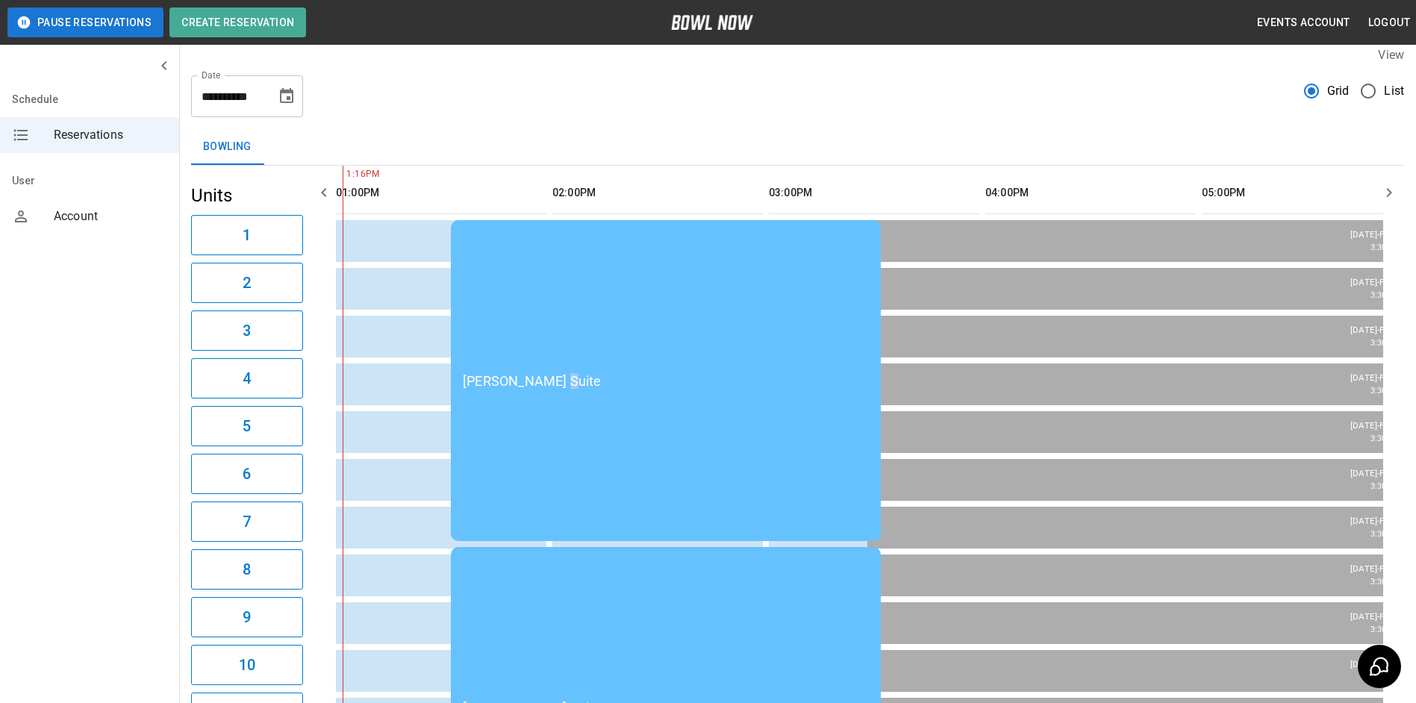
click at [553, 225] on td "[PERSON_NAME] Suite" at bounding box center [666, 380] width 430 height 321
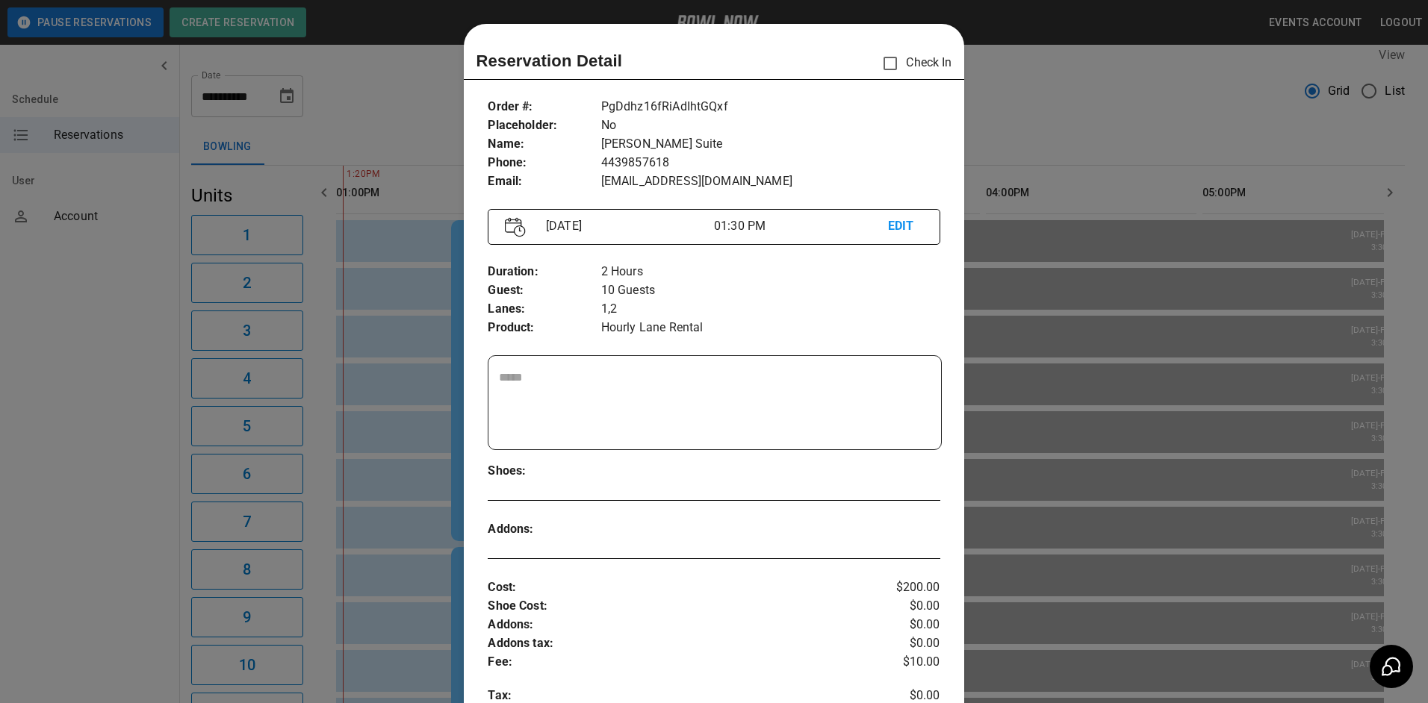
scroll to position [24, 0]
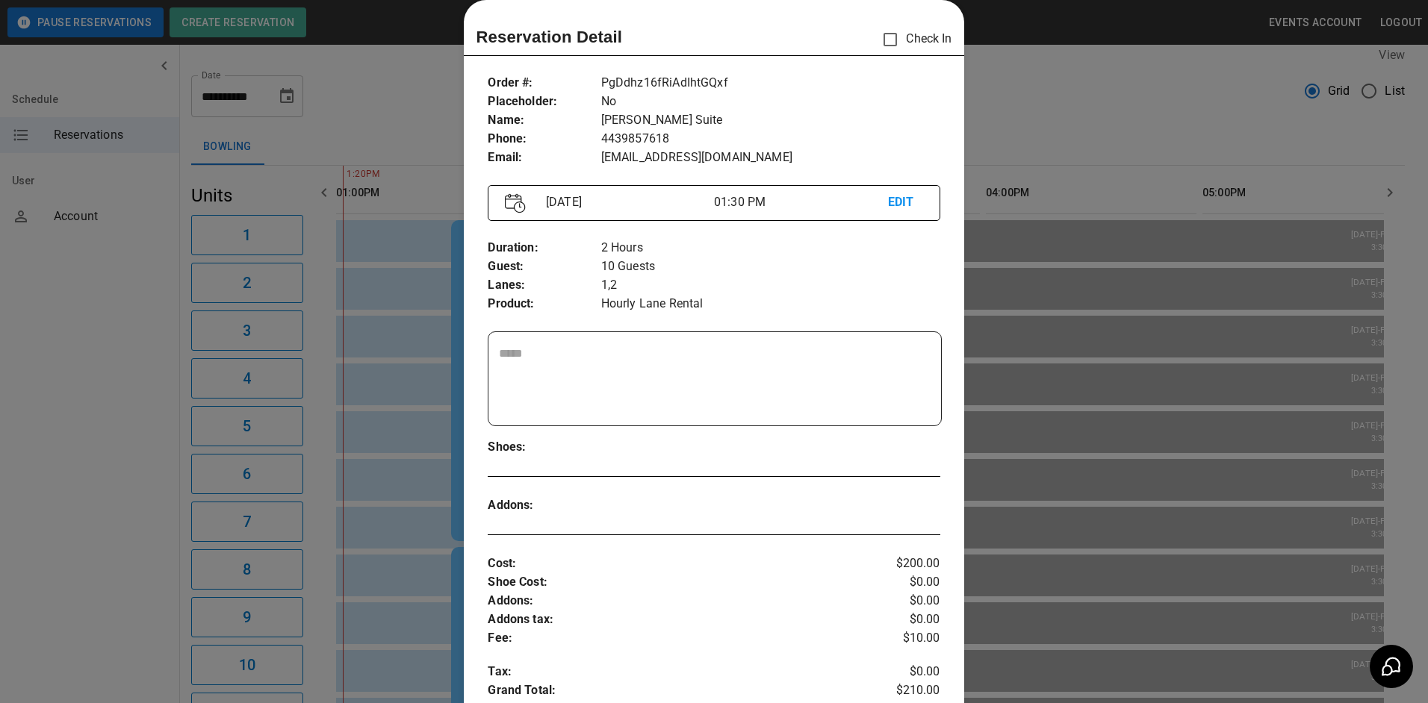
click at [1027, 152] on div at bounding box center [714, 351] width 1428 height 703
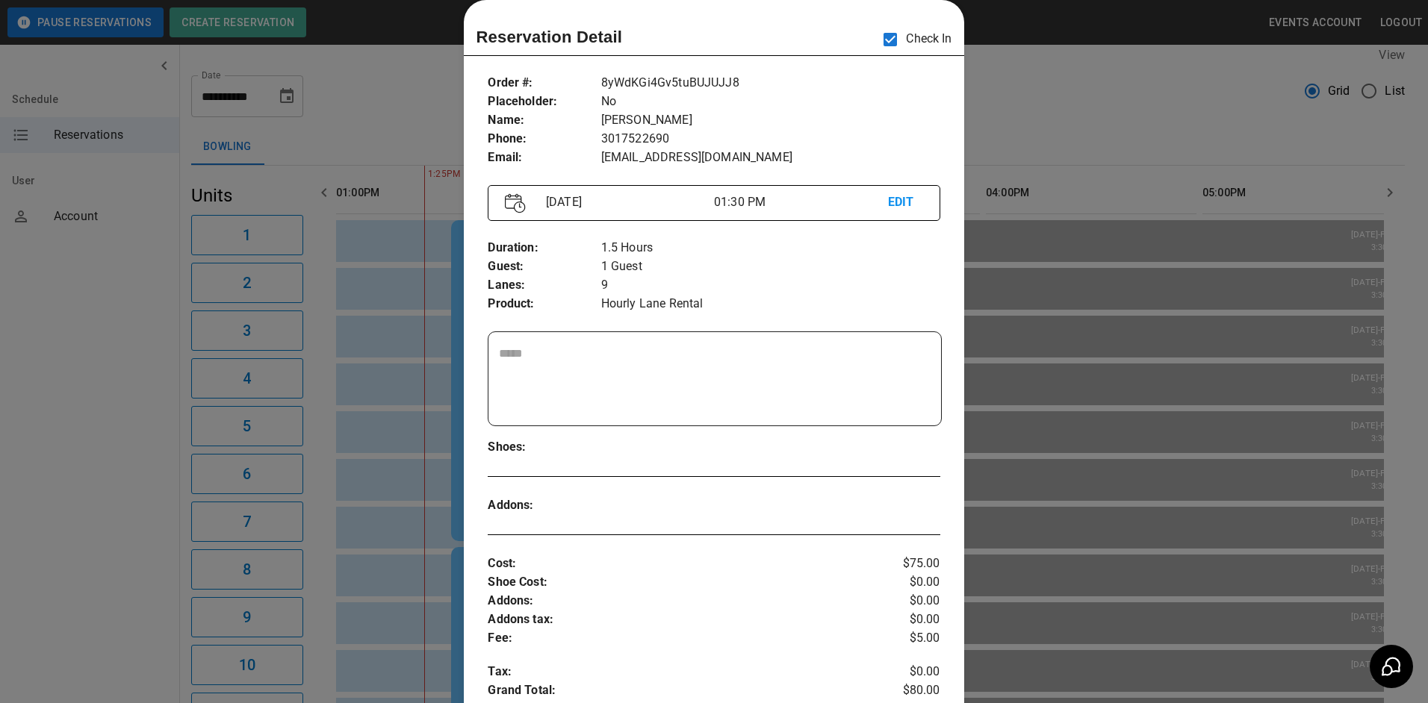
click at [1062, 124] on div at bounding box center [714, 351] width 1428 height 703
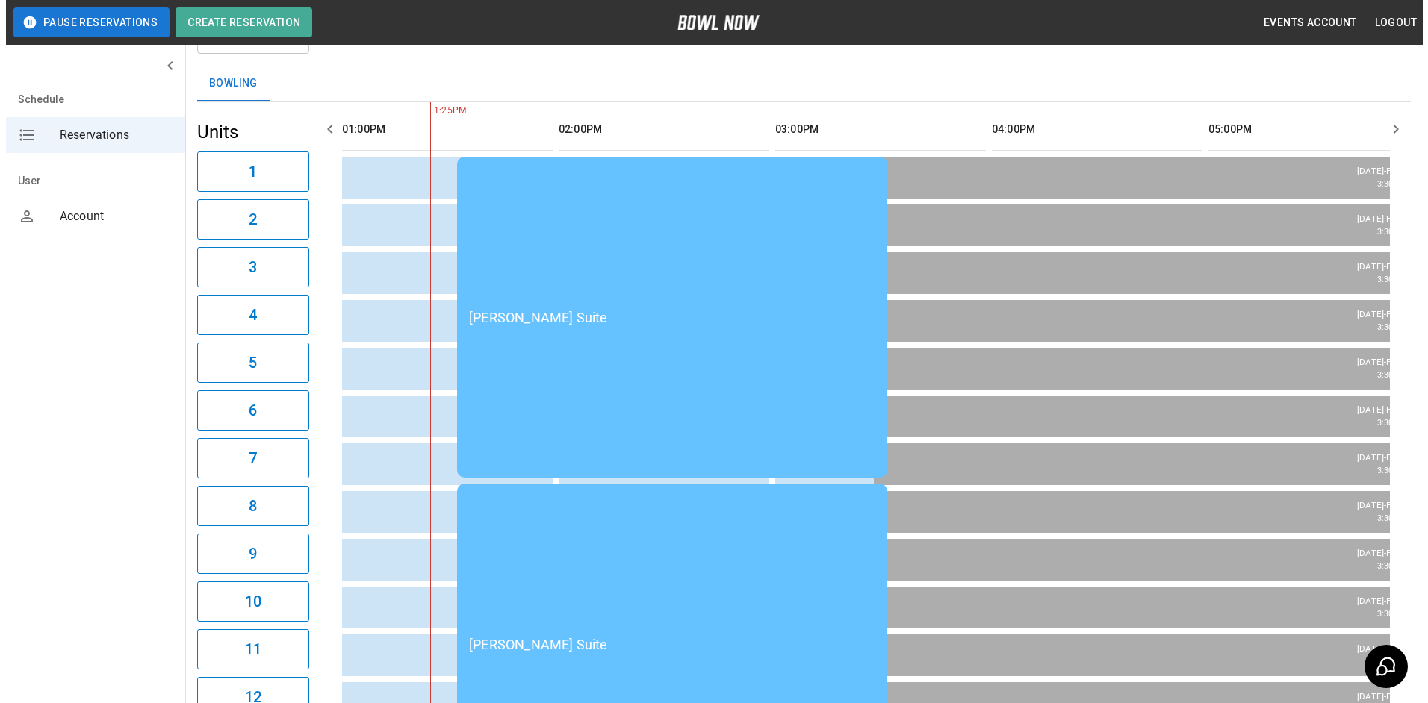
scroll to position [149, 0]
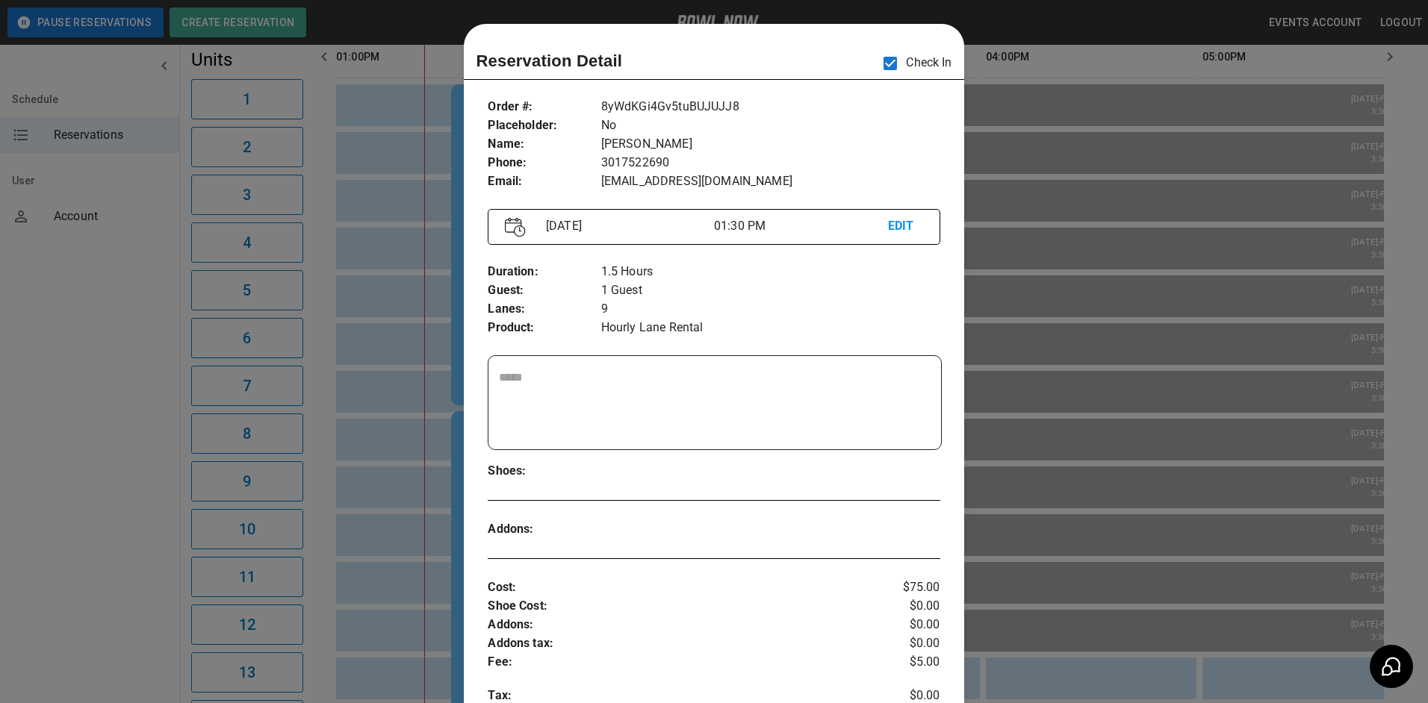
scroll to position [24, 0]
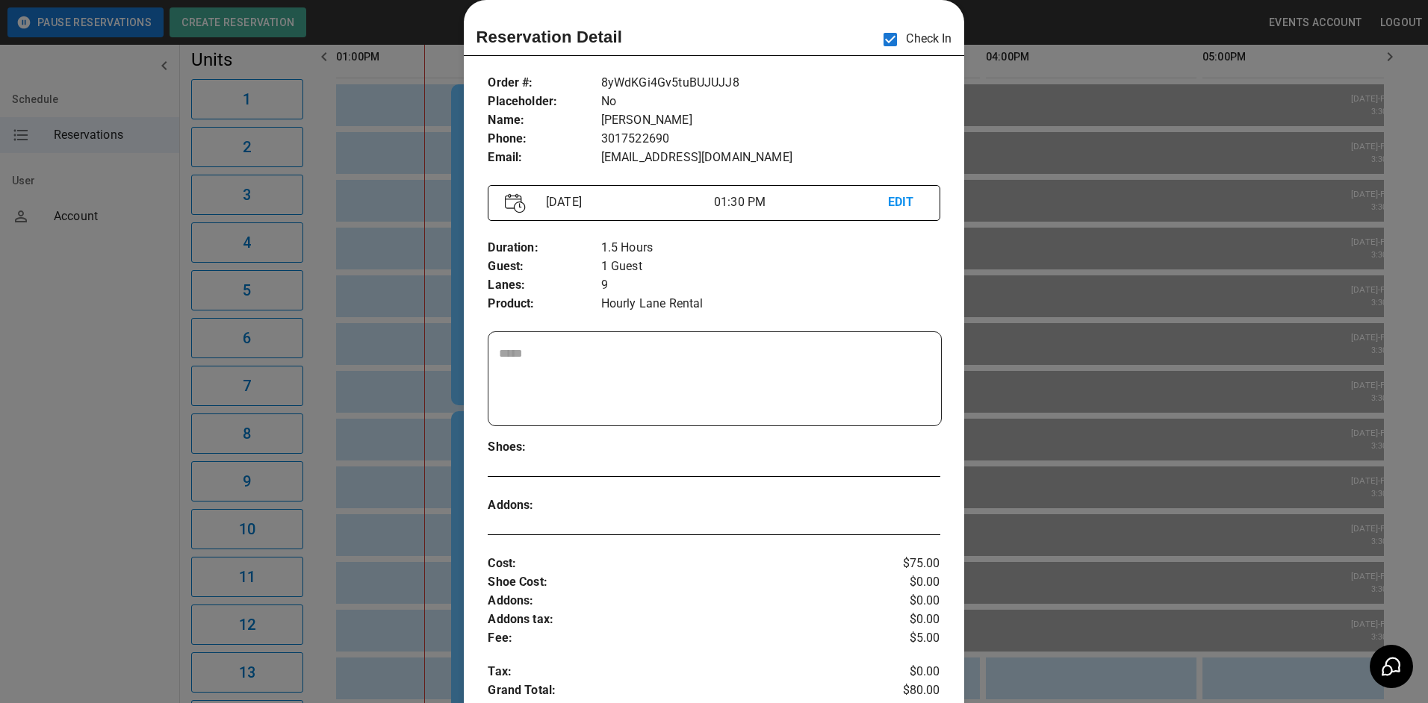
click at [1030, 427] on div at bounding box center [714, 351] width 1428 height 703
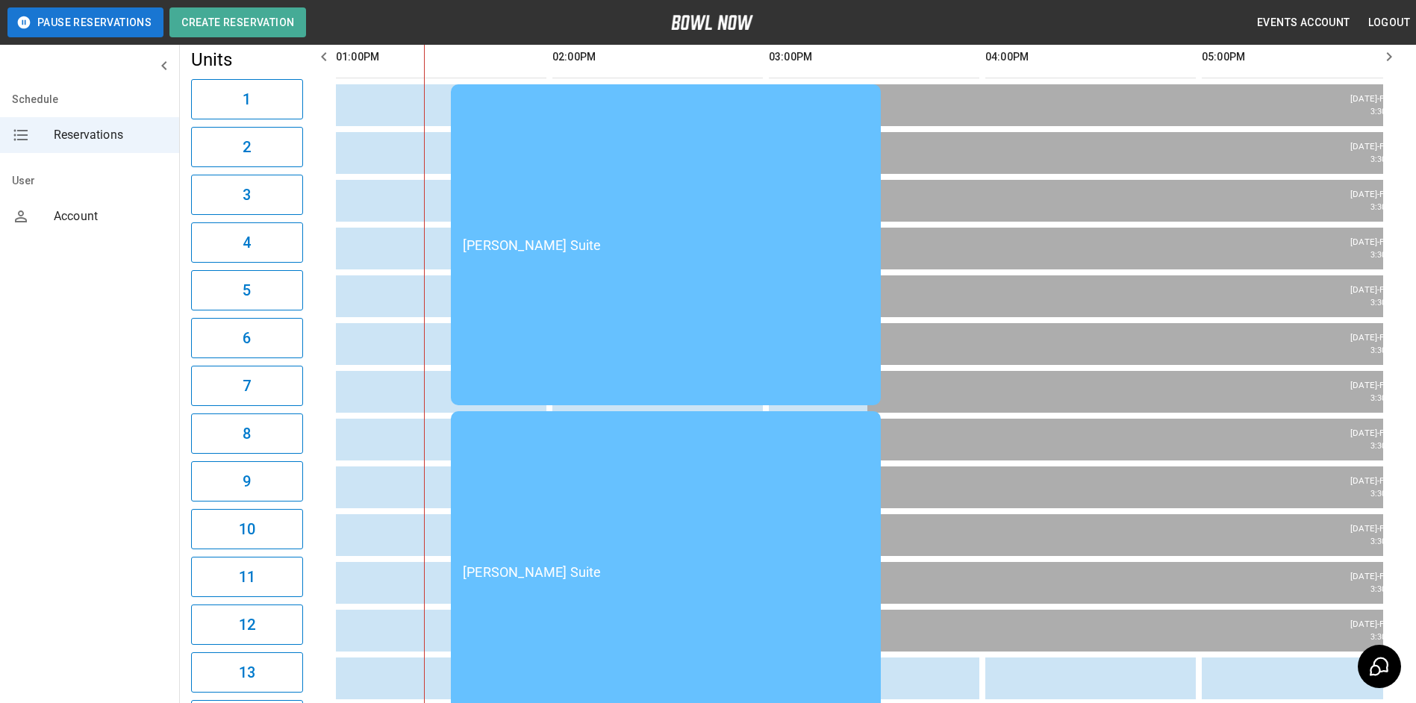
click at [702, 172] on td "[PERSON_NAME] Suite" at bounding box center [666, 244] width 430 height 321
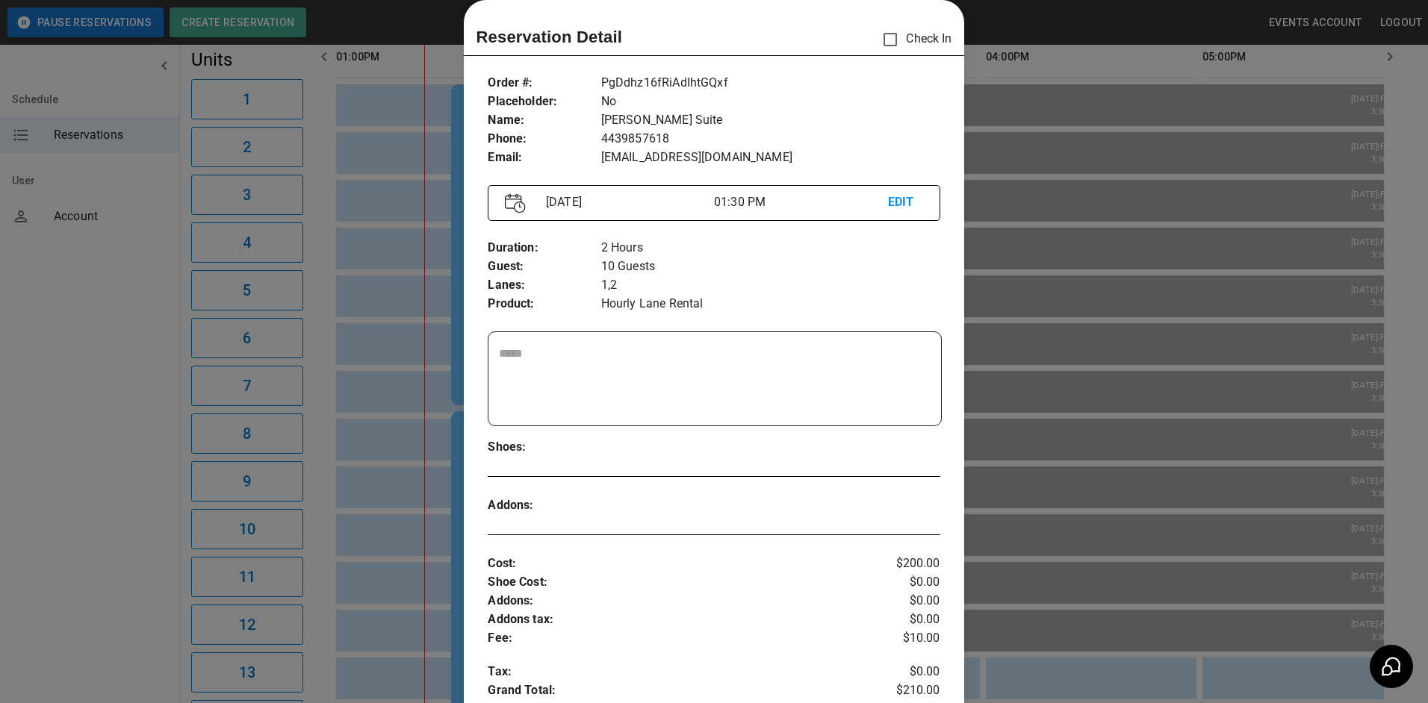
click at [1063, 293] on div at bounding box center [714, 351] width 1428 height 703
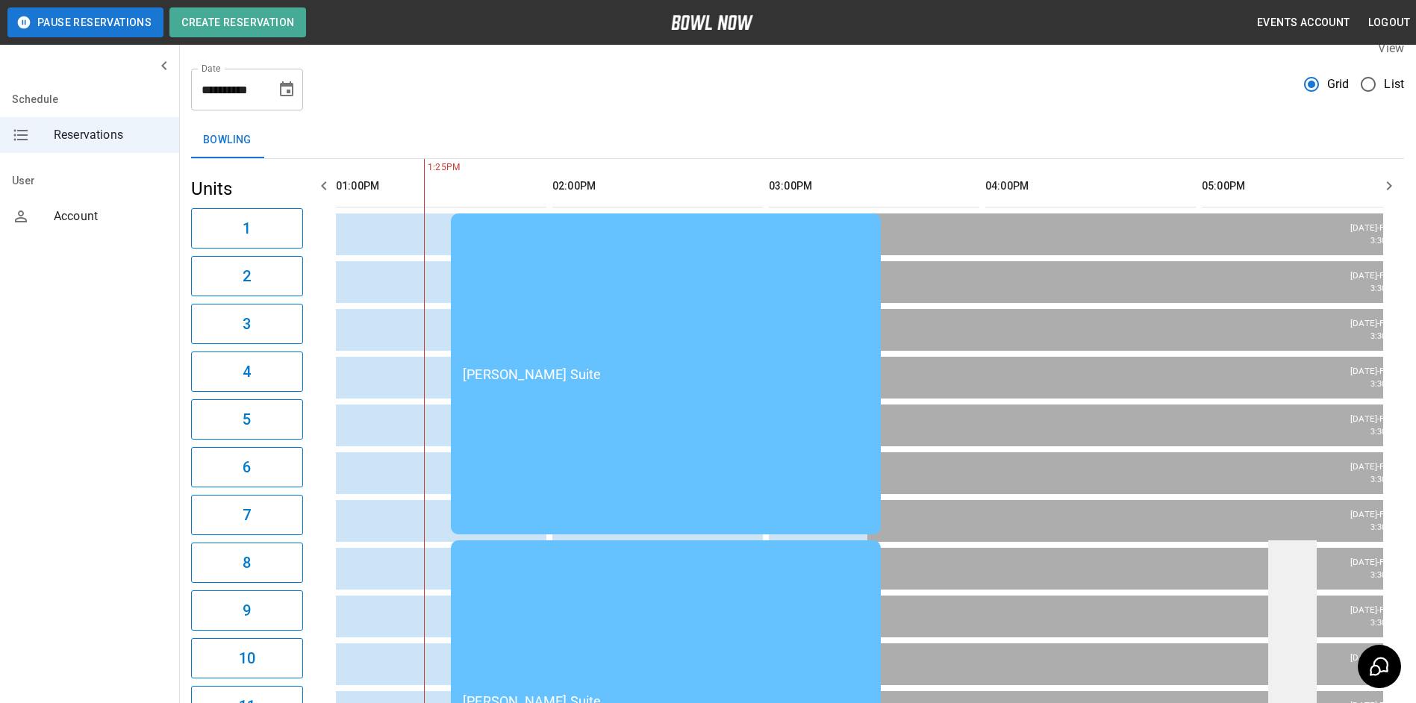
scroll to position [0, 0]
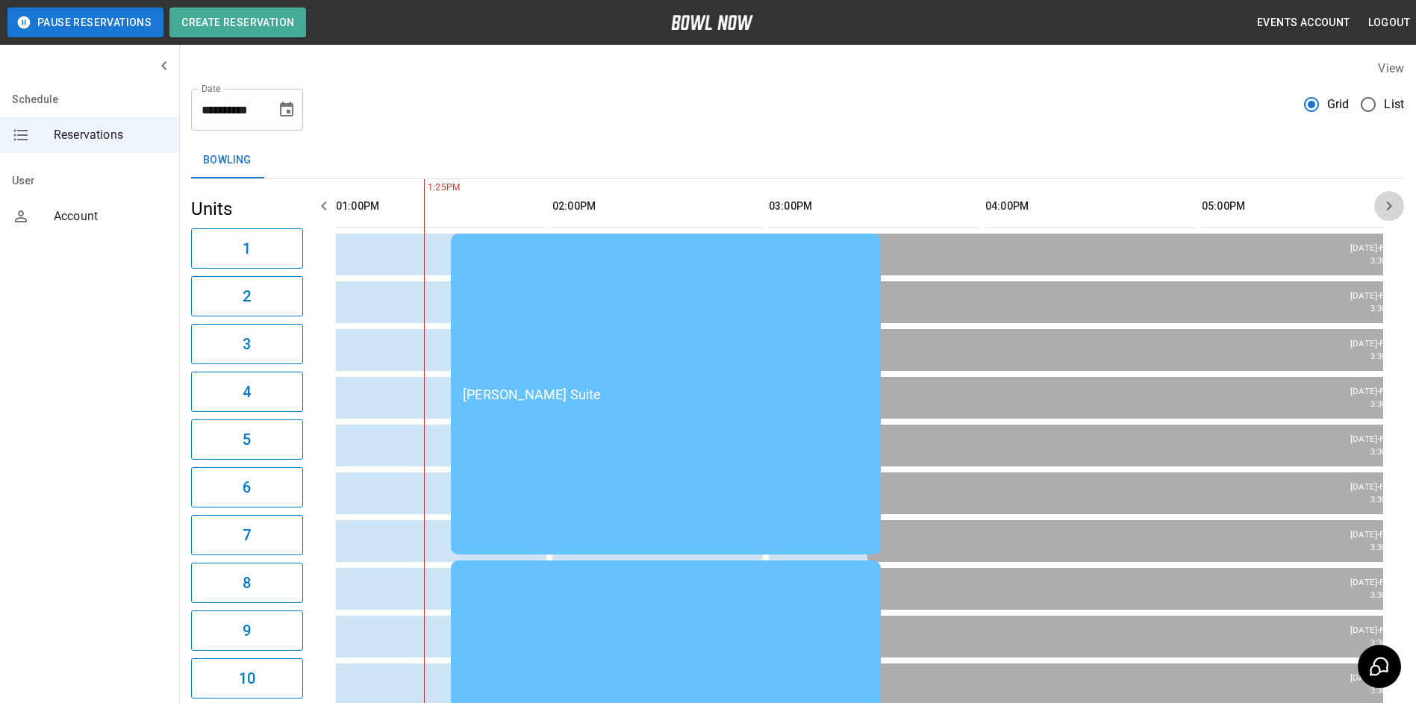
click at [1380, 205] on button "button" at bounding box center [1390, 206] width 30 height 30
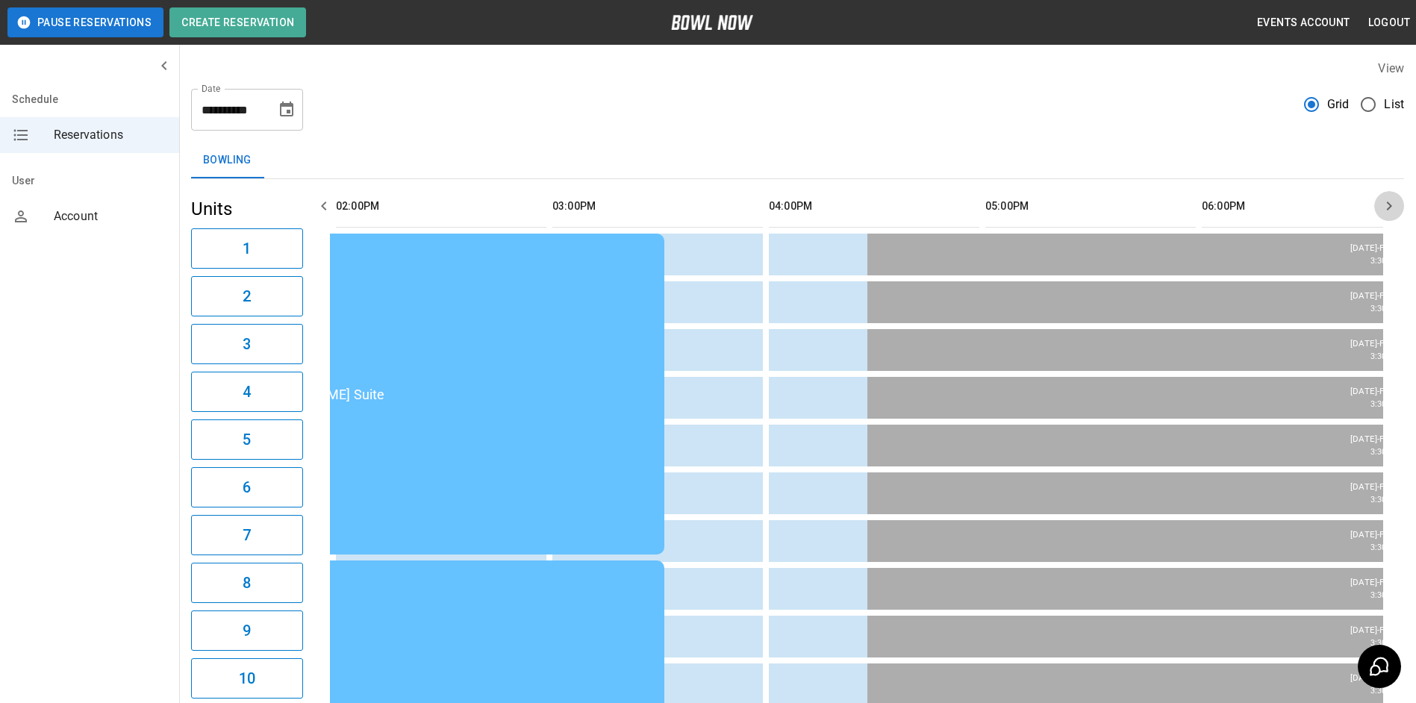
scroll to position [0, 1083]
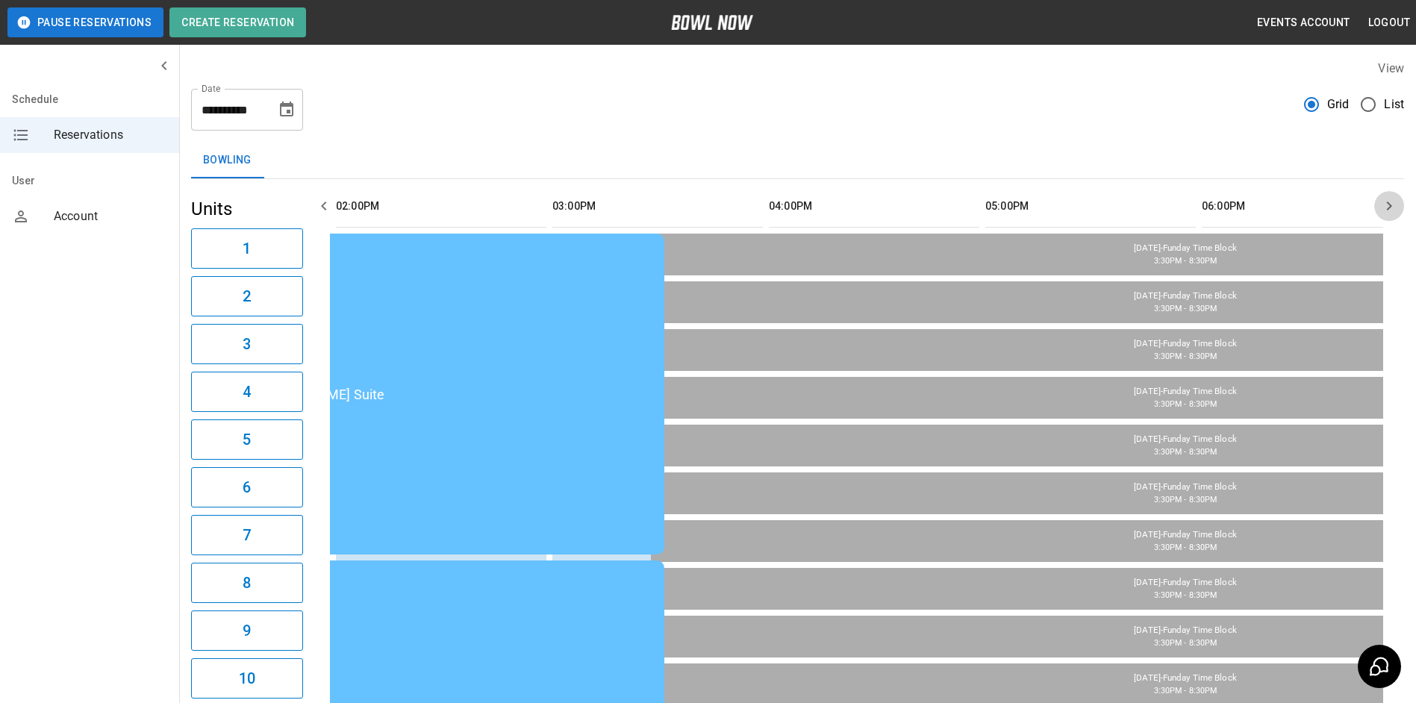
click at [1380, 205] on button "button" at bounding box center [1390, 206] width 30 height 30
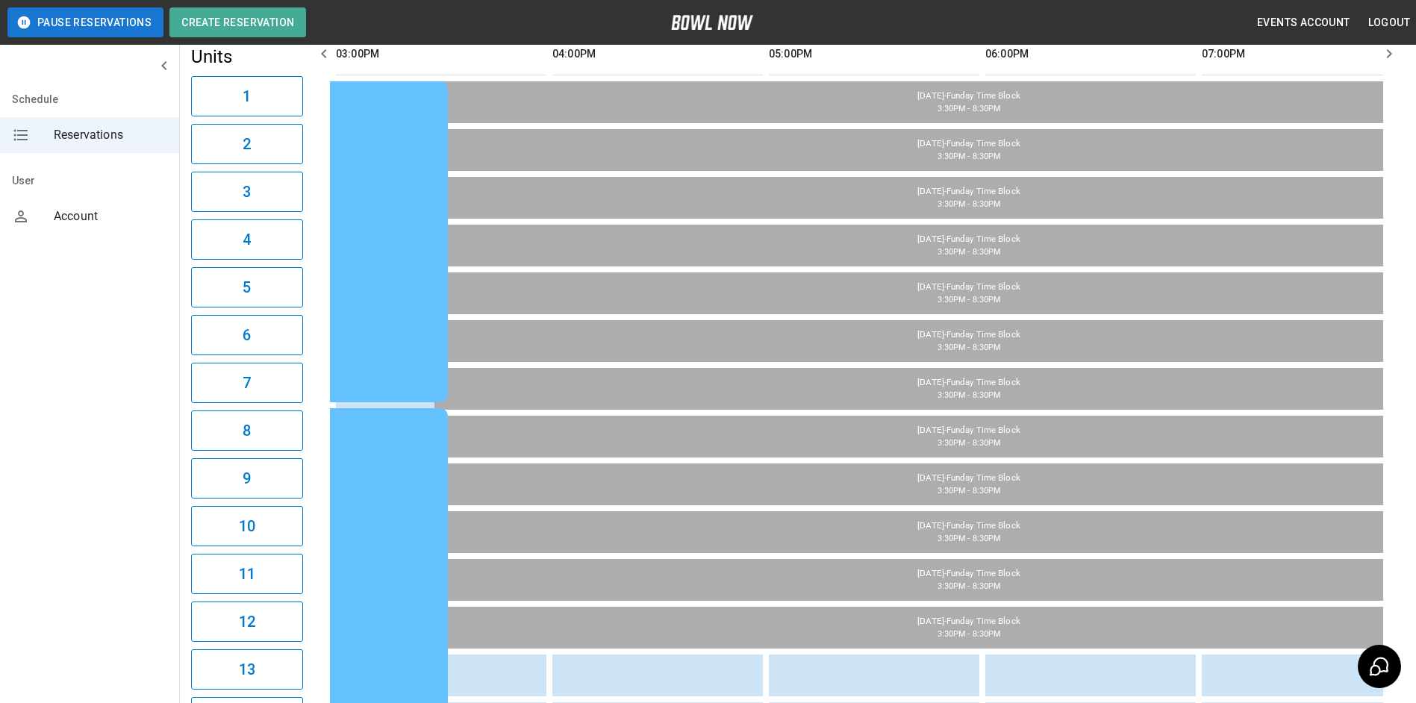
scroll to position [75, 0]
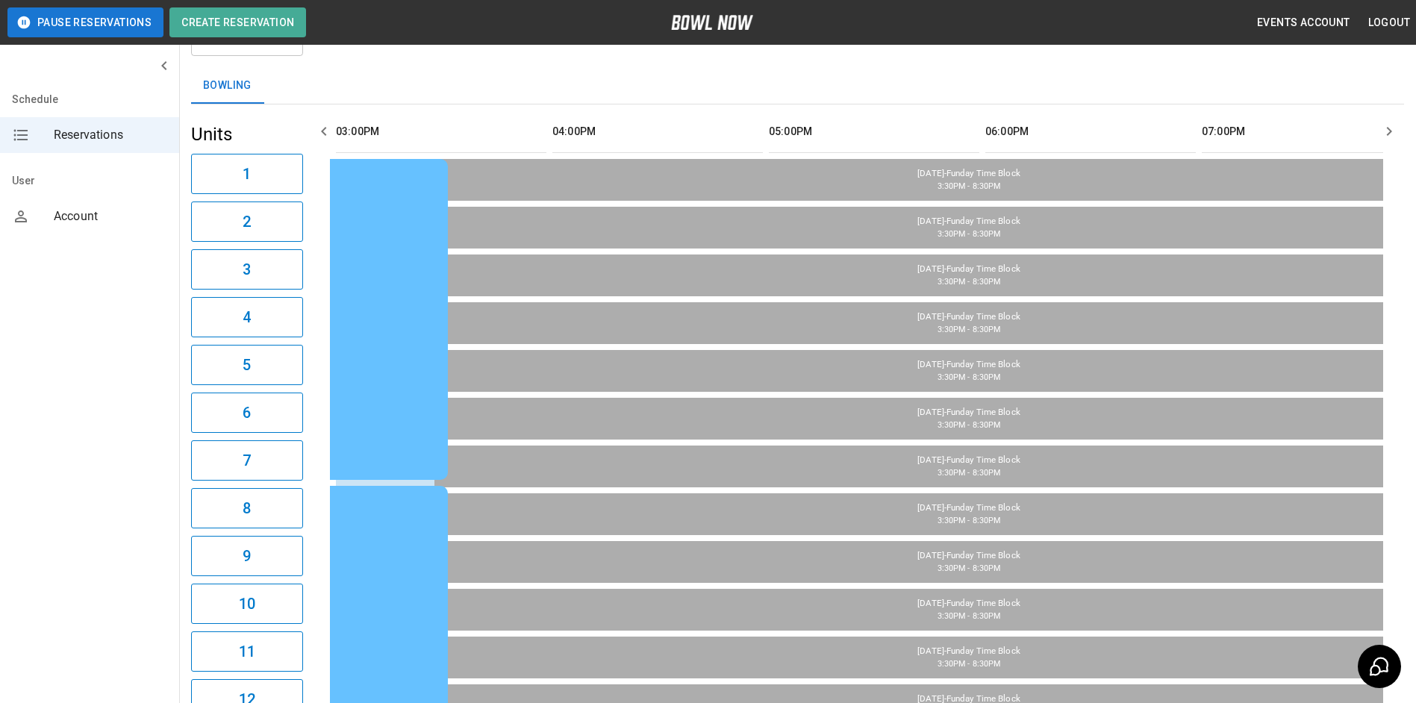
click at [319, 131] on icon "button" at bounding box center [324, 131] width 18 height 18
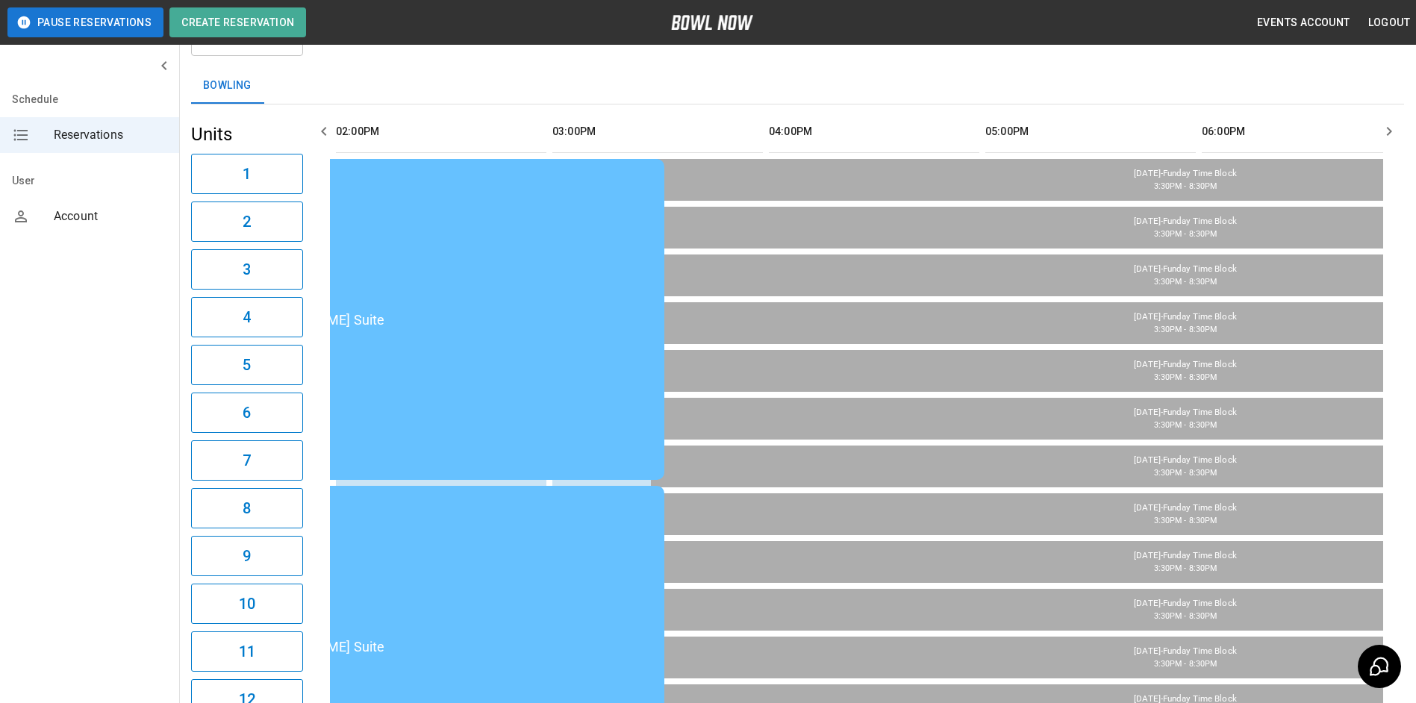
click at [323, 132] on icon "button" at bounding box center [323, 131] width 5 height 9
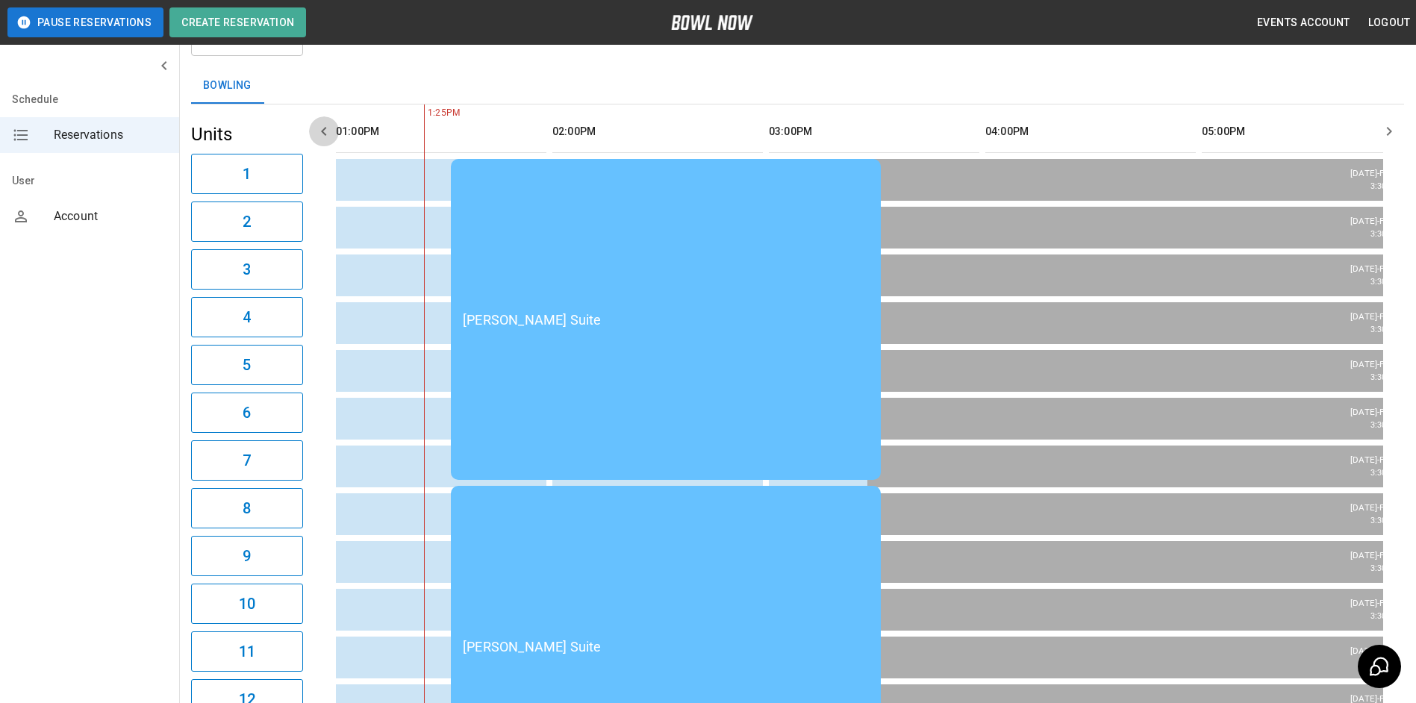
click at [322, 131] on icon "button" at bounding box center [323, 131] width 5 height 9
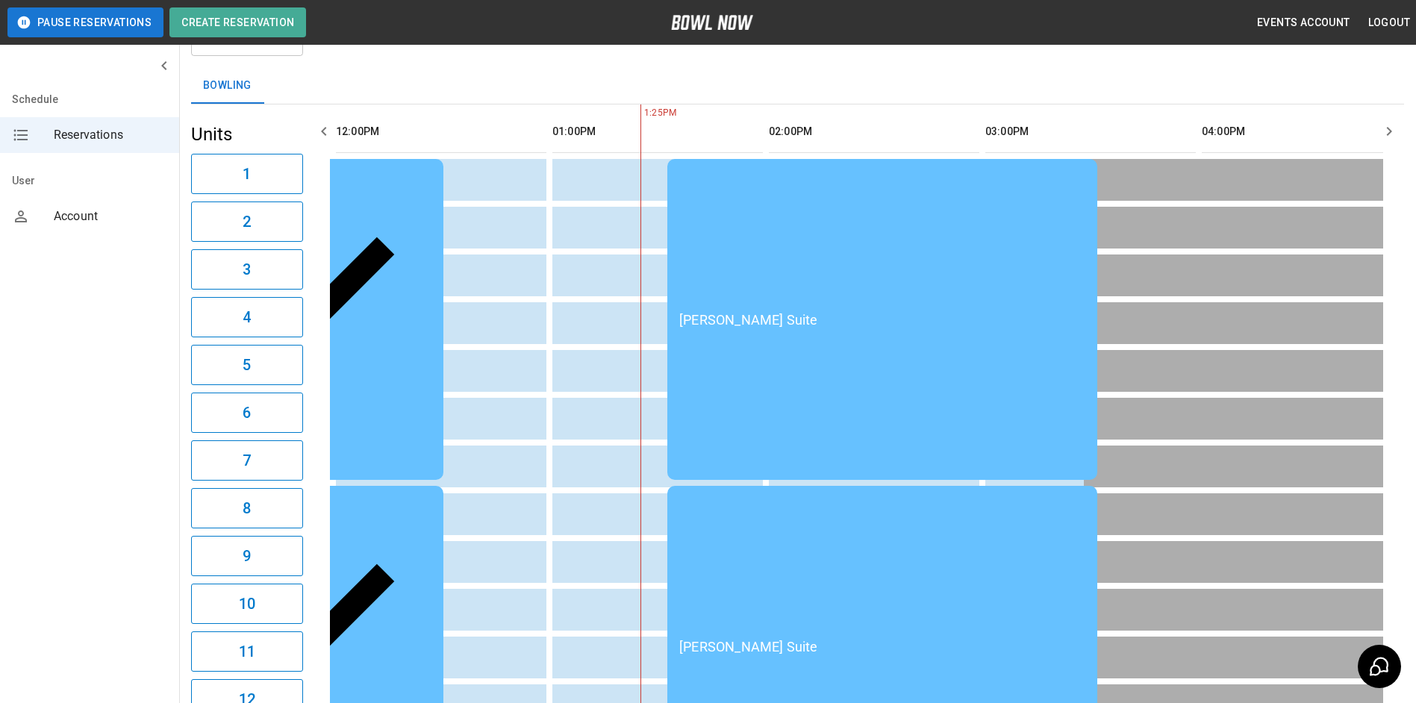
click at [1399, 140] on button "button" at bounding box center [1390, 131] width 30 height 30
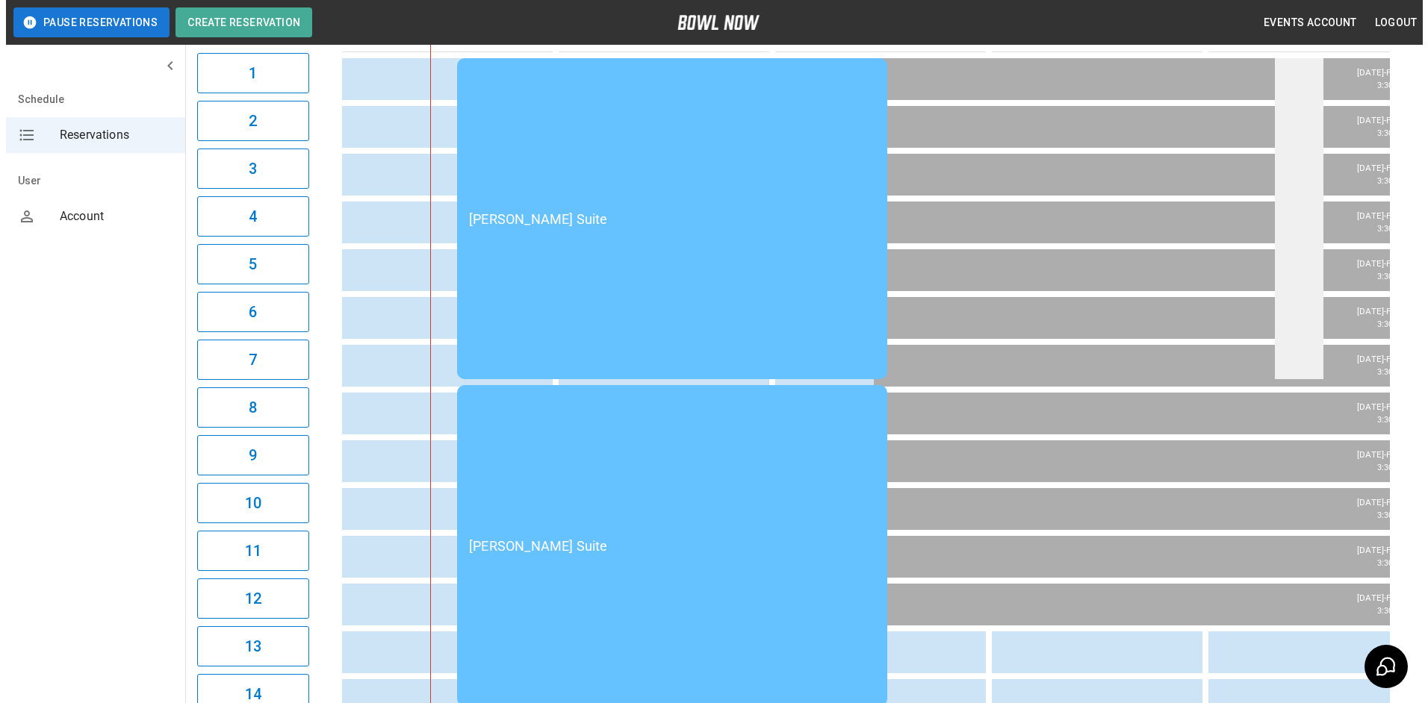
scroll to position [149, 0]
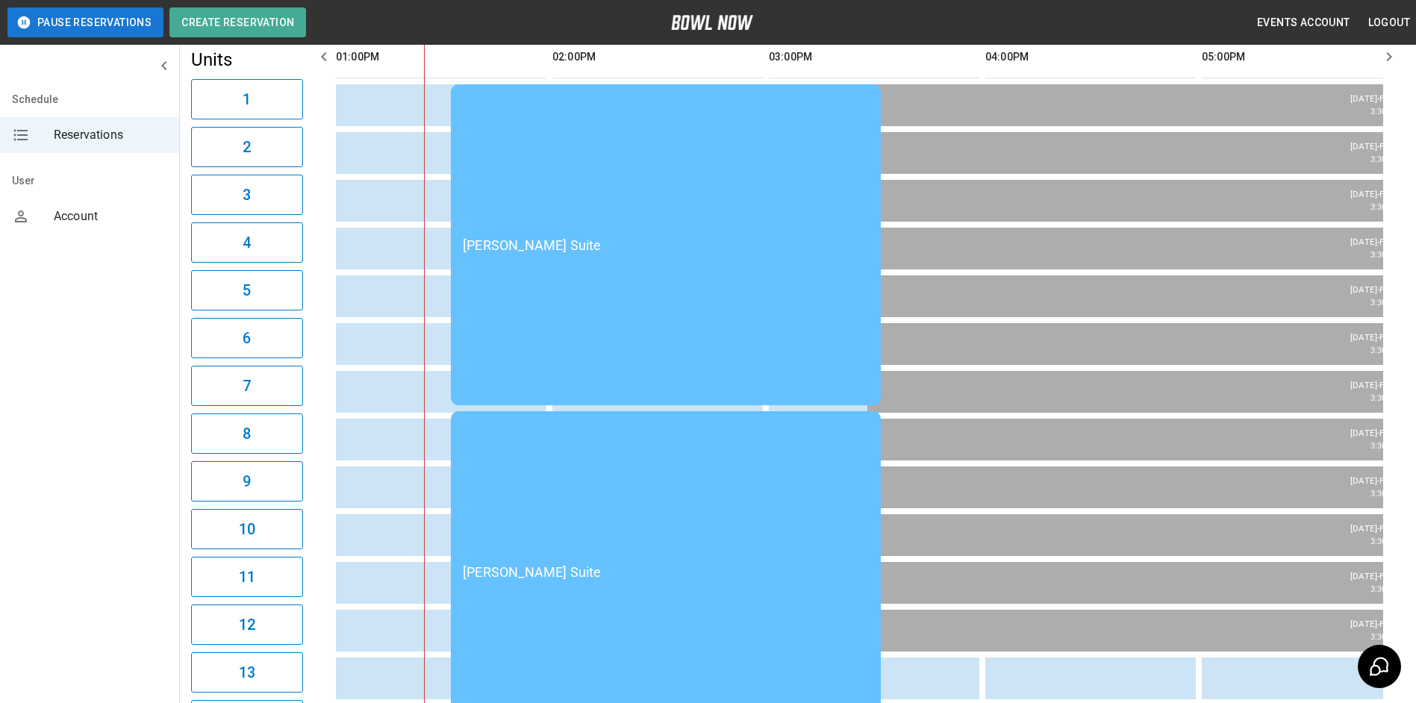
click at [750, 237] on div "[PERSON_NAME] Suite" at bounding box center [666, 245] width 406 height 16
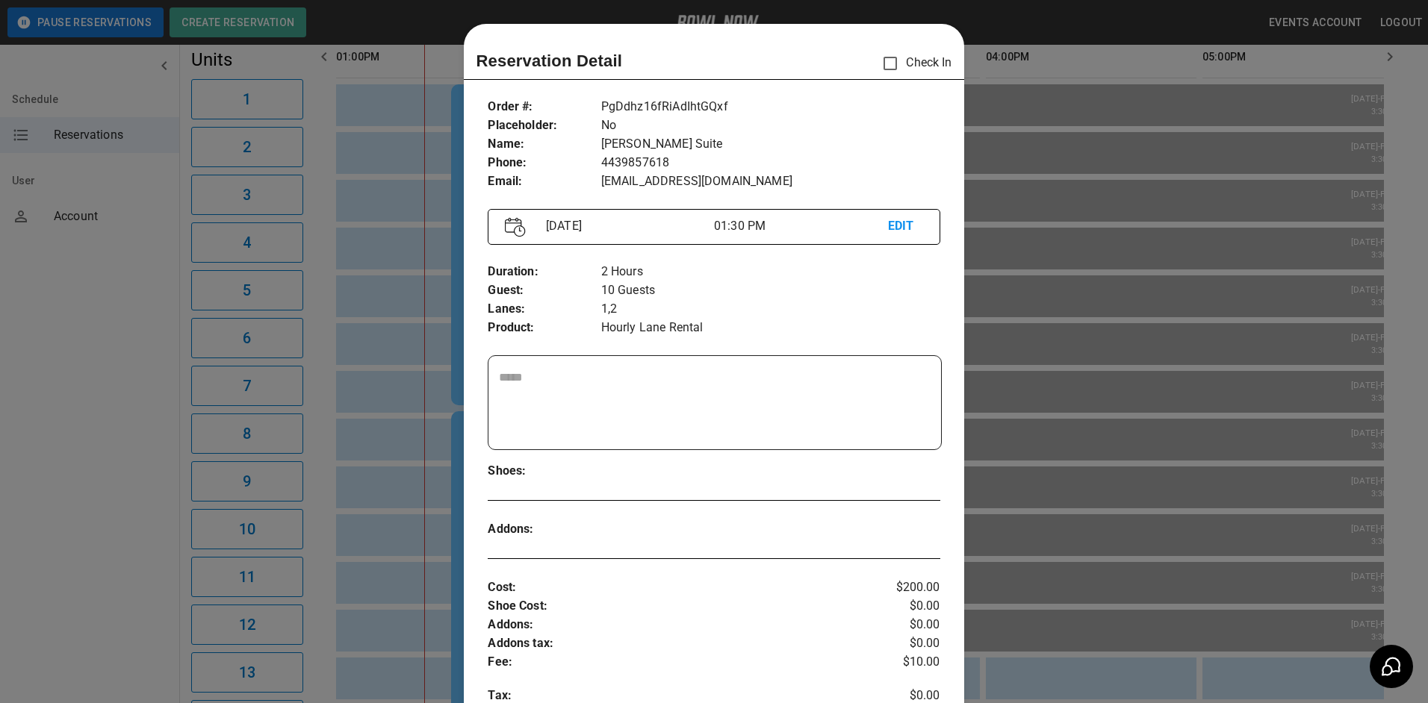
scroll to position [24, 0]
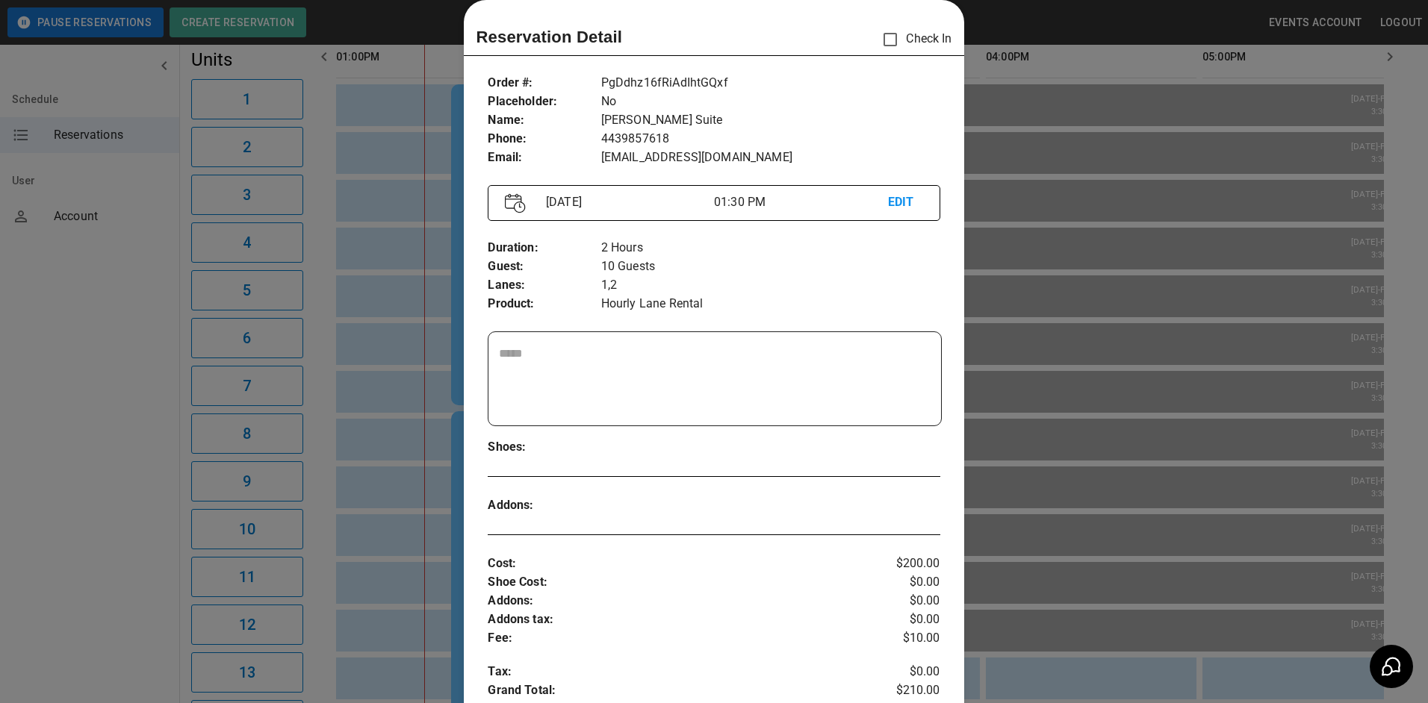
drag, startPoint x: 994, startPoint y: 240, endPoint x: 970, endPoint y: 243, distance: 24.2
click at [990, 238] on div at bounding box center [714, 351] width 1428 height 703
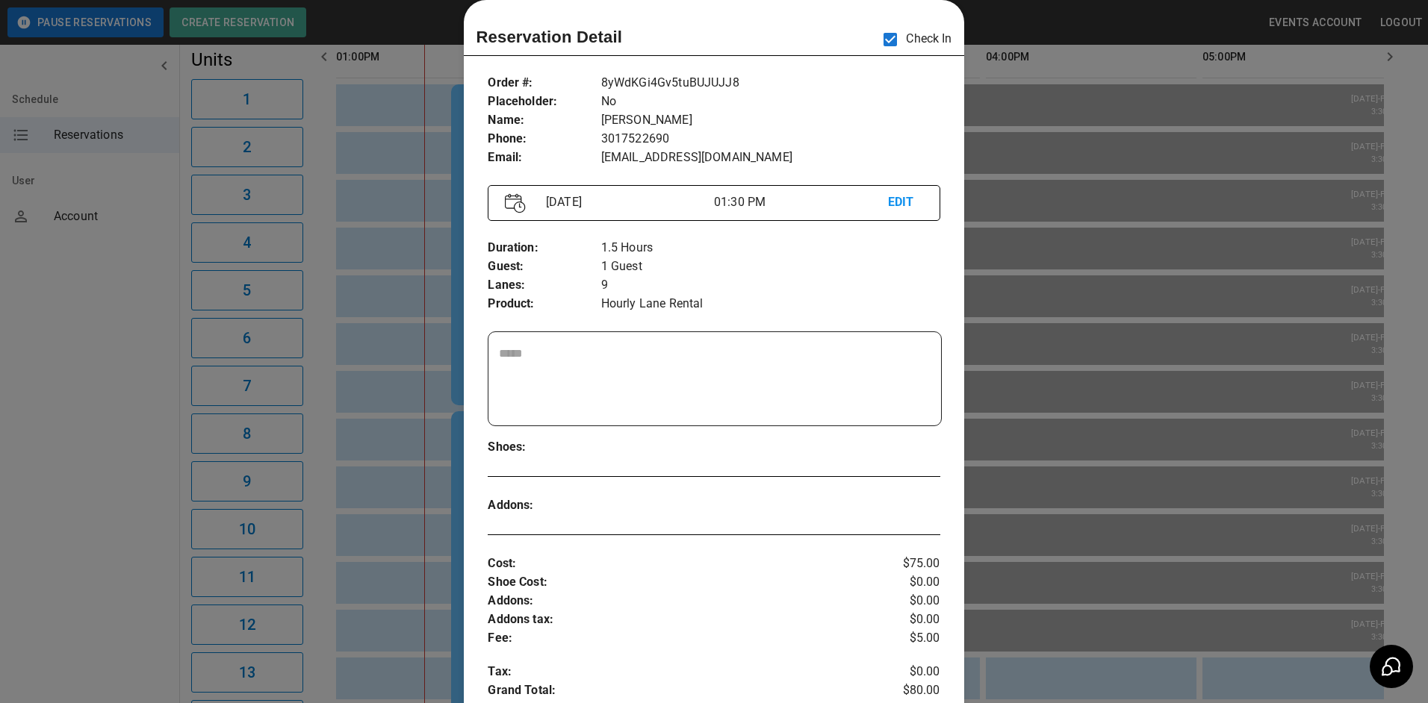
drag, startPoint x: 1041, startPoint y: 385, endPoint x: 1039, endPoint y: 419, distance: 34.4
click at [1040, 385] on div at bounding box center [714, 351] width 1428 height 703
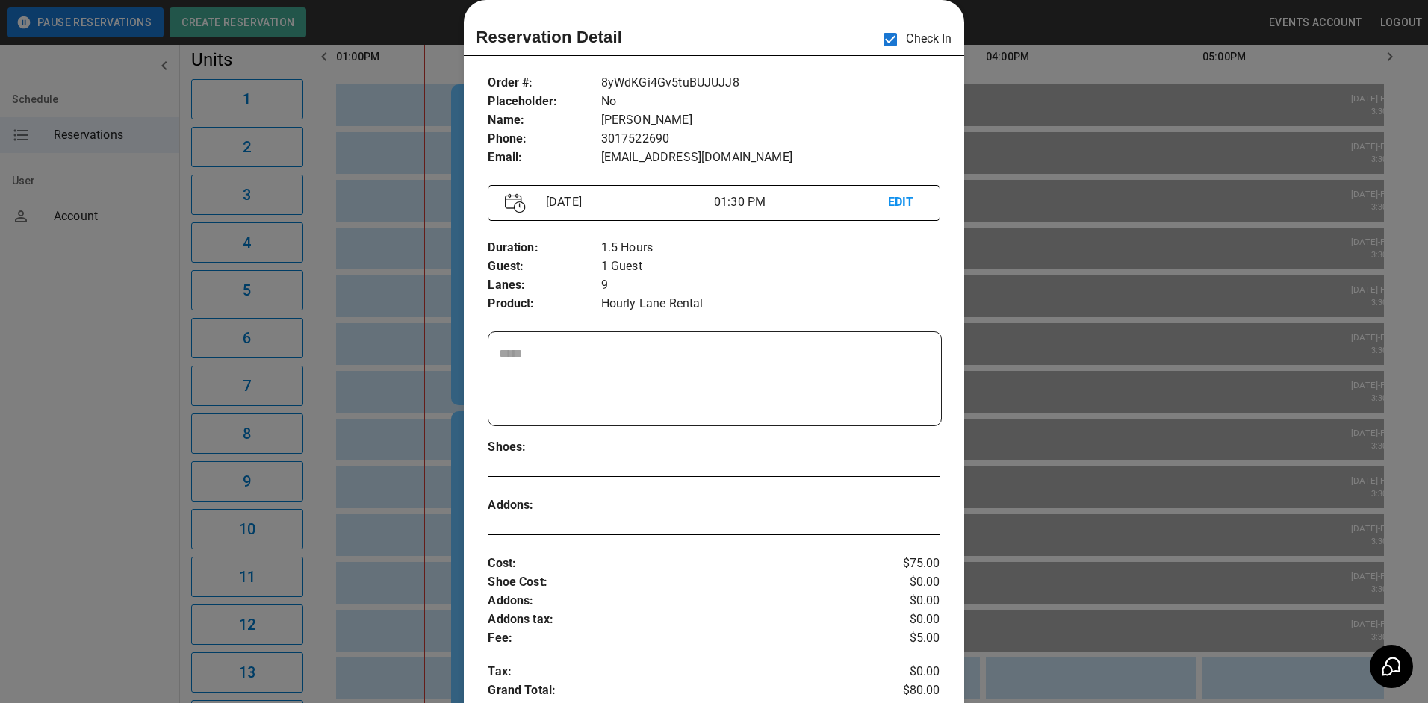
click at [1109, 485] on div at bounding box center [714, 351] width 1428 height 703
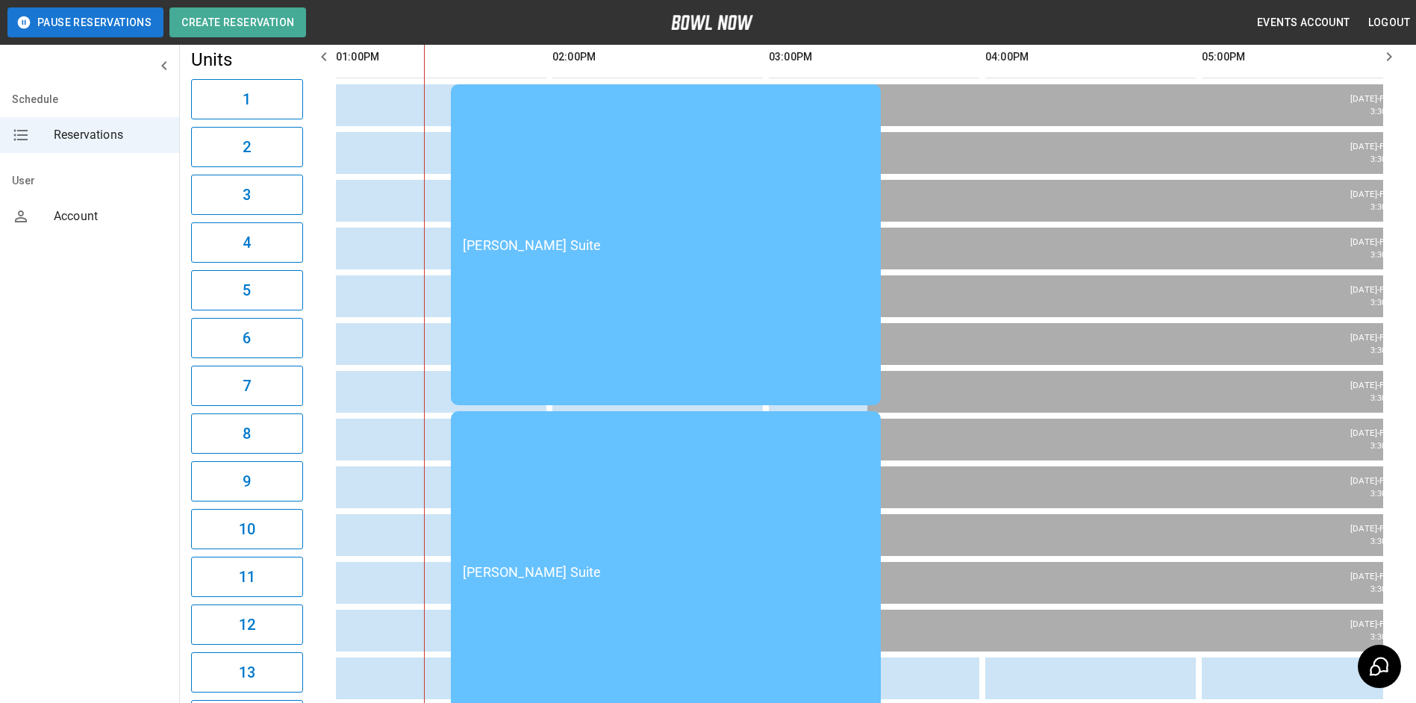
click at [682, 237] on div "[PERSON_NAME] Suite" at bounding box center [666, 245] width 406 height 16
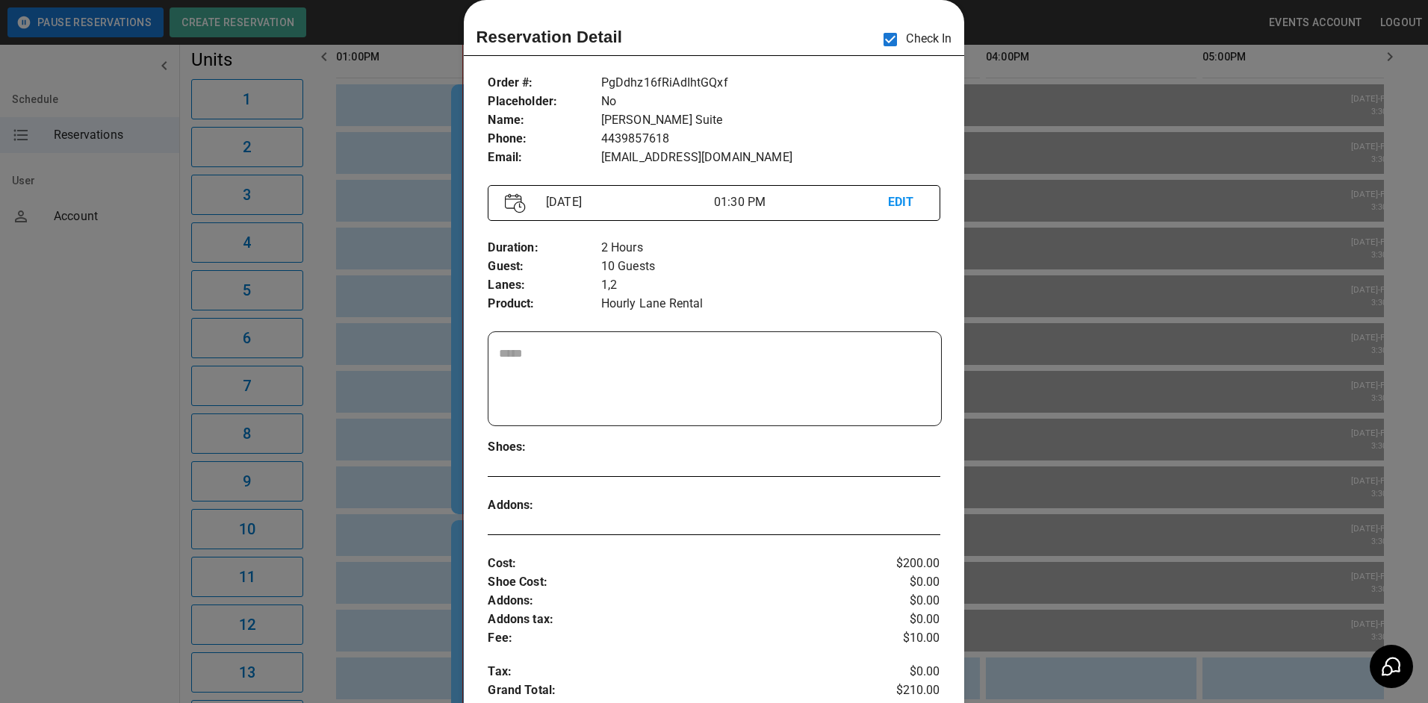
drag, startPoint x: 1080, startPoint y: 231, endPoint x: 1069, endPoint y: 232, distance: 12.0
click at [1080, 231] on div at bounding box center [714, 351] width 1428 height 703
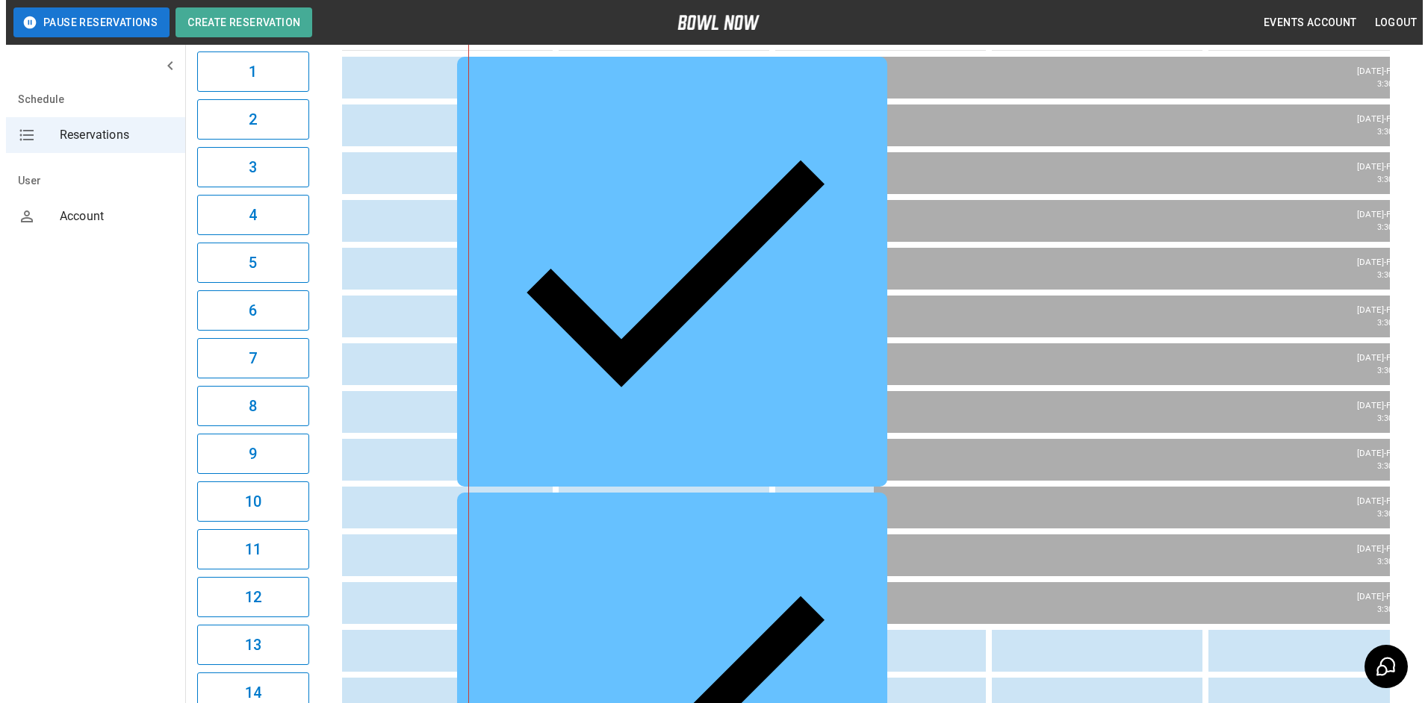
scroll to position [88, 0]
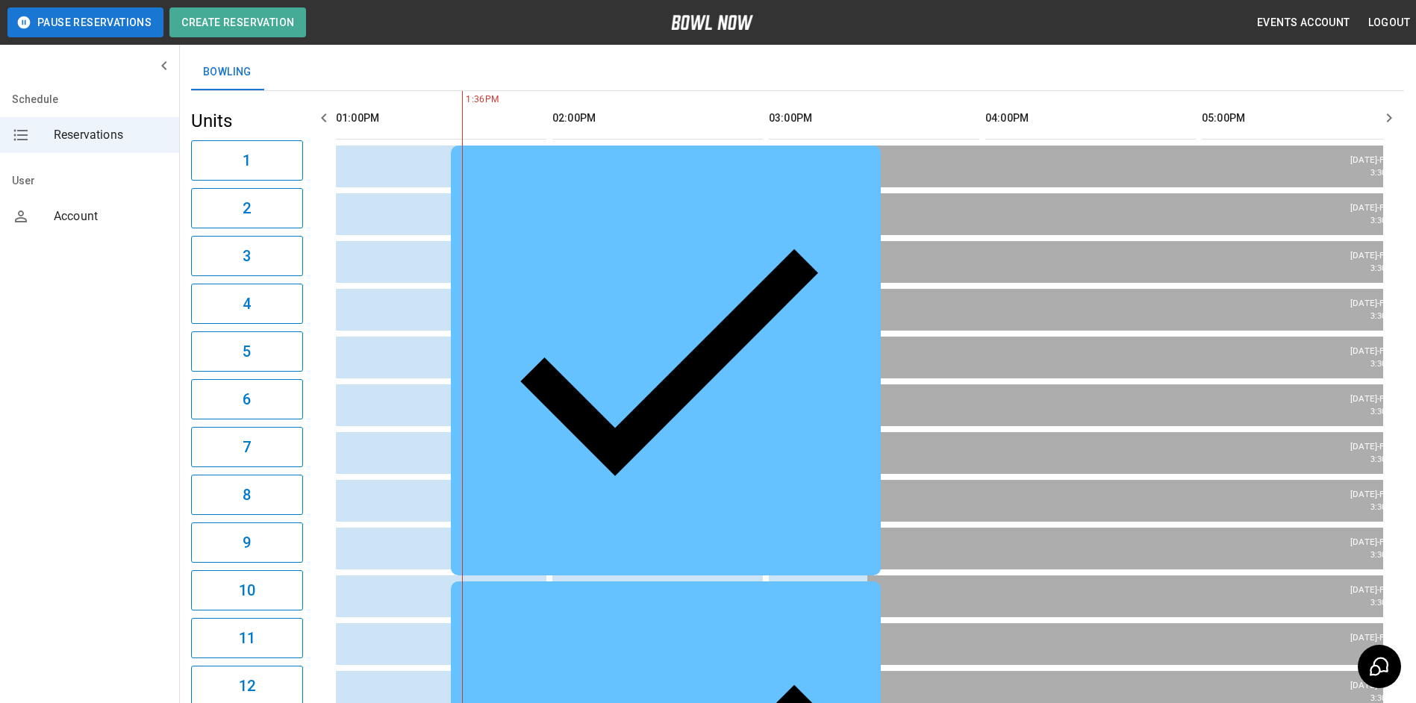
click at [823, 175] on div "[PERSON_NAME] Suite" at bounding box center [666, 361] width 406 height 406
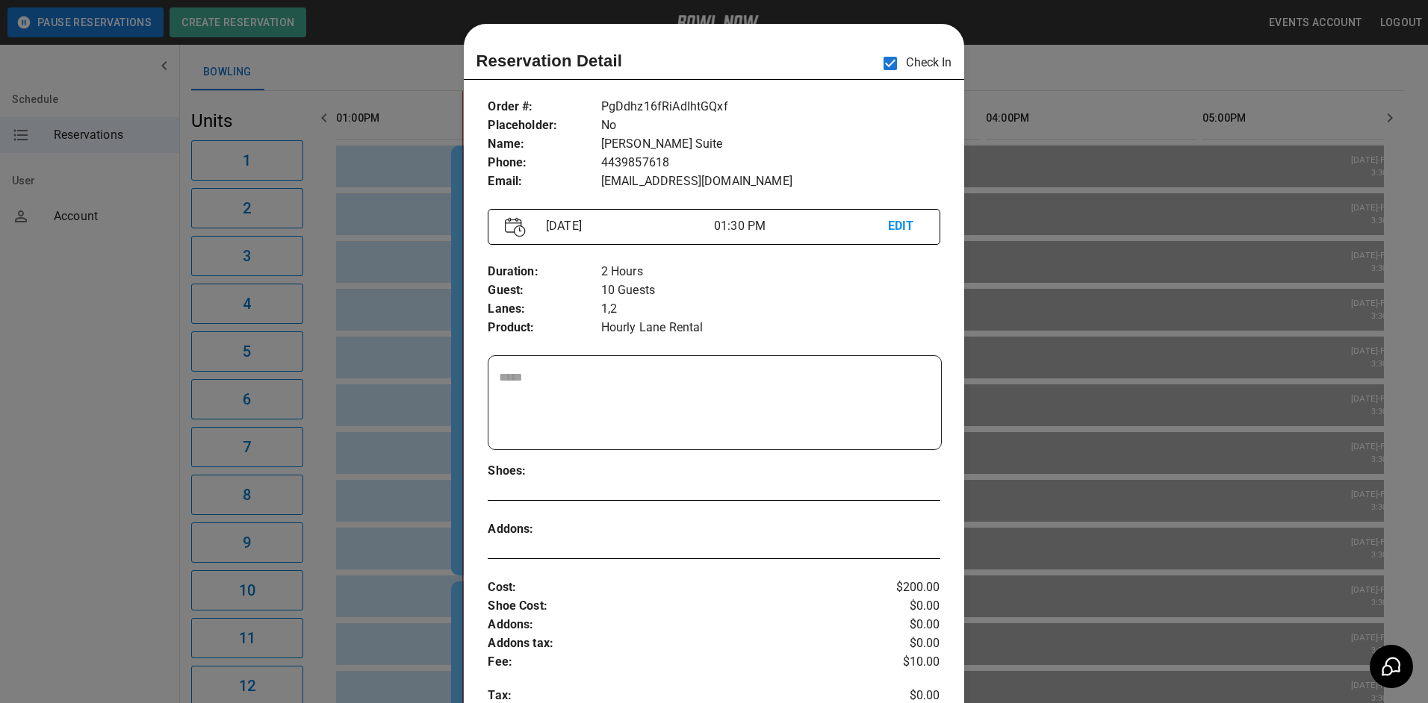
scroll to position [24, 0]
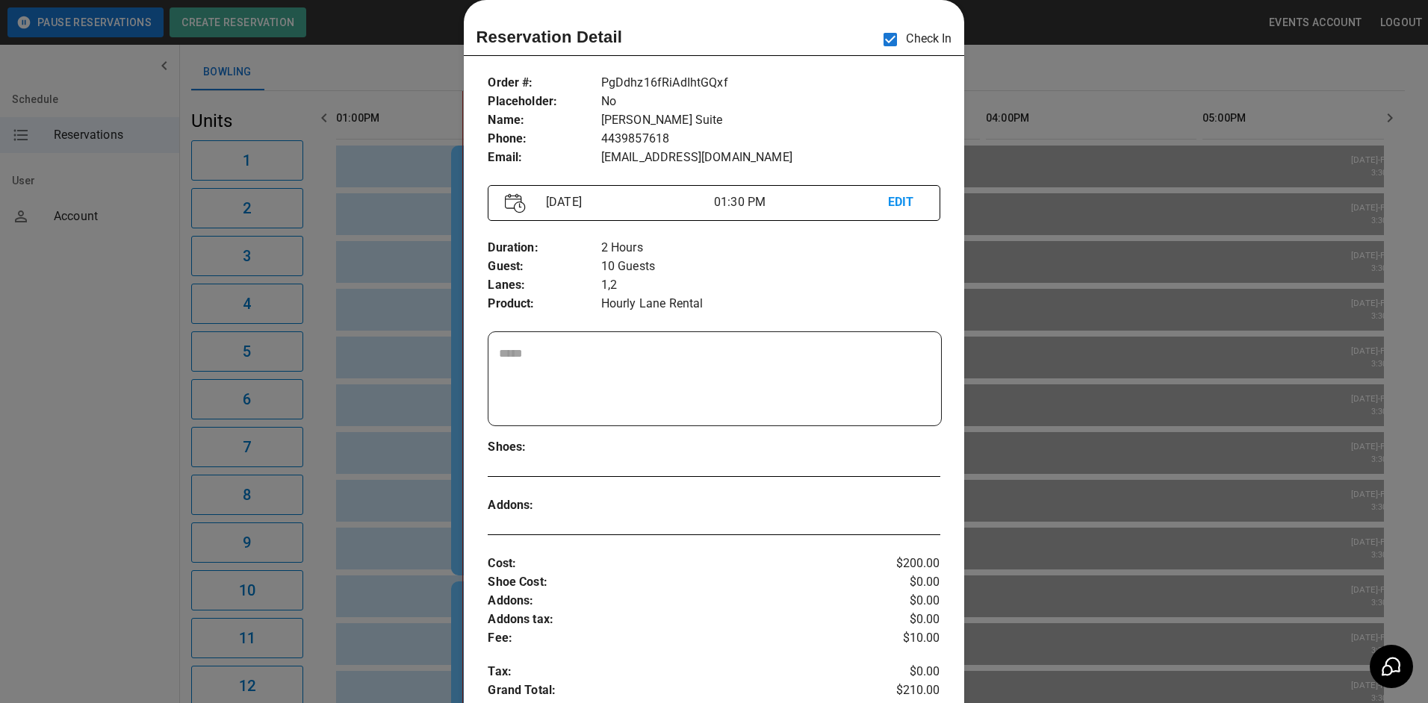
click at [1074, 237] on div at bounding box center [714, 351] width 1428 height 703
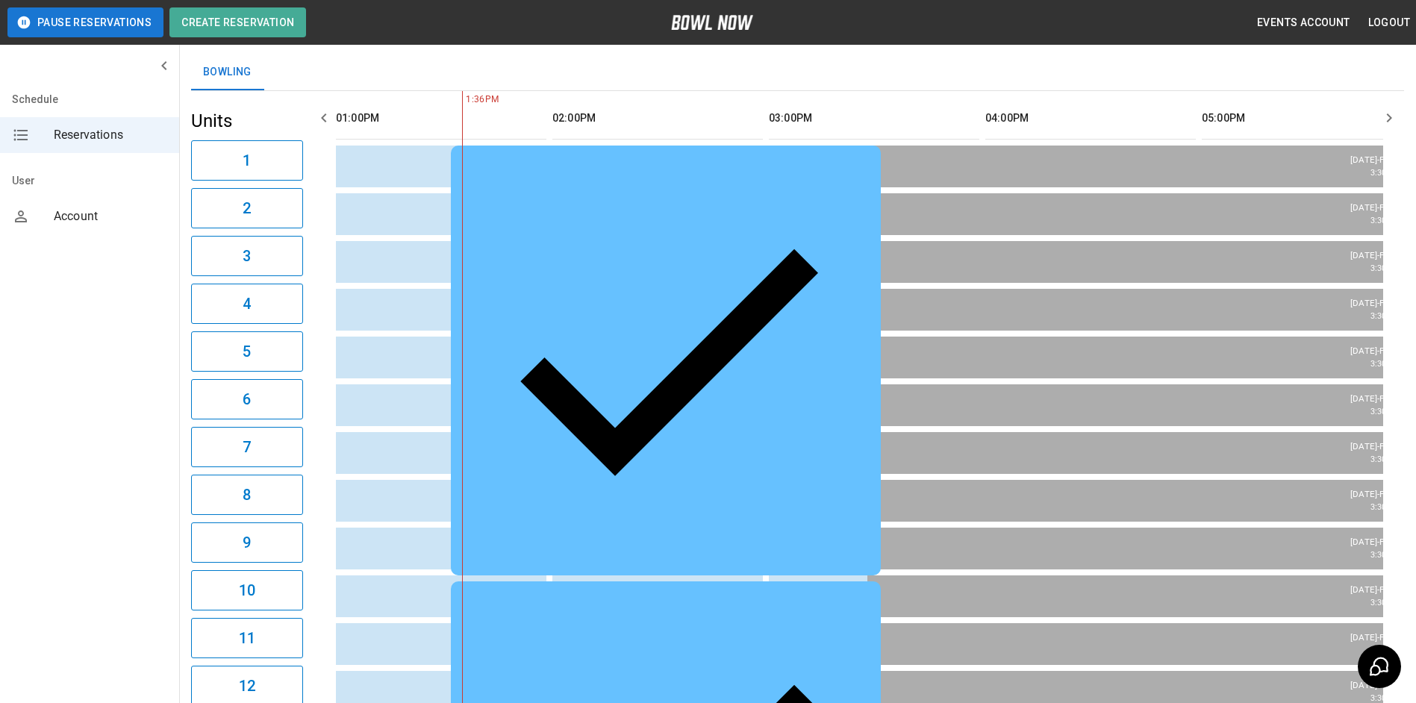
click at [567, 201] on td "[PERSON_NAME] Suite" at bounding box center [666, 361] width 430 height 430
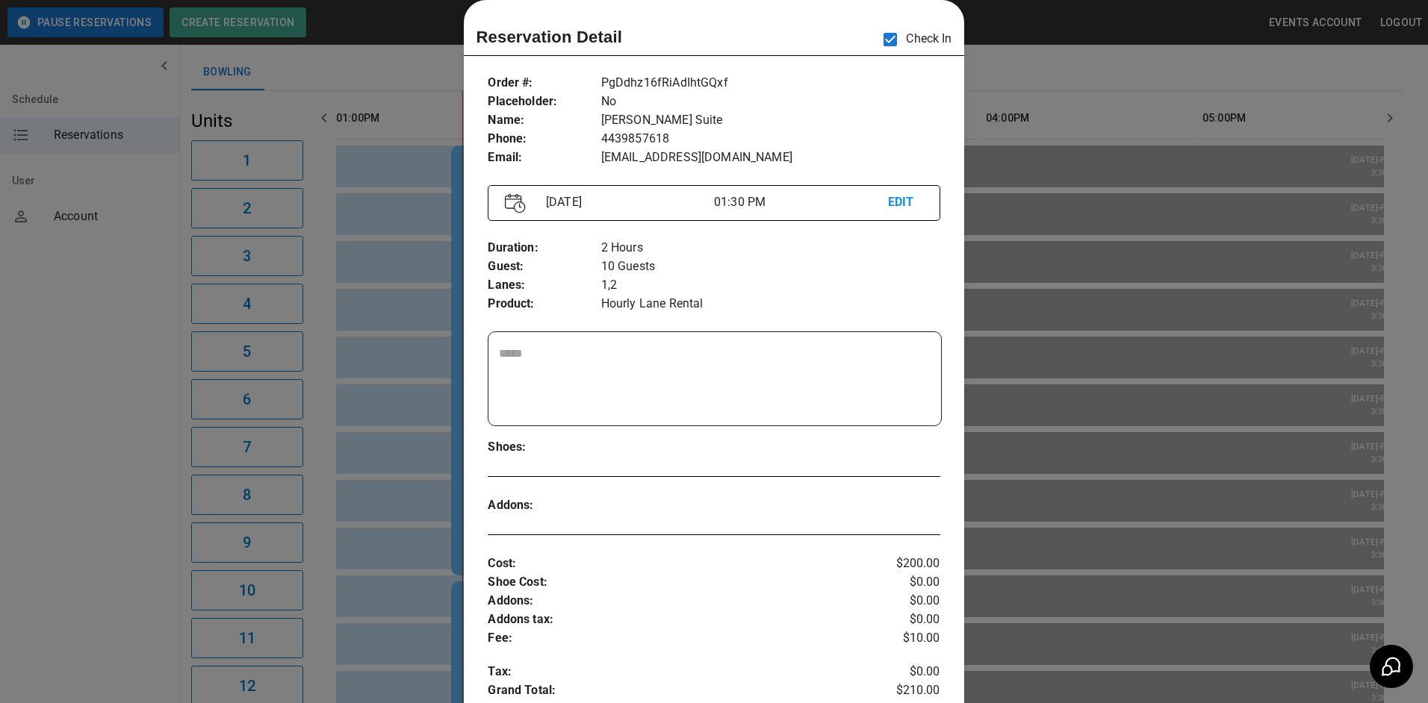
click at [983, 246] on div at bounding box center [714, 351] width 1428 height 703
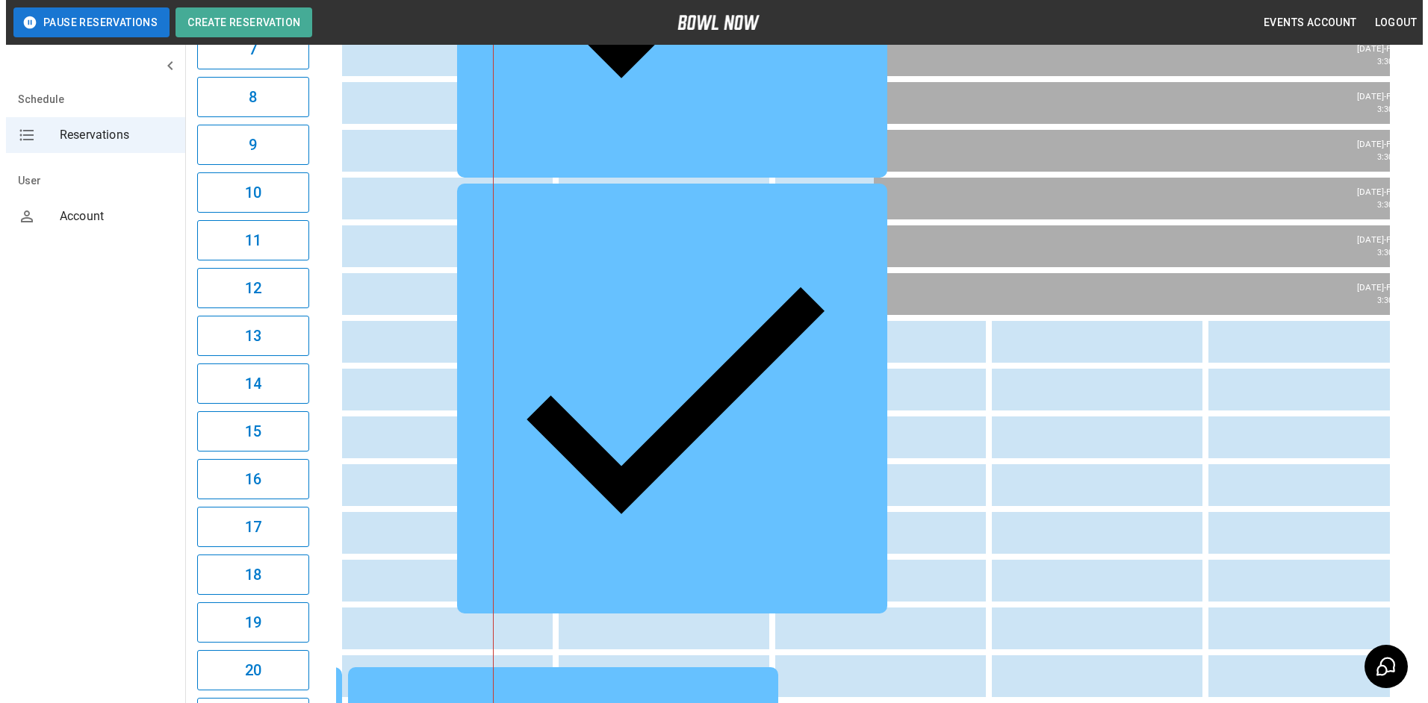
scroll to position [461, 0]
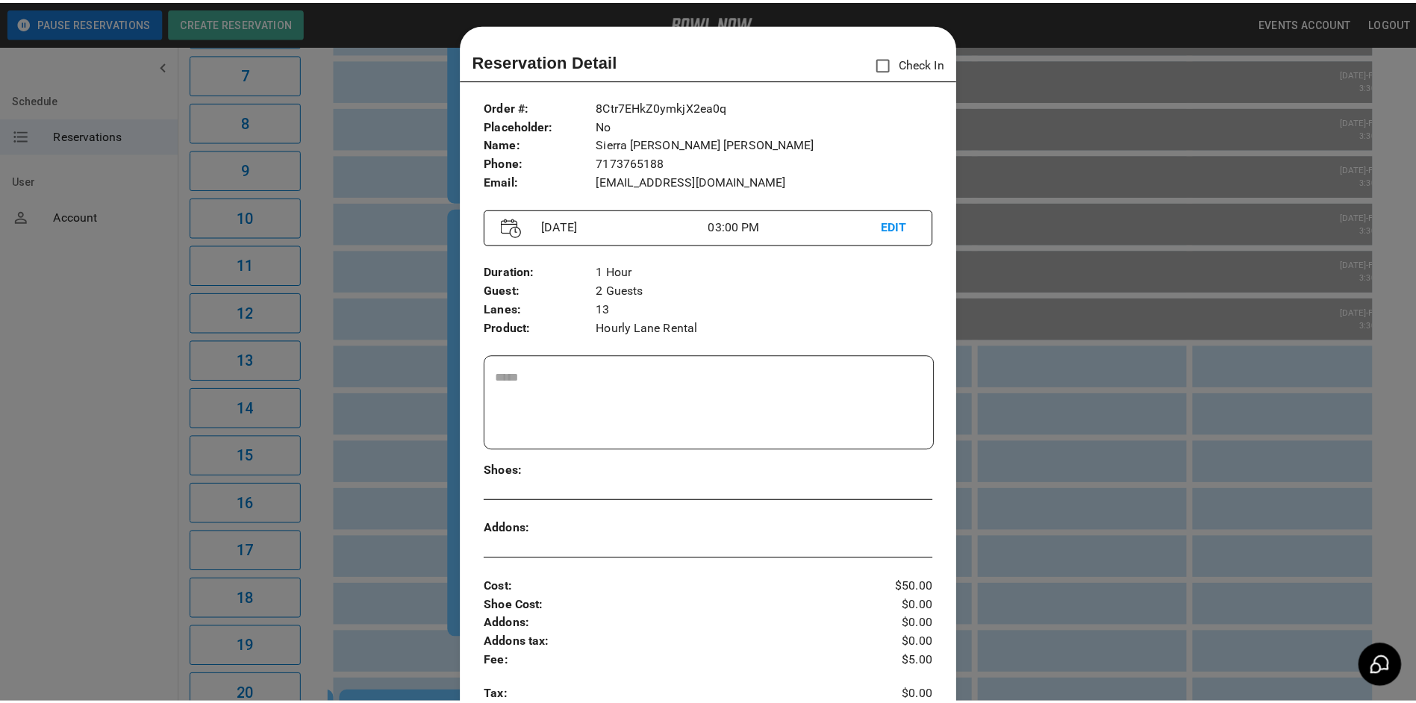
scroll to position [24, 0]
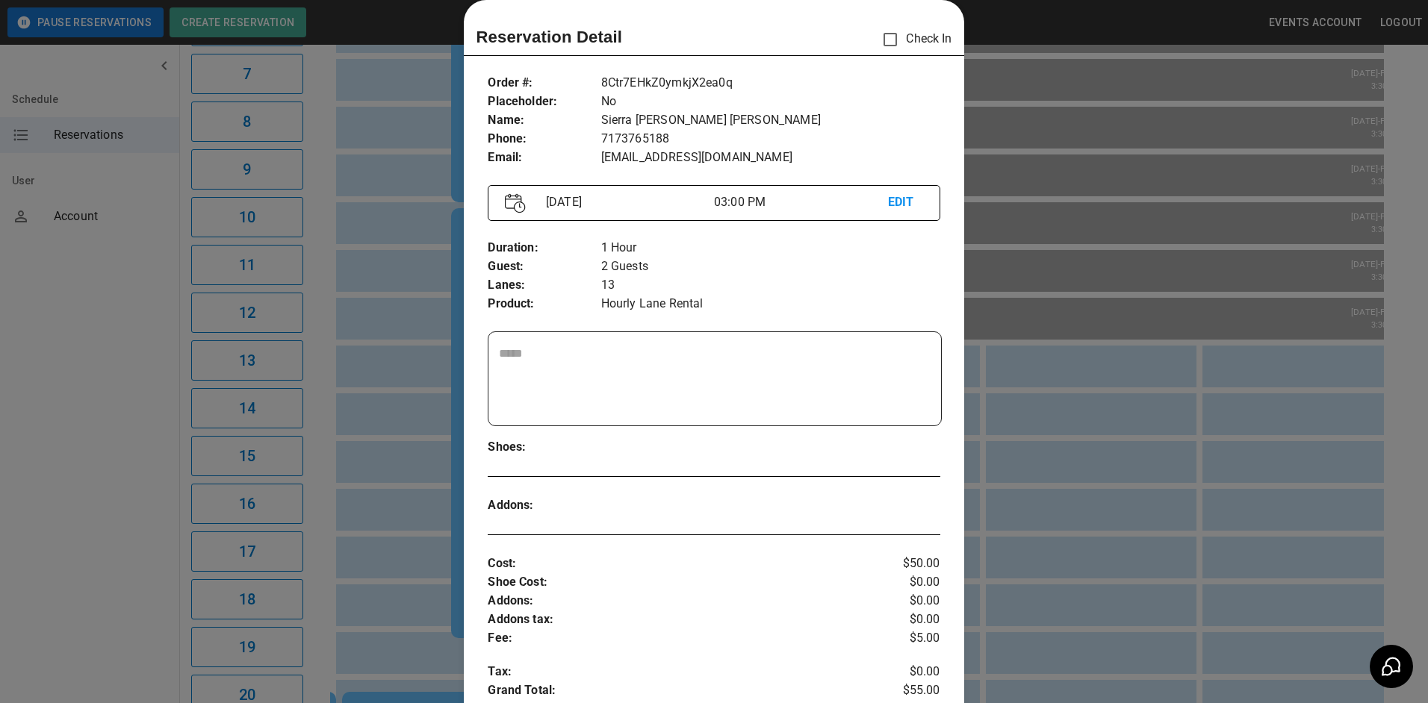
drag, startPoint x: 1154, startPoint y: 358, endPoint x: 1142, endPoint y: 354, distance: 12.5
click at [1149, 358] on div at bounding box center [714, 351] width 1428 height 703
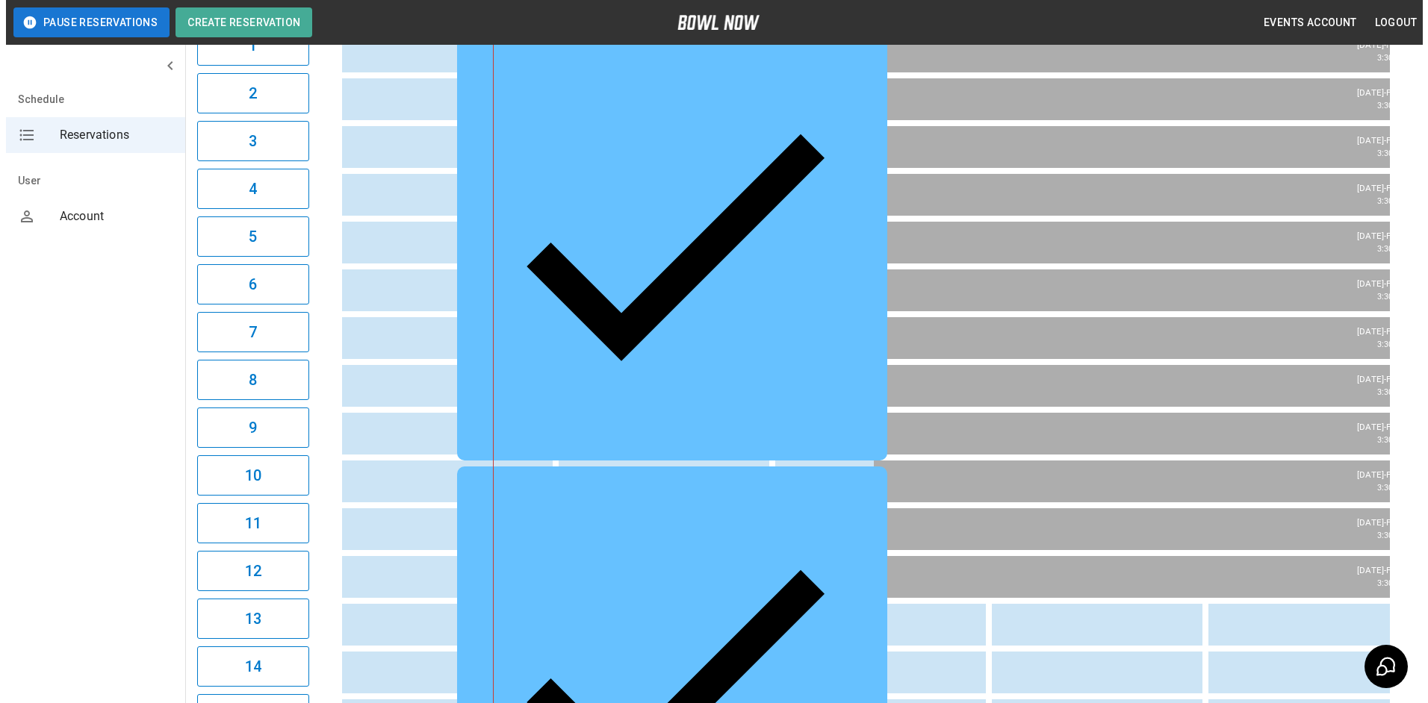
scroll to position [224, 0]
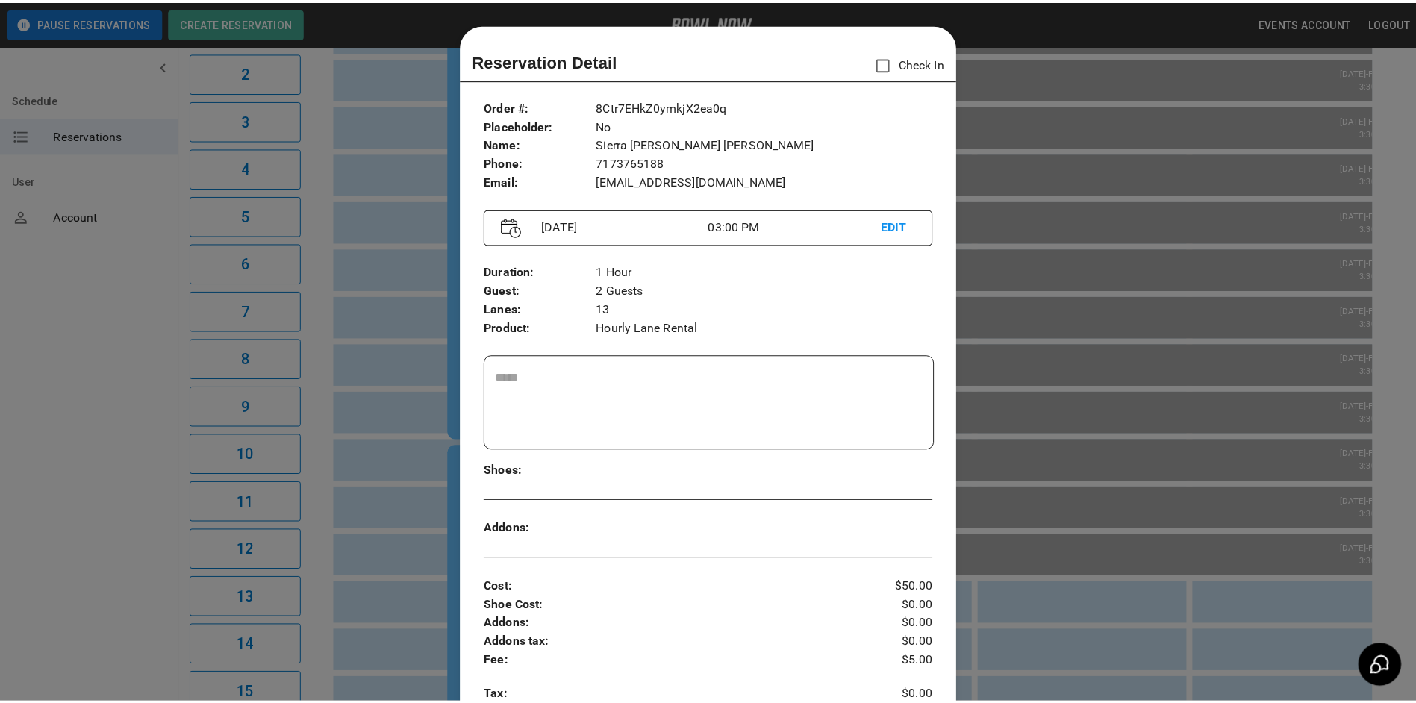
scroll to position [24, 0]
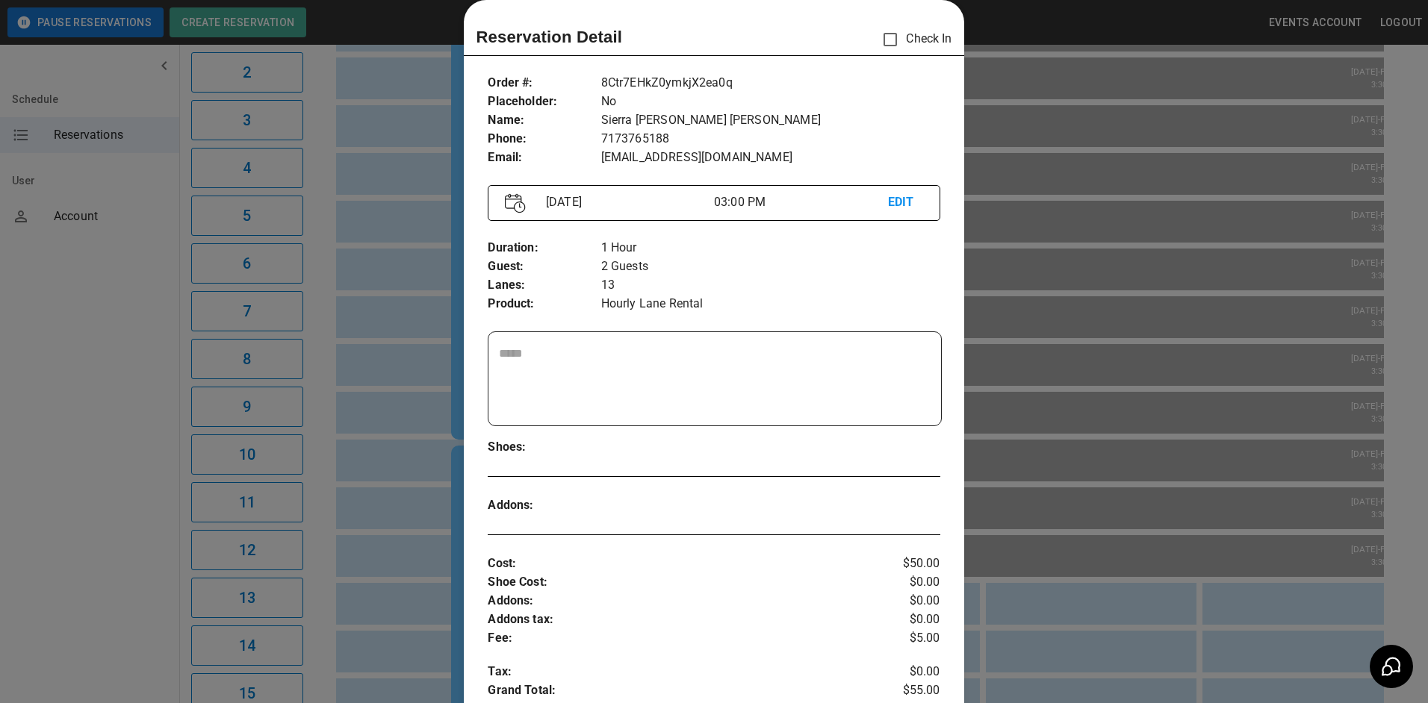
click at [355, 529] on div at bounding box center [714, 351] width 1428 height 703
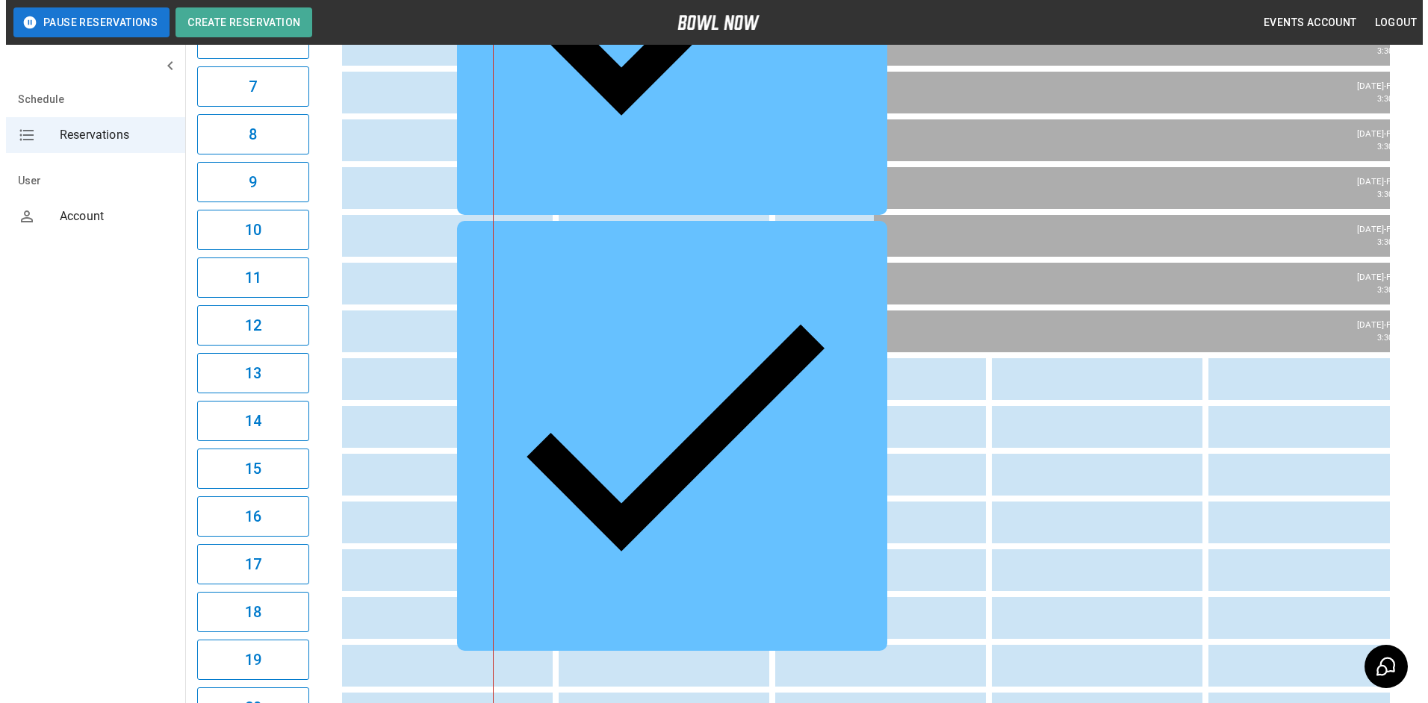
scroll to position [448, 0]
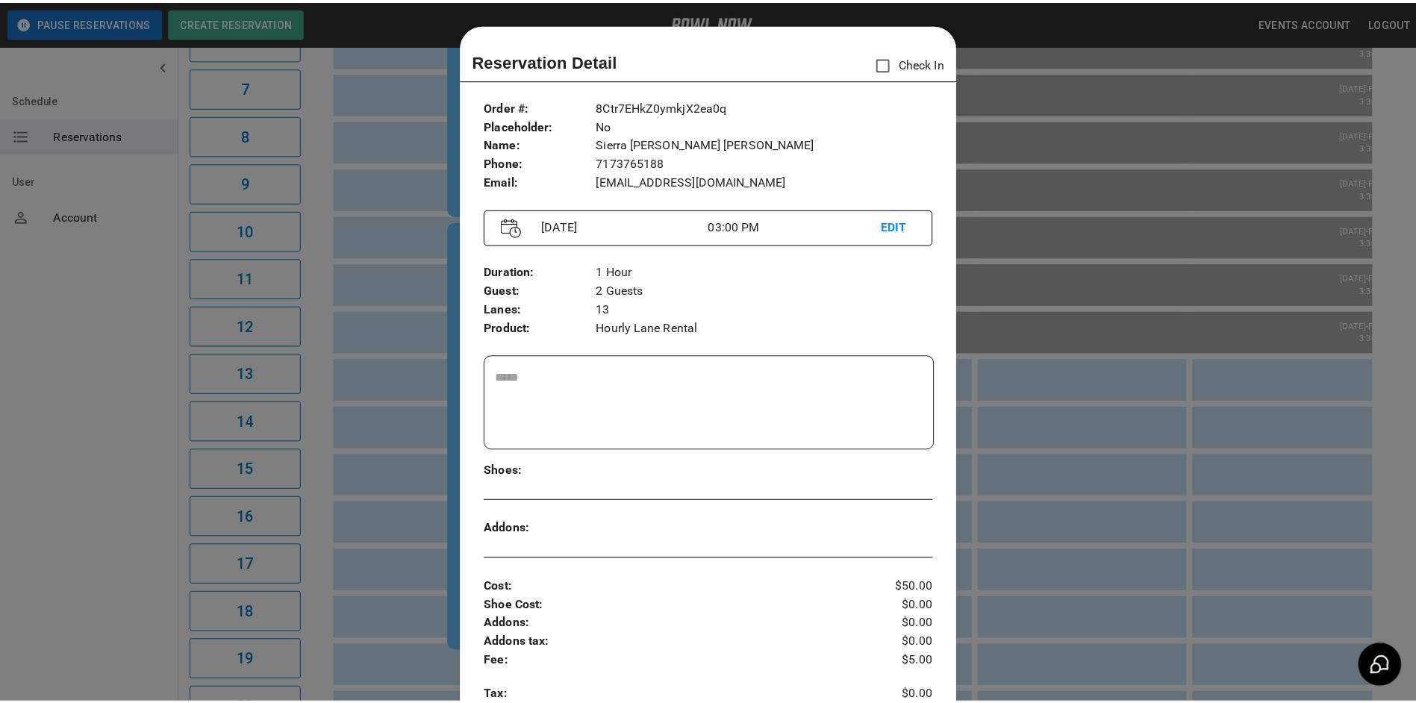
scroll to position [24, 0]
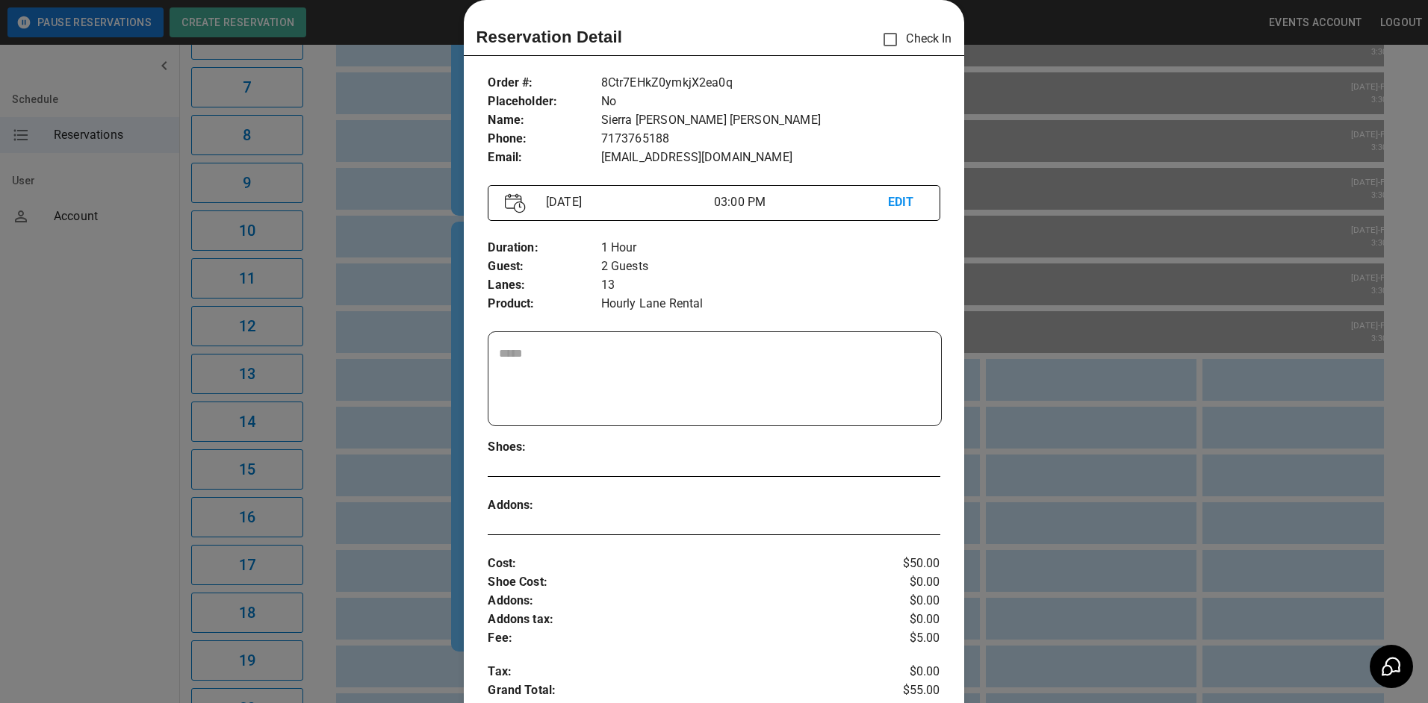
click at [1051, 409] on div at bounding box center [714, 351] width 1428 height 703
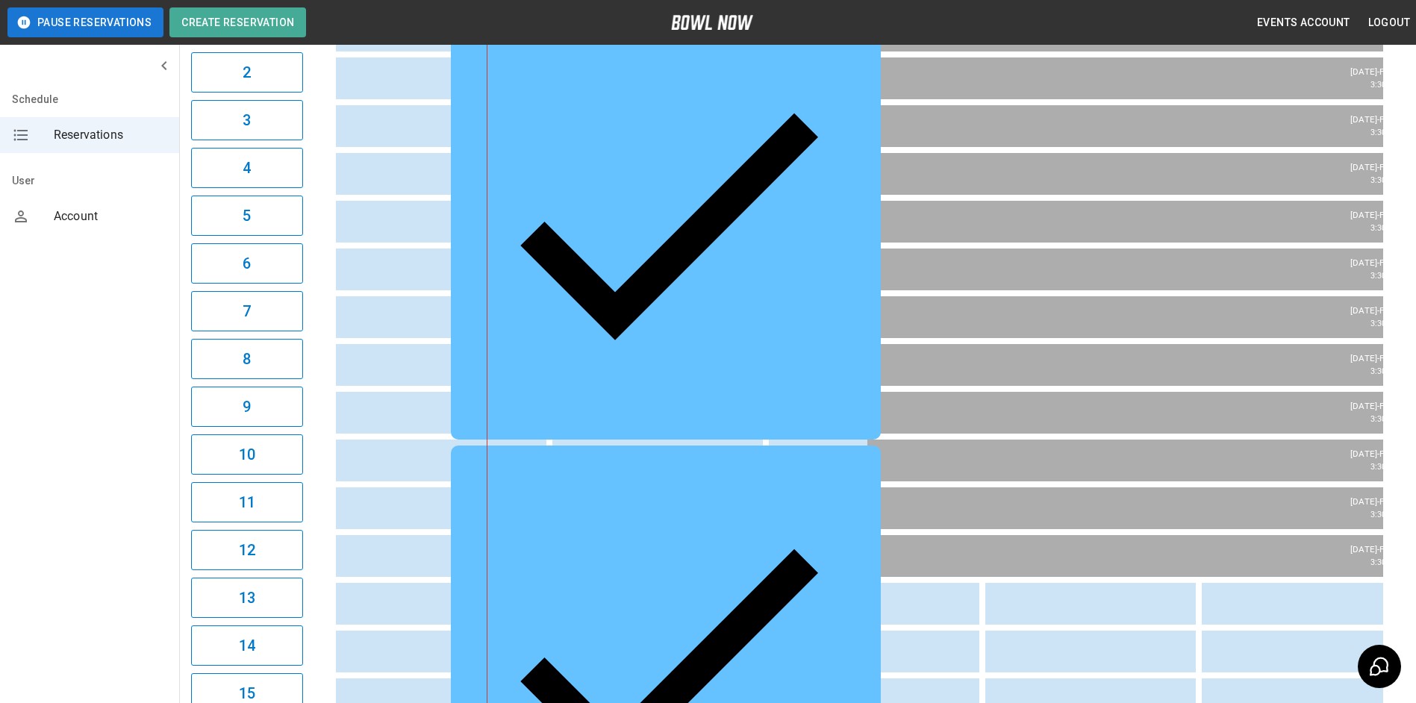
scroll to position [149, 0]
